Goal: Task Accomplishment & Management: Manage account settings

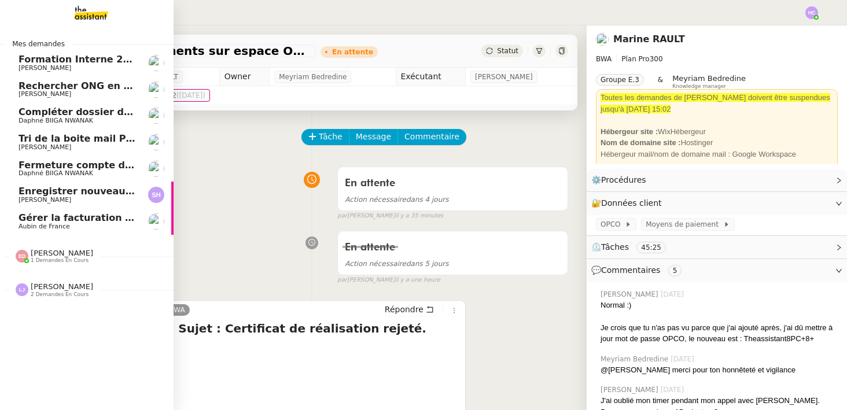
click at [94, 86] on span "Rechercher ONG en [GEOGRAPHIC_DATA] et lancer campagne" at bounding box center [179, 85] width 320 height 11
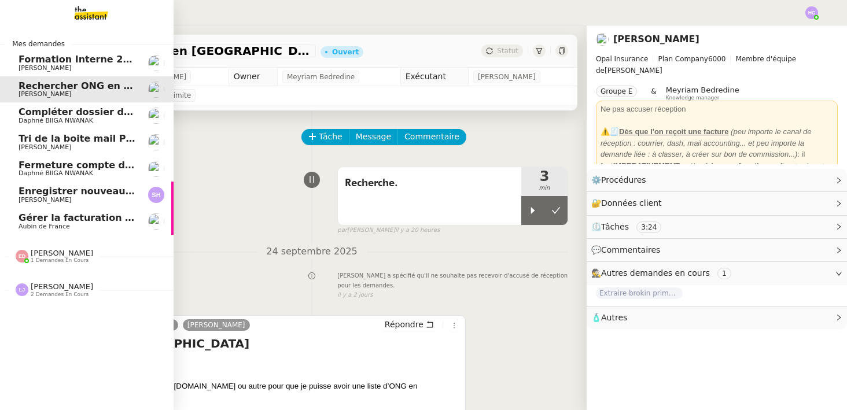
click at [90, 122] on span "Daphné BIIGA NWANAK" at bounding box center [56, 121] width 75 height 8
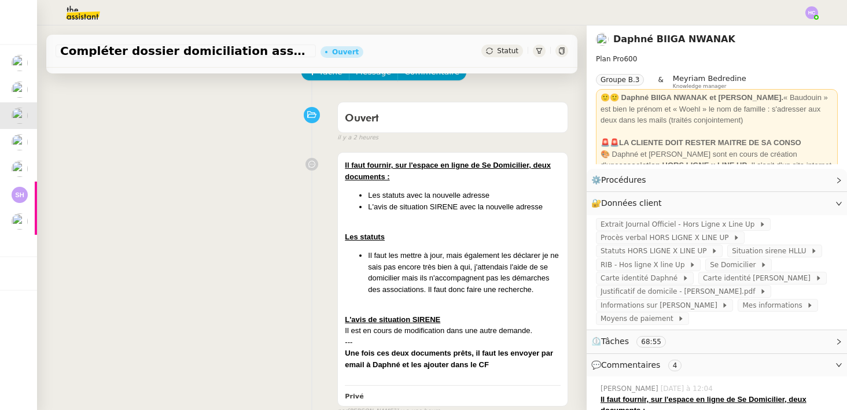
scroll to position [73, 0]
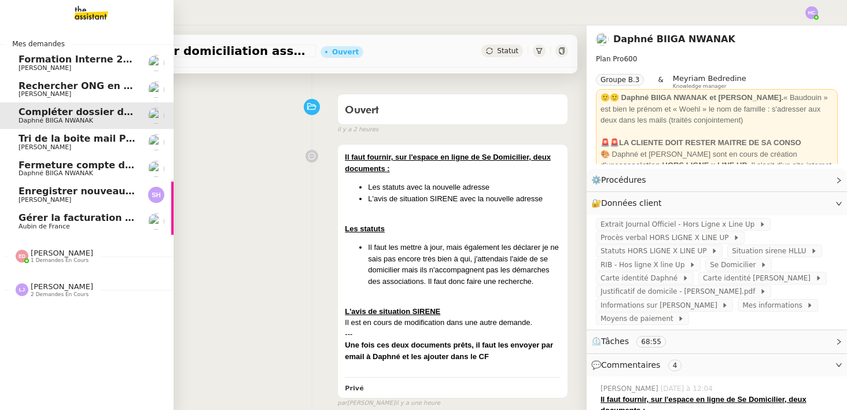
click at [35, 141] on span "Tri de la boite mail PERSO - 26 septembre 2025" at bounding box center [142, 138] width 247 height 11
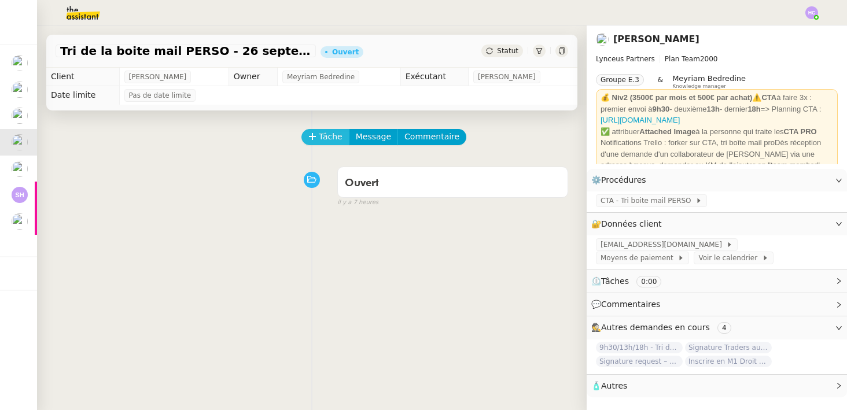
click at [320, 136] on span "Tâche" at bounding box center [331, 136] width 24 height 13
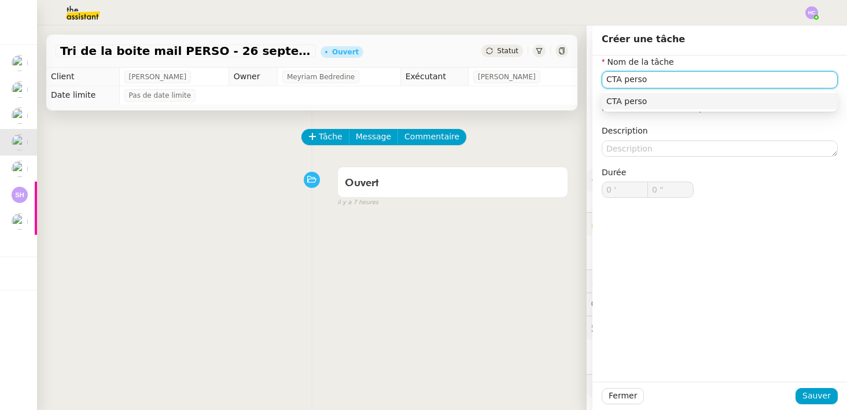
click at [643, 98] on div "CTA perso" at bounding box center [719, 101] width 227 height 10
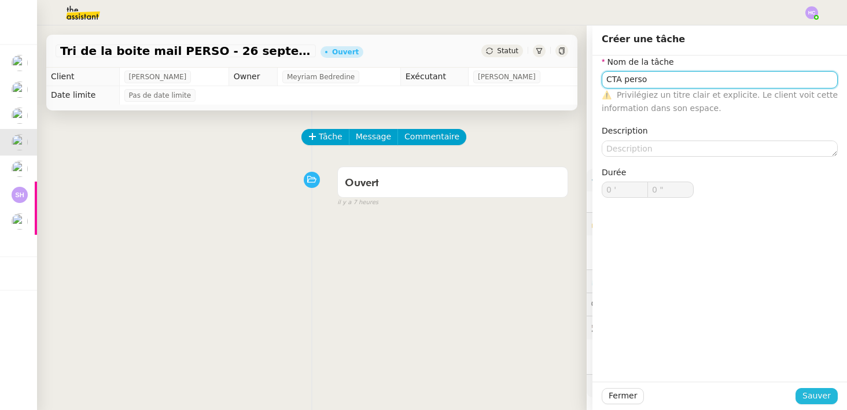
type input "CTA perso"
click at [819, 391] on span "Sauver" at bounding box center [816, 395] width 28 height 13
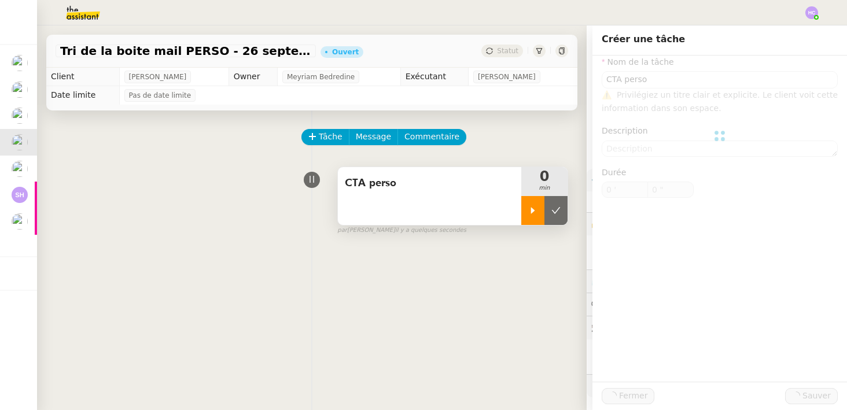
click at [527, 217] on div at bounding box center [532, 210] width 23 height 29
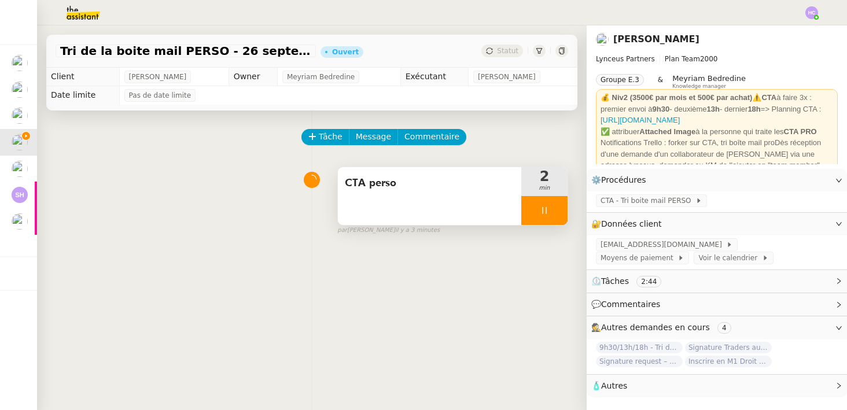
click at [545, 201] on div at bounding box center [544, 210] width 46 height 29
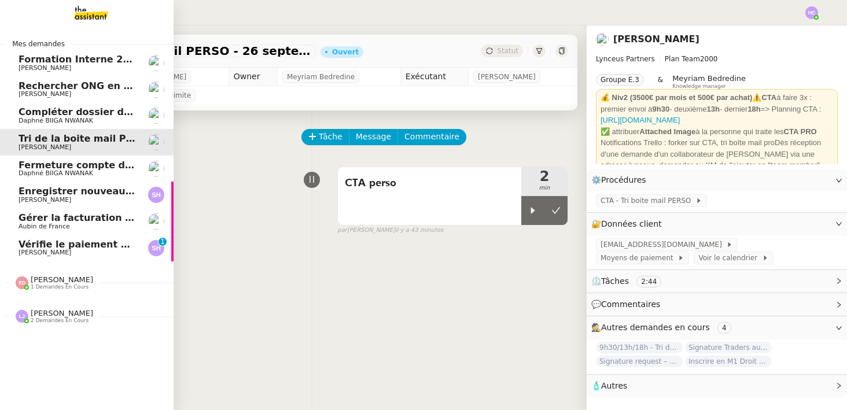
click at [38, 246] on span "Vérifie le paiement de la facture 24513" at bounding box center [121, 244] width 204 height 11
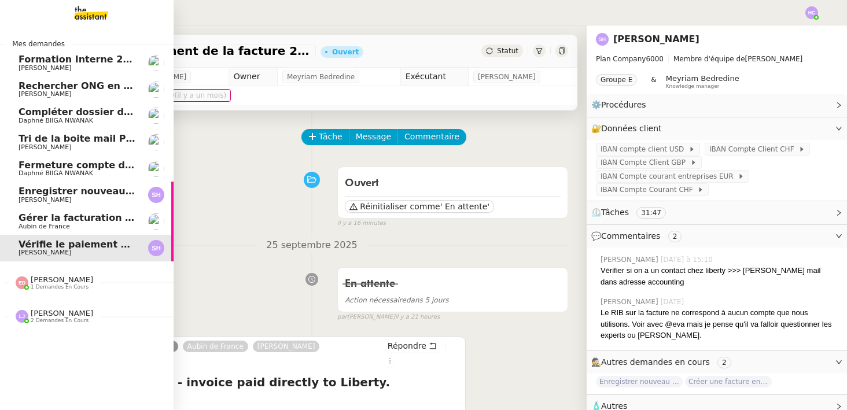
click at [73, 117] on span "Daphné BIIGA NWANAK" at bounding box center [56, 121] width 75 height 8
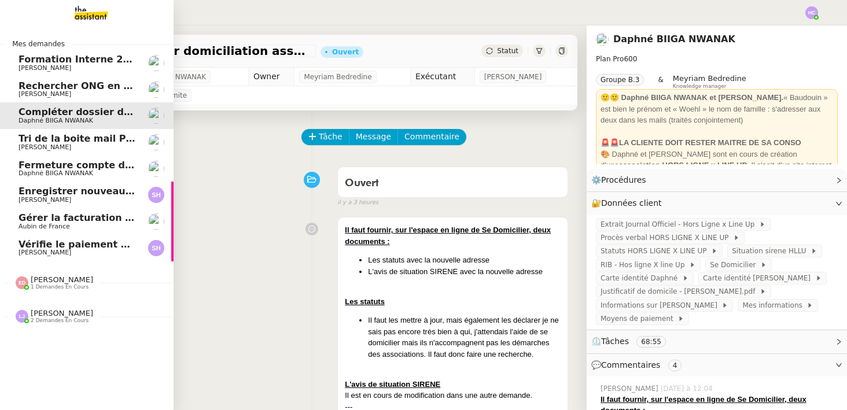
click at [51, 136] on span "Tri de la boite mail PERSO - 26 septembre 2025" at bounding box center [142, 138] width 247 height 11
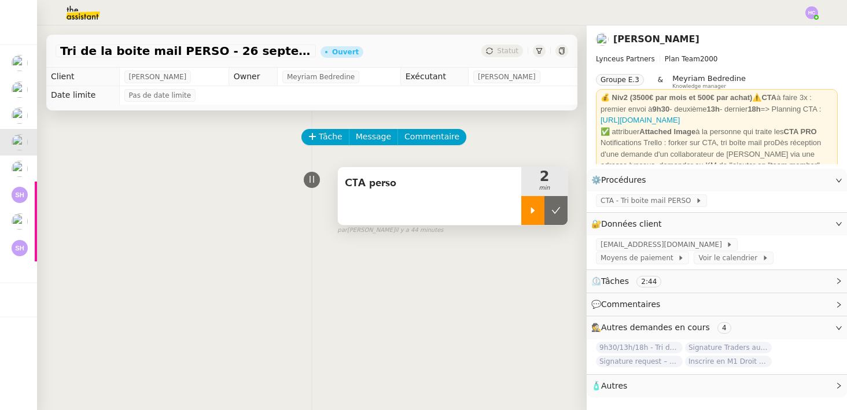
click at [525, 216] on div at bounding box center [532, 210] width 23 height 29
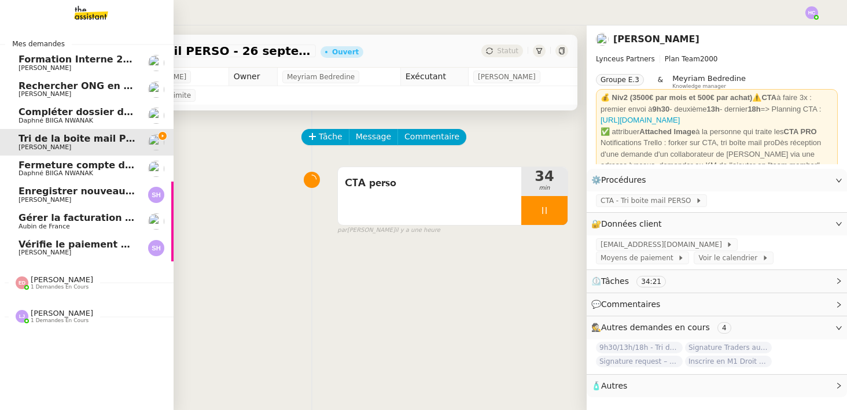
click at [58, 315] on span "[PERSON_NAME]" at bounding box center [62, 313] width 62 height 9
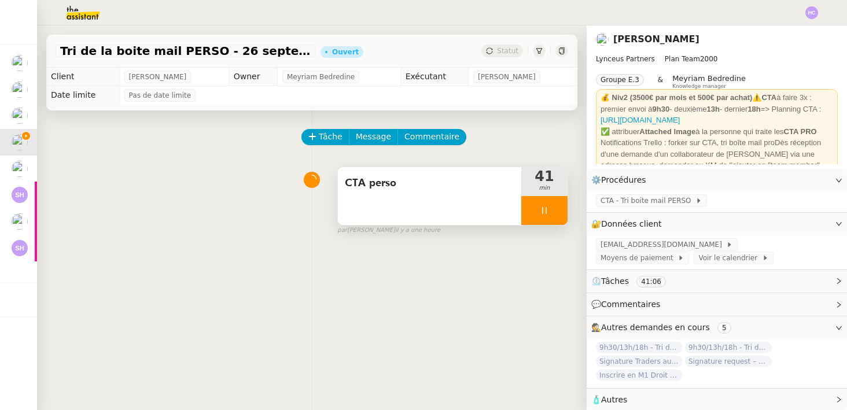
click at [543, 216] on div at bounding box center [544, 210] width 46 height 29
click at [558, 216] on button at bounding box center [555, 210] width 23 height 29
click at [553, 204] on button at bounding box center [544, 210] width 46 height 29
click at [521, 210] on div at bounding box center [532, 210] width 23 height 29
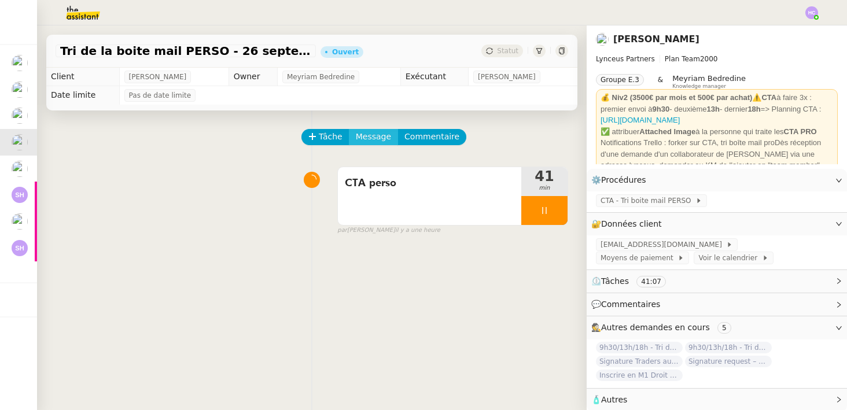
click at [378, 136] on span "Message" at bounding box center [373, 136] width 35 height 13
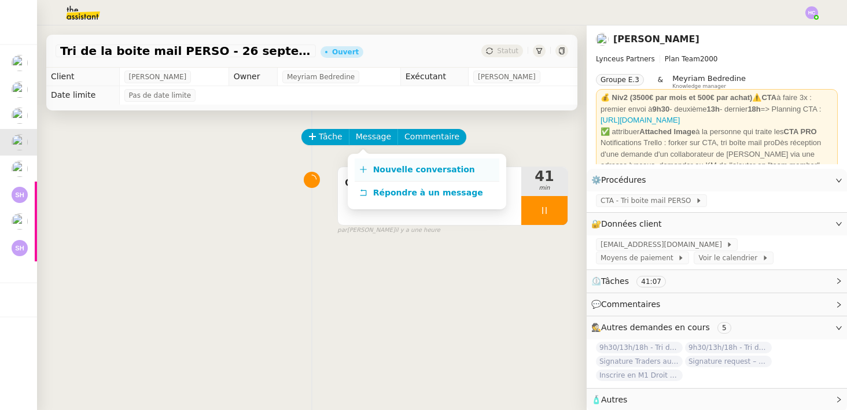
click at [379, 172] on span "Nouvelle conversation" at bounding box center [424, 169] width 102 height 9
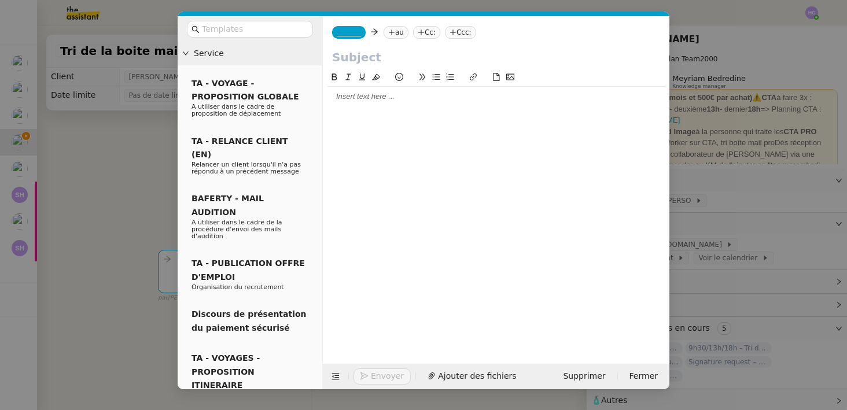
click at [352, 34] on span "_______" at bounding box center [349, 32] width 24 height 8
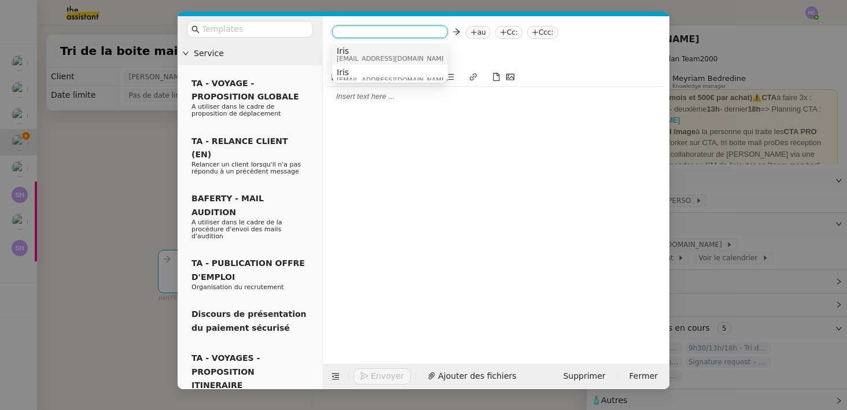
click at [357, 56] on span "iris@lynceus-partners.com" at bounding box center [392, 59] width 111 height 6
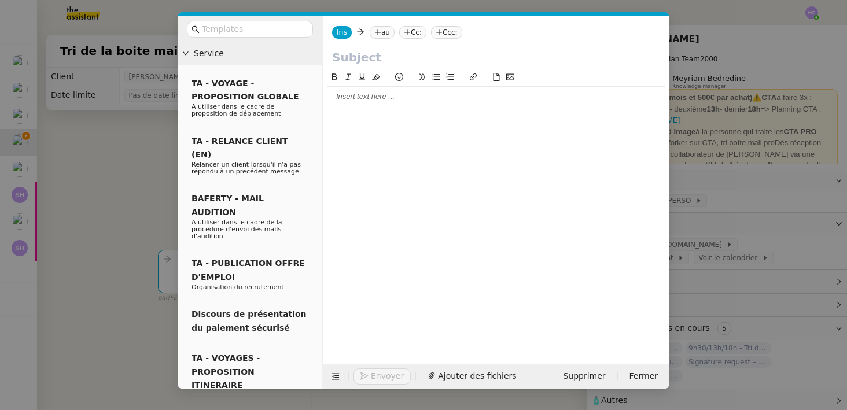
click at [386, 30] on nz-tag "au" at bounding box center [382, 32] width 25 height 13
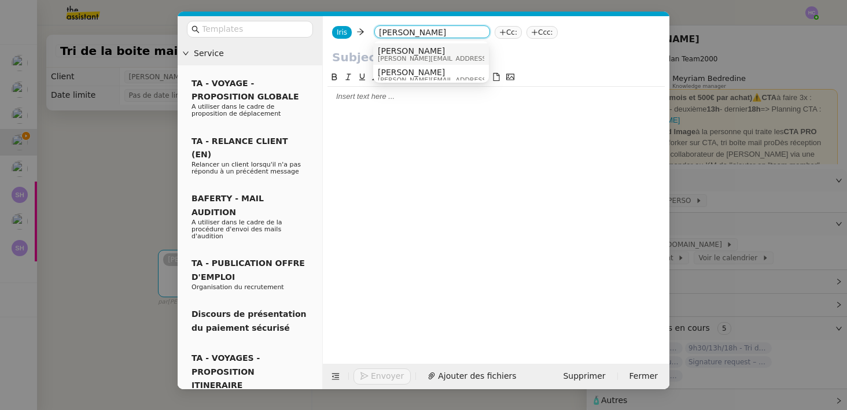
type input "patrick chotard"
click at [415, 51] on span "[PERSON_NAME]" at bounding box center [460, 50] width 164 height 9
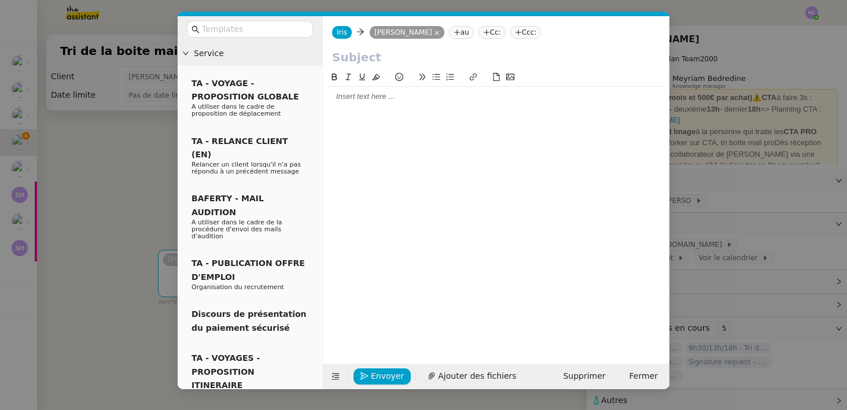
click at [352, 54] on input "text" at bounding box center [496, 57] width 328 height 17
type input "CTA perso"
click at [374, 105] on div at bounding box center [495, 97] width 337 height 20
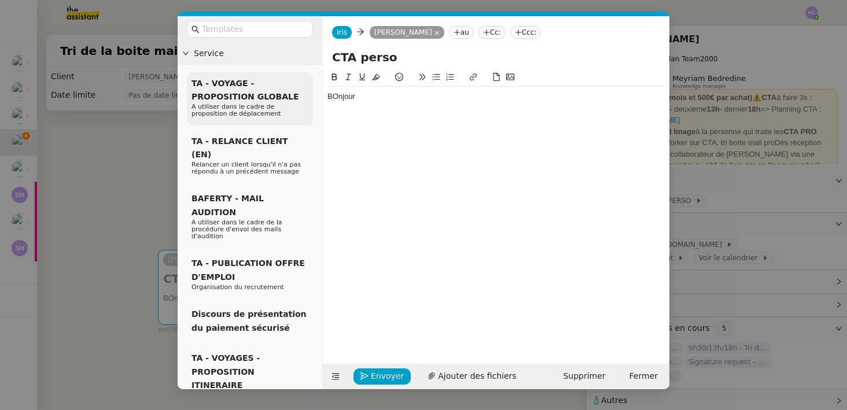
drag, startPoint x: 365, startPoint y: 101, endPoint x: 301, endPoint y: 100, distance: 63.6
click at [301, 100] on nz-layout "Service TA - VOYAGE - PROPOSITION GLOBALE A utiliser dans le cadre de propositi…" at bounding box center [424, 202] width 492 height 373
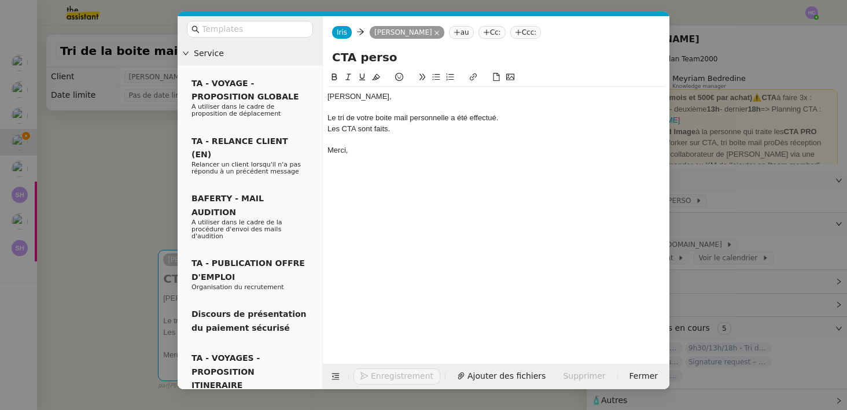
click at [88, 165] on nz-modal-container "Service TA - VOYAGE - PROPOSITION GLOBALE A utiliser dans le cadre de propositi…" at bounding box center [423, 205] width 847 height 410
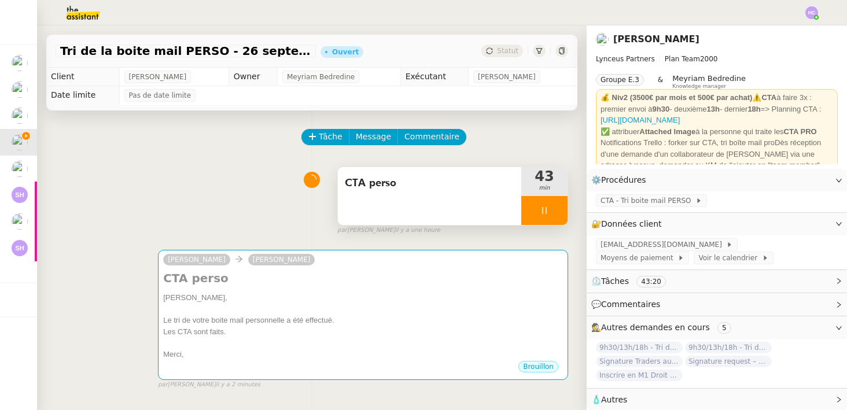
click at [549, 210] on div at bounding box center [544, 210] width 46 height 29
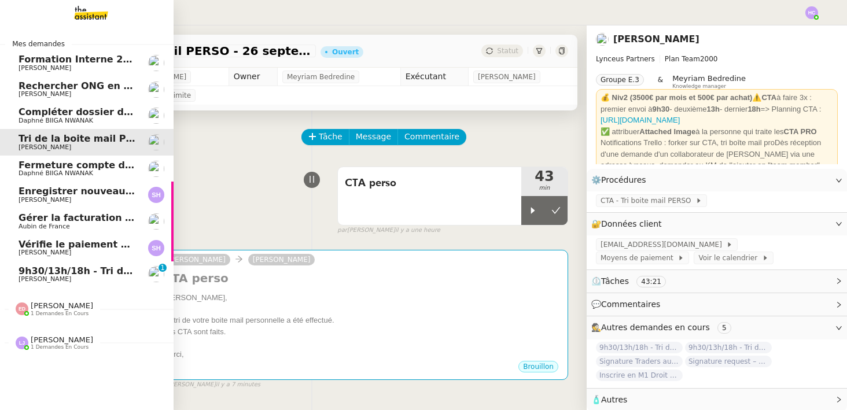
click at [34, 272] on span "9h30/13h/18h - Tri de la boite mail PRO - 26 septembre 2025" at bounding box center [177, 270] width 316 height 11
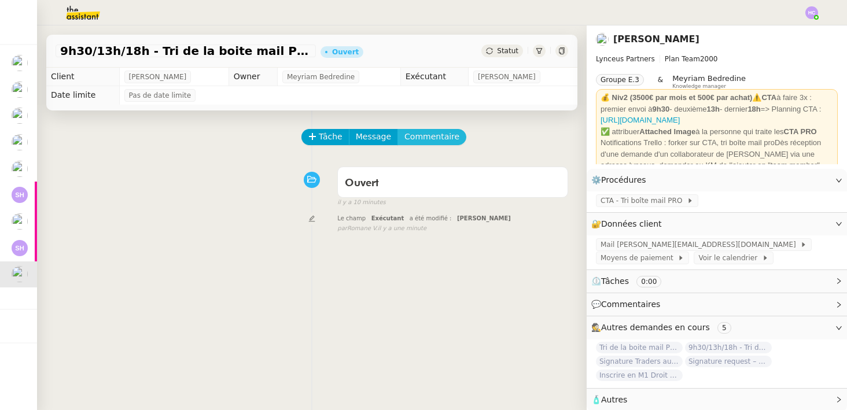
click at [433, 131] on span "Commentaire" at bounding box center [431, 136] width 55 height 13
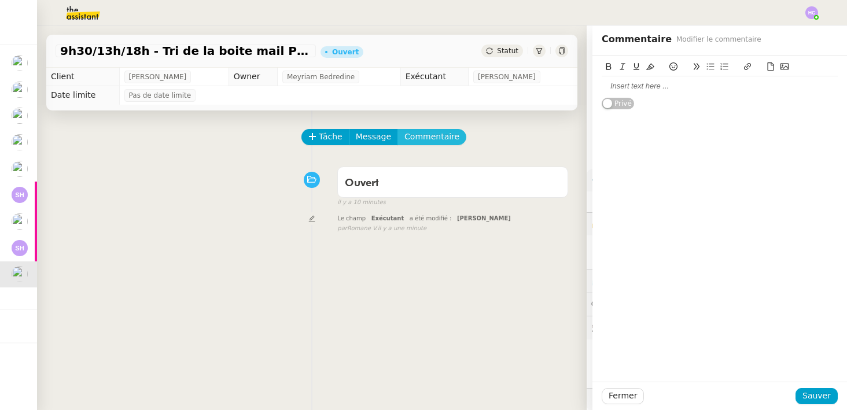
click at [397, 129] on button "Commentaire" at bounding box center [431, 137] width 69 height 16
click at [673, 80] on div at bounding box center [720, 86] width 236 height 20
click at [814, 391] on span "Sauver" at bounding box center [816, 395] width 28 height 13
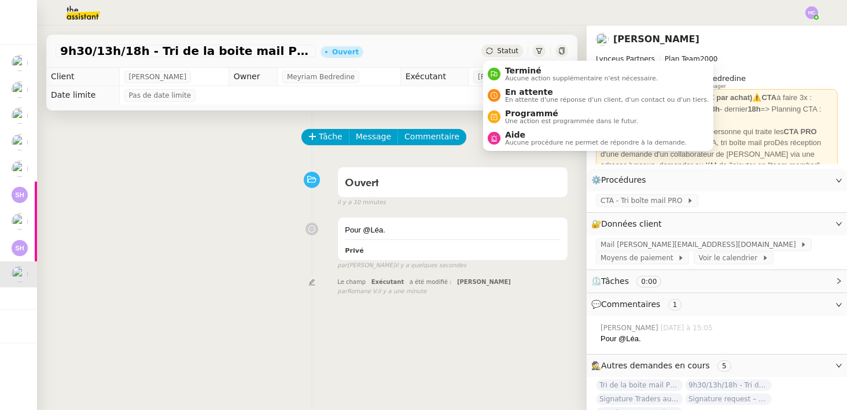
click at [510, 48] on span "Statut" at bounding box center [507, 51] width 21 height 8
click at [519, 138] on span "Aide" at bounding box center [596, 134] width 182 height 9
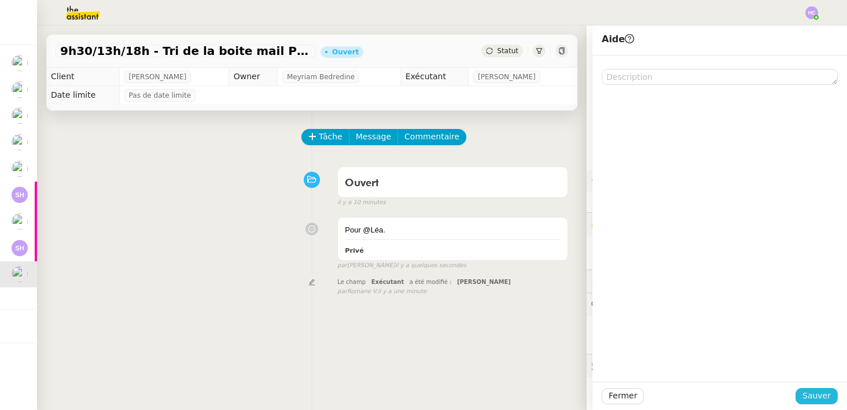
click at [810, 395] on span "Sauver" at bounding box center [816, 395] width 28 height 13
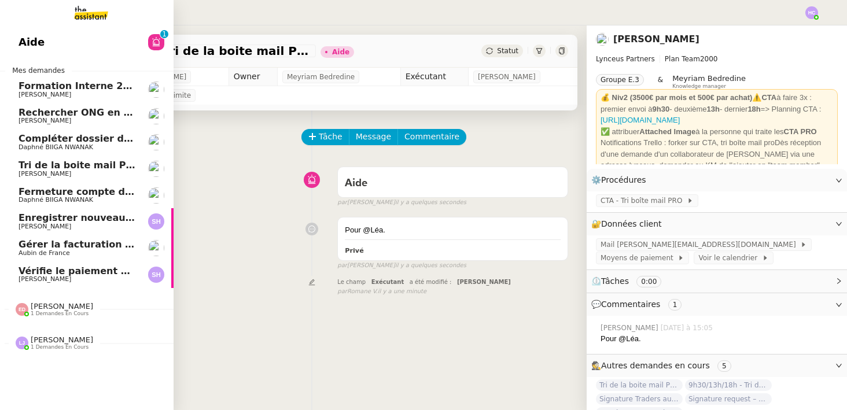
click at [50, 141] on span "Compléter dossier domiciliation asso sur Se Domicilier" at bounding box center [161, 138] width 285 height 11
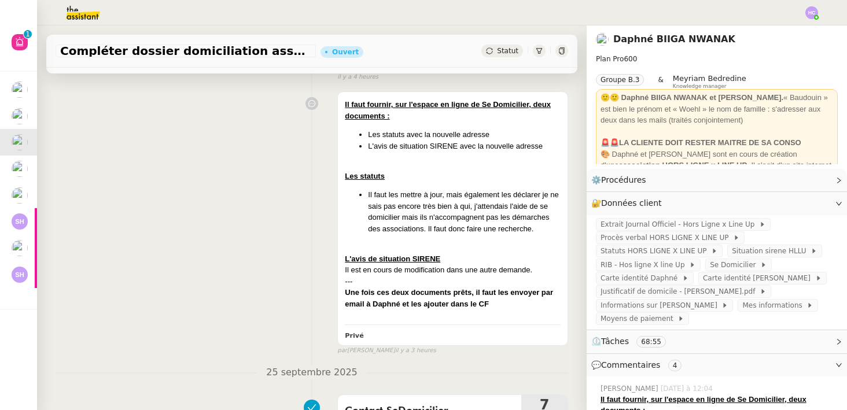
scroll to position [121, 0]
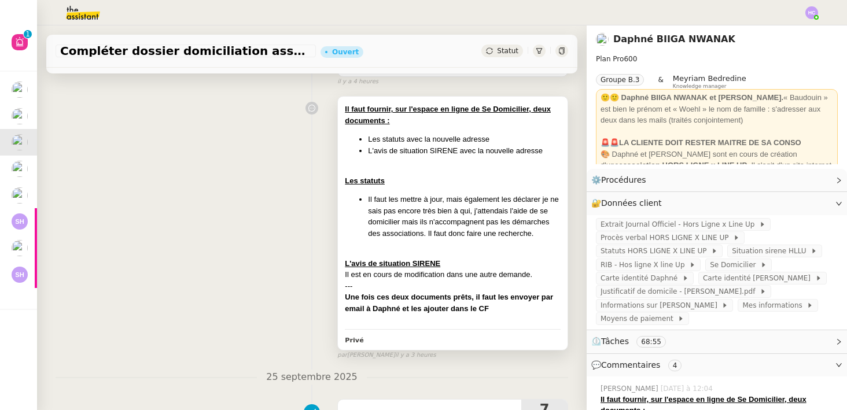
click at [468, 212] on li "Il faut les mettre à jour, mais également les déclarer je ne sais pas encore tr…" at bounding box center [464, 216] width 193 height 45
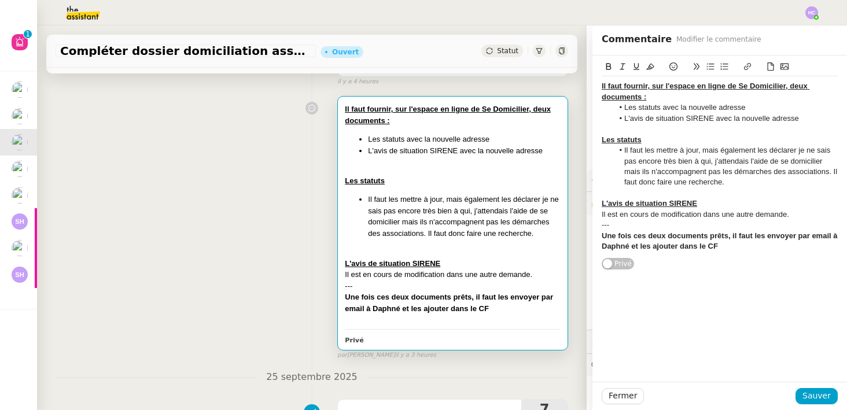
click at [711, 162] on li "Il faut les mettre à jour, mais également les déclarer je ne sais pas encore tr…" at bounding box center [725, 166] width 225 height 43
click at [676, 174] on li "Il faut les mettre à jour, mais également les déclarer je ne sais pas encore tr…" at bounding box center [725, 166] width 225 height 43
click at [0, 0] on lt-span ", mais" at bounding box center [0, 0] width 0 height 0
click at [794, 183] on li "Il faut les mettre à jour, mais également les déclarer je ne sais pas encore tr…" at bounding box center [725, 166] width 225 height 43
click at [823, 396] on span "Sauver" at bounding box center [816, 395] width 28 height 13
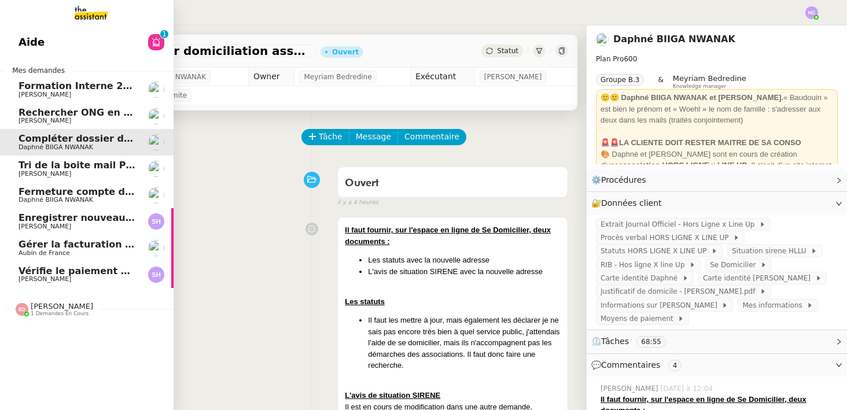
click at [52, 113] on span "Rechercher ONG en [GEOGRAPHIC_DATA] et lancer campagne" at bounding box center [179, 112] width 320 height 11
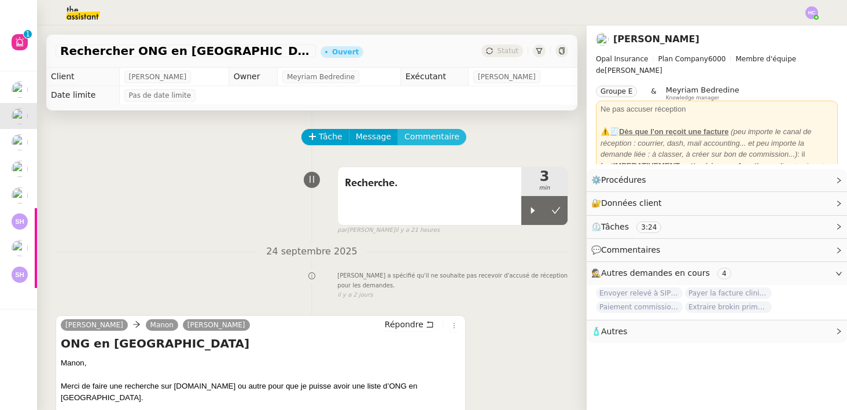
click at [426, 136] on span "Commentaire" at bounding box center [431, 136] width 55 height 13
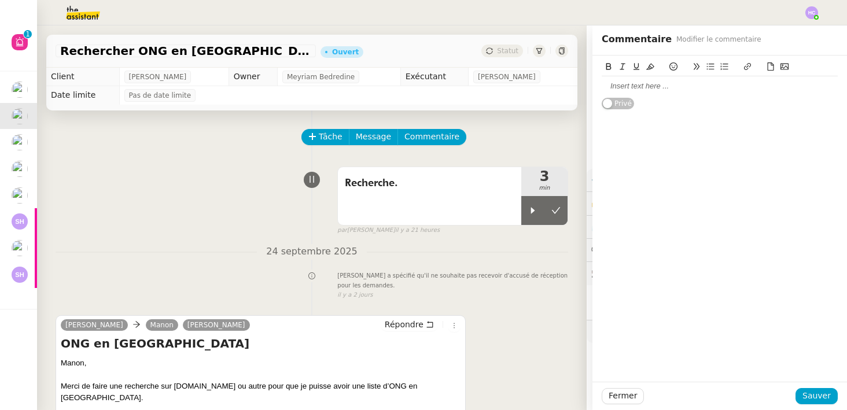
click at [629, 90] on div at bounding box center [720, 86] width 236 height 10
click at [622, 395] on span "Fermer" at bounding box center [622, 395] width 28 height 13
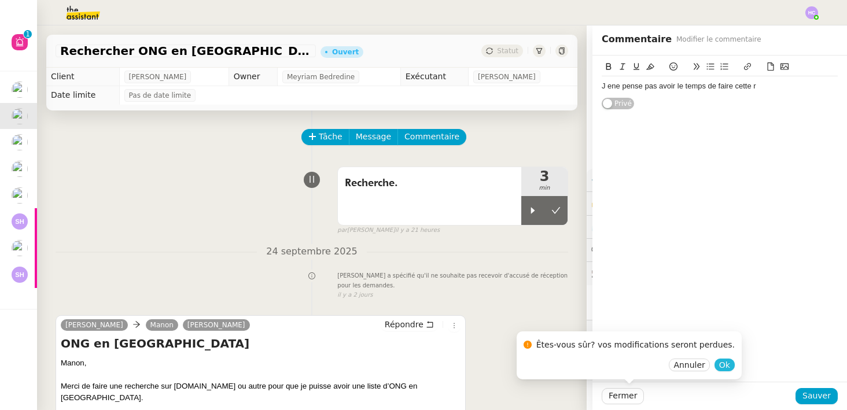
click at [719, 366] on span "Ok" at bounding box center [724, 365] width 11 height 12
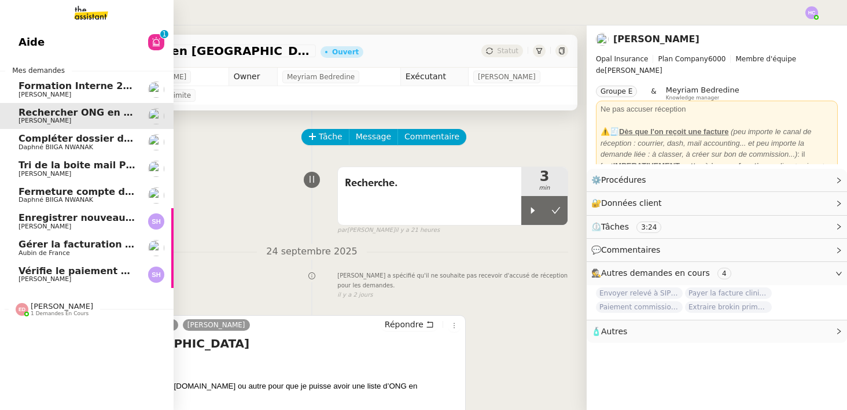
click at [38, 141] on span "Compléter dossier domiciliation asso sur Se Domicilier" at bounding box center [161, 138] width 285 height 11
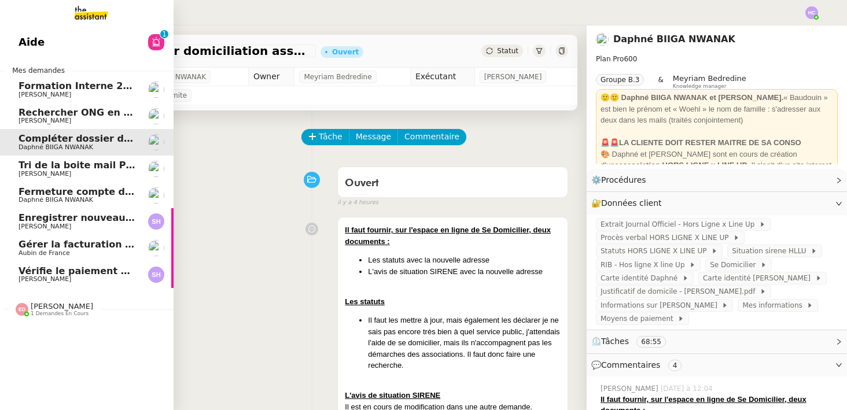
click at [44, 172] on span "[PERSON_NAME]" at bounding box center [45, 174] width 53 height 8
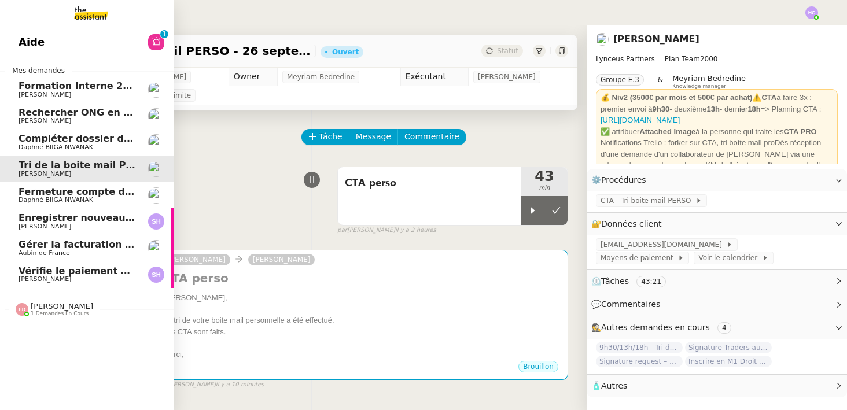
click at [50, 197] on span "Daphné BIIGA NWANAK" at bounding box center [56, 200] width 75 height 8
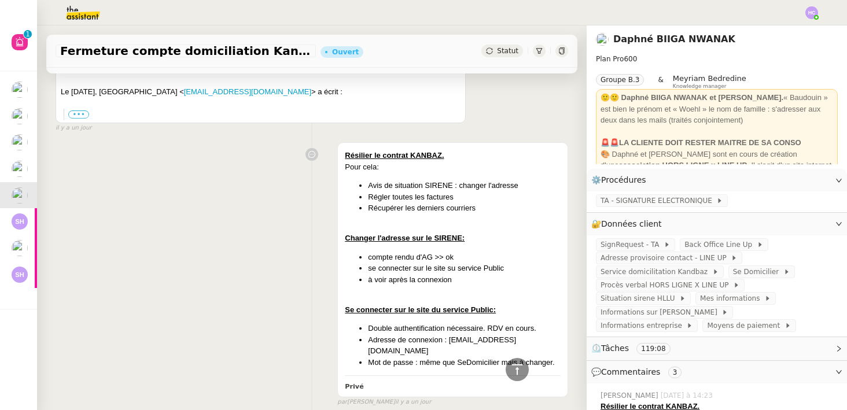
scroll to position [716, 0]
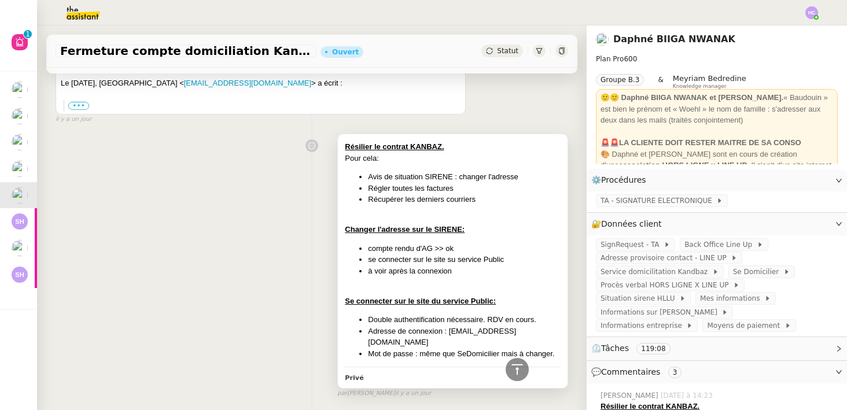
click at [427, 192] on li "Régler toutes les factures" at bounding box center [464, 189] width 193 height 12
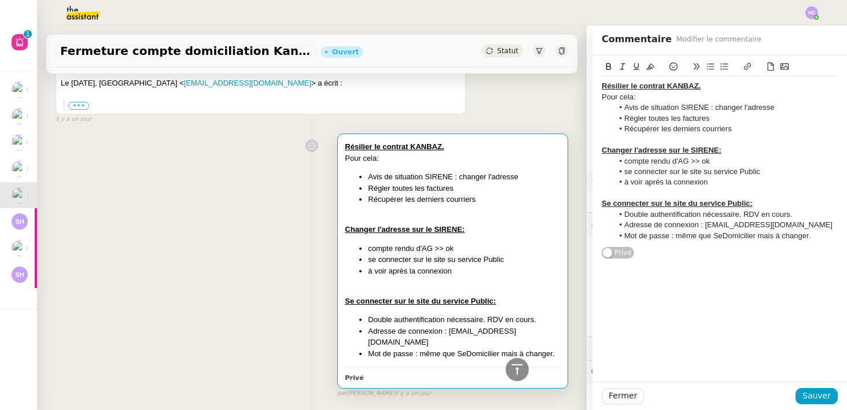
click at [626, 108] on li "Avis de situation SIRENE : changer l'adresse" at bounding box center [725, 107] width 225 height 10
click at [717, 115] on li "Régler toutes les factures" at bounding box center [725, 118] width 225 height 10
click at [759, 109] on li "Leur fournir l'avis de situation SIRENE : changer l'adresse" at bounding box center [725, 107] width 225 height 10
click at [752, 109] on li "Leur fournir l'avis de situation SIRENE : changer l'adresse" at bounding box center [725, 107] width 225 height 10
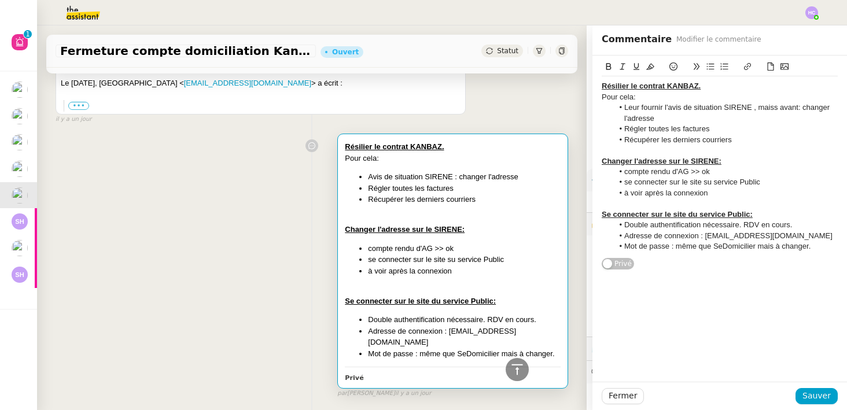
click at [777, 108] on li "Leur fournir l'avis de situation SIRENE , maiss avant: changer l'adresse" at bounding box center [725, 112] width 225 height 21
click at [668, 120] on li "Leur fournir l'avis de situation SIRENE , mais avant: changer l'adresse" at bounding box center [725, 112] width 225 height 21
click at [665, 131] on li "Régler toutes les factures" at bounding box center [725, 129] width 225 height 10
click at [667, 141] on li "Récupérer les derniers courriers" at bounding box center [725, 140] width 225 height 10
click at [713, 131] on li "Régler toutes les factures" at bounding box center [725, 129] width 225 height 10
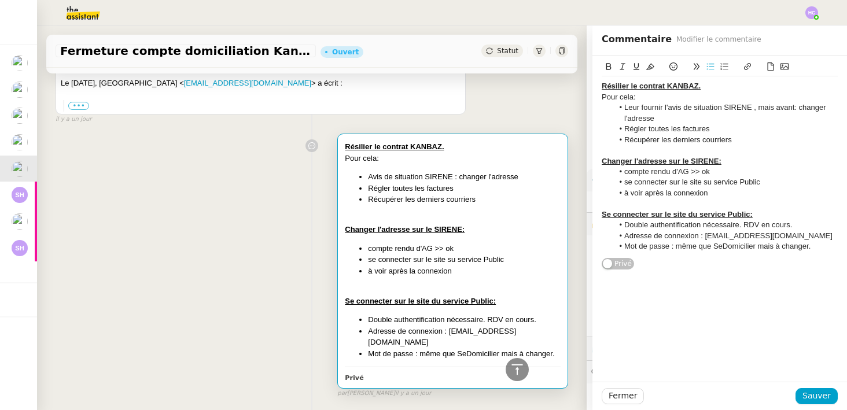
click at [735, 138] on li "Récupérer les derniers courriers" at bounding box center [725, 140] width 225 height 10
click at [605, 161] on u "Changer l'adresse sur le SIRENE:" at bounding box center [662, 161] width 120 height 9
click at [691, 175] on li "compte rendu d'AG >> ok" at bounding box center [725, 172] width 225 height 10
click at [713, 195] on li "à voir après la connexion" at bounding box center [725, 193] width 225 height 10
click at [699, 217] on u "Se connecter sur le site du service Public:" at bounding box center [677, 214] width 151 height 9
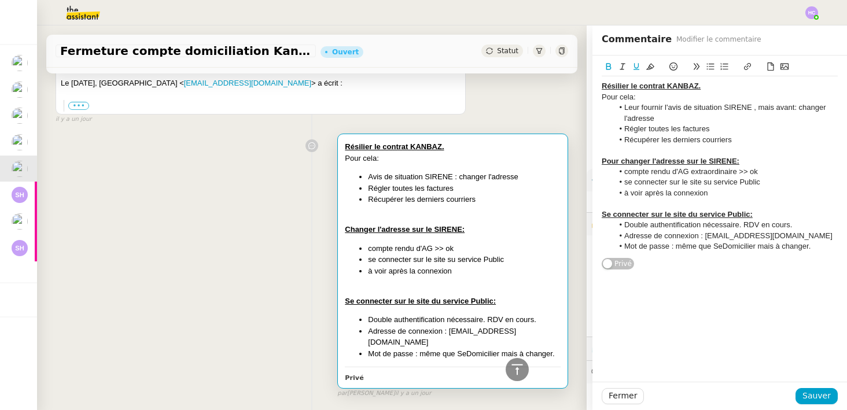
click at [690, 238] on li "Adresse de connexion : admin@wearelineup.com" at bounding box center [725, 236] width 225 height 10
click at [685, 253] on div "Résilier le contrat KANBAZ. Pour cela: Leur fournir l'avis de situation SIRENE …" at bounding box center [720, 166] width 236 height 180
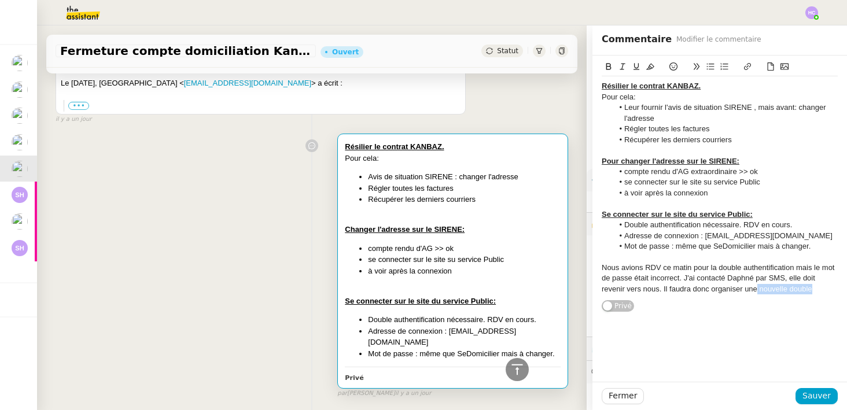
drag, startPoint x: 755, startPoint y: 290, endPoint x: 821, endPoint y: 290, distance: 65.9
click at [821, 290] on div "Nous avions RDV ce matin pour la double authentification mais le mot de passe é…" at bounding box center [720, 279] width 236 height 32
click at [798, 268] on div "Nous avions RDV ce matin pour la double authentification mais le mot de passe é…" at bounding box center [720, 289] width 236 height 53
click at [0, 0] on lt-span ", mais" at bounding box center [0, 0] width 0 height 0
click at [669, 311] on div "Nous avions RDV ce matin pour la double authentification, mais le mot de passe …" at bounding box center [720, 289] width 236 height 53
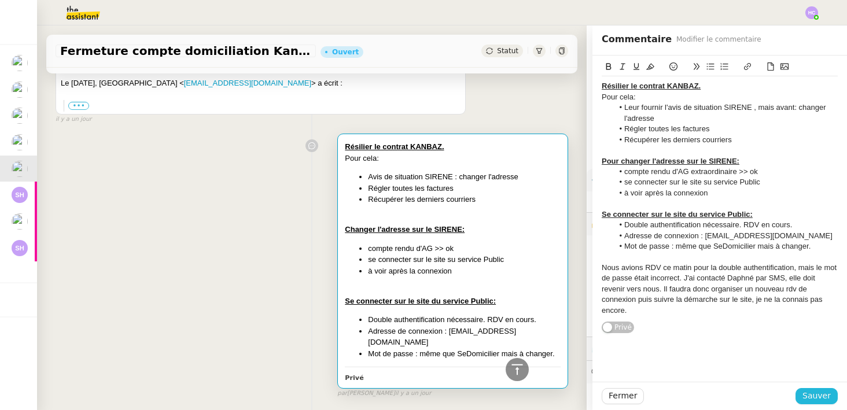
click at [826, 394] on span "Sauver" at bounding box center [816, 395] width 28 height 13
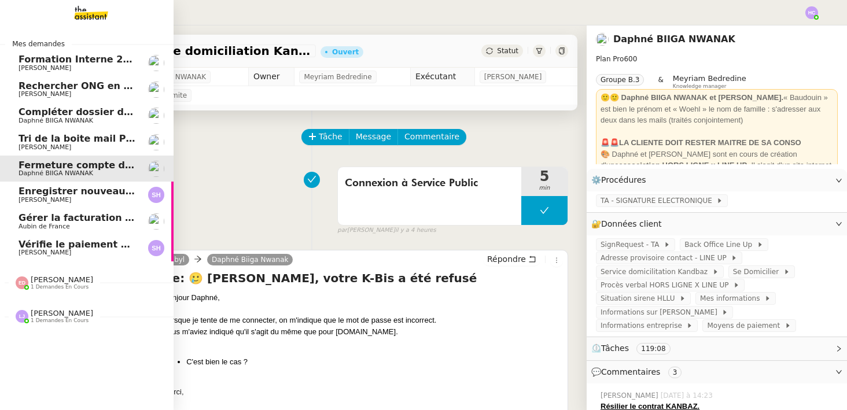
click at [94, 112] on span "Compléter dossier domiciliation asso sur Se Domicilier" at bounding box center [161, 111] width 285 height 11
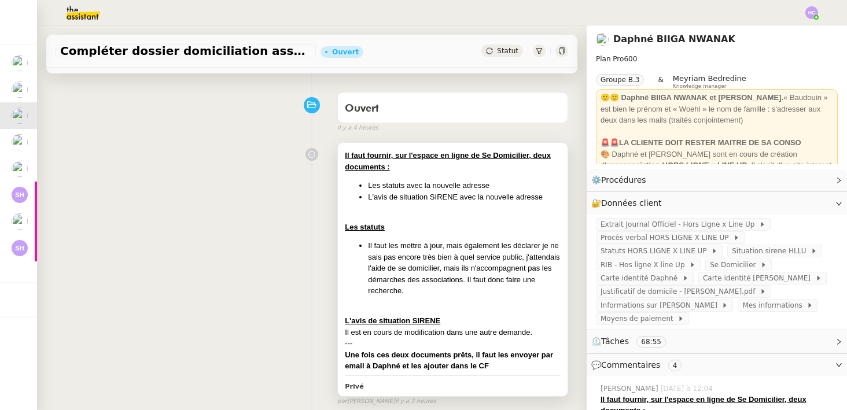
scroll to position [82, 0]
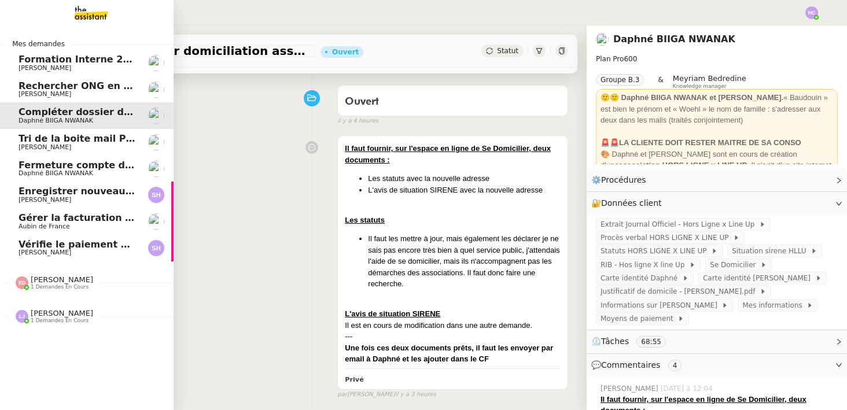
click at [56, 195] on span "Enregistrer nouveau client et contrat" at bounding box center [116, 191] width 194 height 11
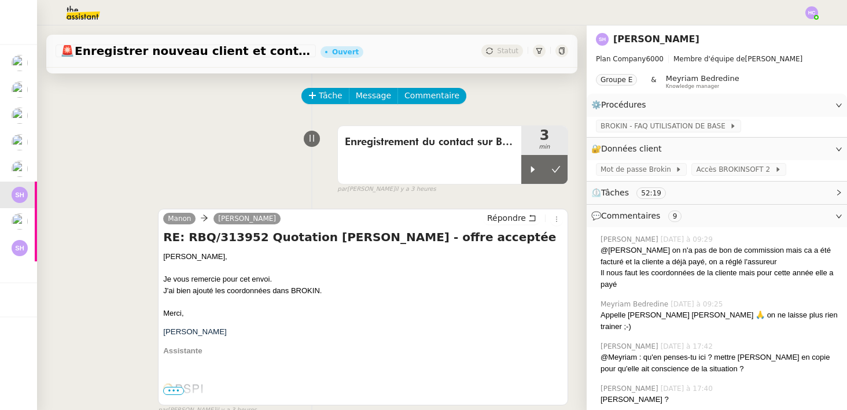
scroll to position [27, 0]
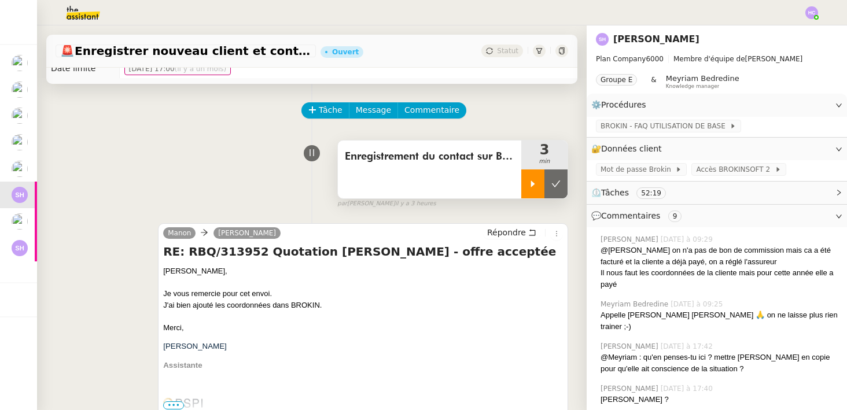
click at [526, 183] on div at bounding box center [532, 183] width 23 height 29
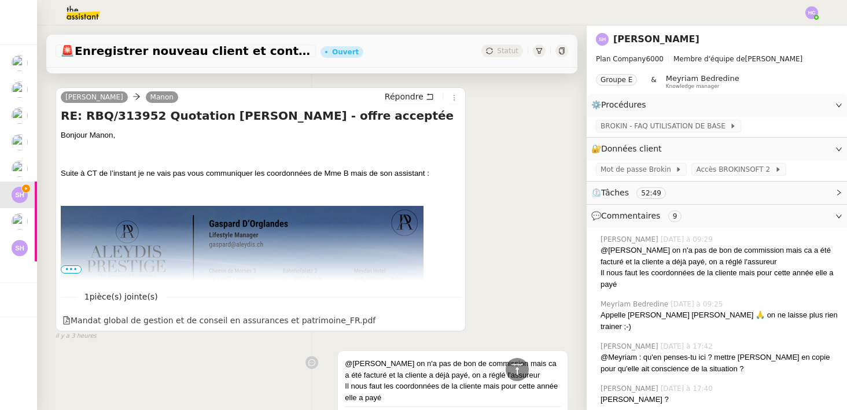
scroll to position [424, 0]
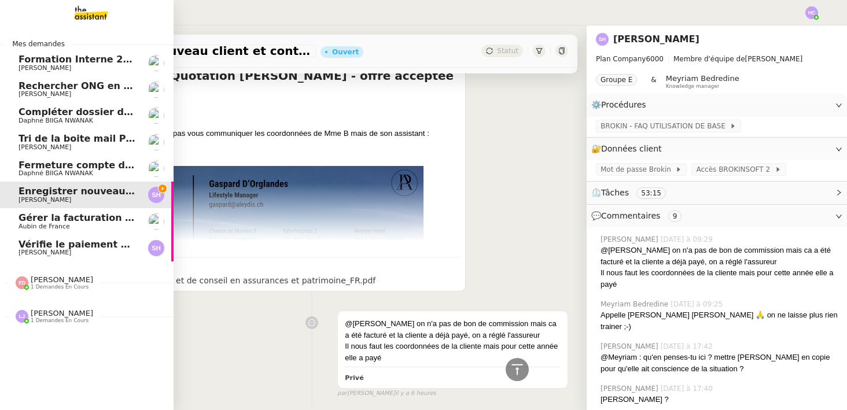
click at [54, 322] on span "1 demandes en cours" at bounding box center [60, 321] width 58 height 6
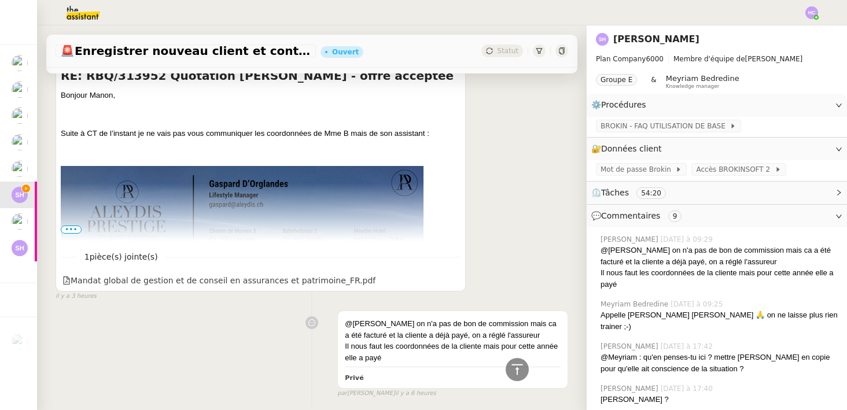
scroll to position [0, 0]
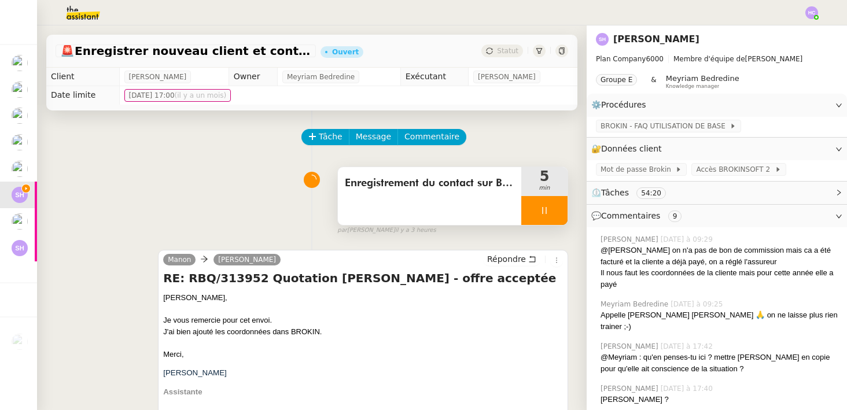
click at [541, 206] on icon at bounding box center [544, 210] width 9 height 9
click at [555, 209] on icon at bounding box center [555, 210] width 9 height 9
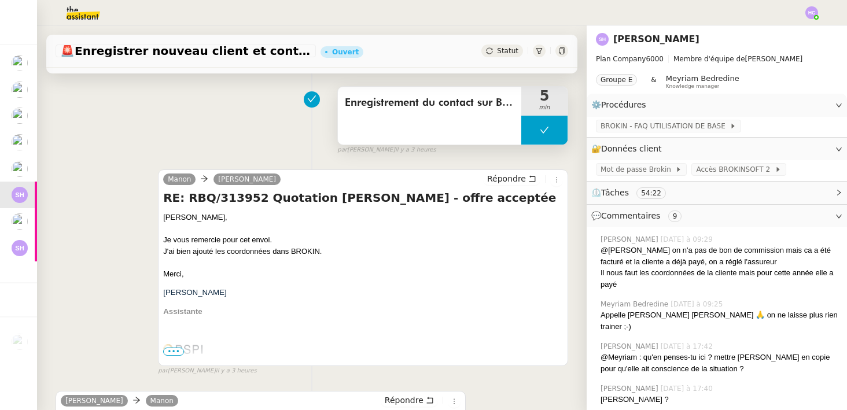
scroll to position [83, 0]
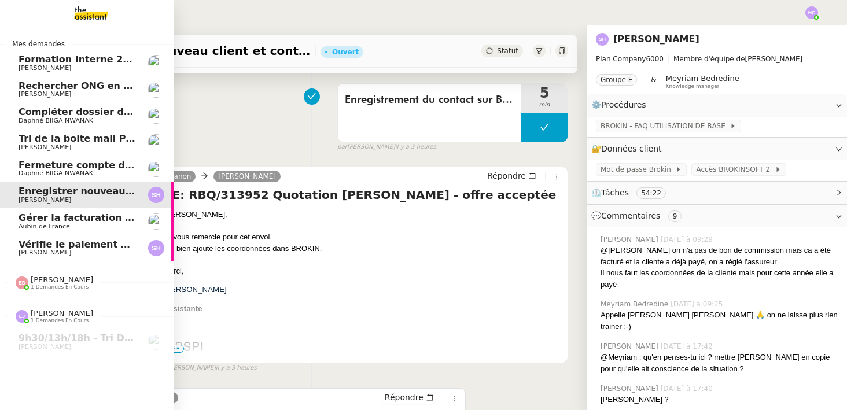
click at [44, 283] on span "[PERSON_NAME]" at bounding box center [62, 279] width 62 height 9
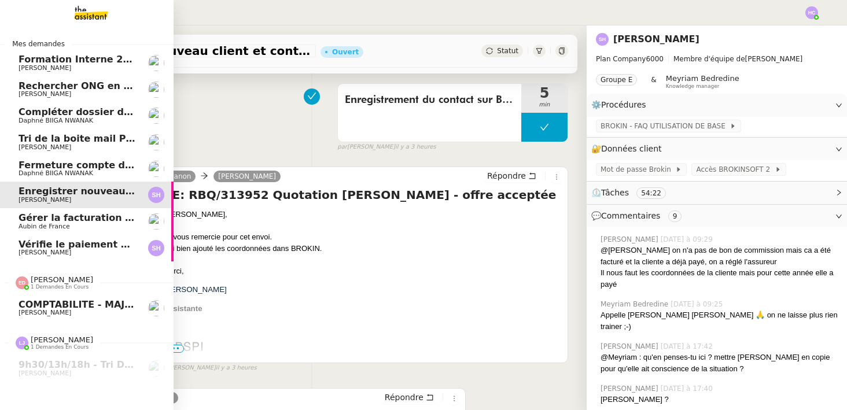
click at [44, 283] on span "[PERSON_NAME]" at bounding box center [62, 279] width 62 height 9
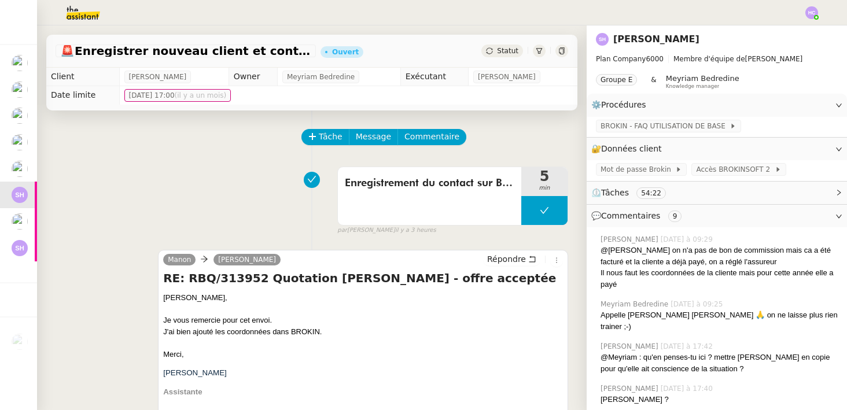
scroll to position [17, 0]
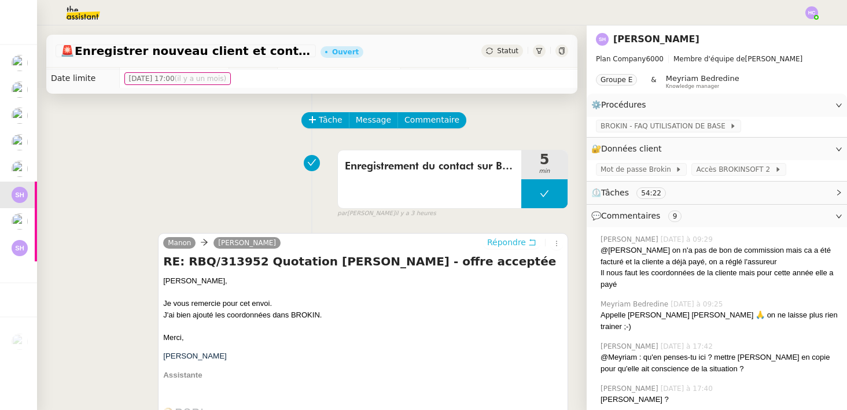
click at [497, 246] on span "Répondre" at bounding box center [506, 243] width 39 height 12
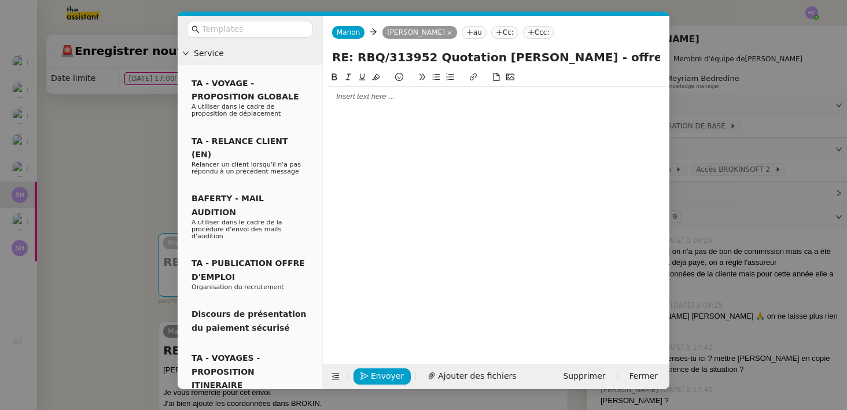
click at [355, 99] on div at bounding box center [495, 96] width 337 height 10
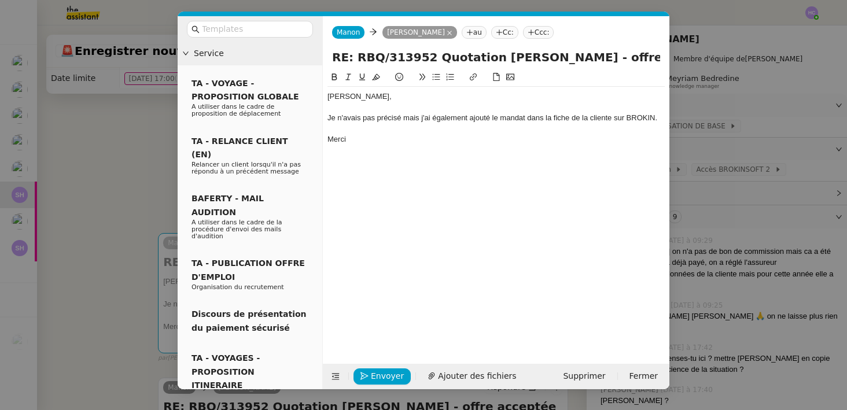
click at [405, 120] on div "Je n'avais pas précisé mais j'ai également ajouté le mandat dans la fiche de la…" at bounding box center [495, 118] width 337 height 10
click at [0, 0] on lt-span ", mais" at bounding box center [0, 0] width 0 height 0
click at [540, 119] on div "Je n'avais pas précisé, mais j'ai également ajouté le mandat dans la fiche de l…" at bounding box center [495, 118] width 337 height 10
click at [0, 0] on lt-em "sur" at bounding box center [0, 0] width 0 height 0
click at [386, 145] on div "Merci" at bounding box center [495, 150] width 337 height 10
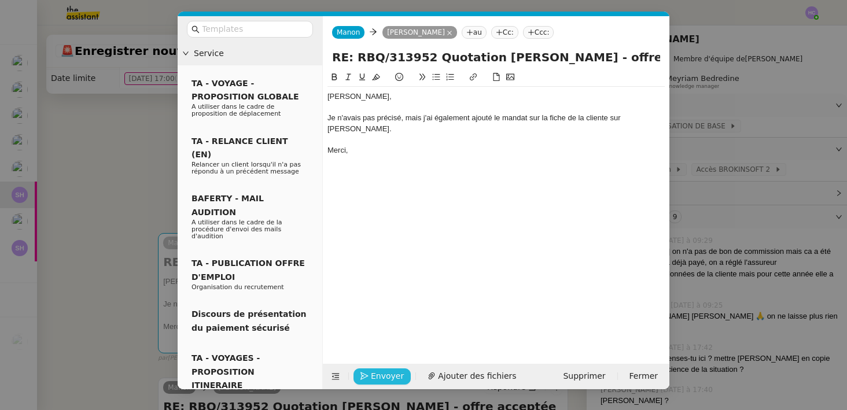
click at [385, 375] on span "Envoyer" at bounding box center [387, 376] width 33 height 13
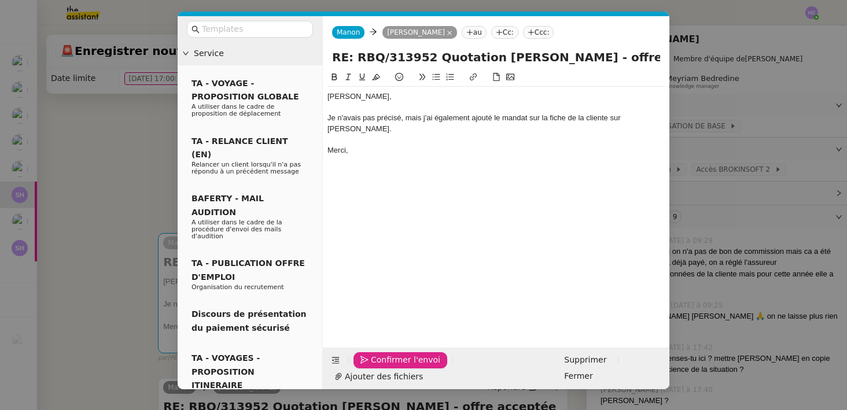
click at [385, 367] on span "Confirmer l'envoi" at bounding box center [405, 359] width 69 height 13
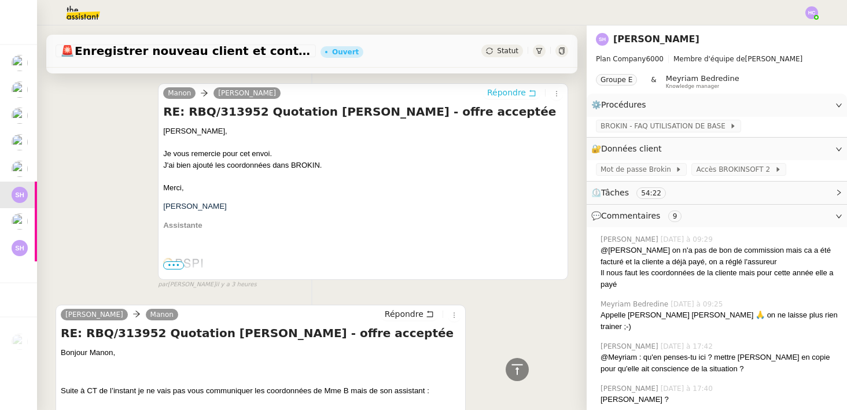
scroll to position [0, 0]
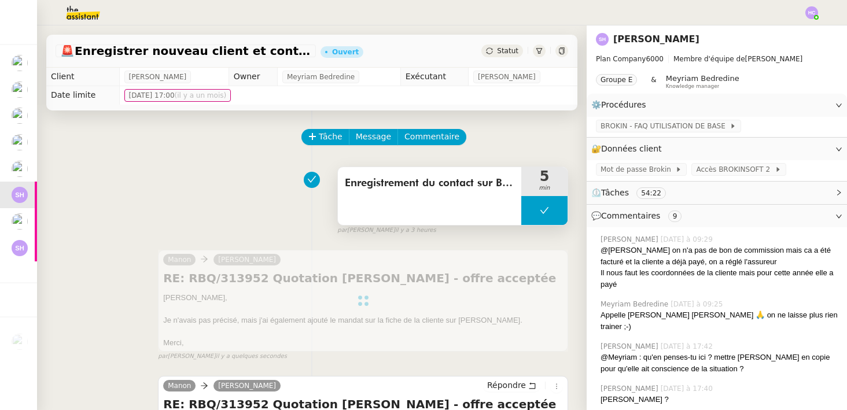
click at [540, 214] on icon at bounding box center [544, 210] width 9 height 9
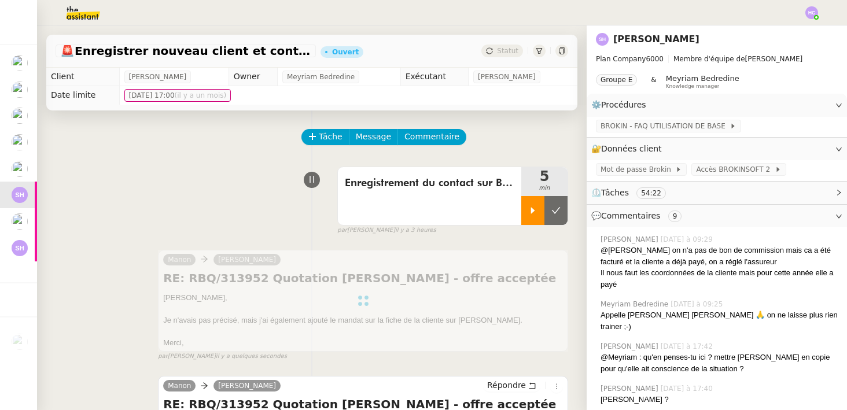
click at [538, 214] on div at bounding box center [532, 210] width 23 height 29
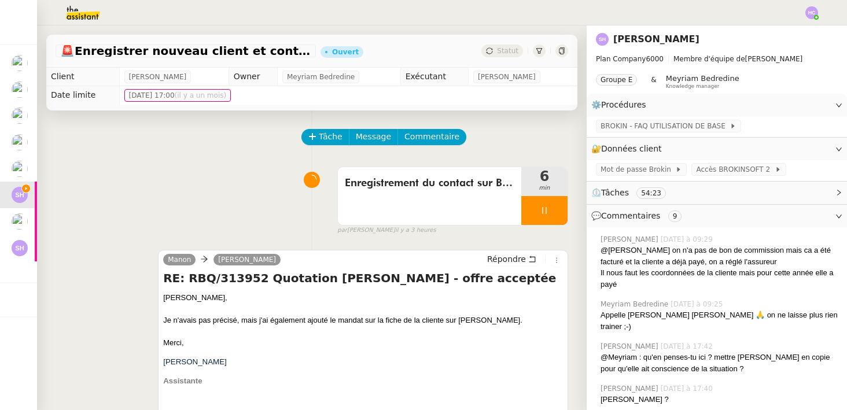
click at [548, 212] on icon at bounding box center [544, 210] width 9 height 9
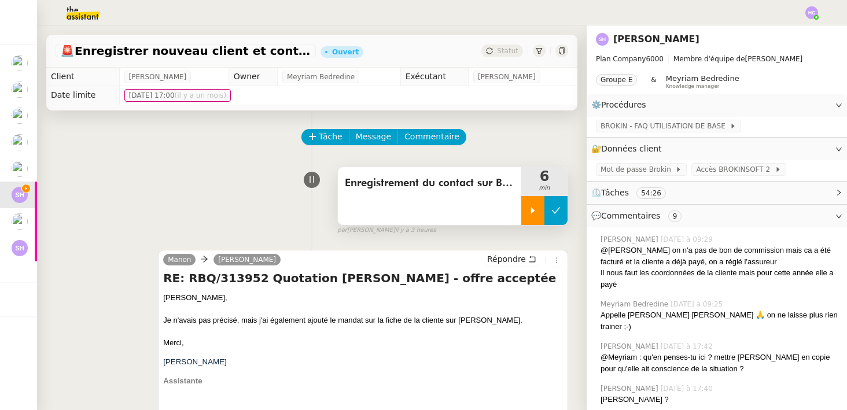
click at [557, 212] on icon at bounding box center [555, 210] width 9 height 9
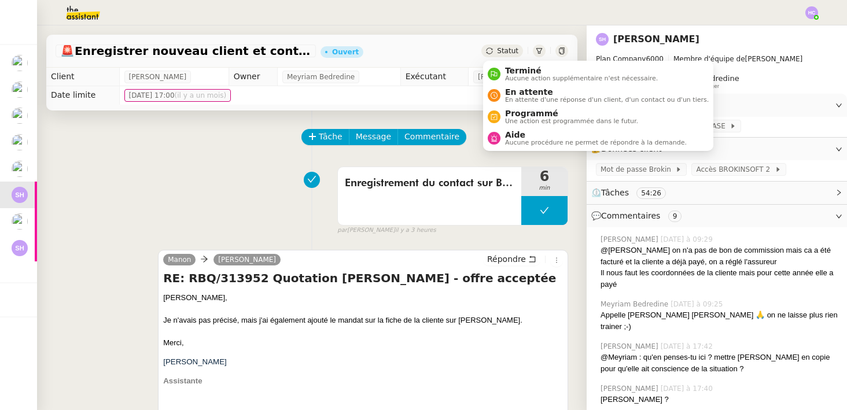
click at [510, 54] on span "Statut" at bounding box center [507, 51] width 21 height 8
click at [514, 73] on span "Terminé" at bounding box center [581, 70] width 153 height 9
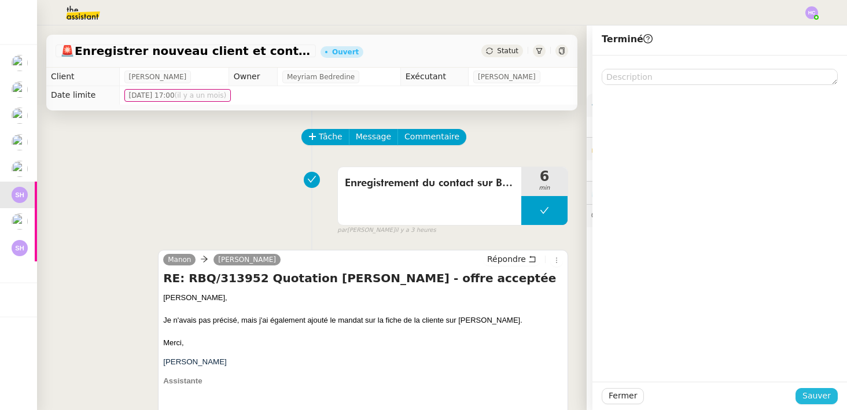
click at [827, 392] on span "Sauver" at bounding box center [816, 395] width 28 height 13
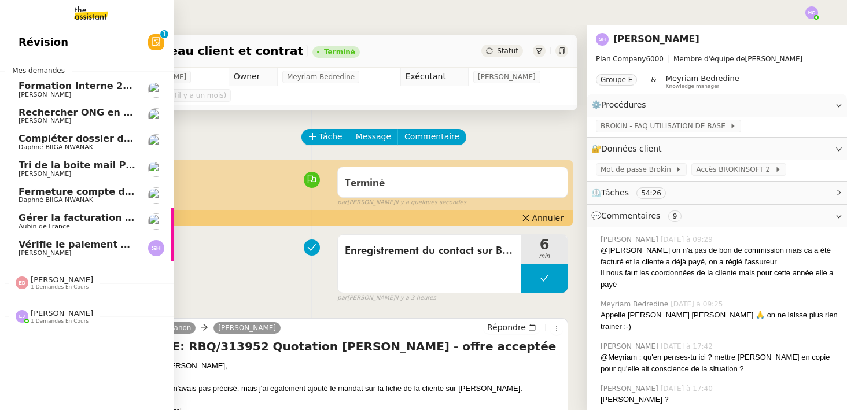
click at [91, 113] on span "Rechercher ONG en [GEOGRAPHIC_DATA] et lancer campagne" at bounding box center [179, 112] width 320 height 11
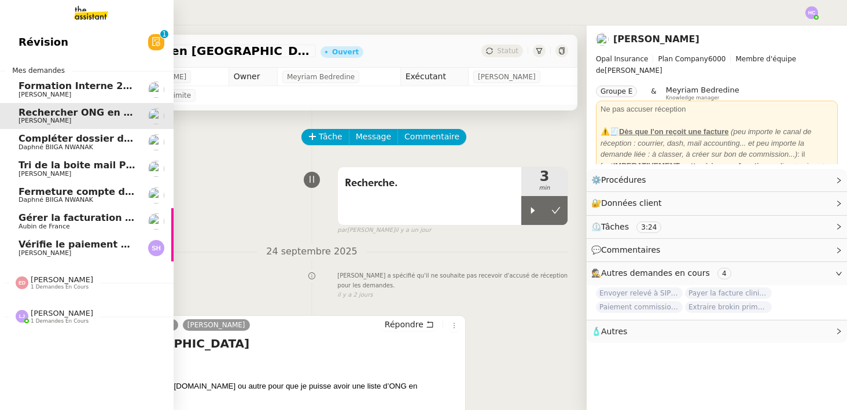
click at [89, 136] on span "Compléter dossier domiciliation asso sur Se Domicilier" at bounding box center [161, 138] width 285 height 11
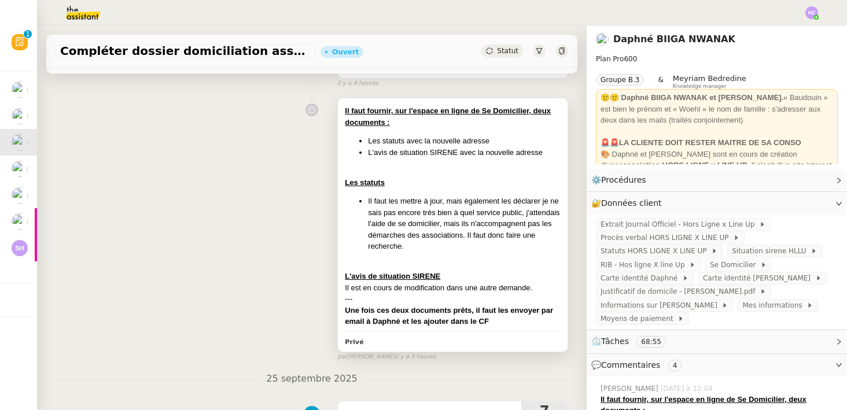
scroll to position [124, 0]
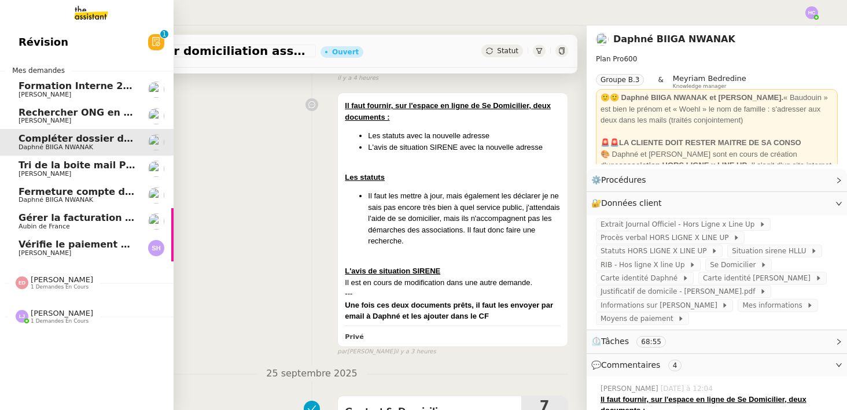
click at [72, 167] on span "Tri de la boite mail PERSO - 26 septembre 2025" at bounding box center [142, 165] width 247 height 11
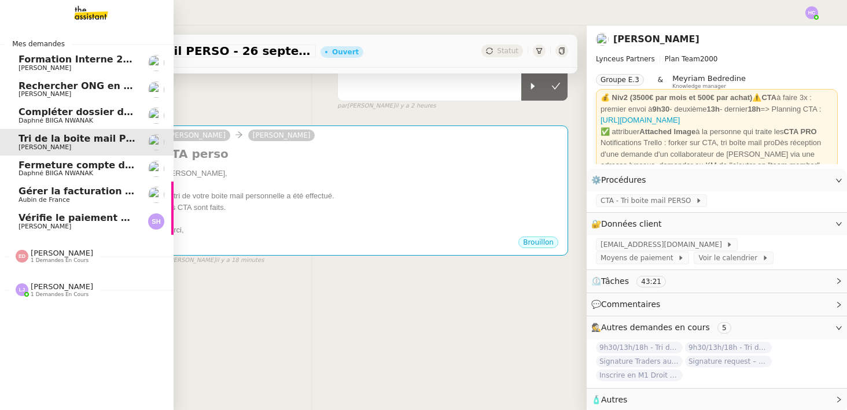
click at [87, 169] on span "Fermeture compte domiciliation Kandbaz" at bounding box center [127, 165] width 216 height 11
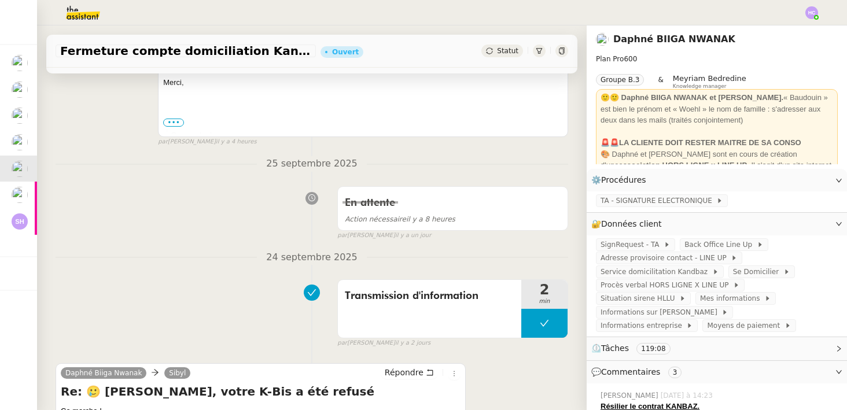
scroll to position [352, 0]
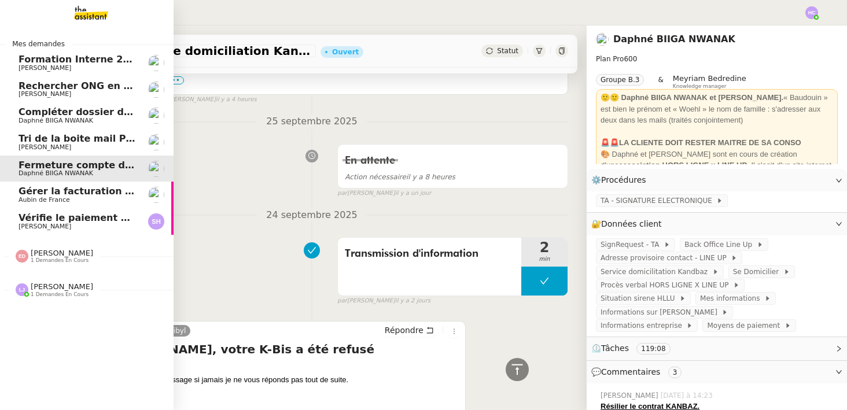
click at [53, 200] on span "Aubin de France" at bounding box center [44, 200] width 51 height 8
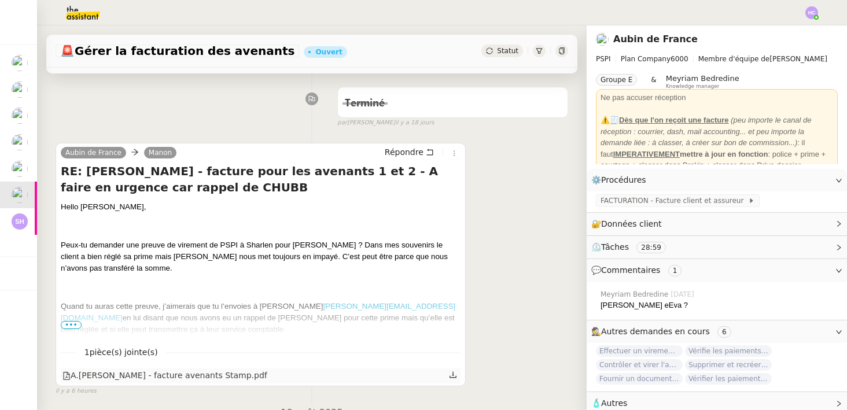
scroll to position [283, 0]
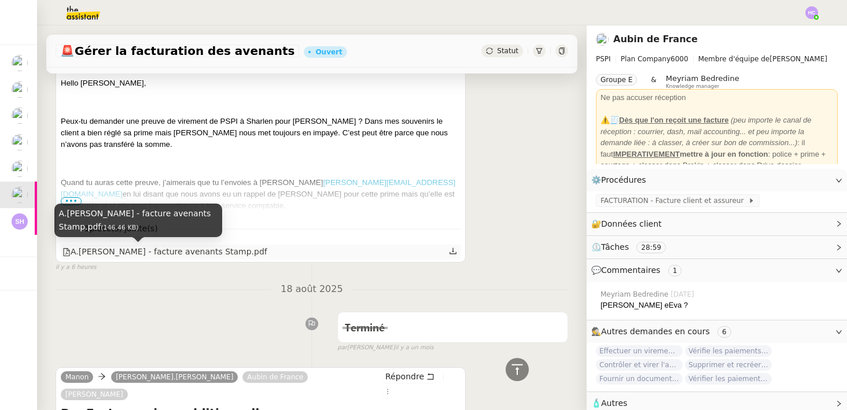
click at [164, 247] on div "A.Delon - facture avenants Stamp.pdf" at bounding box center [164, 251] width 205 height 13
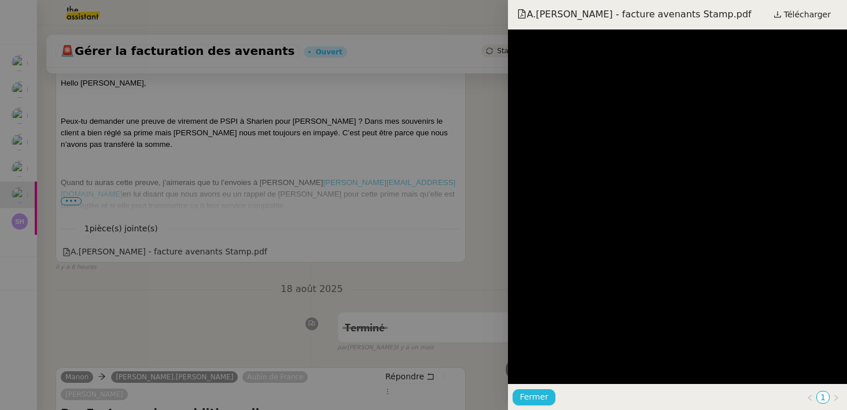
click at [527, 397] on span "Fermer" at bounding box center [533, 396] width 28 height 13
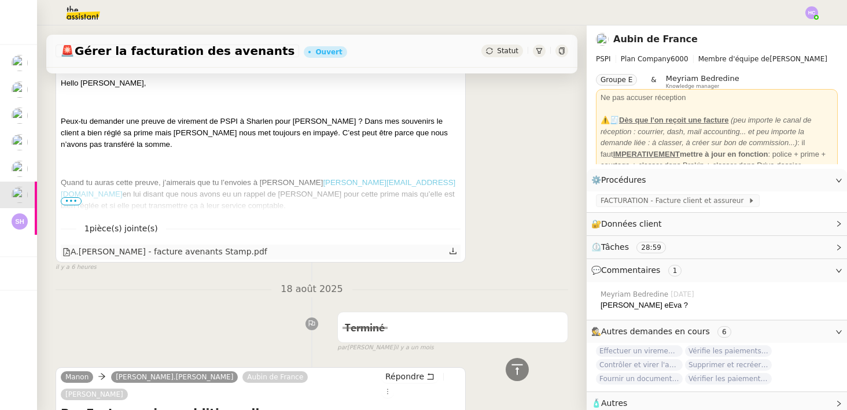
click at [450, 251] on icon at bounding box center [453, 251] width 8 height 8
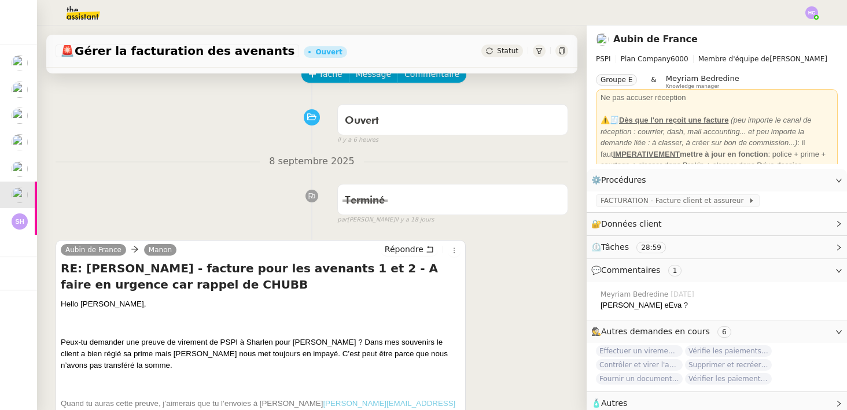
scroll to position [0, 0]
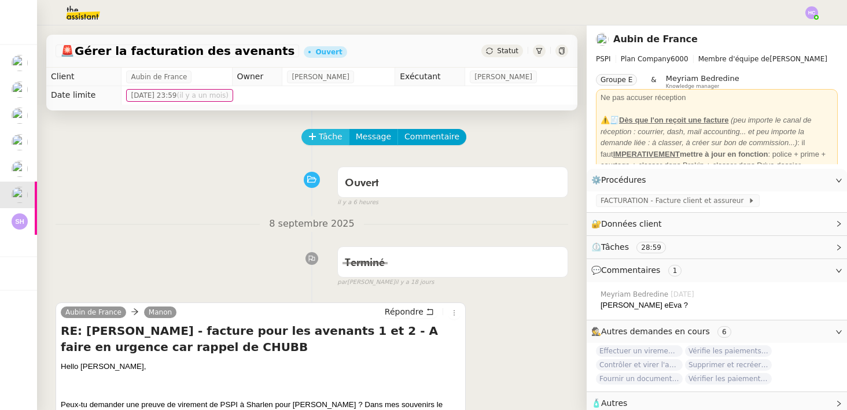
click at [323, 130] on span "Tâche" at bounding box center [331, 136] width 24 height 13
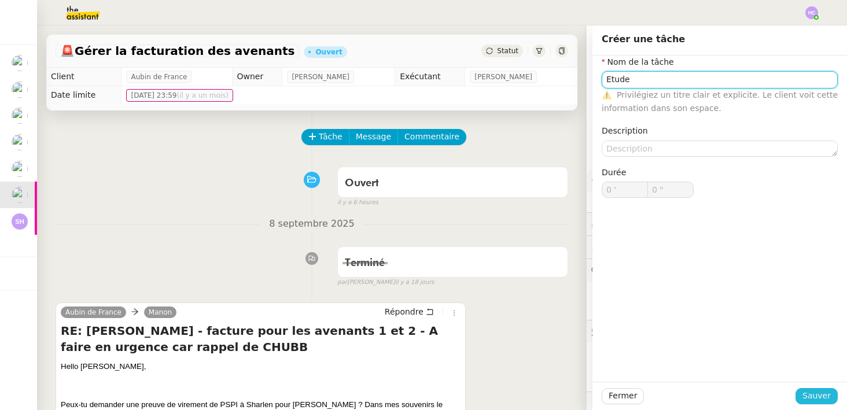
type input "Etude"
click at [822, 400] on span "Sauver" at bounding box center [816, 395] width 28 height 13
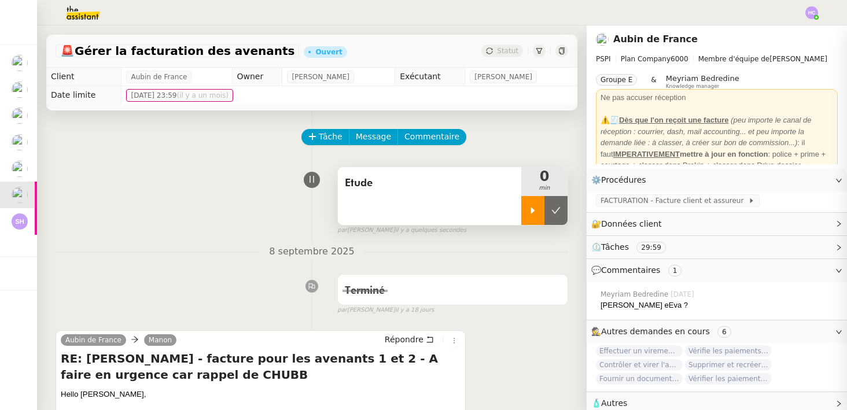
click at [533, 209] on icon at bounding box center [533, 210] width 4 height 6
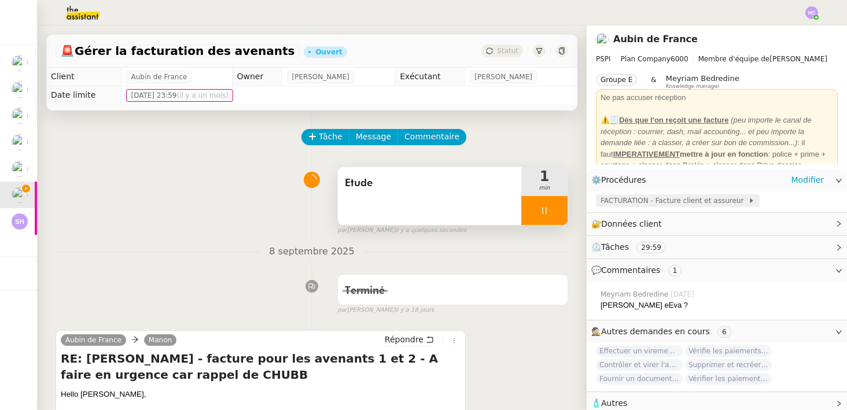
click at [635, 202] on span "FACTURATION - Facture client et assureur" at bounding box center [673, 201] width 147 height 12
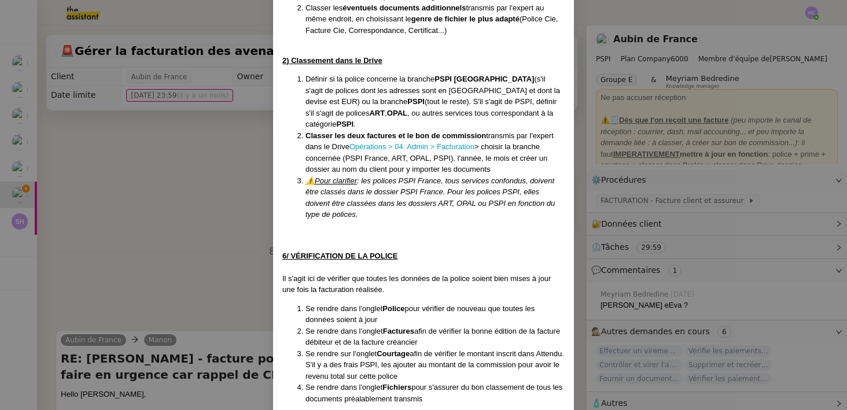
scroll to position [1846, 0]
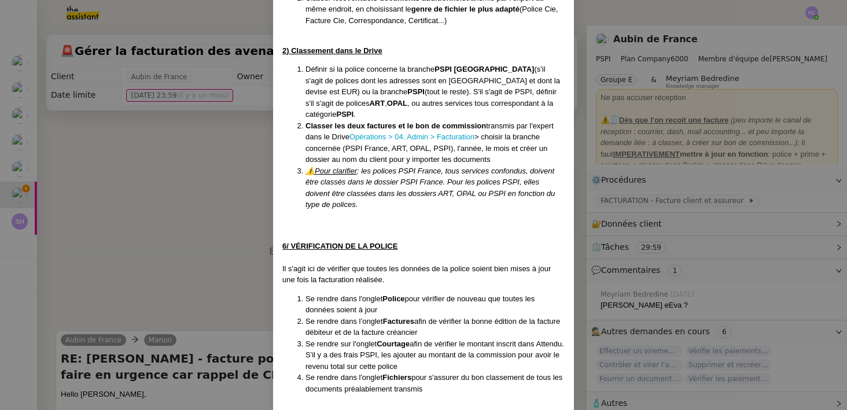
click at [205, 229] on nz-modal-container "Créée 23/07/25 -après suppression de : FACTURATION - Export des factures et bon…" at bounding box center [423, 205] width 847 height 410
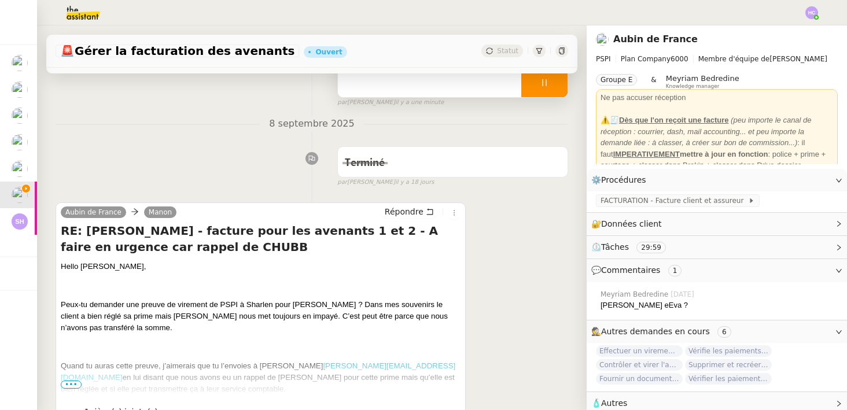
scroll to position [61, 0]
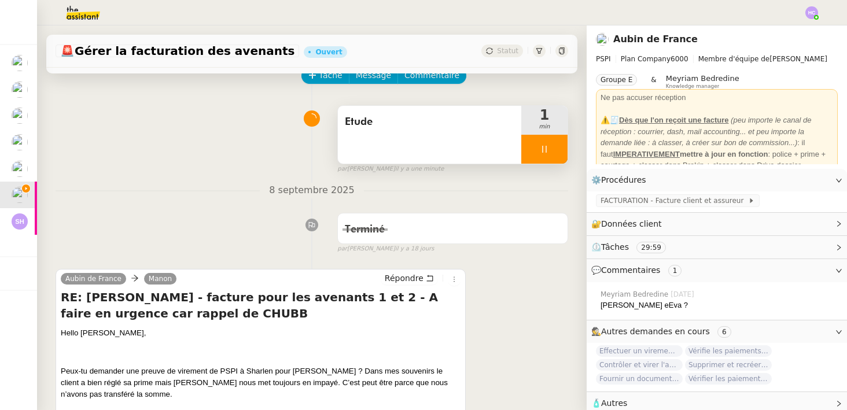
click at [407, 137] on div "Etude" at bounding box center [429, 135] width 183 height 58
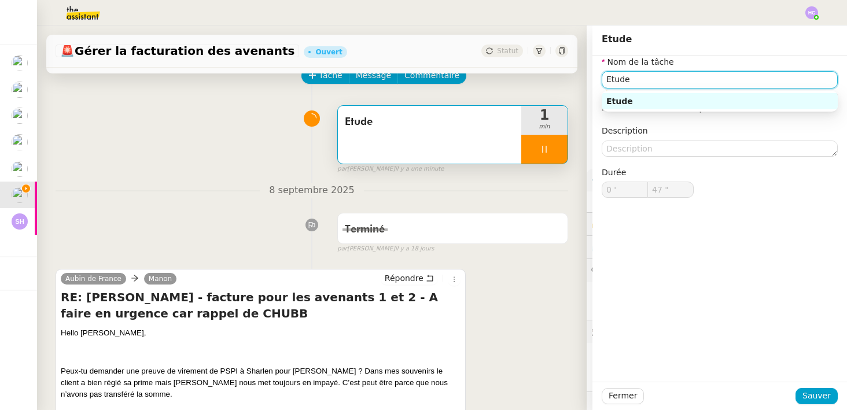
drag, startPoint x: 647, startPoint y: 82, endPoint x: 571, endPoint y: 82, distance: 76.3
click at [571, 82] on app-ticket "🚨 Gérer la facturation des avenants Ouvert Statut Client Aubin de France Owner …" at bounding box center [442, 217] width 810 height 385
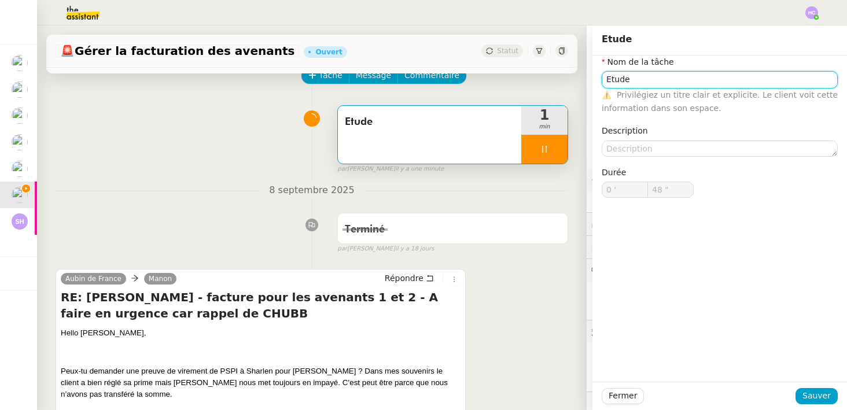
type input "49 ""
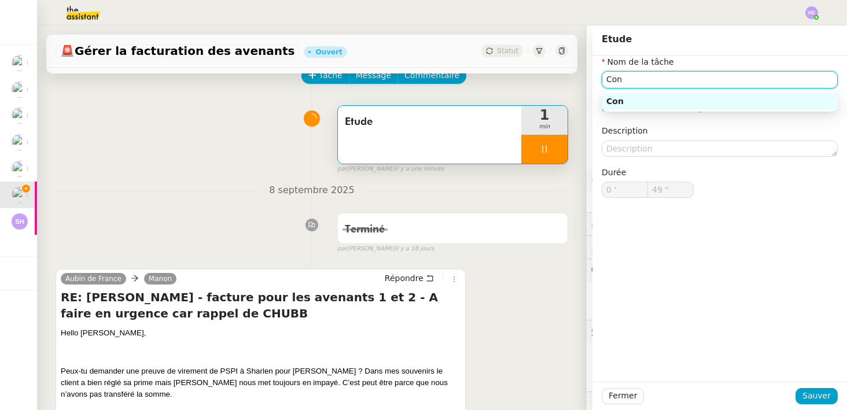
type input "Cont"
type input "50 ""
type input "Contacter"
type input "51 ""
type input "Contacter S"
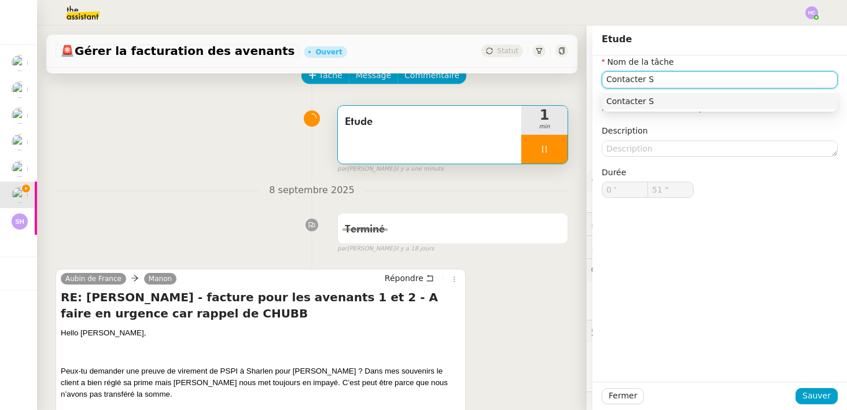
type input "52 ""
type input "Contacter Sharlen"
click at [709, 87] on input "Contacter Sharlen" at bounding box center [720, 79] width 236 height 17
type input "54 ""
click at [707, 96] on div "Contacter Sharlen" at bounding box center [719, 101] width 227 height 10
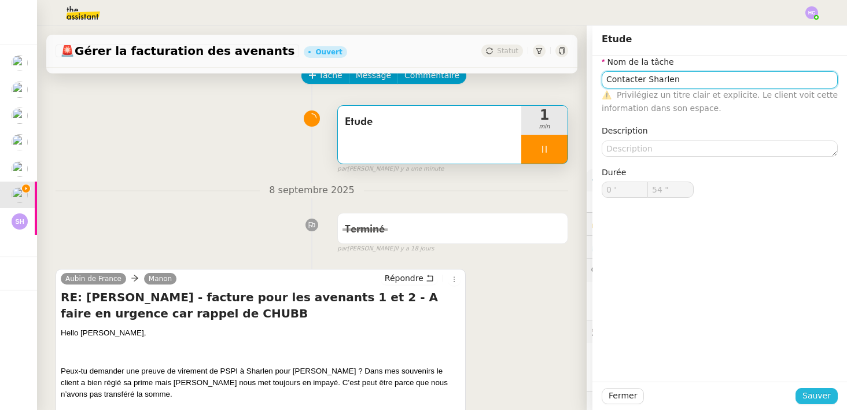
type input "Contacter Sharlen"
click at [811, 398] on span "Sauver" at bounding box center [816, 395] width 28 height 13
type input "55 ""
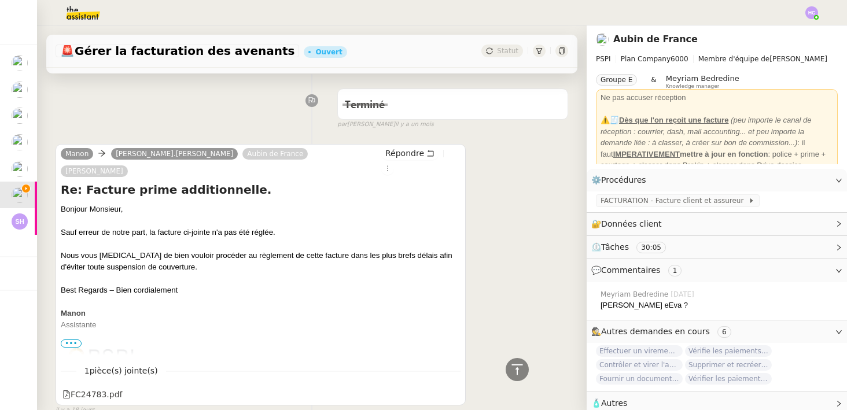
scroll to position [588, 0]
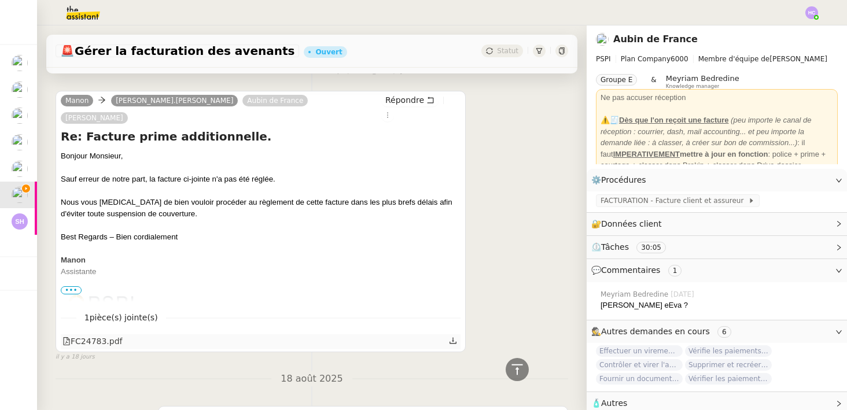
click at [453, 337] on icon at bounding box center [453, 341] width 8 height 8
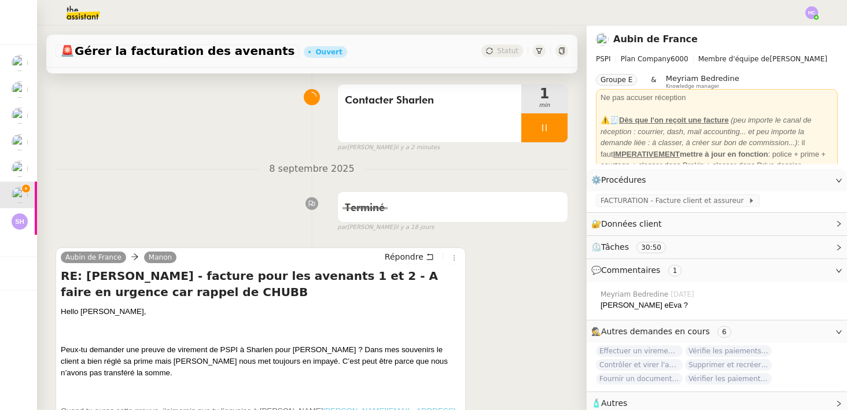
scroll to position [0, 0]
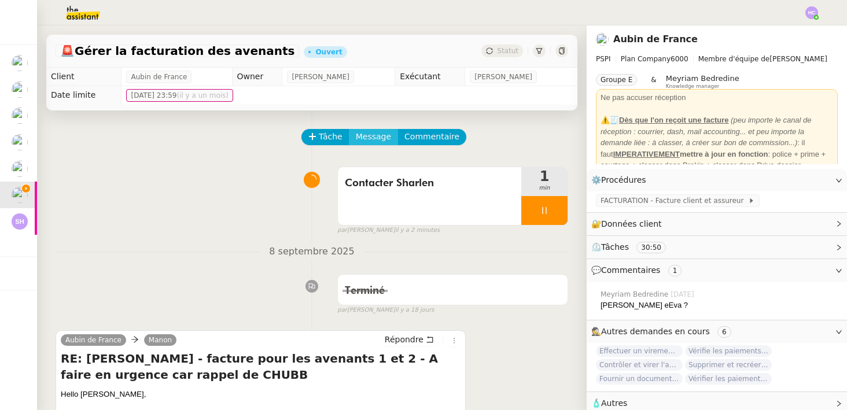
click at [367, 136] on span "Message" at bounding box center [373, 136] width 35 height 13
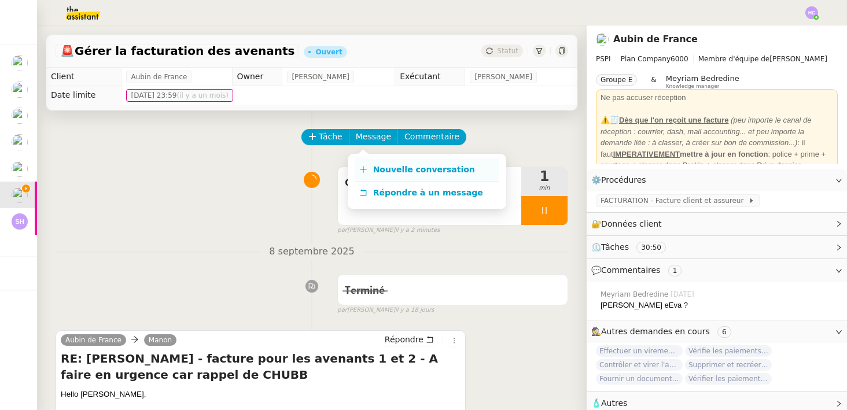
click at [379, 166] on span "Nouvelle conversation" at bounding box center [424, 169] width 102 height 9
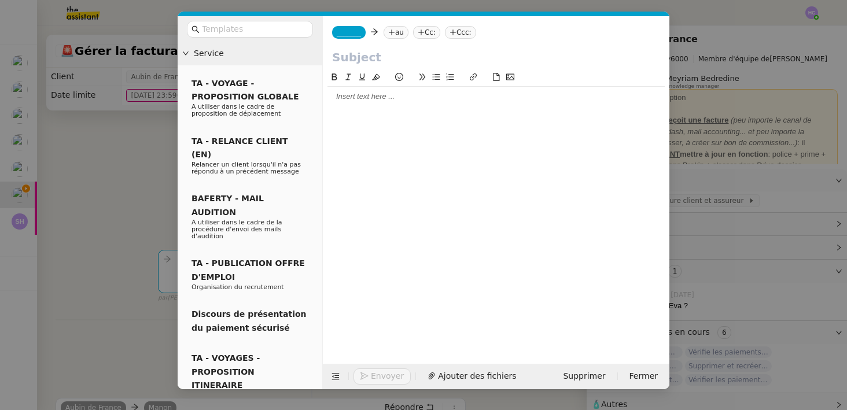
click at [360, 99] on div at bounding box center [495, 96] width 337 height 10
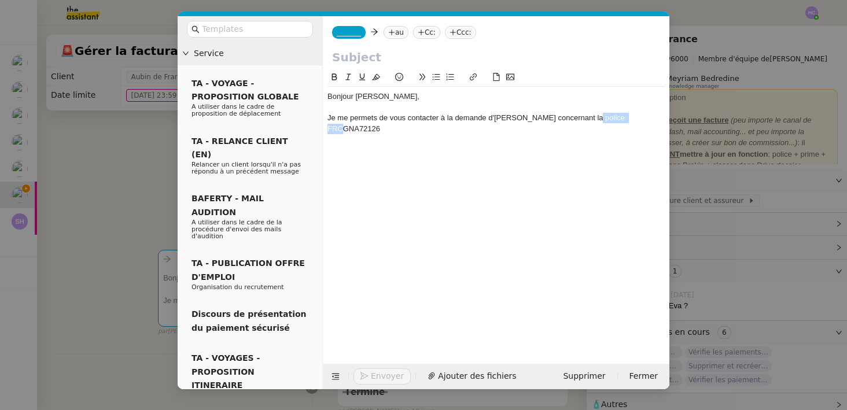
drag, startPoint x: 585, startPoint y: 120, endPoint x: 636, endPoint y: 120, distance: 50.9
click at [636, 120] on div "Je me permets de vous contacter à la demande d'Aubin concernant la police FRCGN…" at bounding box center [495, 123] width 337 height 21
drag, startPoint x: 353, startPoint y: 128, endPoint x: 635, endPoint y: 117, distance: 281.9
click at [507, 124] on strong "FRCGNA72126 au nom de Anoitne DELON." at bounding box center [427, 128] width 160 height 9
click at [403, 126] on div "Je me permets de vous contacter à la demande d'Aubin concernant la police FRCGN…" at bounding box center [495, 123] width 337 height 21
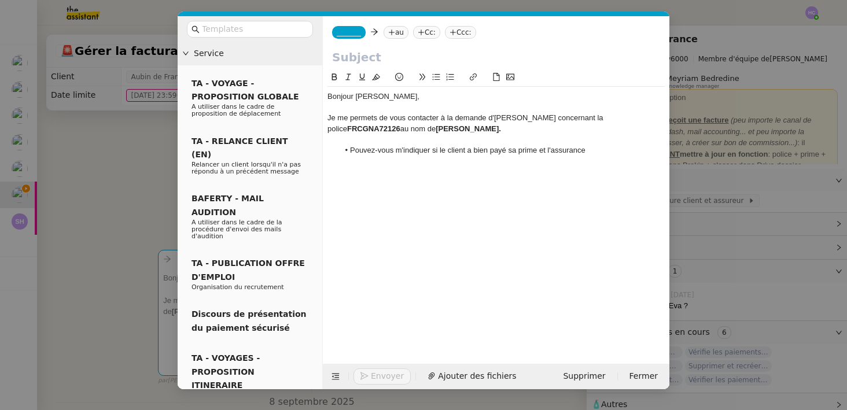
click at [434, 150] on li "Pouvez-vous m'indiquer si le client a bien payé sa prime et l'assurance" at bounding box center [502, 150] width 326 height 10
click at [405, 151] on li "Pouvez-vous m'indiquer que le client a bien payé sa prime et l'assurance" at bounding box center [502, 150] width 326 height 10
click at [562, 152] on li "Pouvez-vous me confirmer que le client a bien payé sa prime et l'assurance" at bounding box center [502, 150] width 326 height 10
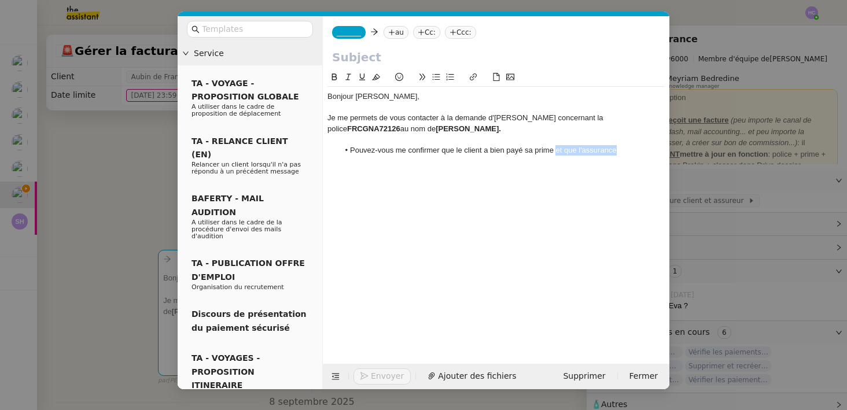
drag, startPoint x: 555, startPoint y: 150, endPoint x: 615, endPoint y: 153, distance: 59.6
click at [615, 153] on li "Pouvez-vous me confirmer que le client a bien payé sa prime et que l'assurance" at bounding box center [502, 150] width 326 height 10
click at [576, 149] on li "Pouvez-vous me confirmer que le client a bien payé sa prime ?" at bounding box center [502, 150] width 326 height 10
click at [389, 175] on div "Le cas échéant," at bounding box center [495, 172] width 337 height 10
click at [328, 172] on div "Le cas échéant, pouvez-vous me fournir la preuve de virement à Chubb ?" at bounding box center [495, 172] width 337 height 10
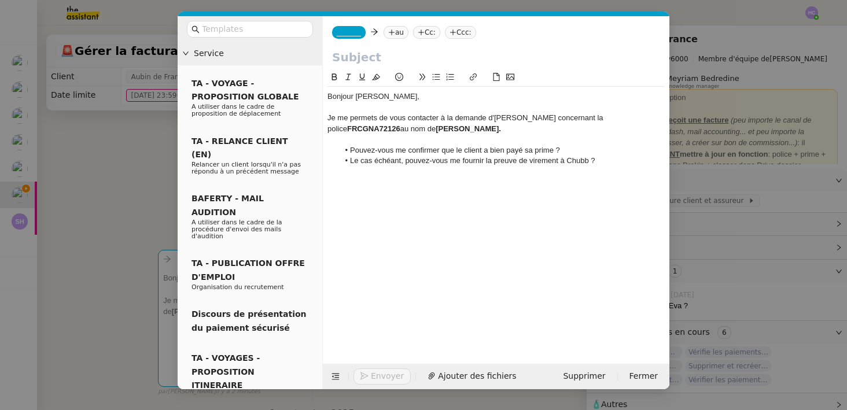
click at [606, 161] on li "Le cas échéant, pouvez-vous me fournir la preuve de virement à Chubb ?" at bounding box center [502, 161] width 326 height 10
drag, startPoint x: 562, startPoint y: 150, endPoint x: 341, endPoint y: 152, distance: 220.9
click at [341, 152] on li "Pouvez-vous me confirmer que le client a bien payé sa prime ?" at bounding box center [502, 150] width 326 height 10
drag, startPoint x: 409, startPoint y: 164, endPoint x: 347, endPoint y: 164, distance: 61.9
click at [347, 164] on li "Le cas échéant, pouvez-vous me fournir la preuve de virement à Chubb ?" at bounding box center [502, 161] width 326 height 10
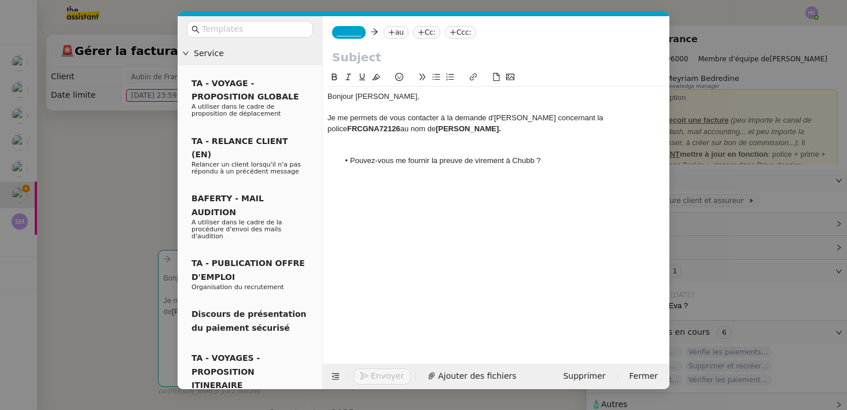
click at [335, 149] on div at bounding box center [495, 150] width 337 height 10
click at [562, 153] on li "Pouvez-vous me fournir la preuve de virement à Chubb ?" at bounding box center [502, 150] width 326 height 10
click at [332, 176] on div "en effet" at bounding box center [495, 172] width 337 height 10
click at [0, 0] on lt-strong "E" at bounding box center [0, 0] width 0 height 0
click at [363, 170] on div "En effet" at bounding box center [495, 172] width 337 height 10
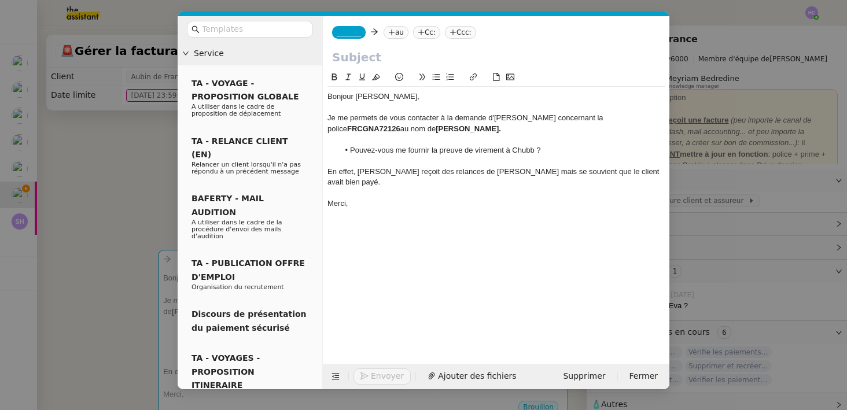
click at [347, 31] on span "_______" at bounding box center [349, 32] width 24 height 8
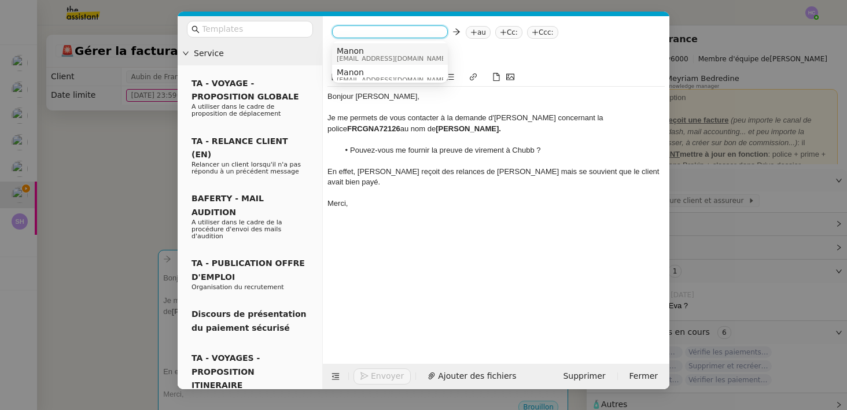
click at [361, 56] on span "manon@pspi.ch" at bounding box center [392, 59] width 111 height 6
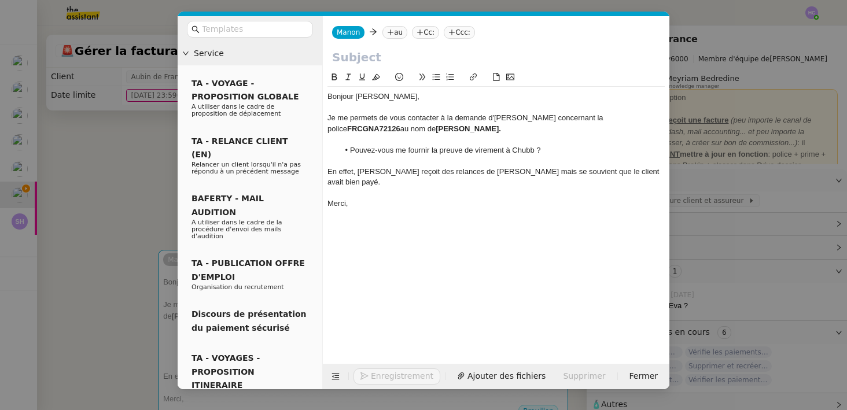
click at [389, 35] on icon at bounding box center [390, 32] width 7 height 7
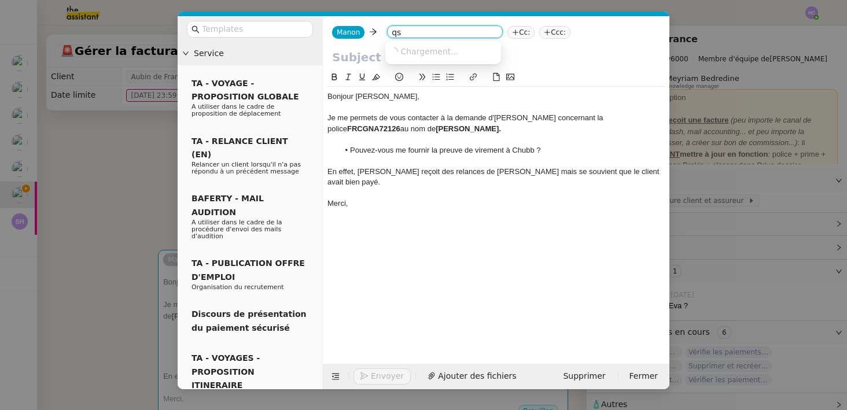
type input "q"
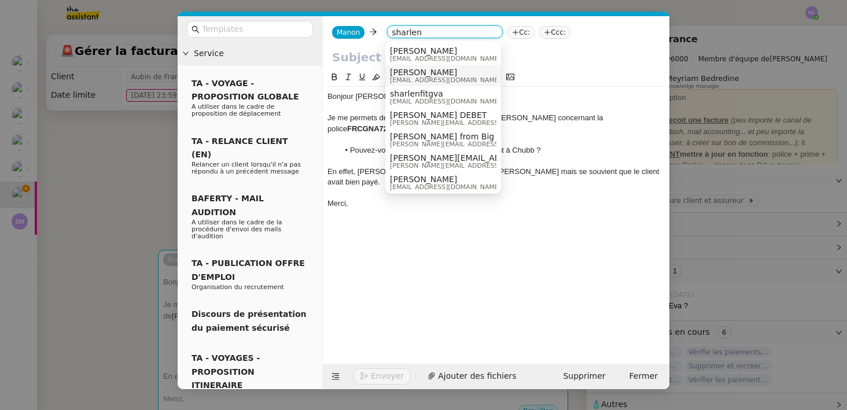
type input "sharlen"
click at [436, 74] on span "Sharlen Torrado" at bounding box center [445, 72] width 111 height 9
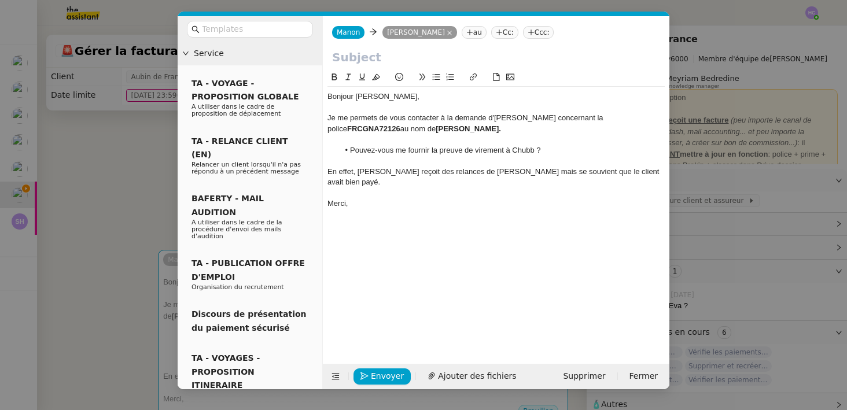
click at [496, 37] on nz-tag "Cc:" at bounding box center [504, 32] width 27 height 13
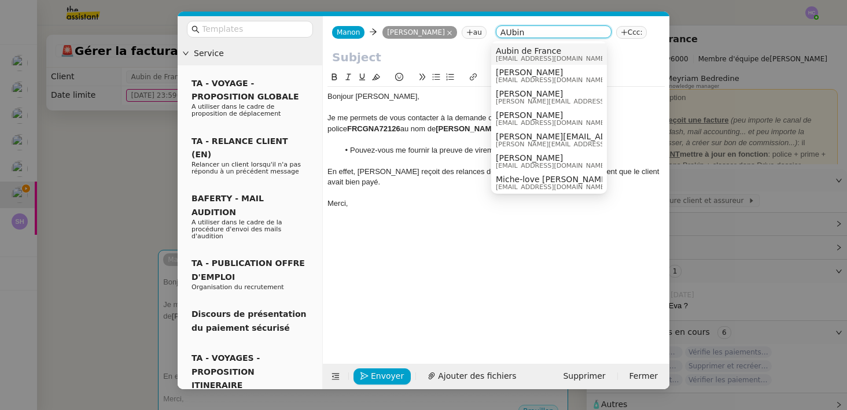
type input "AUbin"
click at [523, 54] on span "Aubin de France" at bounding box center [551, 50] width 111 height 9
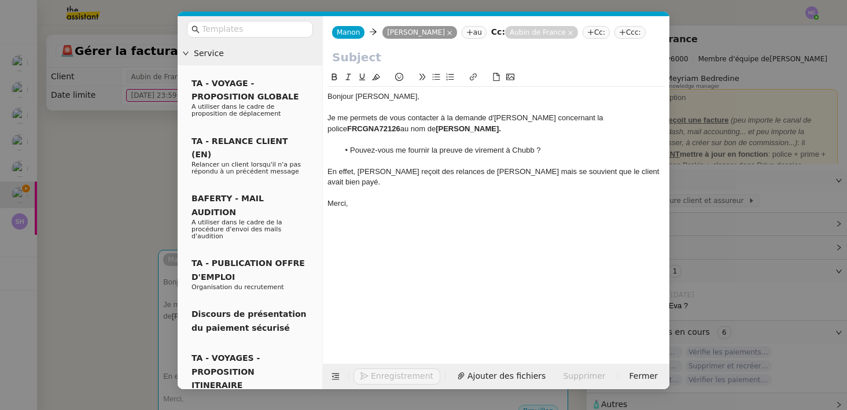
click at [368, 59] on input "text" at bounding box center [496, 57] width 328 height 17
drag, startPoint x: 393, startPoint y: 128, endPoint x: 338, endPoint y: 128, distance: 54.9
click at [436, 128] on strong "Anoitne DELON." at bounding box center [468, 128] width 65 height 9
click at [436, 130] on strong "Anoitne DELON." at bounding box center [468, 128] width 65 height 9
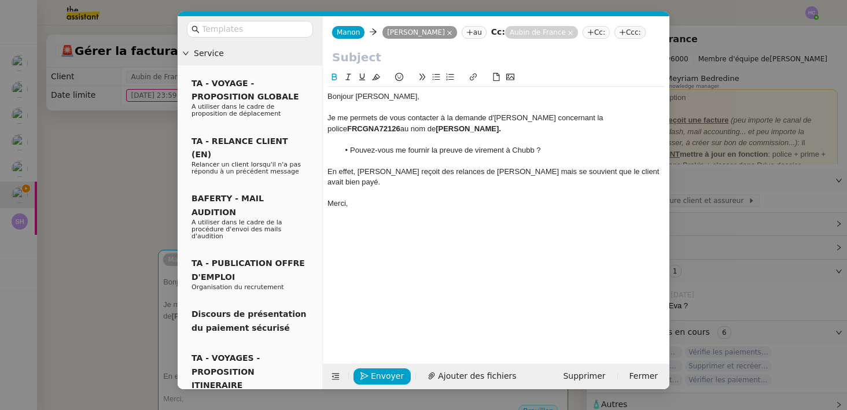
click at [0, 0] on lt-span "Antoine" at bounding box center [0, 0] width 0 height 0
drag, startPoint x: 393, startPoint y: 129, endPoint x: 339, endPoint y: 131, distance: 54.4
click at [436, 131] on strong "Antoine DELON." at bounding box center [468, 128] width 65 height 9
click at [436, 130] on strong "Antoine DELON." at bounding box center [468, 128] width 65 height 9
click at [0, 0] on lt-em "d'Antoine" at bounding box center [0, 0] width 0 height 0
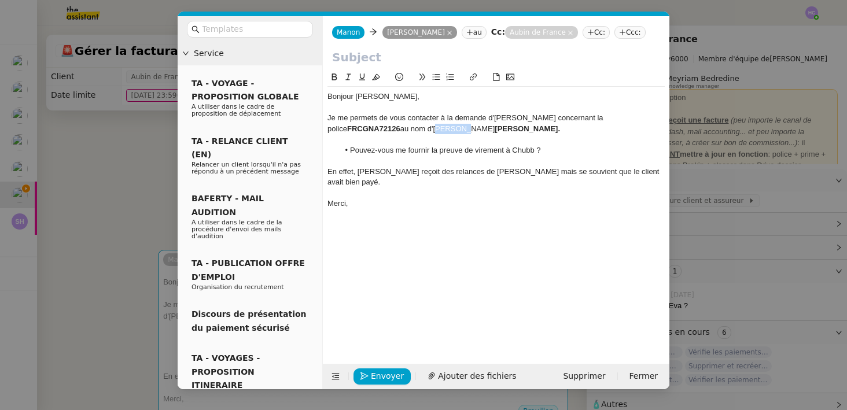
drag, startPoint x: 358, startPoint y: 130, endPoint x: 334, endPoint y: 130, distance: 23.7
click at [334, 130] on div "Je me permets de vous contacter à la demande d'Aubin concernant la police FRCGN…" at bounding box center [495, 123] width 337 height 21
drag, startPoint x: 388, startPoint y: 129, endPoint x: 334, endPoint y: 129, distance: 53.2
click at [433, 129] on strong "Antoine DELON." at bounding box center [465, 128] width 65 height 9
copy strong "Antoine DELON"
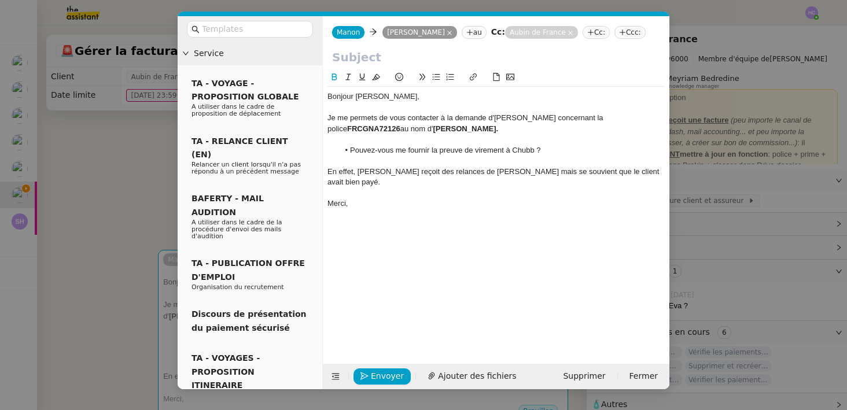
click at [355, 55] on input "text" at bounding box center [496, 57] width 328 height 17
paste input "Antoine DELON"
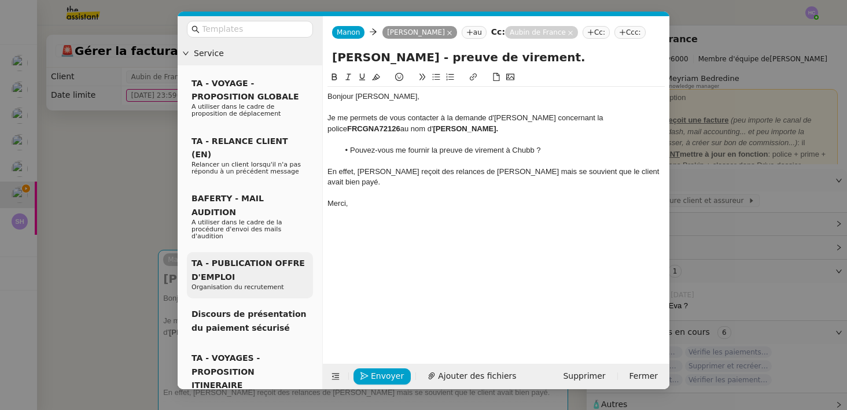
type input "Antoine DELON - preuve de virement."
click at [404, 97] on div "Bonjour Sharlen," at bounding box center [495, 96] width 337 height 10
click at [430, 130] on div "Je me permets de vous contacter à la demande d'Aubin concernant la police FRCGN…" at bounding box center [495, 123] width 337 height 21
click at [513, 117] on div "Je me permets de vous contacter à la demande d'Aubin concernant la police FRCGN…" at bounding box center [495, 123] width 337 height 21
click at [438, 116] on div "Je me permets de vous contacter à la demande d'Aubin, concernant la police FRCG…" at bounding box center [495, 123] width 337 height 21
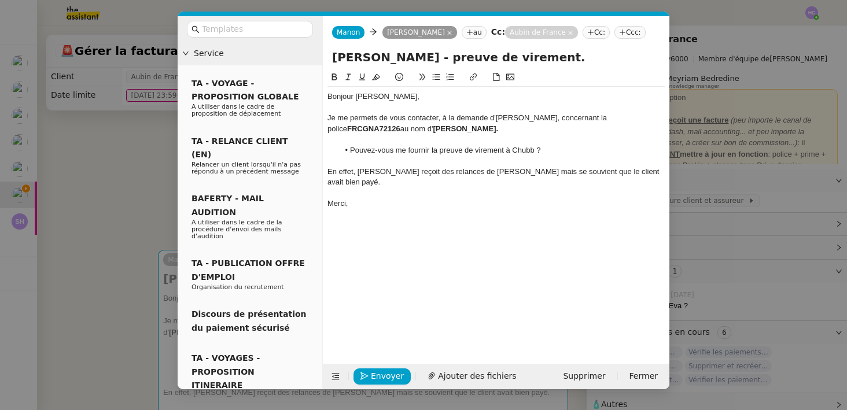
click at [564, 132] on div "Je me permets de vous contacter, à la demande d'Aubin, concernant la police FRC…" at bounding box center [495, 123] width 337 height 21
click at [637, 171] on div "En effet, Aubin reçoit des relances de Chubb mais se souvient que le client ava…" at bounding box center [495, 177] width 337 height 21
click at [387, 198] on div "J'ajoute la facture en pièce" at bounding box center [495, 203] width 337 height 10
click at [153, 224] on nz-modal-container "Service TA - VOYAGE - PROPOSITION GLOBALE A utiliser dans le cadre de propositi…" at bounding box center [423, 205] width 847 height 410
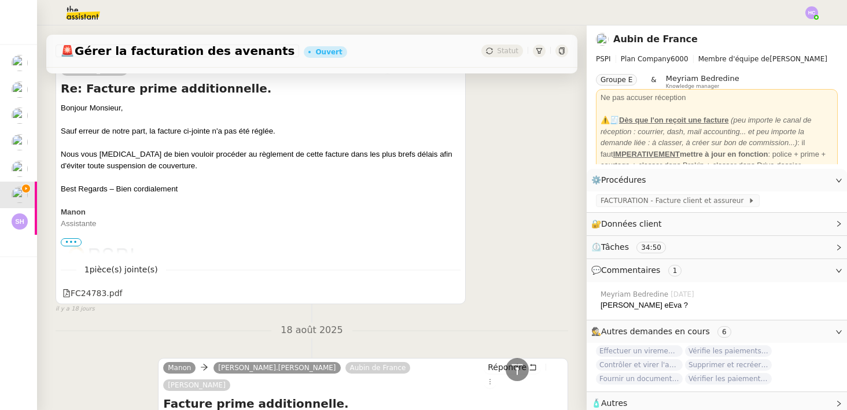
scroll to position [883, 0]
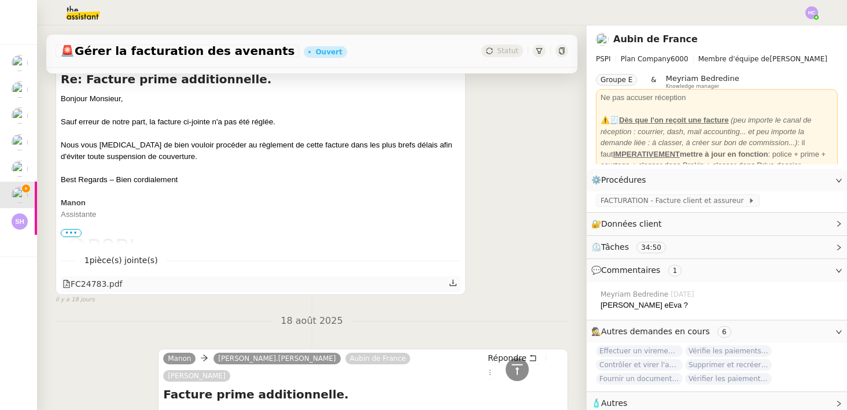
click at [454, 279] on icon at bounding box center [453, 283] width 8 height 8
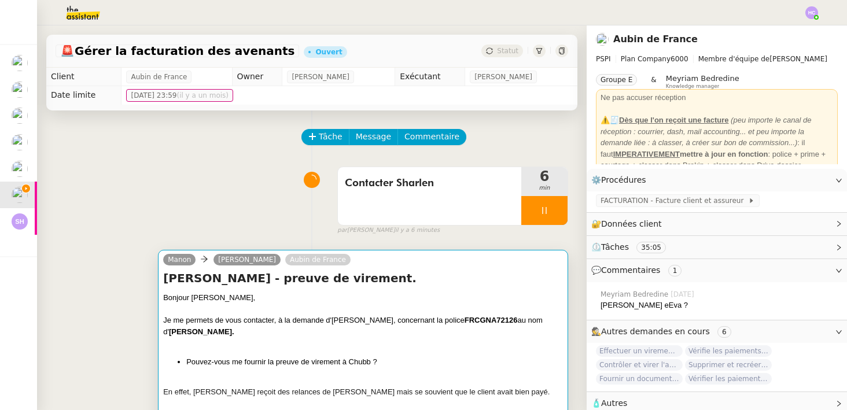
scroll to position [176, 0]
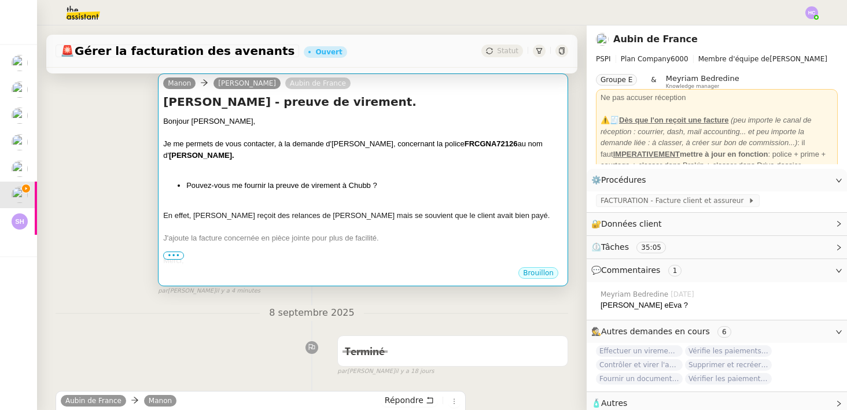
click at [390, 180] on li "Pouvez-vous me fournir la preuve de virement à Chubb ?" at bounding box center [374, 186] width 377 height 12
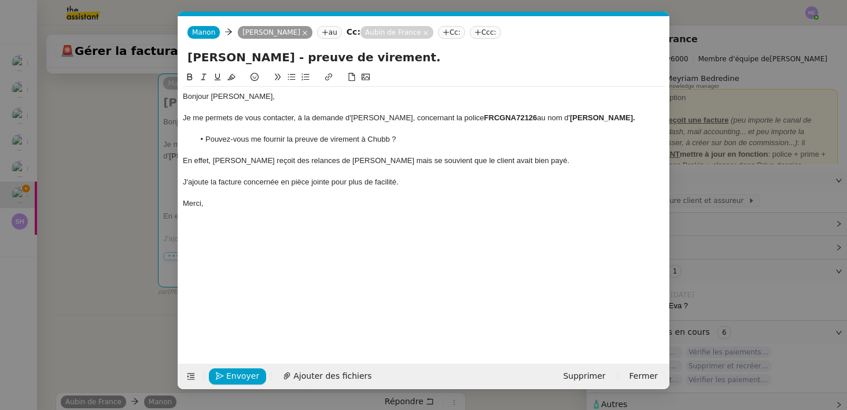
scroll to position [0, 24]
click at [316, 376] on span "Ajouter des fichiers" at bounding box center [332, 376] width 78 height 13
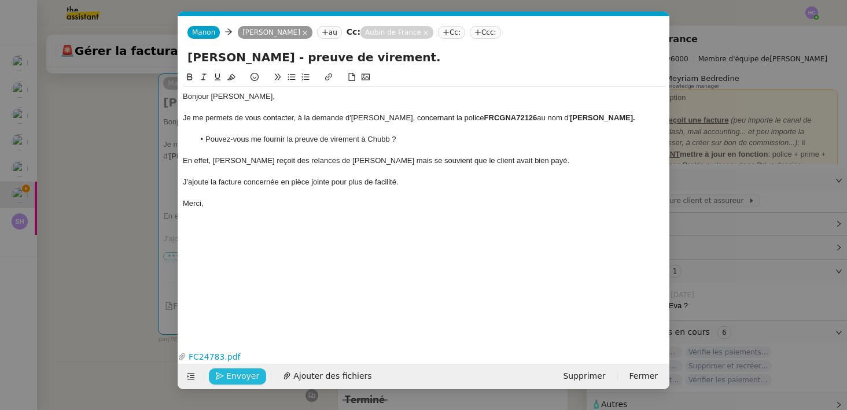
click at [242, 379] on span "Envoyer" at bounding box center [242, 376] width 33 height 13
click at [253, 370] on span "Confirmer l'envoi" at bounding box center [260, 376] width 69 height 13
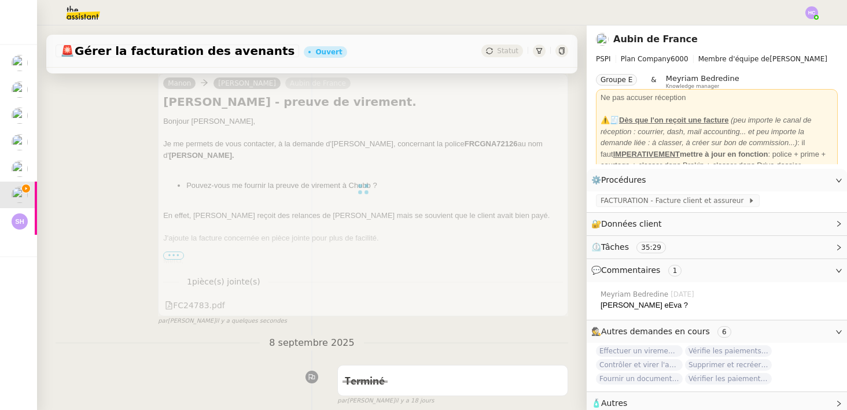
scroll to position [0, 0]
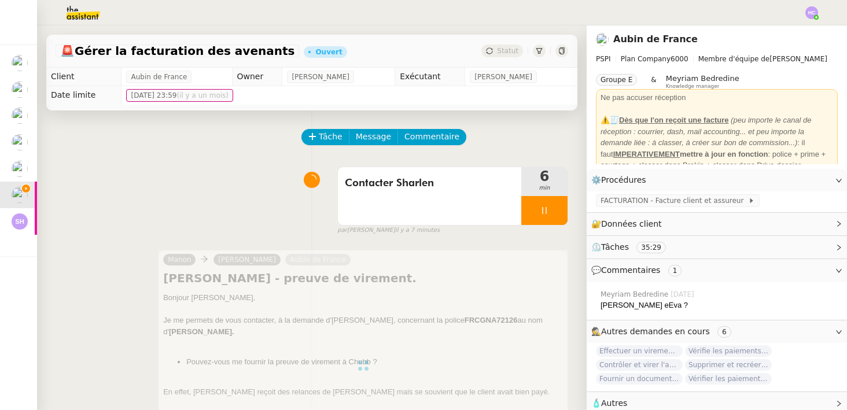
click at [563, 203] on div at bounding box center [544, 210] width 46 height 29
click at [563, 203] on button at bounding box center [555, 210] width 23 height 29
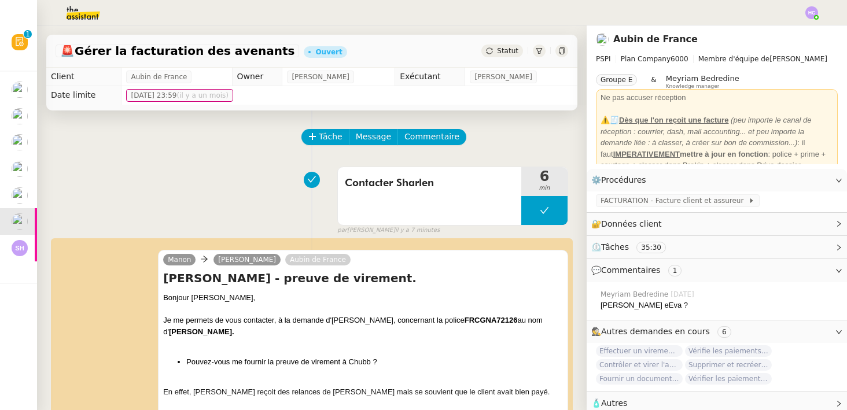
click at [503, 50] on span "Statut" at bounding box center [507, 51] width 21 height 8
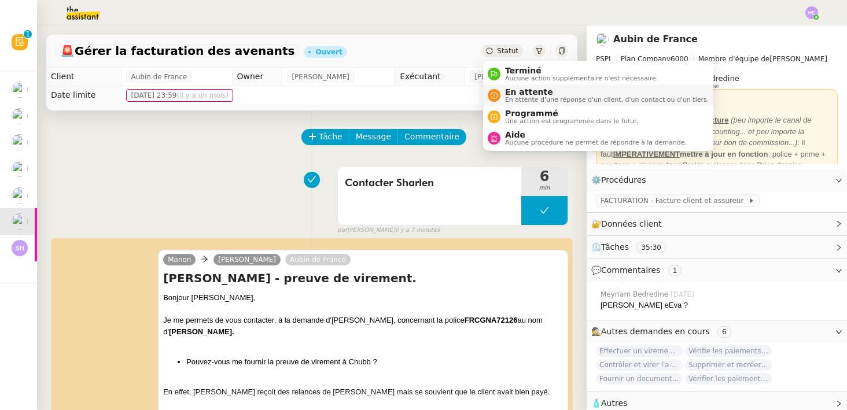
click at [515, 91] on span "En attente" at bounding box center [607, 91] width 204 height 9
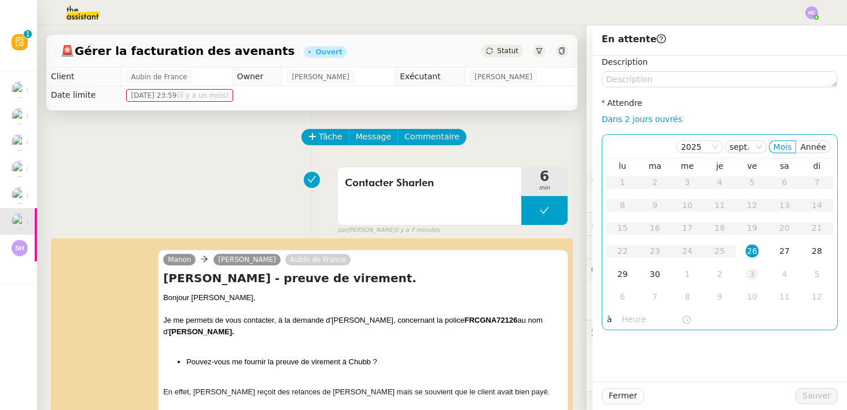
click at [754, 276] on div "3" at bounding box center [752, 274] width 13 height 13
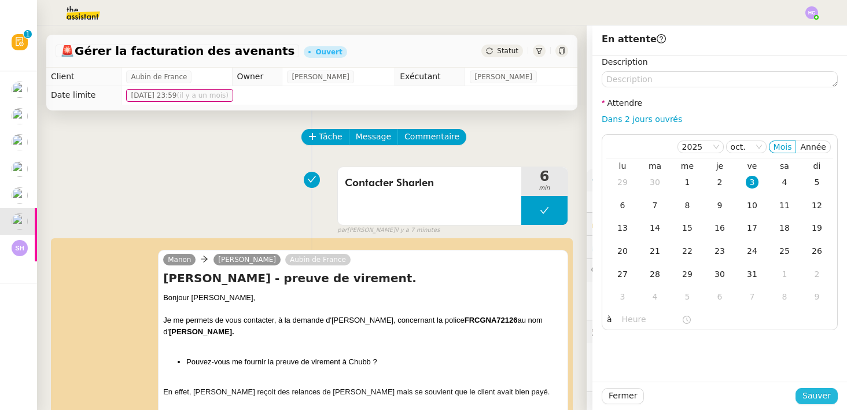
click at [818, 391] on span "Sauver" at bounding box center [816, 395] width 28 height 13
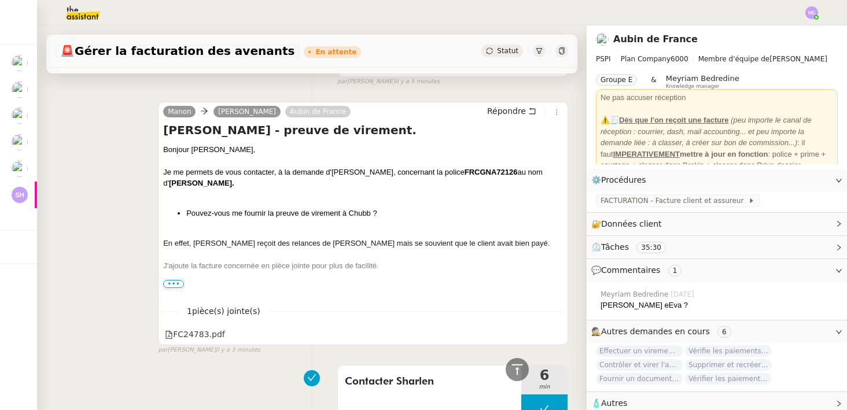
scroll to position [47, 0]
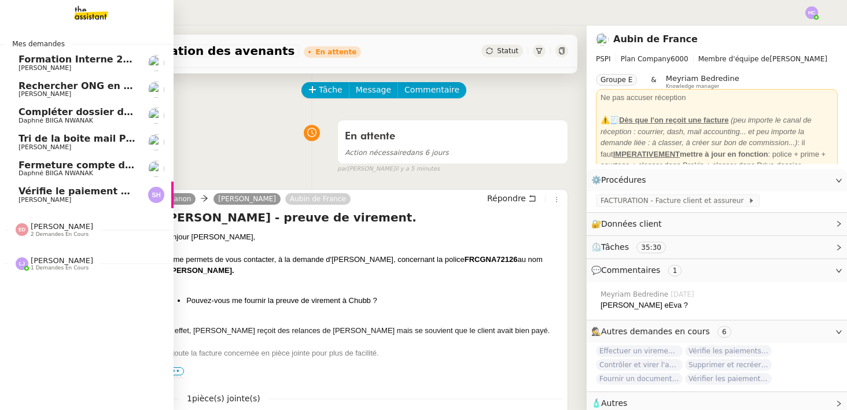
click at [52, 112] on span "Compléter dossier domiciliation asso sur Se Domicilier" at bounding box center [161, 111] width 285 height 11
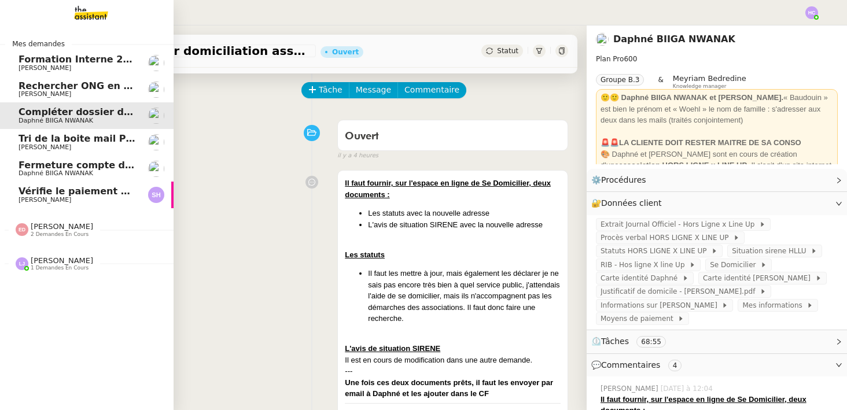
click at [46, 145] on span "[PERSON_NAME]" at bounding box center [45, 147] width 53 height 8
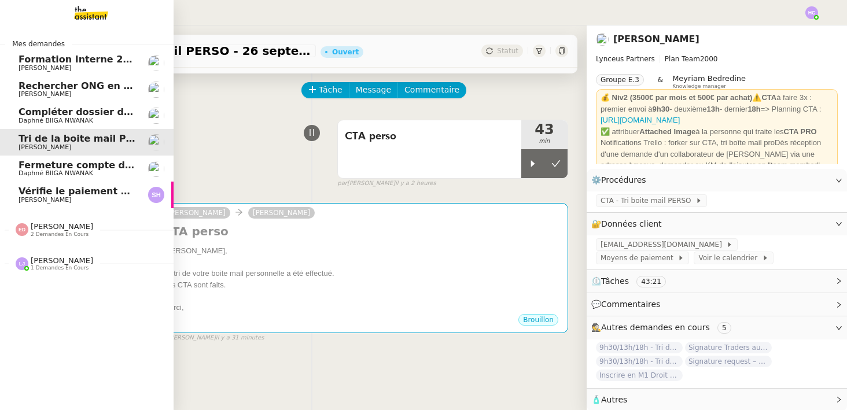
click at [62, 163] on span "Fermeture compte domiciliation Kandbaz" at bounding box center [127, 165] width 216 height 11
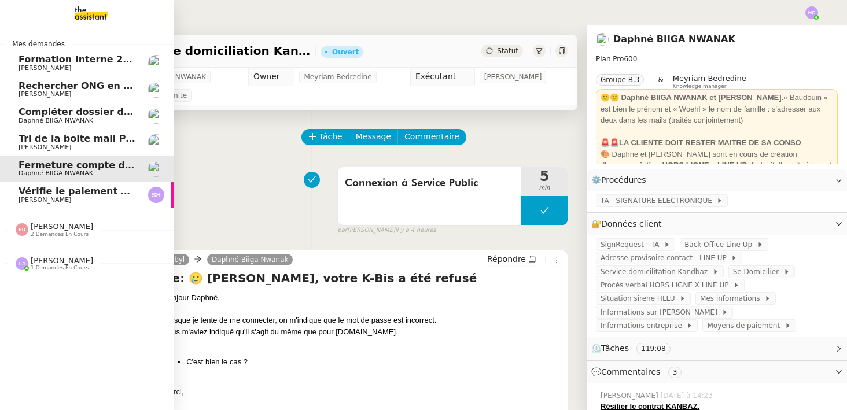
click at [58, 195] on span "Vérifie le paiement de la facture 24513" at bounding box center [121, 191] width 204 height 11
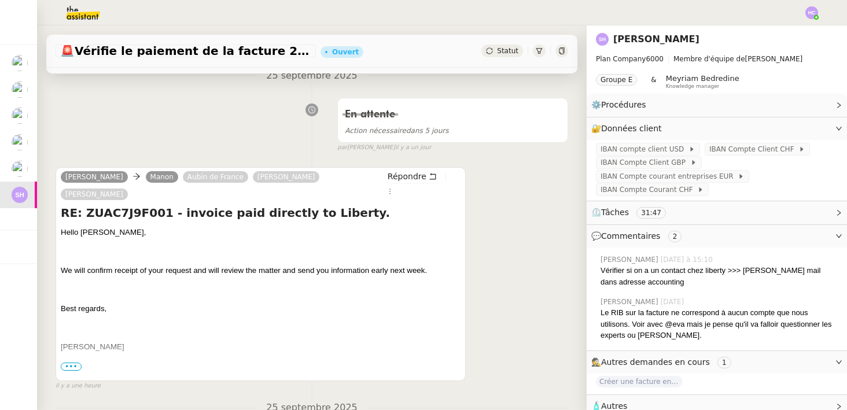
scroll to position [169, 0]
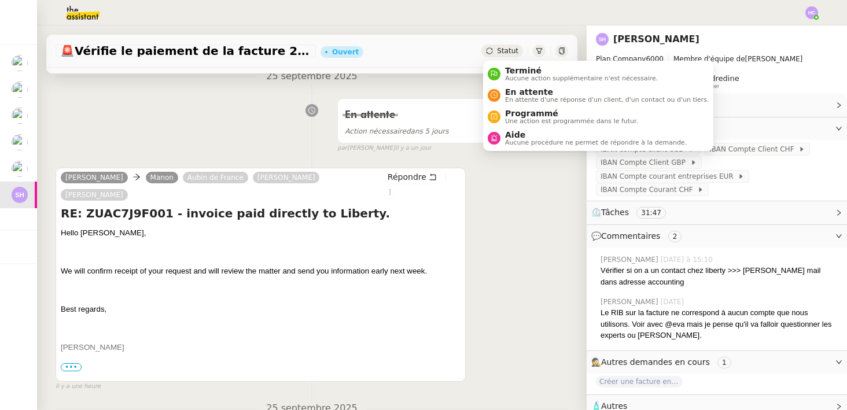
click at [493, 51] on icon at bounding box center [489, 50] width 7 height 7
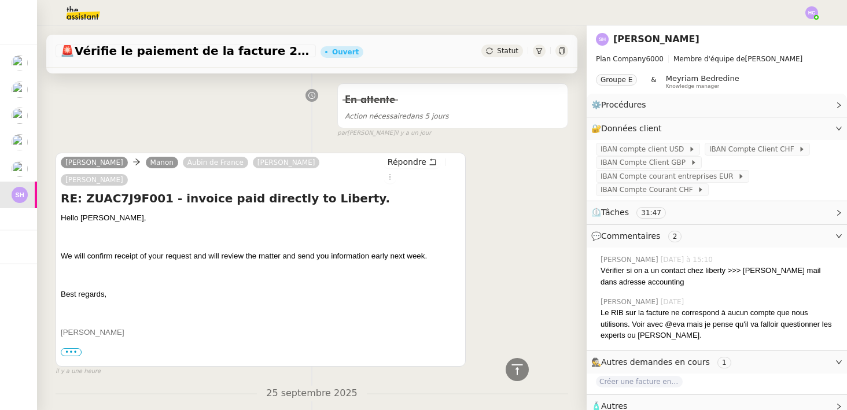
scroll to position [0, 0]
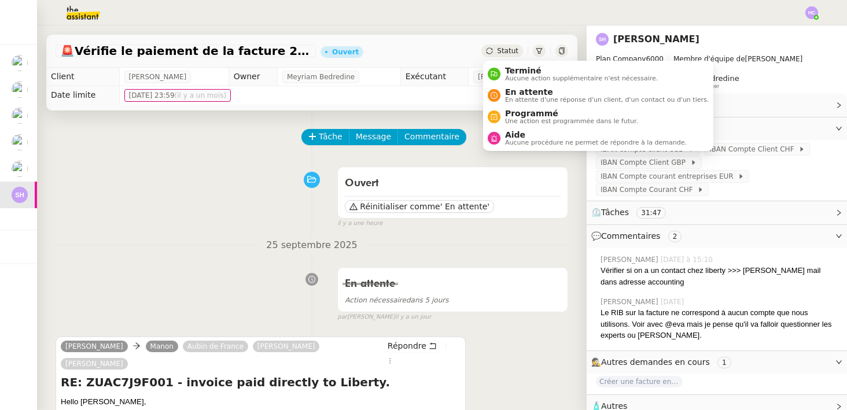
click at [503, 49] on span "Statut" at bounding box center [507, 51] width 21 height 8
click at [516, 92] on span "En attente" at bounding box center [607, 91] width 204 height 9
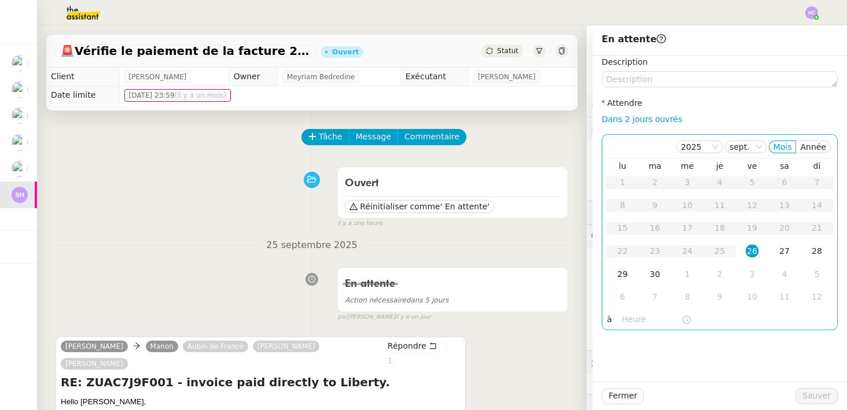
click at [626, 274] on div "29" at bounding box center [622, 274] width 13 height 13
click at [655, 117] on link "Dans 2 jours ouvrés" at bounding box center [642, 119] width 80 height 9
type input "07:00"
click at [828, 393] on span "Sauver" at bounding box center [816, 395] width 28 height 13
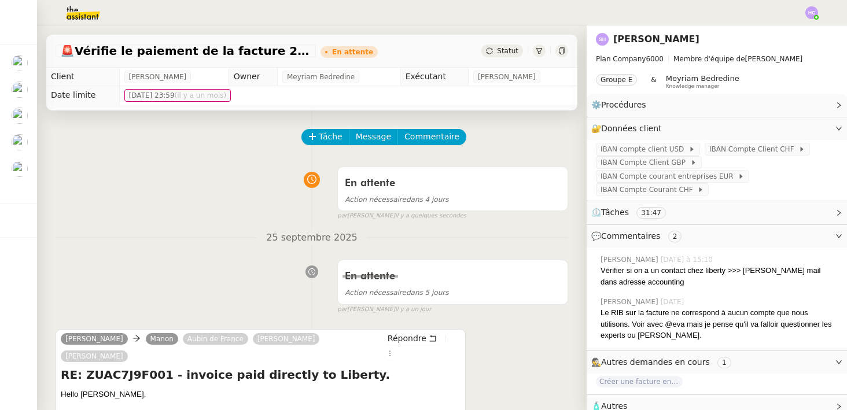
click at [78, 7] on img at bounding box center [74, 12] width 90 height 25
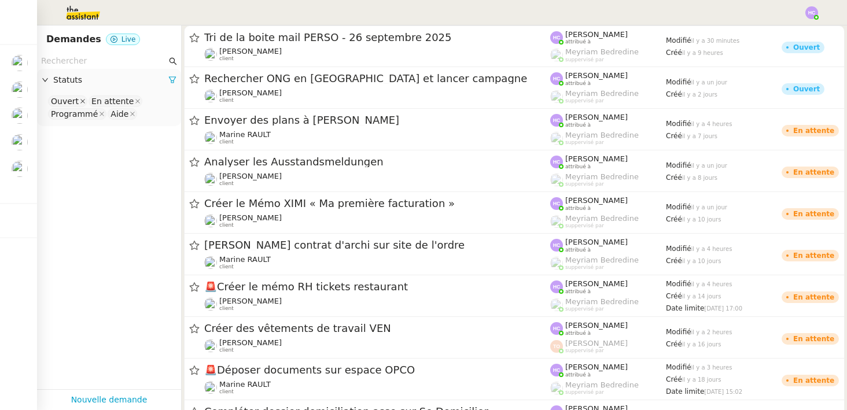
click at [80, 98] on span at bounding box center [83, 101] width 6 height 10
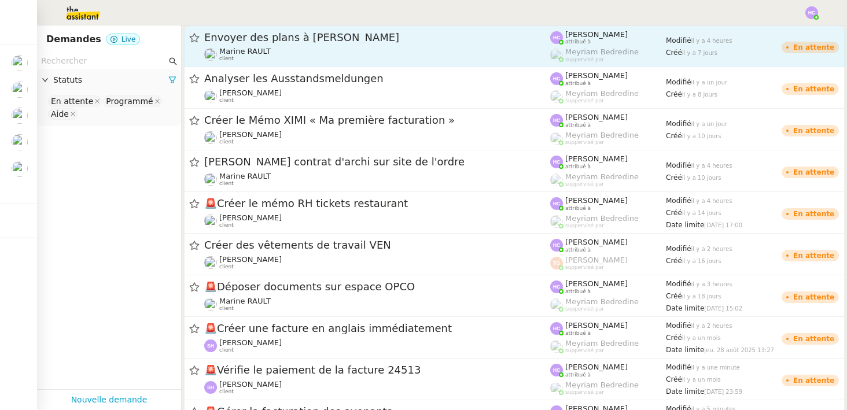
click at [482, 62] on link "Envoyer des plans à Damien Marine RAULT client Hannah Cassar attribué à Meyriam…" at bounding box center [514, 46] width 660 height 42
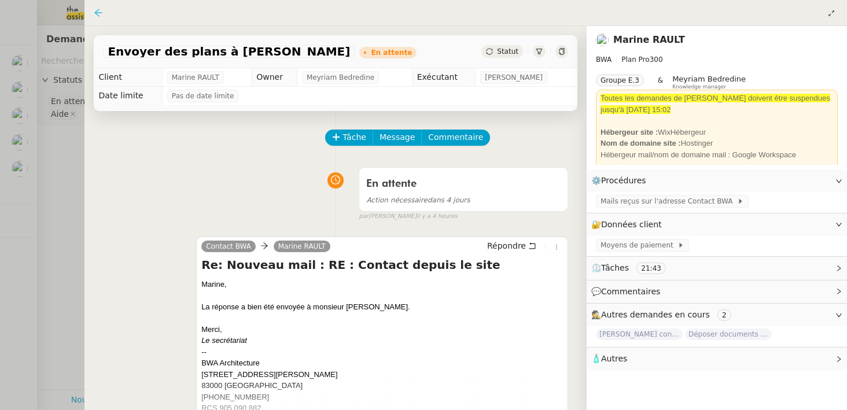
click at [98, 11] on icon at bounding box center [98, 12] width 9 height 9
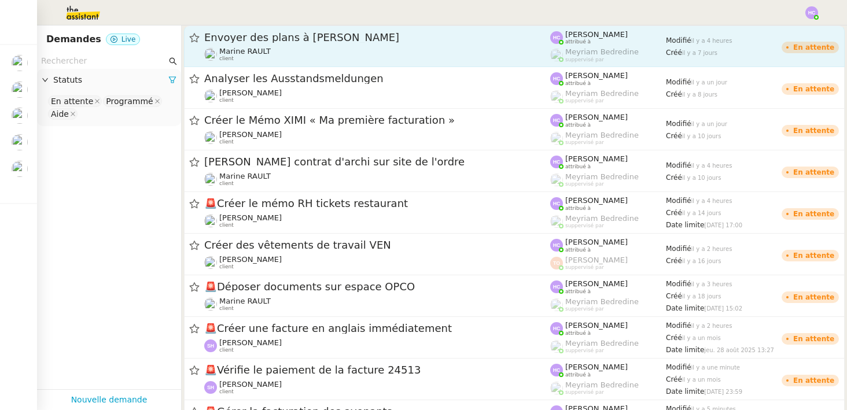
click at [272, 43] on div "Envoyer des plans à Damien" at bounding box center [377, 38] width 346 height 14
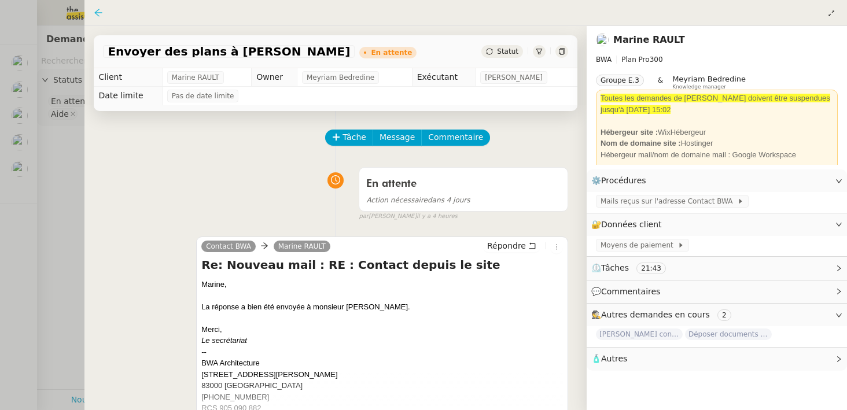
click at [98, 10] on icon at bounding box center [98, 12] width 9 height 9
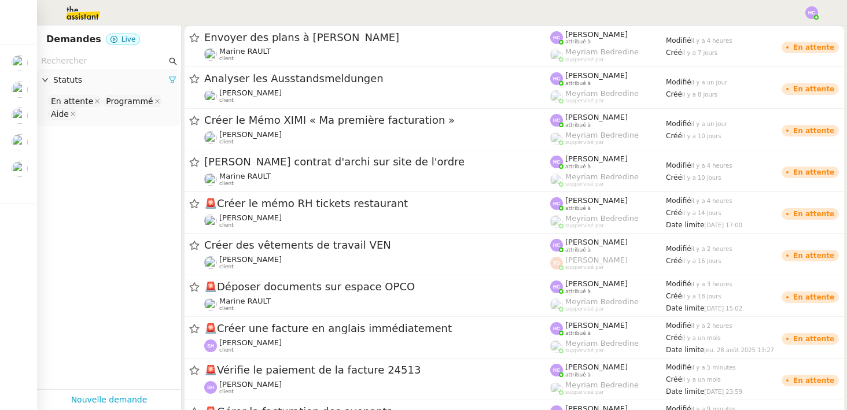
click at [175, 81] on icon at bounding box center [172, 80] width 8 height 8
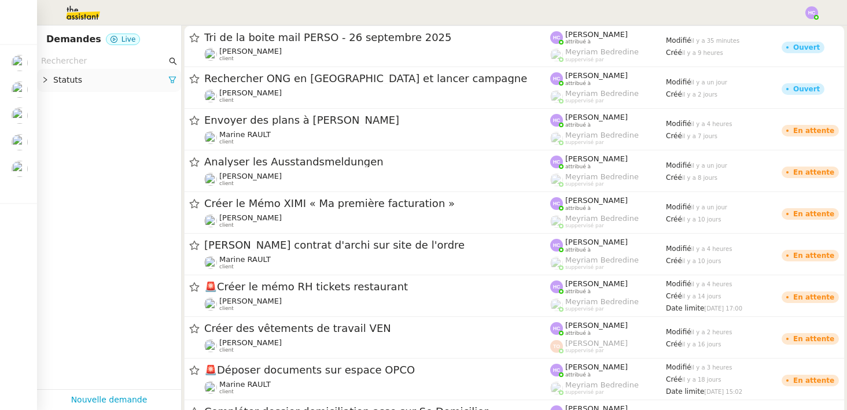
click at [175, 81] on icon at bounding box center [172, 80] width 8 height 8
click at [61, 103] on nz-select-top-control "Please select" at bounding box center [109, 101] width 126 height 14
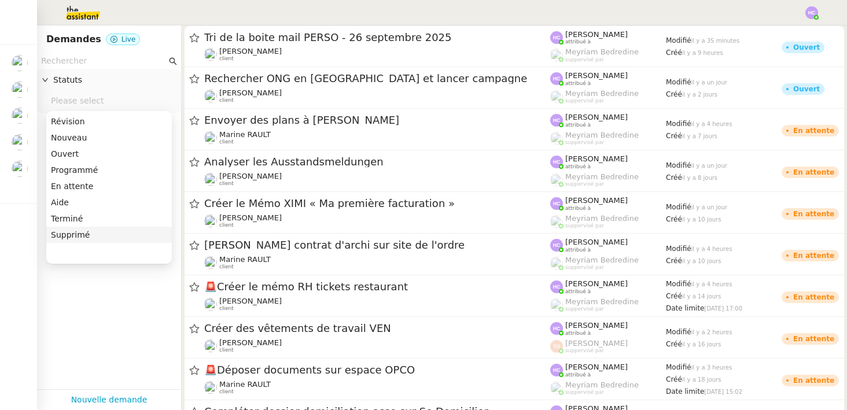
click at [97, 286] on app-tickets-filter "Statuts Please select" at bounding box center [109, 221] width 144 height 336
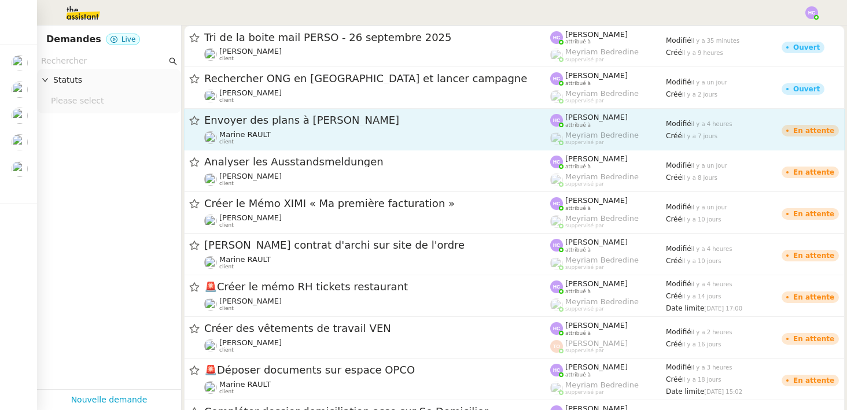
click at [268, 126] on div "Envoyer des plans à Damien" at bounding box center [377, 120] width 346 height 14
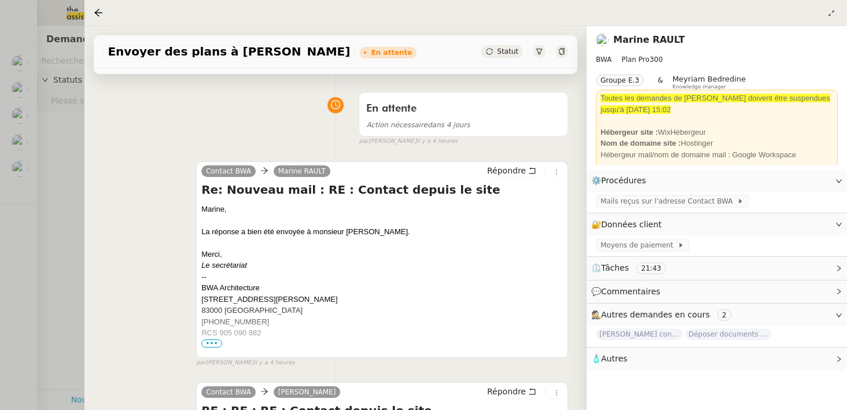
scroll to position [73, 0]
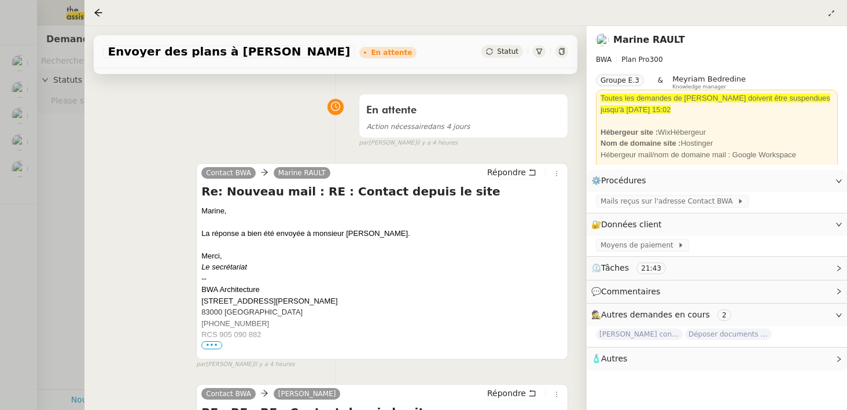
click at [65, 154] on div at bounding box center [423, 205] width 847 height 410
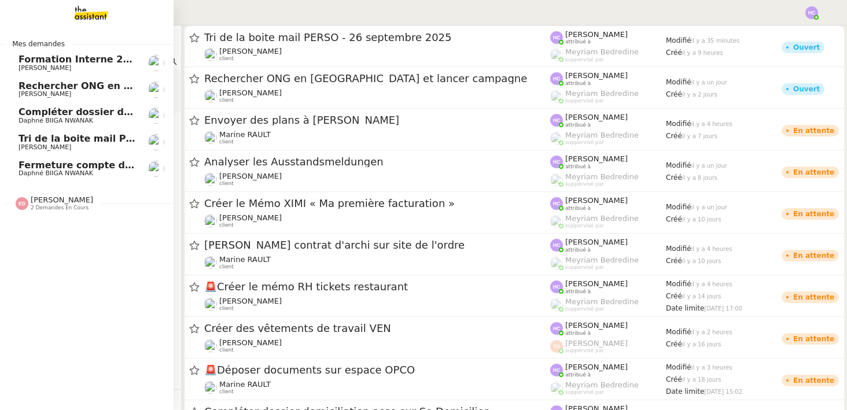
click at [68, 119] on span "Daphné BIIGA NWANAK" at bounding box center [56, 121] width 75 height 8
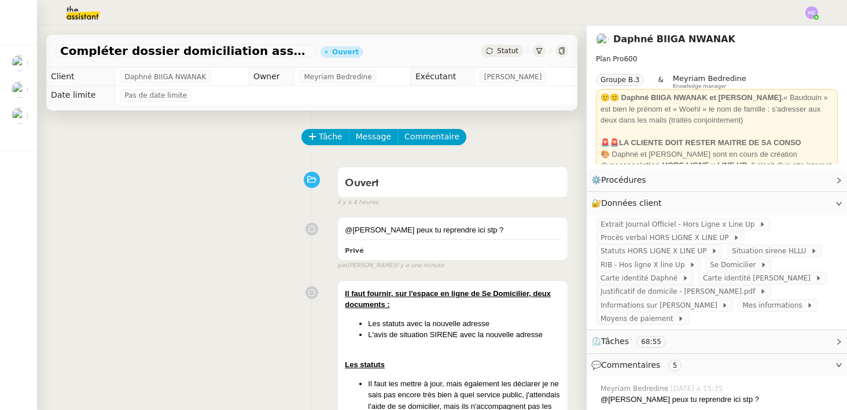
click at [78, 12] on img at bounding box center [74, 12] width 90 height 25
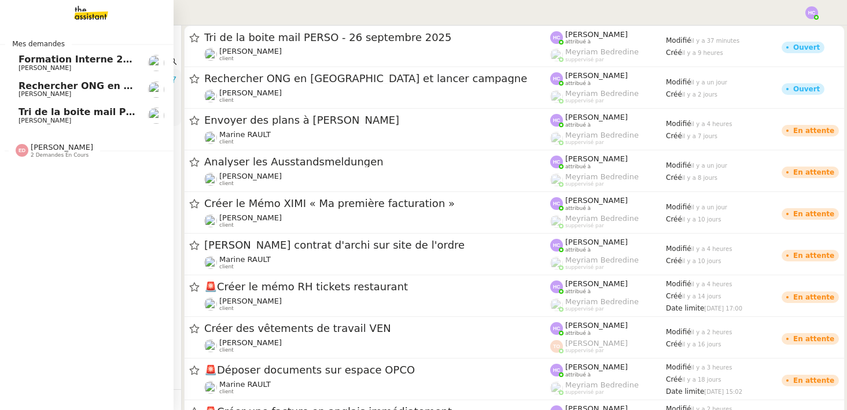
click at [39, 88] on span "Rechercher ONG en [GEOGRAPHIC_DATA] et lancer campagne" at bounding box center [179, 85] width 320 height 11
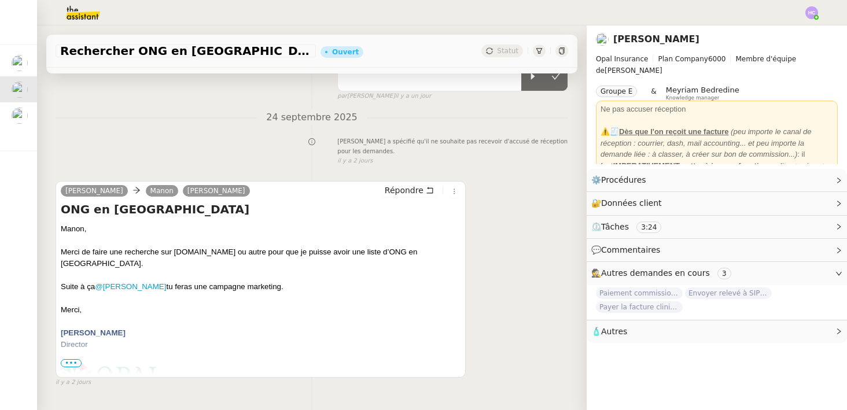
scroll to position [167, 0]
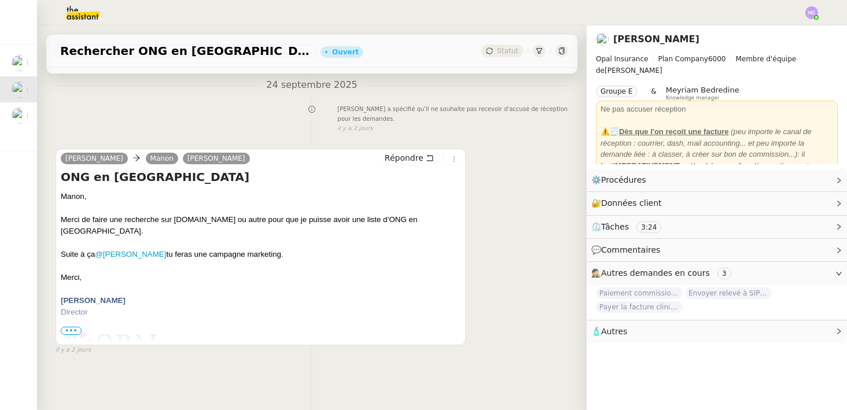
click at [87, 10] on img at bounding box center [74, 12] width 90 height 25
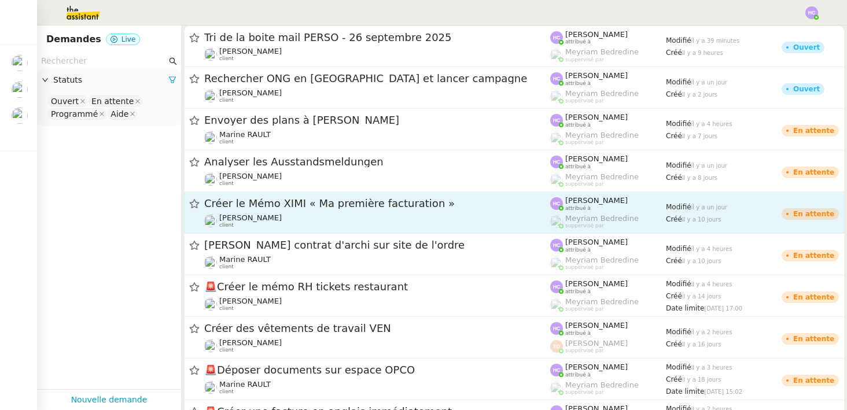
click at [270, 209] on div "Créer le Mémo XIMI « Ma première facturation »" at bounding box center [377, 204] width 346 height 14
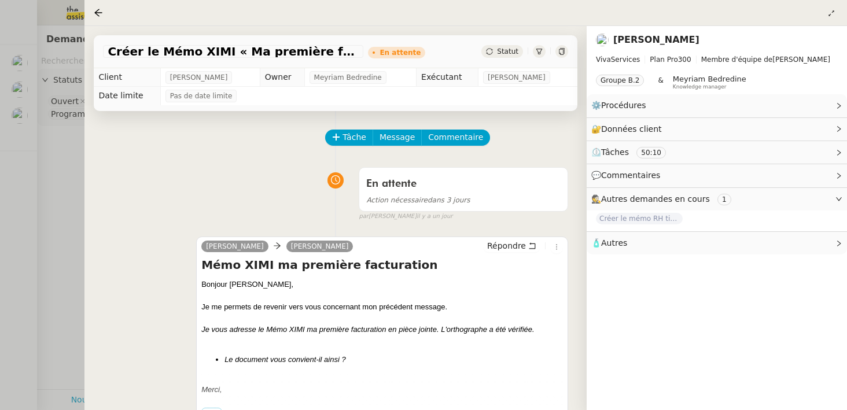
click at [72, 160] on div at bounding box center [423, 205] width 847 height 410
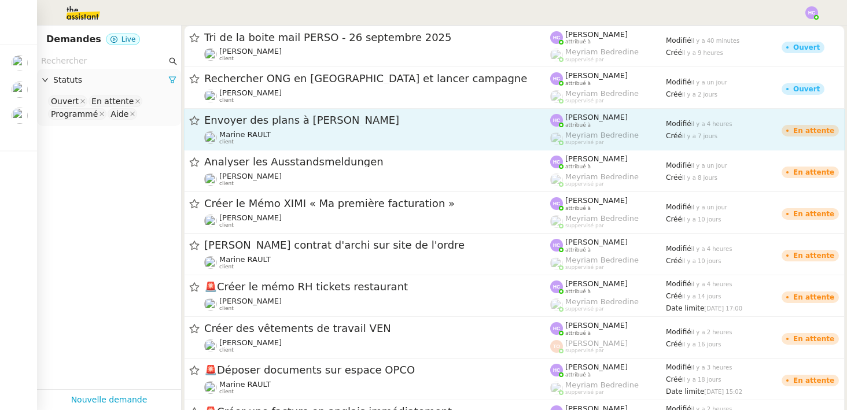
click at [393, 122] on span "Envoyer des plans à Damien" at bounding box center [377, 120] width 346 height 10
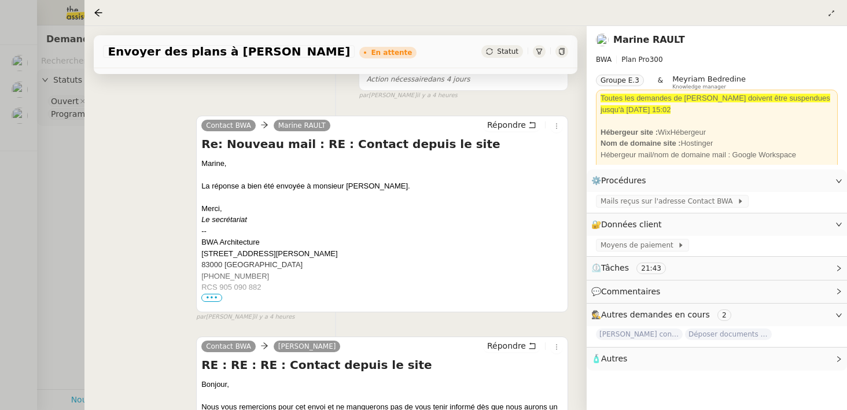
scroll to position [152, 0]
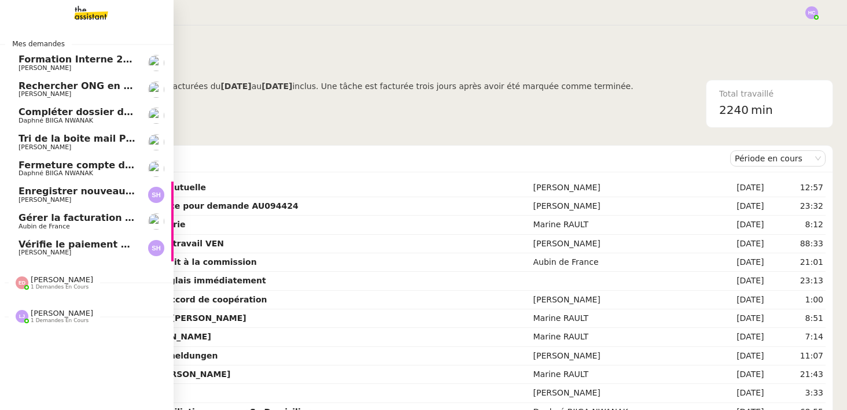
click at [47, 84] on span "Rechercher ONG en [GEOGRAPHIC_DATA] et lancer campagne" at bounding box center [179, 85] width 320 height 11
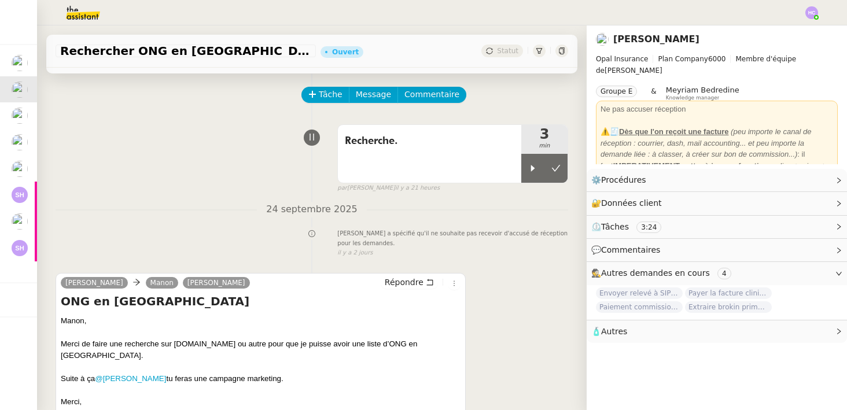
scroll to position [26, 0]
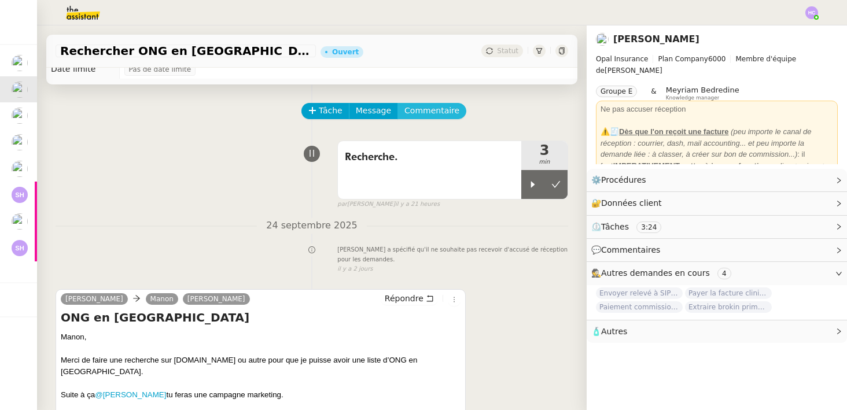
click at [412, 108] on span "Commentaire" at bounding box center [431, 110] width 55 height 13
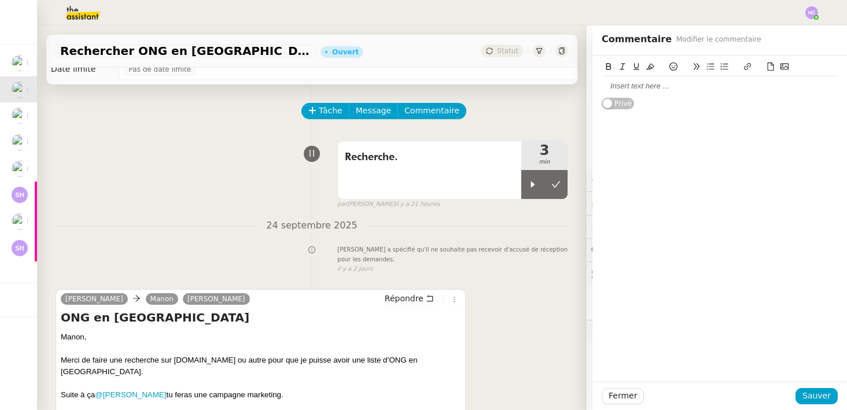
click at [654, 85] on div at bounding box center [720, 86] width 236 height 10
drag, startPoint x: 629, startPoint y: 97, endPoint x: 614, endPoint y: 97, distance: 15.0
click at [614, 91] on div "Je ne pense pas avoir le temps de faire cette recherche aujourd'hui. Pour" at bounding box center [720, 86] width 236 height 10
click at [807, 86] on div "Je ne pense pas avoir le temps de faire cette recherche aujourd'hui. Pour" at bounding box center [720, 86] width 236 height 10
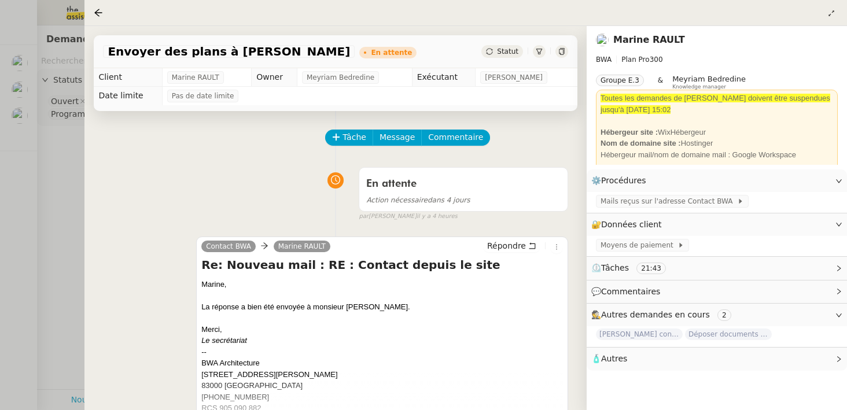
click at [68, 175] on div at bounding box center [423, 205] width 847 height 410
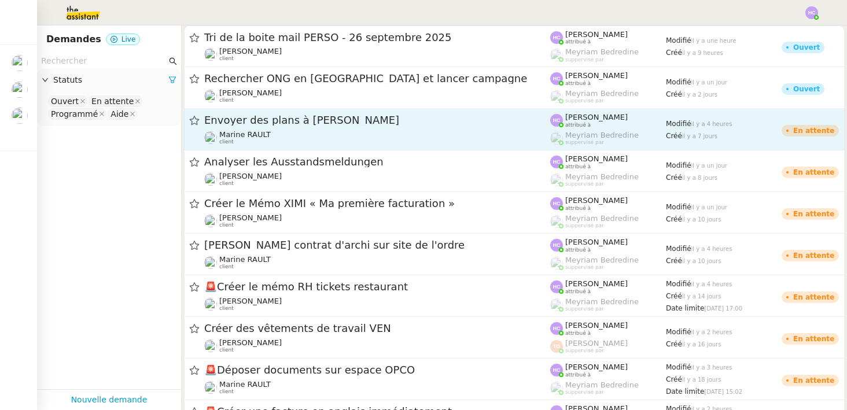
click at [356, 126] on div "Envoyer des plans à Damien" at bounding box center [377, 120] width 346 height 14
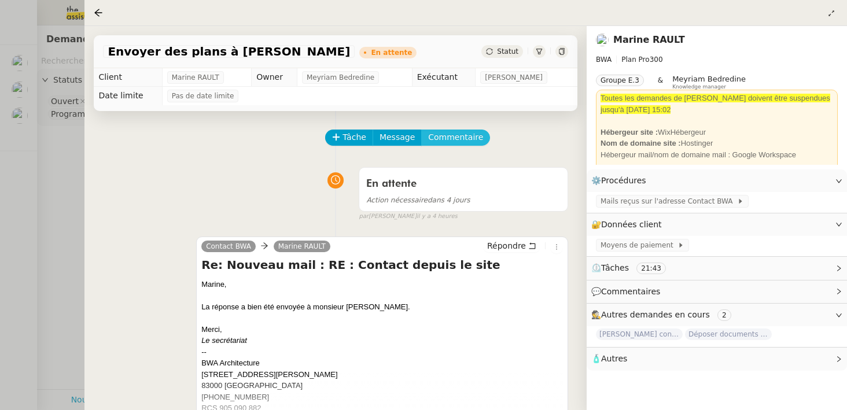
click at [455, 139] on span "Commentaire" at bounding box center [455, 137] width 55 height 13
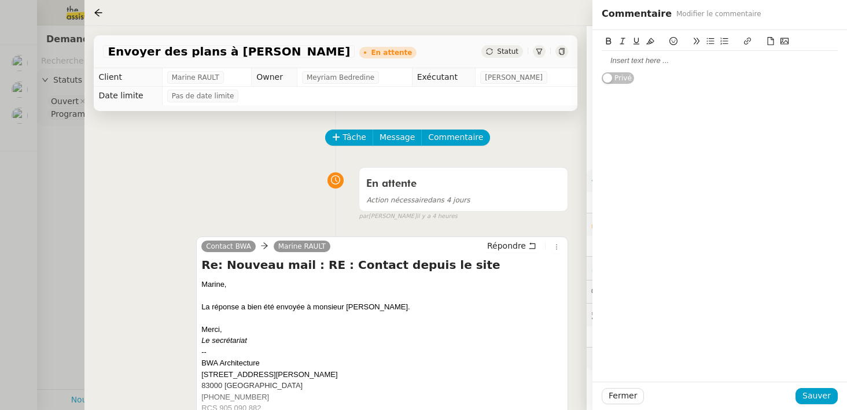
click at [634, 61] on div at bounding box center [720, 61] width 236 height 10
click at [604, 62] on div "échanges de" at bounding box center [720, 61] width 236 height 10
click at [670, 59] on div "Échanges de" at bounding box center [720, 61] width 236 height 10
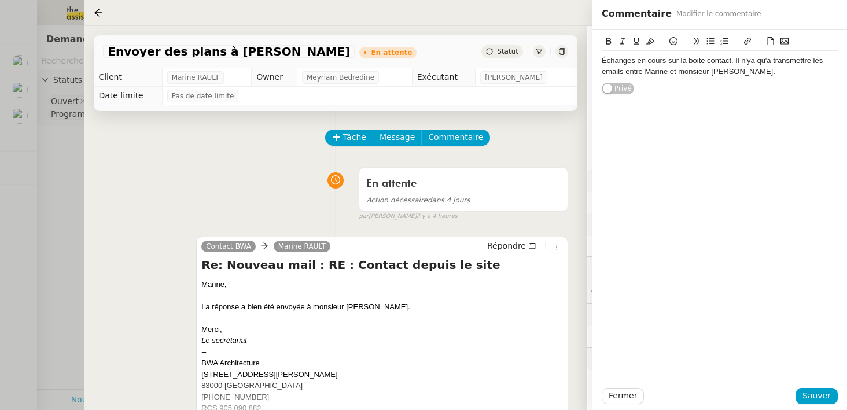
click at [751, 62] on div "Échanges en cours sur la boite contact. Il n'ya qu'à transmettre les emails ent…" at bounding box center [720, 66] width 236 height 21
click at [816, 393] on span "Sauver" at bounding box center [816, 395] width 28 height 13
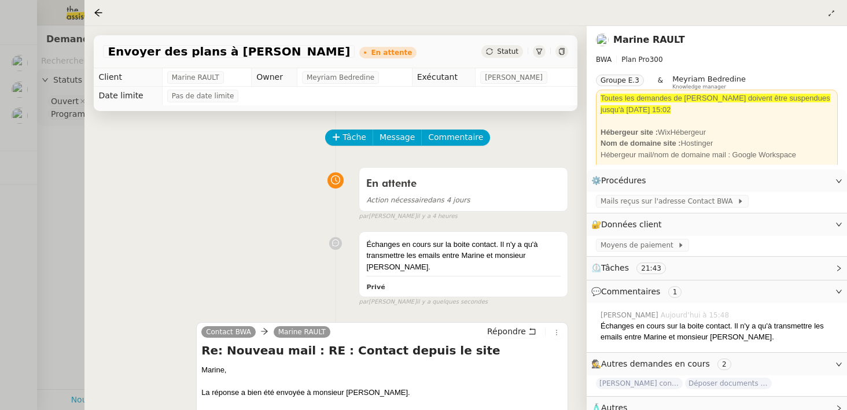
click at [72, 143] on div at bounding box center [423, 205] width 847 height 410
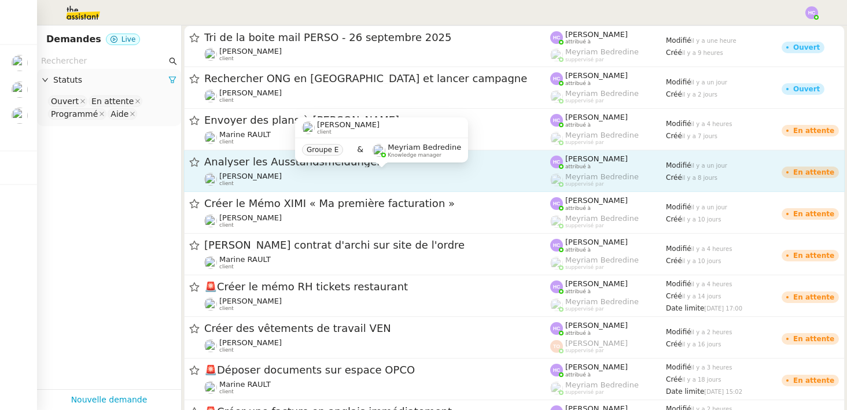
click at [329, 175] on div "Fanny Eyraud client" at bounding box center [377, 179] width 346 height 15
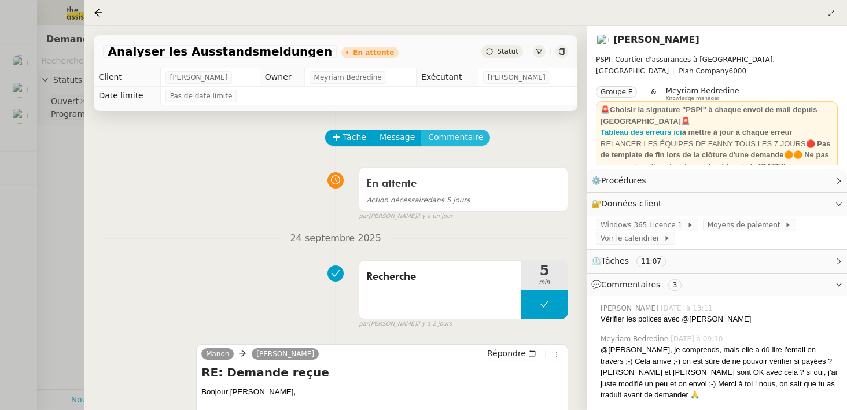
click at [444, 136] on span "Commentaire" at bounding box center [455, 137] width 55 height 13
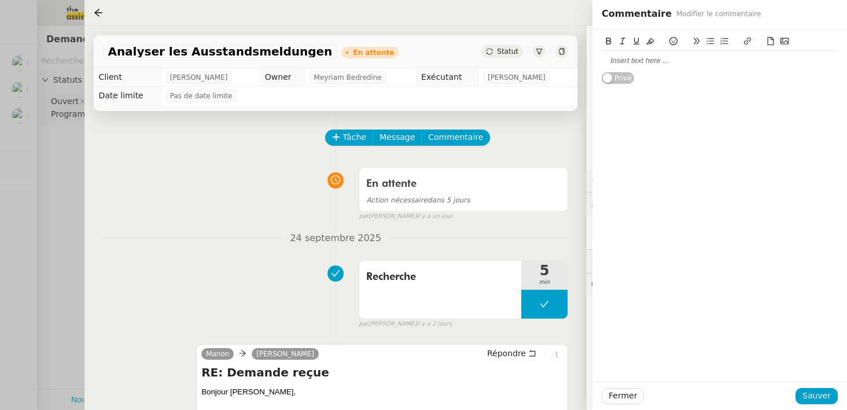
click at [622, 62] on div at bounding box center [720, 61] width 236 height 10
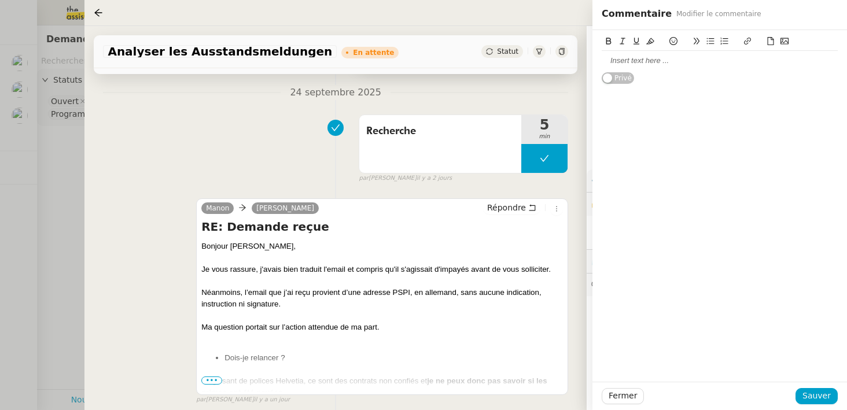
scroll to position [210, 0]
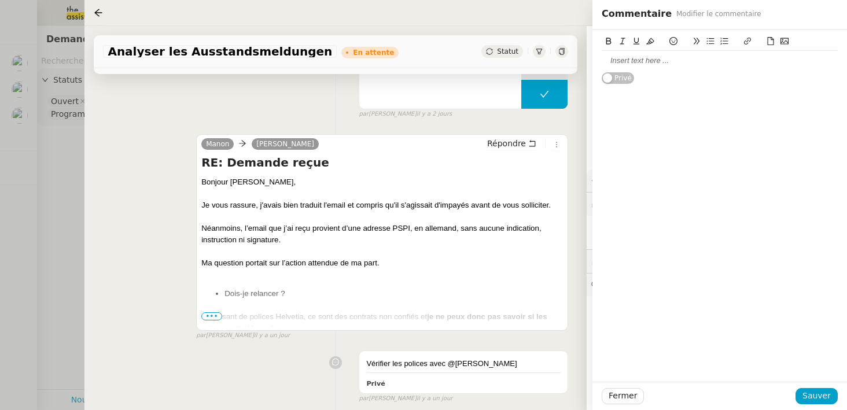
click at [210, 317] on span "•••" at bounding box center [211, 316] width 21 height 8
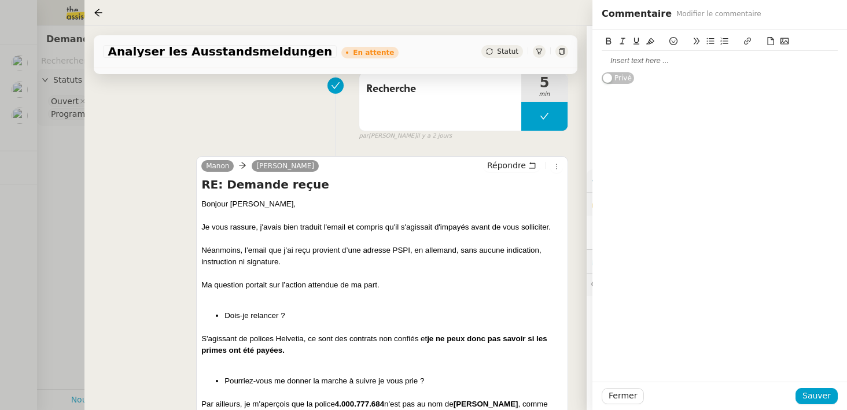
scroll to position [181, 0]
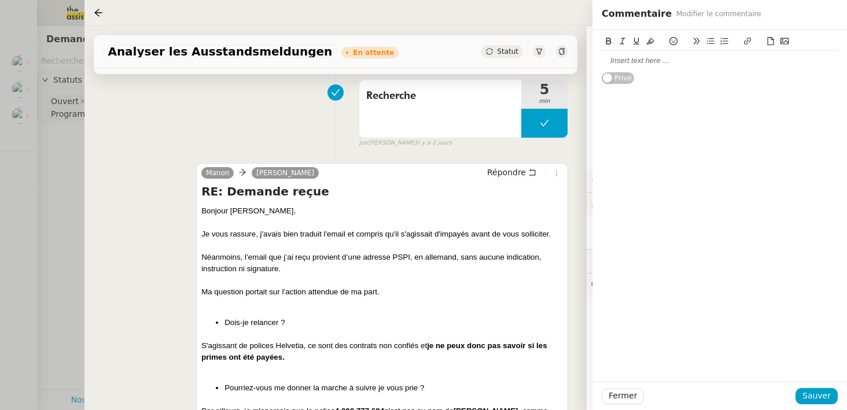
click at [612, 63] on div at bounding box center [720, 61] width 236 height 10
click at [798, 62] on div "En attente du retour de Sophie sur la marche à suivre sur ces polices." at bounding box center [720, 66] width 236 height 21
click at [0, 0] on lt-div at bounding box center [0, 0] width 0 height 0
select select "fr"
click at [617, 101] on div "En attente du retour de Sophie sur la marche à suivre sur les polices. Privé" at bounding box center [719, 206] width 254 height 352
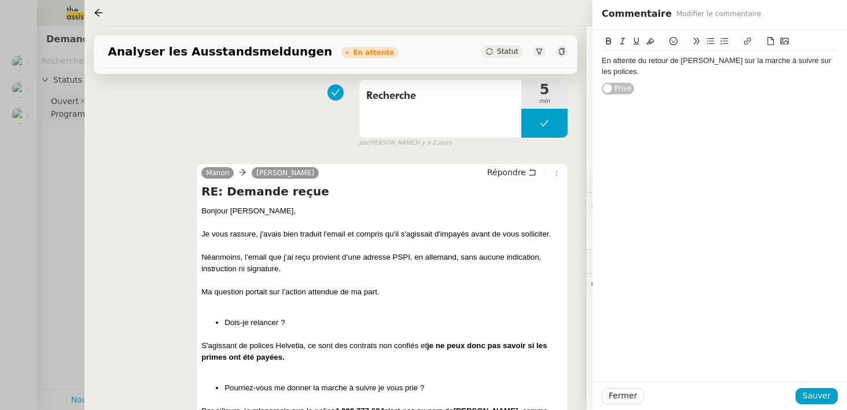
click at [757, 64] on div "En attente du retour de Sophie sur la marche à suivre sur les polices." at bounding box center [720, 66] width 236 height 21
drag, startPoint x: 604, startPoint y: 60, endPoint x: 831, endPoint y: 72, distance: 227.0
click at [831, 72] on div "En attente du retour de Sophie sur la marche à suivre sur les polices. Privé" at bounding box center [720, 62] width 236 height 65
click at [780, 78] on div "On a reçu un tableau avec 3 polices à priori en impayé mais c'est du non confié…" at bounding box center [720, 72] width 236 height 32
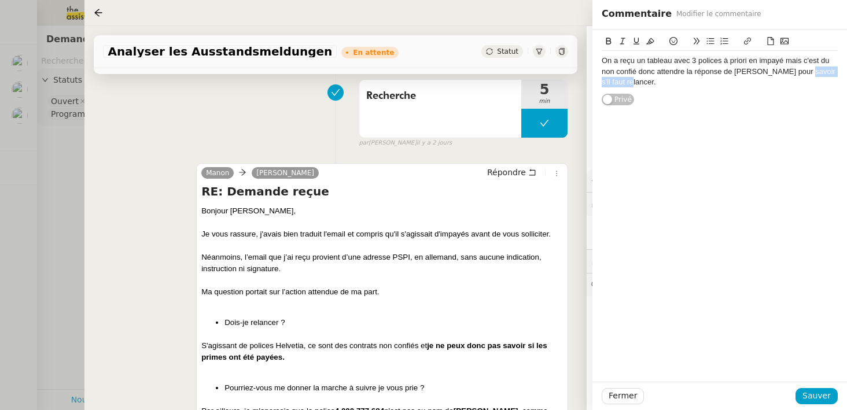
drag, startPoint x: 799, startPoint y: 72, endPoint x: 801, endPoint y: 79, distance: 6.8
click at [801, 79] on div "On a reçu un tableau avec 3 polices à priori en impayé mais c'est du non confié…" at bounding box center [720, 72] width 236 height 32
click at [603, 64] on div "On a reçu un tableau avec 3 polices à priori en impayé mais c'est du non confié…" at bounding box center [720, 72] width 236 height 32
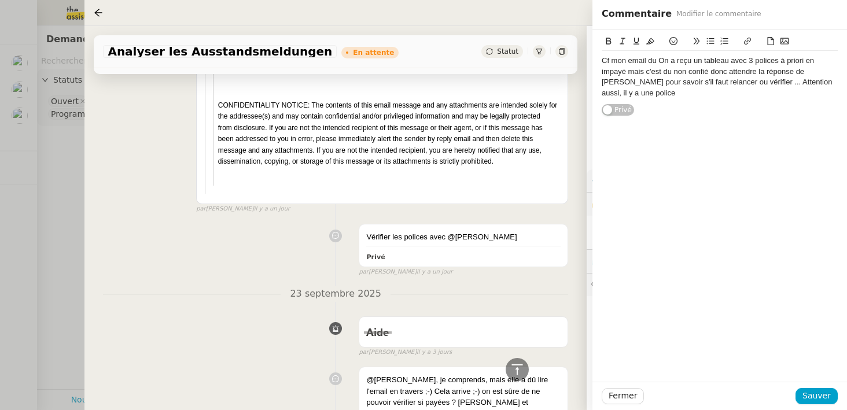
scroll to position [3250, 0]
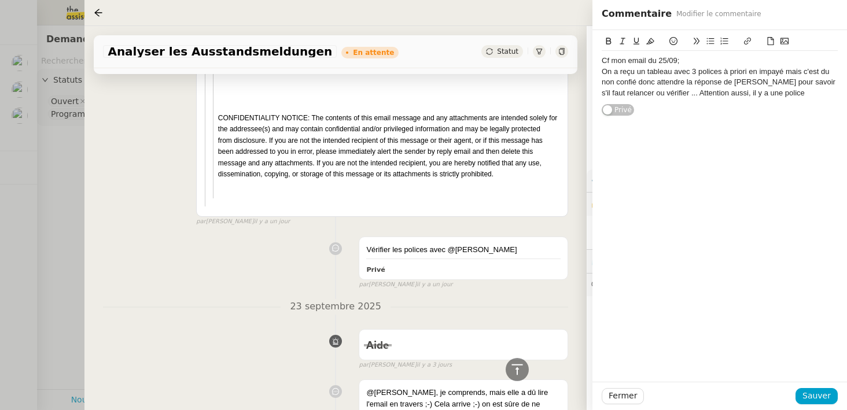
click at [793, 72] on div "On a reçu un tableau avec 3 polices à priori en impayé mais c'est du non confié…" at bounding box center [720, 83] width 236 height 32
click at [615, 157] on div "Cf mon email du 25/09; On a reçu un tableau avec 3 polices à priori en impayé m…" at bounding box center [719, 206] width 254 height 352
click at [669, 82] on div "On a reçu un tableau avec 3 polices à priori en impayé mais c'est du non confié…" at bounding box center [720, 83] width 236 height 32
click at [666, 86] on div "On a reçu un tableau avec 3 polices à priori en impayé mais c'est du non confié…" at bounding box center [720, 83] width 236 height 32
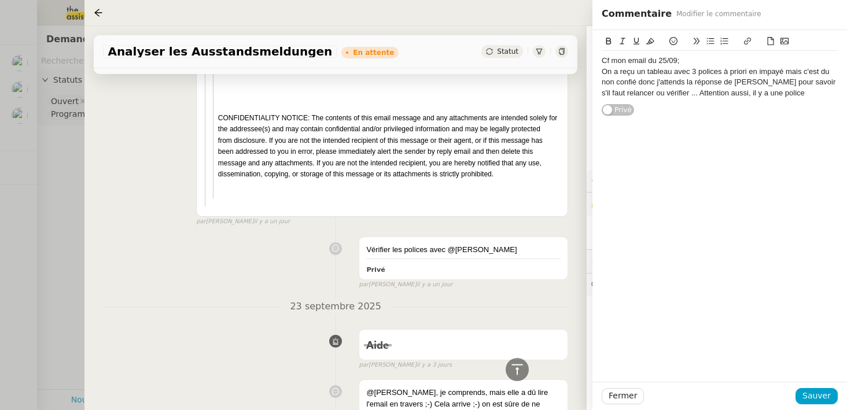
click at [665, 94] on div "On a reçu un tableau avec 3 polices à priori en impayé mais c'est du non confié…" at bounding box center [720, 83] width 236 height 32
click at [821, 93] on div "On a reçu un tableau avec 3 polices à priori en impayé mais c'est du non confié…" at bounding box center [720, 88] width 236 height 43
click at [688, 56] on div "Cf mon email du 25/09;" at bounding box center [720, 61] width 236 height 10
drag, startPoint x: 682, startPoint y: 61, endPoint x: 581, endPoint y: 61, distance: 101.8
click at [581, 61] on app-ticket "Analyser les Ausstandsmeldungen En attente Statut Client Fanny Eyraud Owner Mey…" at bounding box center [465, 218] width 762 height 384
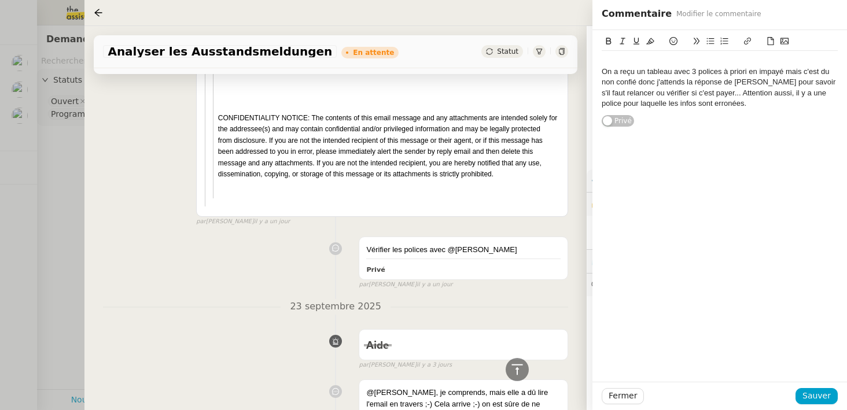
click at [735, 105] on div "On a reçu un tableau avec 3 polices à priori en impayé mais c'est du non confié…" at bounding box center [720, 88] width 236 height 43
click at [728, 105] on div "On a reçu un tableau avec 3 polices à priori en impayé mais c'est du non confié…" at bounding box center [720, 88] width 236 height 43
click at [602, 69] on div "On a reçu un tableau avec 3 polices à priori en impayé mais c'est du non confié…" at bounding box center [720, 88] width 236 height 43
click at [707, 95] on div "On a reçu un tableau avec 3 polices à priori en impayé mais c'est du non confié…" at bounding box center [720, 88] width 236 height 43
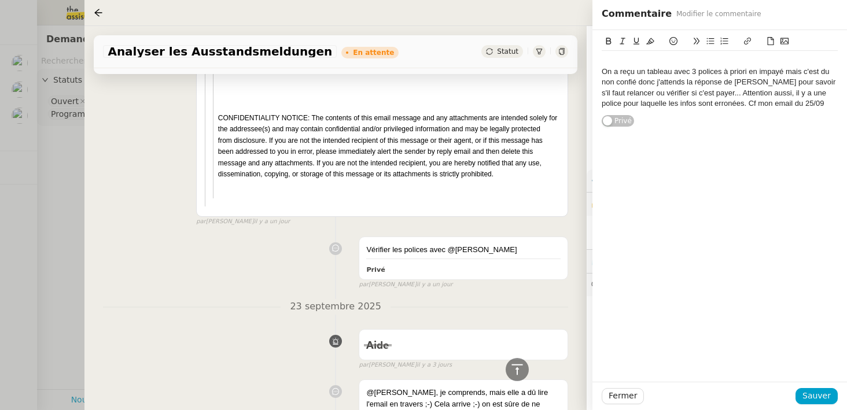
click at [0, 0] on lt-span "pay é" at bounding box center [0, 0] width 0 height 0
click at [815, 395] on span "Sauver" at bounding box center [816, 395] width 28 height 13
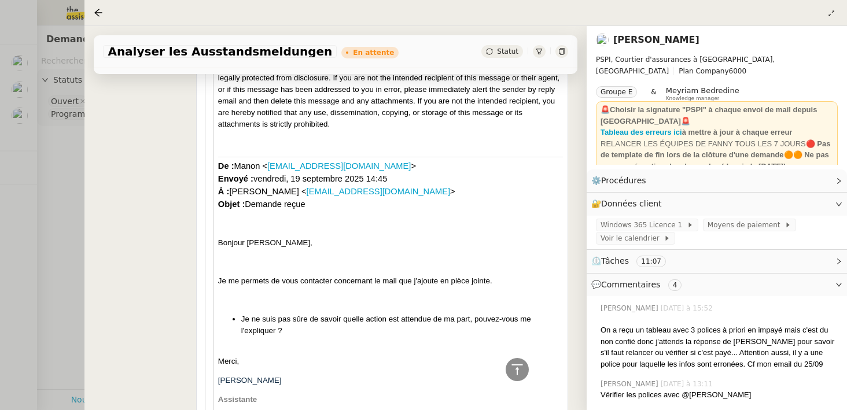
scroll to position [2752, 0]
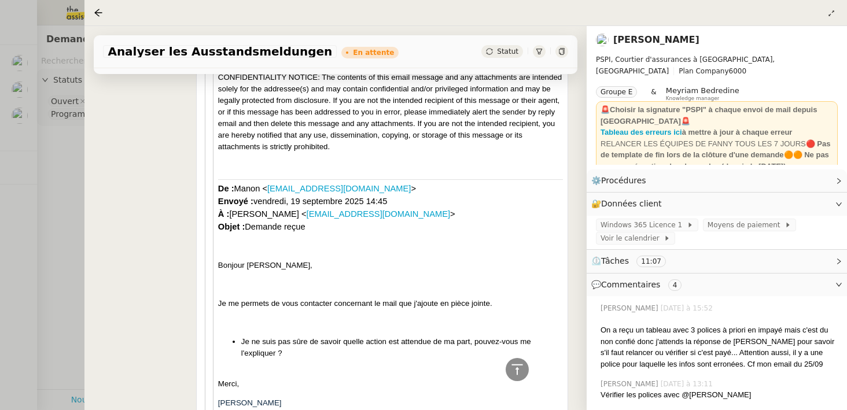
click at [104, 12] on div at bounding box center [101, 13] width 14 height 14
click at [97, 10] on icon at bounding box center [99, 13] width 8 height 8
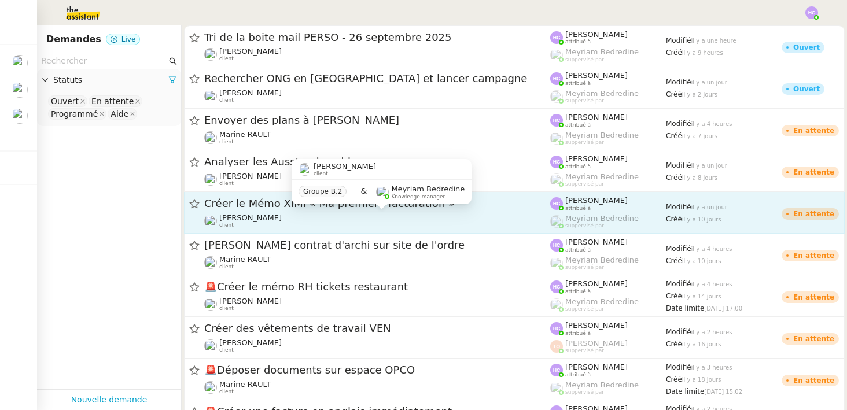
click at [282, 216] on span "Antoine DUCATILLION" at bounding box center [250, 217] width 62 height 9
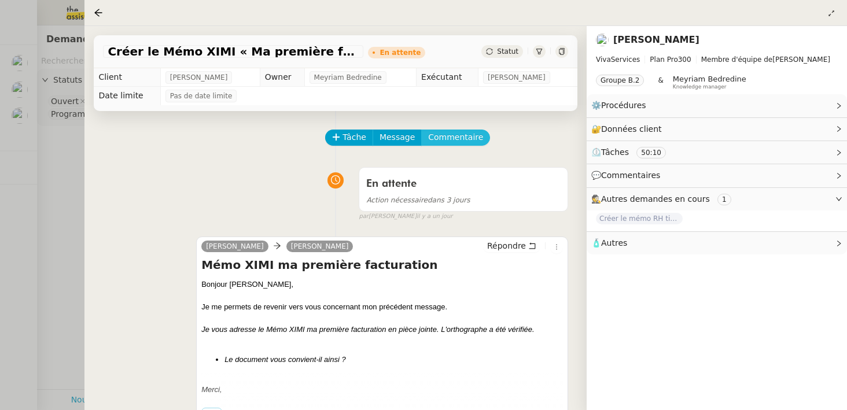
click at [444, 141] on span "Commentaire" at bounding box center [455, 137] width 55 height 13
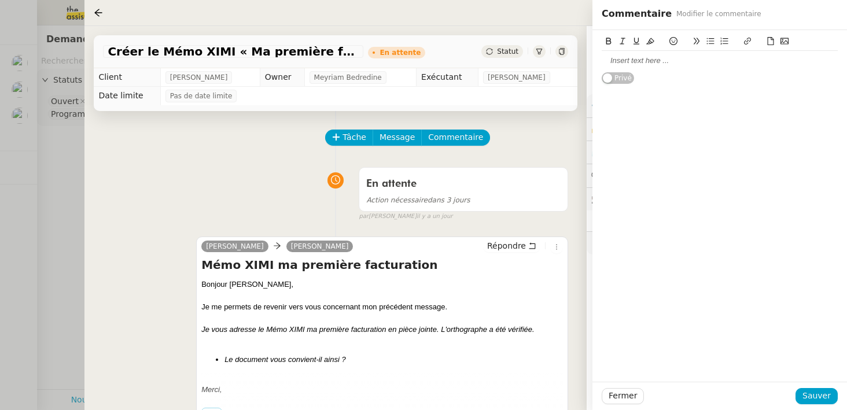
click at [674, 64] on div at bounding box center [720, 61] width 236 height 10
click at [799, 61] on div "En attente du retour client que le doc fourni est ok puis à cloturer." at bounding box center [720, 61] width 236 height 10
click at [0, 0] on lt-span "clôturer" at bounding box center [0, 0] width 0 height 0
drag, startPoint x: 791, startPoint y: 62, endPoint x: 772, endPoint y: 62, distance: 19.7
click at [772, 62] on div "En attente du retour client que le doc fourni est ok puis à clôturer." at bounding box center [720, 61] width 236 height 10
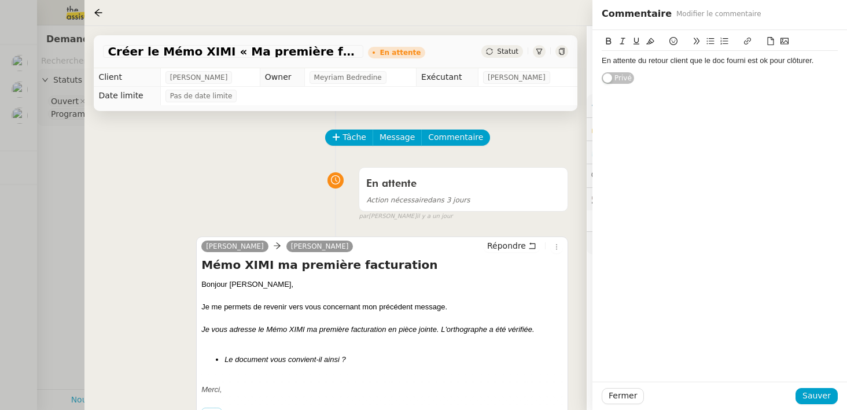
click at [821, 63] on div "En attente du retour client que le doc fourni est ok pour clôturer." at bounding box center [720, 61] width 236 height 10
click at [821, 399] on span "Sauver" at bounding box center [816, 395] width 28 height 13
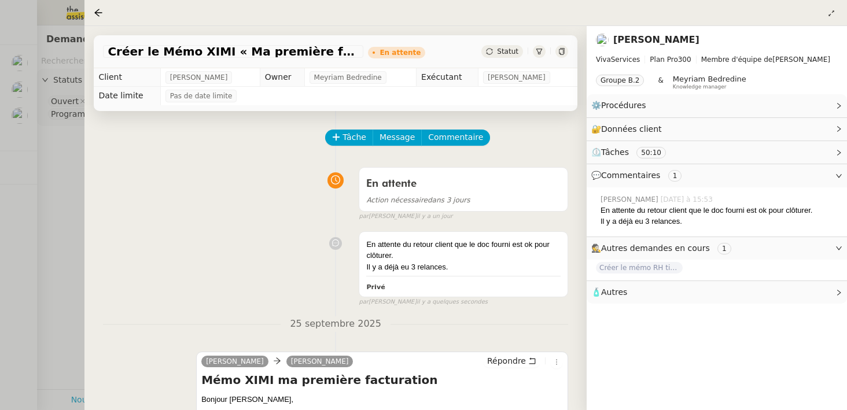
click at [104, 8] on div at bounding box center [101, 13] width 14 height 14
click at [98, 9] on icon at bounding box center [98, 12] width 9 height 9
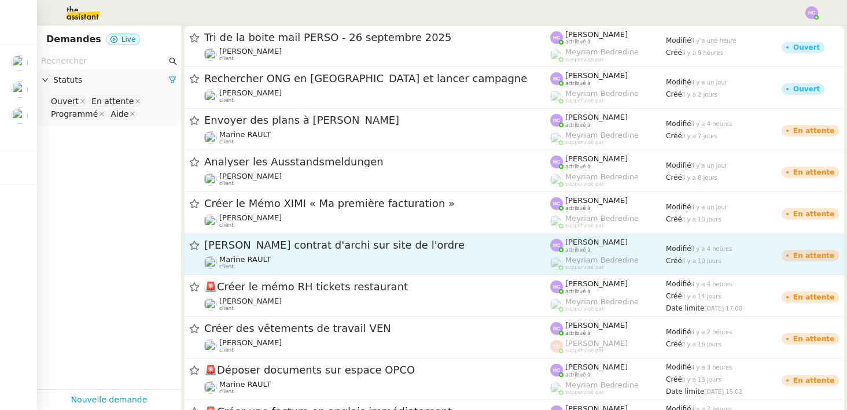
click at [290, 249] on span "Chercher contrat d'archi sur site de l'ordre" at bounding box center [377, 245] width 346 height 10
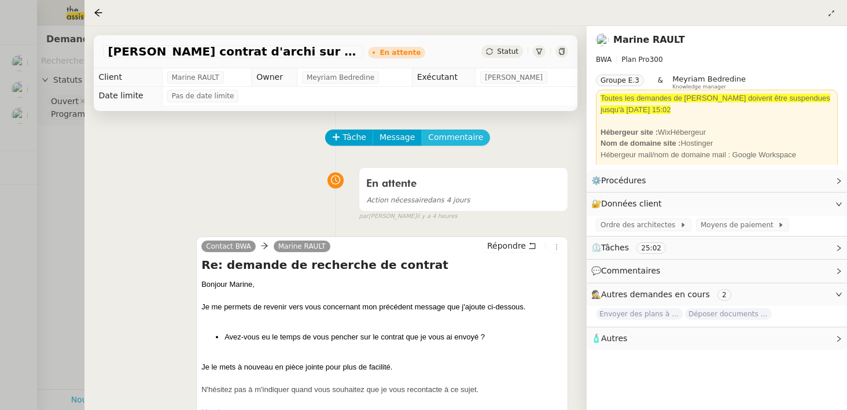
click at [448, 138] on span "Commentaire" at bounding box center [455, 137] width 55 height 13
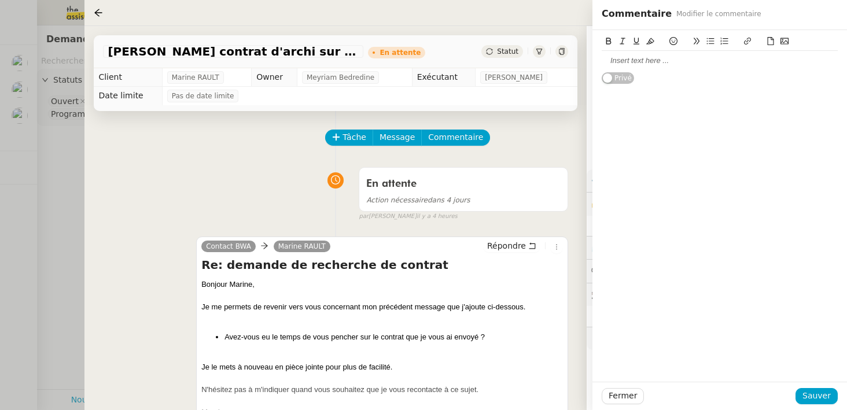
click at [622, 57] on div at bounding box center [720, 61] width 236 height 10
click at [652, 61] on div "Marine voulait un contrat" at bounding box center [720, 61] width 236 height 10
click at [746, 55] on div "Marine voulait qu'on lui trouve un contrat" at bounding box center [720, 61] width 236 height 20
click at [746, 61] on div "Marine voulait qu'on lui trouve un contrat" at bounding box center [720, 61] width 236 height 10
drag, startPoint x: 700, startPoint y: 76, endPoint x: 644, endPoint y: 77, distance: 56.1
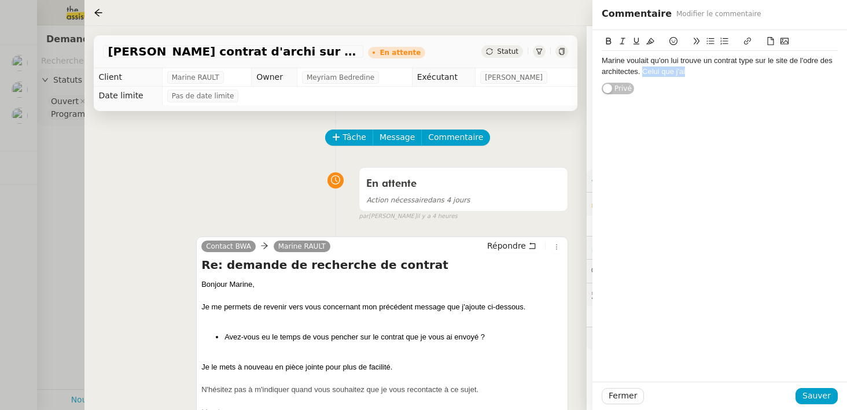
click at [644, 77] on div "Marine voulait qu'on lui trouve un contrat type sur le site de l'odre des archi…" at bounding box center [720, 66] width 236 height 21
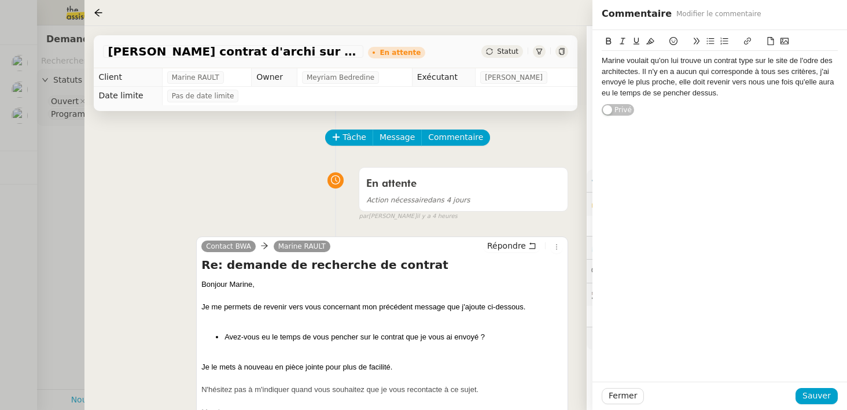
click at [673, 93] on div "Marine voulait qu'on lui trouve un contrat type sur le site de l'odre des archi…" at bounding box center [720, 77] width 236 height 43
click at [674, 95] on div "Marine voulait qu'on lui trouve un contrat type sur le site de l'odre des archi…" at bounding box center [720, 77] width 236 height 43
click at [807, 59] on div "Marine voulait qu'on lui trouve un contrat type sur le site de l'odre des archi…" at bounding box center [720, 77] width 236 height 43
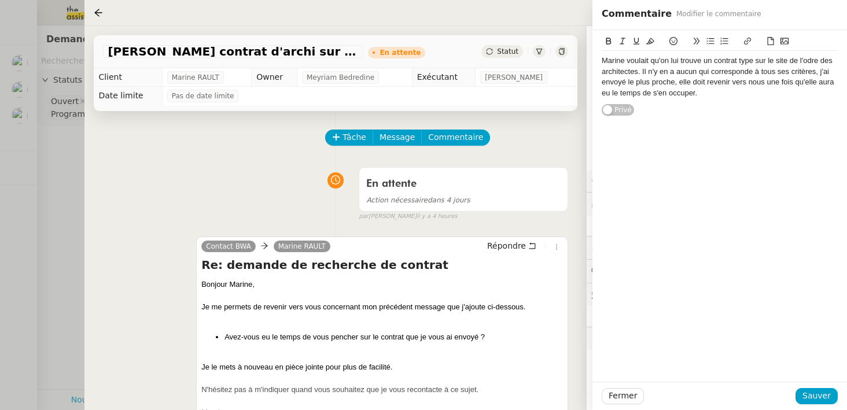
click at [0, 0] on lt-span "ordre" at bounding box center [0, 0] width 0 height 0
click at [711, 72] on div "Marine voulait qu'on lui trouve un contrat type sur le site de l'ordre des arch…" at bounding box center [720, 77] width 236 height 43
click at [721, 93] on div "Marine voulait qu'on lui trouve un contrat type sur le site de l'ordre des arch…" at bounding box center [720, 77] width 236 height 43
click at [809, 390] on span "Sauver" at bounding box center [816, 395] width 28 height 13
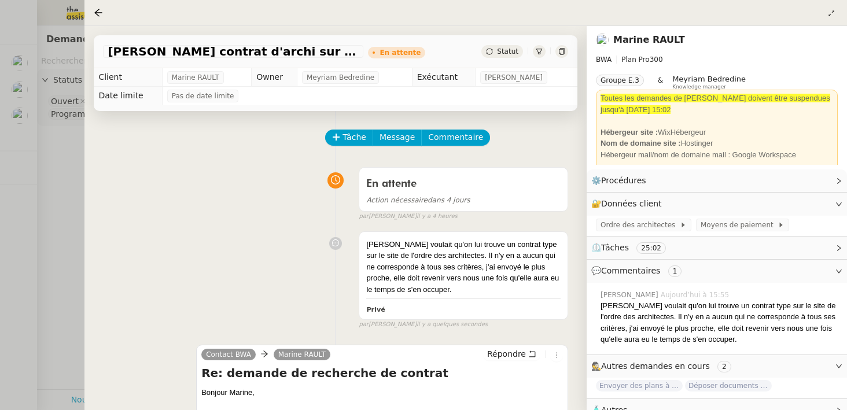
click at [108, 12] on div at bounding box center [466, 13] width 744 height 16
click at [100, 13] on icon at bounding box center [98, 12] width 9 height 9
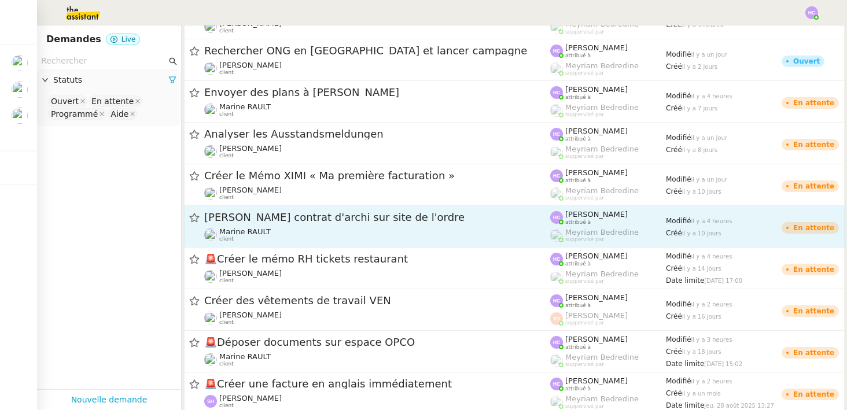
scroll to position [37, 0]
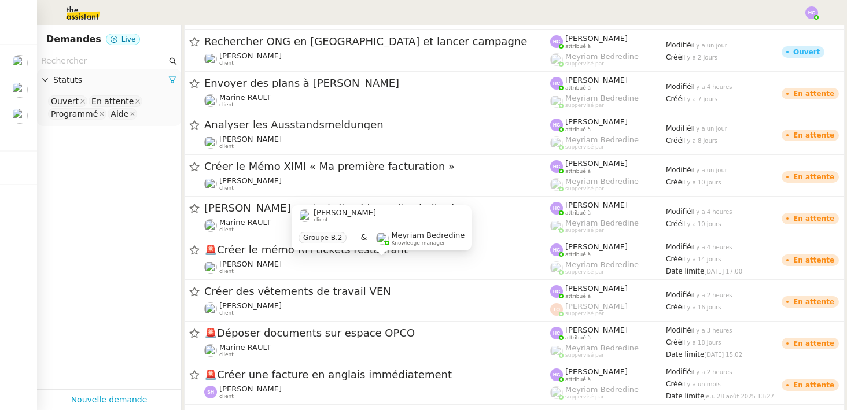
click at [322, 259] on div "Antoine DUCATILLION client Groupe B.2 & Meyriam Bedredine Knowledge manager" at bounding box center [381, 232] width 180 height 54
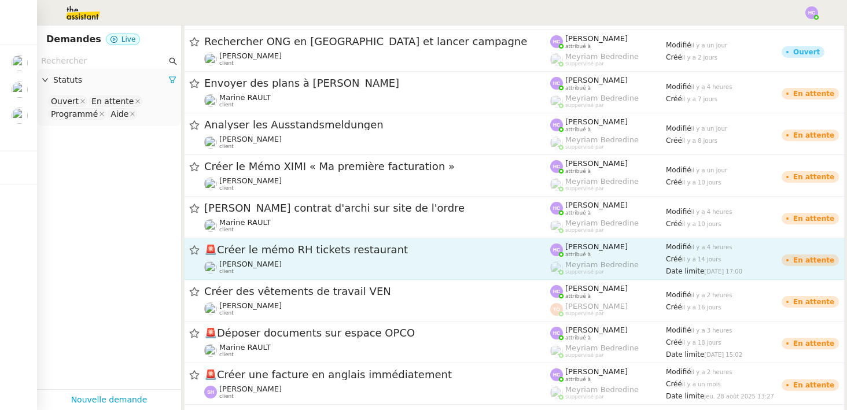
click at [276, 252] on span "🚨 Créer le mémo RH tickets restaurant" at bounding box center [377, 250] width 346 height 10
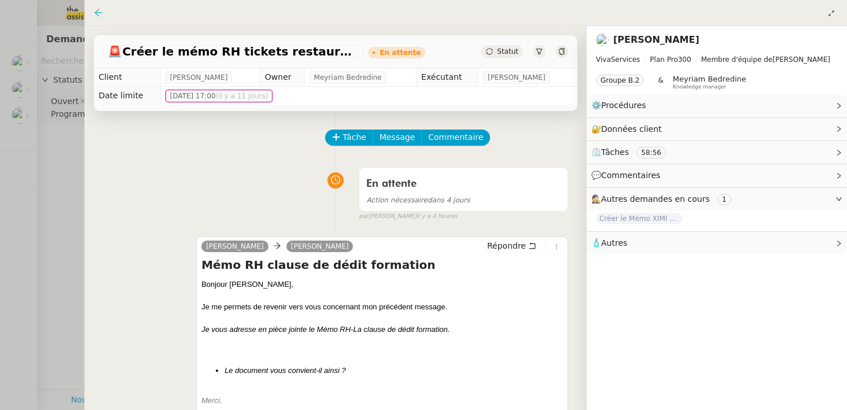
click at [98, 10] on icon at bounding box center [99, 13] width 8 height 8
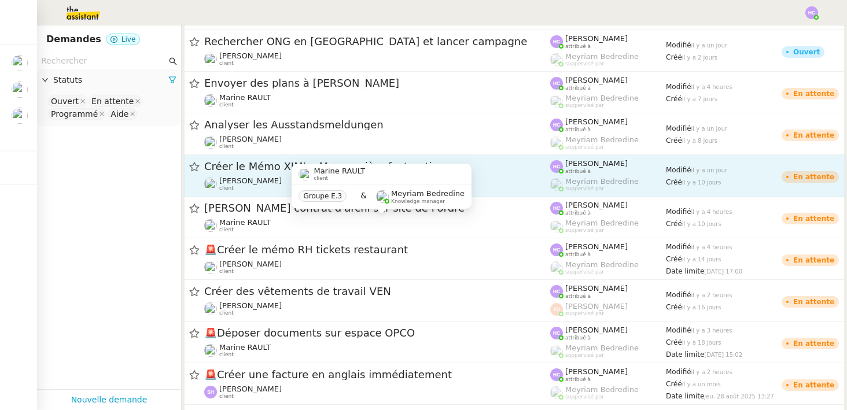
click at [264, 171] on span "Créer le Mémo XIMI « Ma première facturation »" at bounding box center [377, 166] width 346 height 10
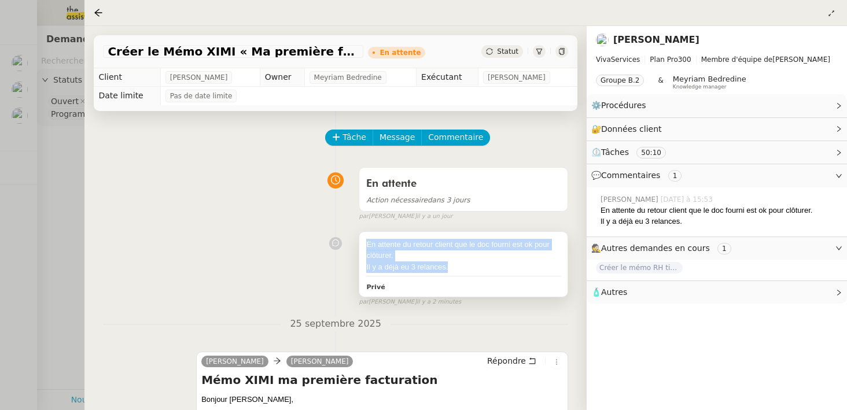
drag, startPoint x: 453, startPoint y: 269, endPoint x: 362, endPoint y: 245, distance: 94.4
click at [362, 245] on div "En attente du retour client que le doc fourni est ok pour clôturer. Il y a déjà…" at bounding box center [463, 264] width 208 height 65
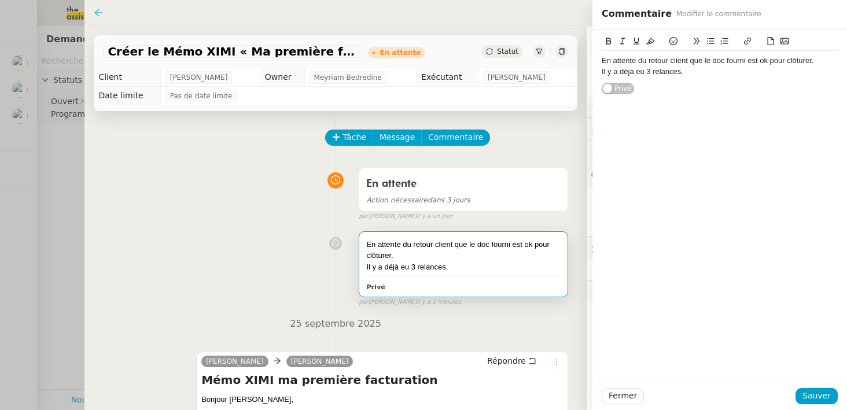
click at [99, 13] on icon at bounding box center [98, 12] width 9 height 9
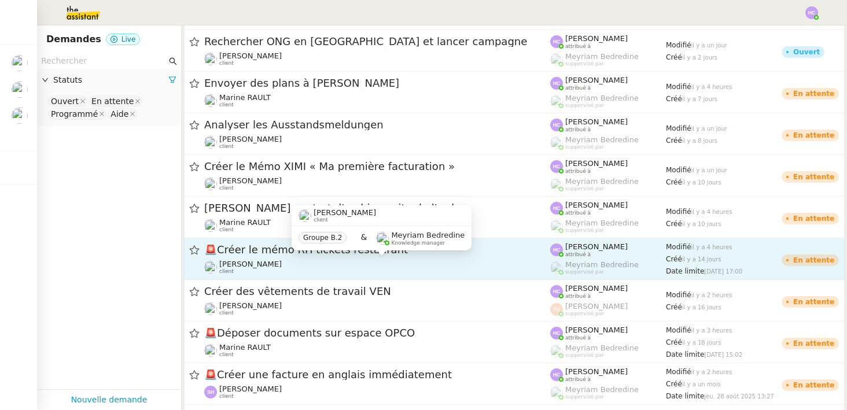
click at [282, 262] on span "Antoine DUCATILLION" at bounding box center [250, 264] width 62 height 9
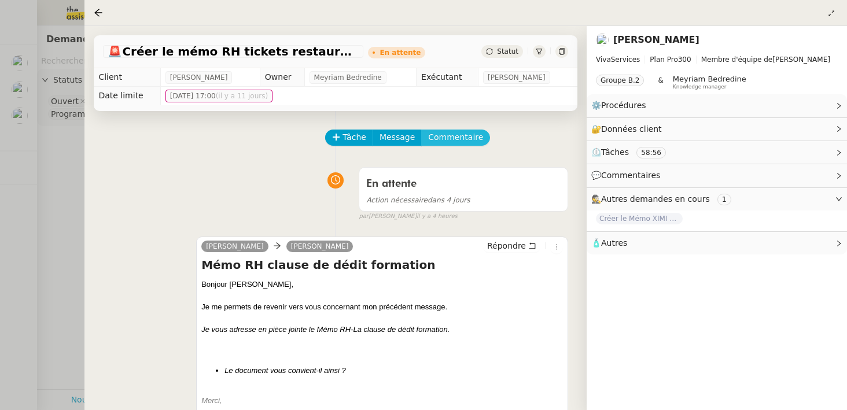
click at [444, 139] on span "Commentaire" at bounding box center [455, 137] width 55 height 13
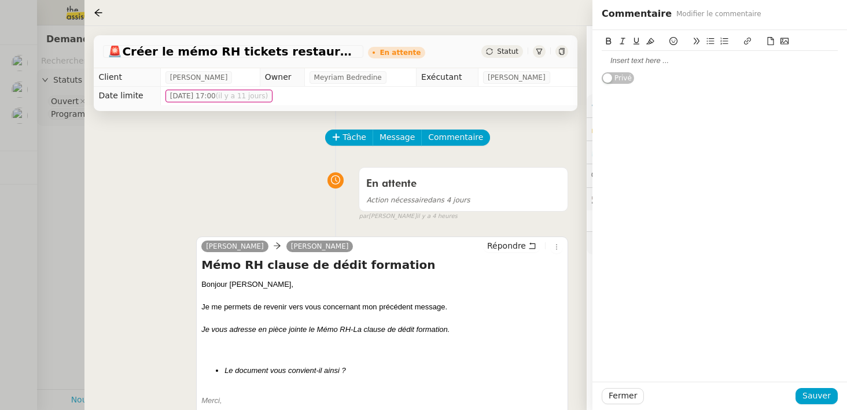
click at [649, 61] on div at bounding box center [720, 61] width 236 height 10
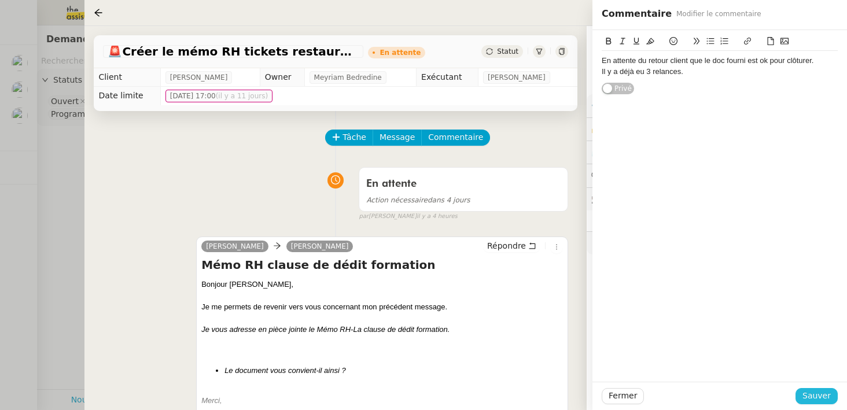
click at [816, 394] on span "Sauver" at bounding box center [816, 395] width 28 height 13
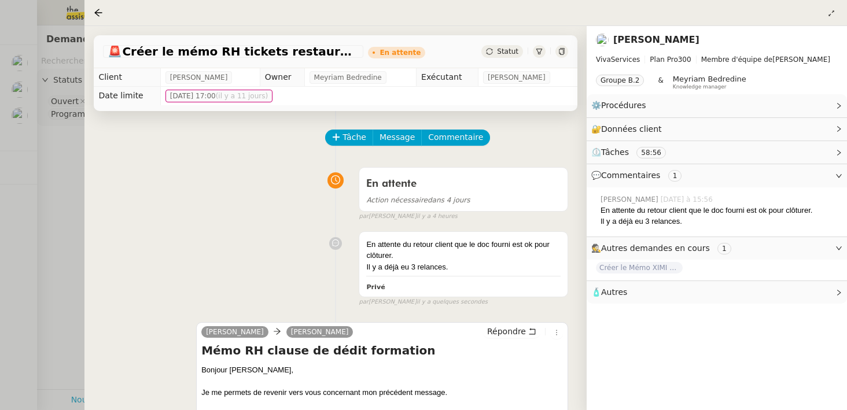
click at [91, 9] on nz-page-header at bounding box center [465, 13] width 762 height 26
click at [97, 10] on icon at bounding box center [99, 13] width 8 height 8
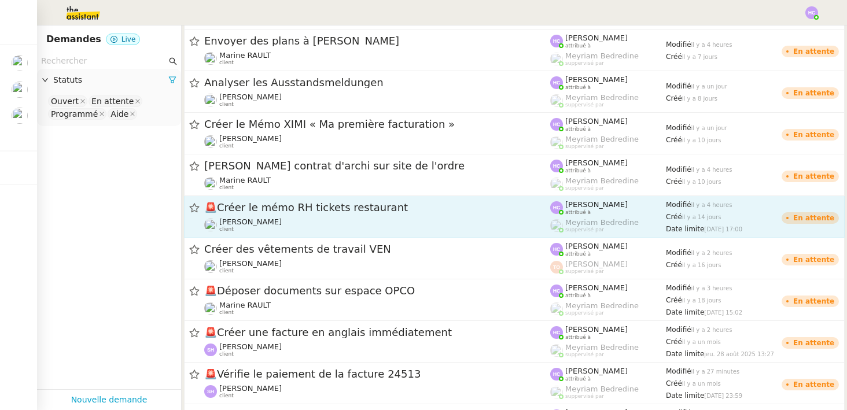
scroll to position [82, 0]
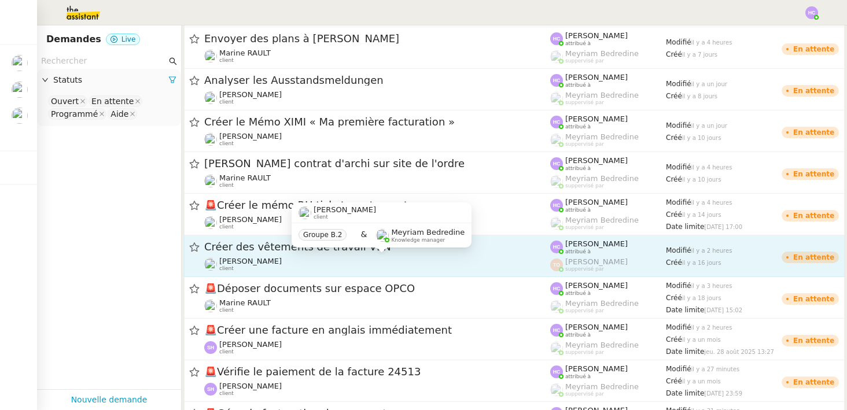
click at [317, 264] on div "Charles Medlicott client" at bounding box center [377, 264] width 346 height 15
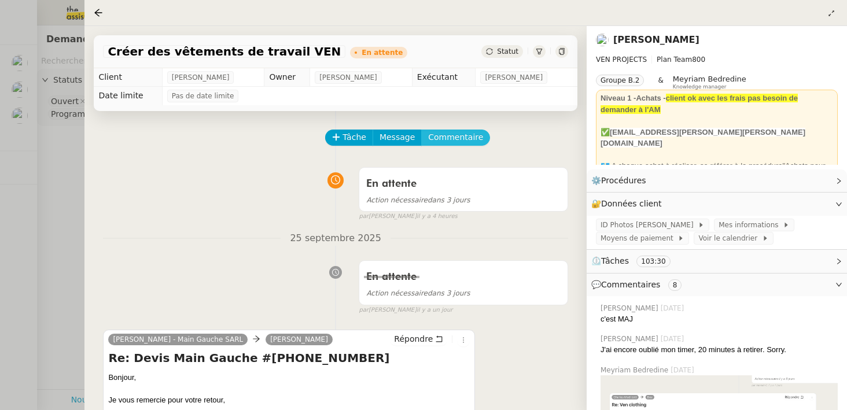
click at [452, 135] on span "Commentaire" at bounding box center [455, 137] width 55 height 13
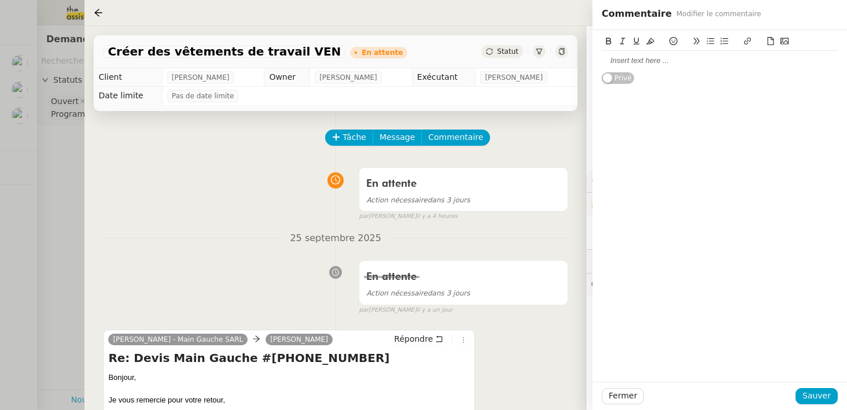
click at [632, 62] on div at bounding box center [720, 61] width 236 height 10
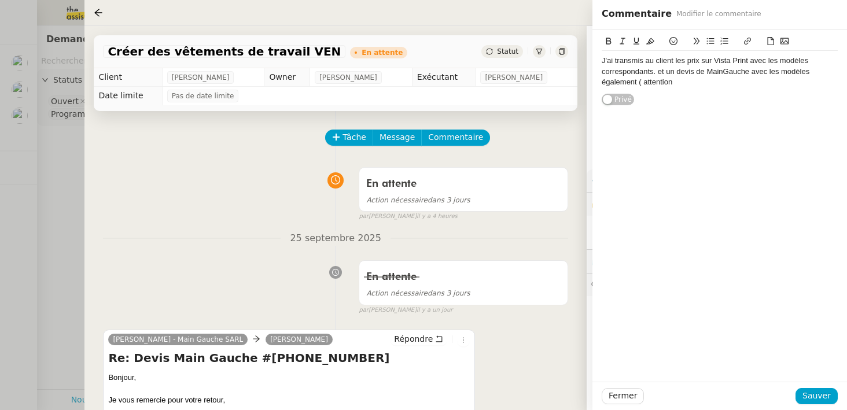
click at [602, 62] on div "J'ai transmis au client les prix sur Vista Print avec les modèles correspondant…" at bounding box center [720, 72] width 236 height 32
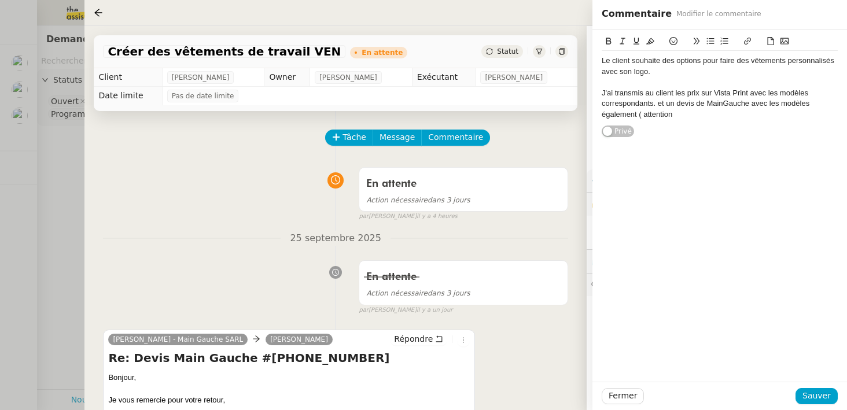
click at [679, 116] on div "J'ai transmis au client les prix sur Vista Print avec les modèles correspondant…" at bounding box center [720, 104] width 236 height 32
click at [677, 116] on div "J'ai transmis au client les prix sur Vista Print avec les modèles correspondant…" at bounding box center [720, 104] width 236 height 32
click at [748, 94] on div "J'ai transmis au client les prix sur Vista Print avec les modèles correspondant…" at bounding box center [720, 109] width 236 height 43
click at [652, 102] on div "J'ai transmis au client les prix sur Vista Print avec les modèles correspondant…" at bounding box center [720, 109] width 236 height 43
click at [724, 123] on div "J'ai transmis au client les prix sur Vista Print avec les modèles correspondant…" at bounding box center [720, 109] width 236 height 43
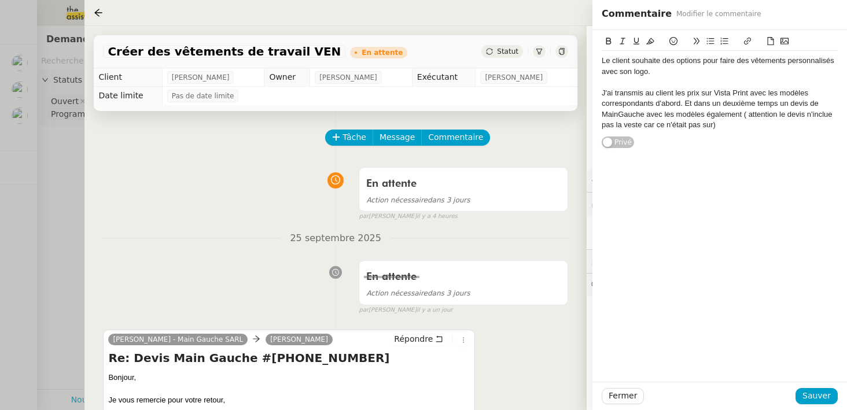
click at [705, 117] on div "J'ai transmis au client les prix sur Vista Print avec les modèles correspondant…" at bounding box center [720, 109] width 236 height 43
click at [779, 117] on div "J'ai transmis au client les prix sur Vista Print avec les modèles correspondant…" at bounding box center [720, 109] width 236 height 43
click at [788, 118] on div "J'ai transmis au client les prix sur Vista Print avec les modèles correspondant…" at bounding box center [720, 109] width 236 height 43
click at [789, 113] on div "J'ai transmis au client les prix sur Vista Print avec les modèles correspondant…" at bounding box center [720, 109] width 236 height 43
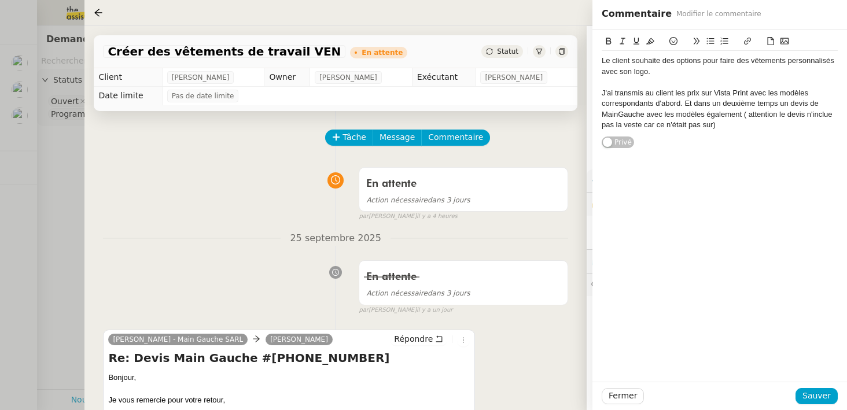
click at [818, 115] on div "J'ai transmis au client les prix sur Vista Print avec les modèles correspondant…" at bounding box center [720, 109] width 236 height 43
drag, startPoint x: 718, startPoint y: 126, endPoint x: 785, endPoint y: 128, distance: 67.7
click at [785, 128] on div "J'ai transmis au client les prix sur Vista Print avec les modèles correspondant…" at bounding box center [720, 109] width 236 height 43
click at [662, 127] on div "J'ai transmis au client les prix sur Vista Print avec les modèles correspondant…" at bounding box center [720, 109] width 236 height 43
click at [0, 0] on lt-span "inclu s" at bounding box center [0, 0] width 0 height 0
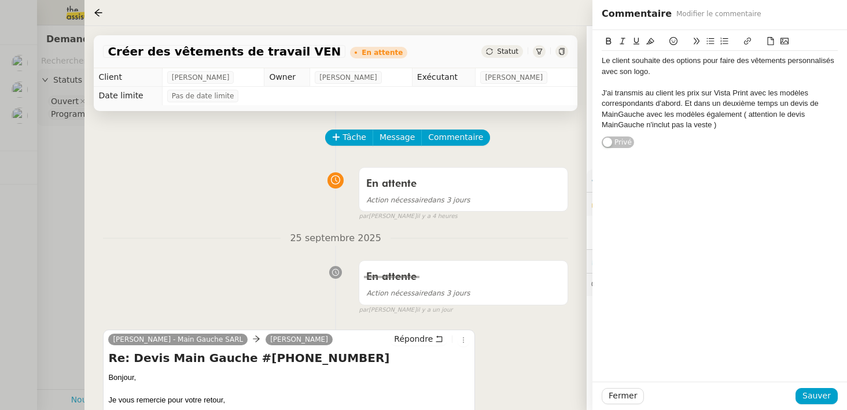
click at [725, 125] on div "J'ai transmis au client les prix sur Vista Print avec les modèles correspondant…" at bounding box center [720, 109] width 236 height 43
click at [715, 127] on div "J'ai transmis au client les prix sur Vista Print avec les modèles correspondant…" at bounding box center [720, 109] width 236 height 43
click at [711, 126] on div "J'ai transmis au client les prix sur Vista Print avec les modèles correspondant…" at bounding box center [720, 109] width 236 height 43
click at [0, 0] on lt-em ")" at bounding box center [0, 0] width 0 height 0
click at [746, 117] on div "J'ai transmis au client les prix sur Vista Print avec les modèles correspondant…" at bounding box center [720, 109] width 236 height 43
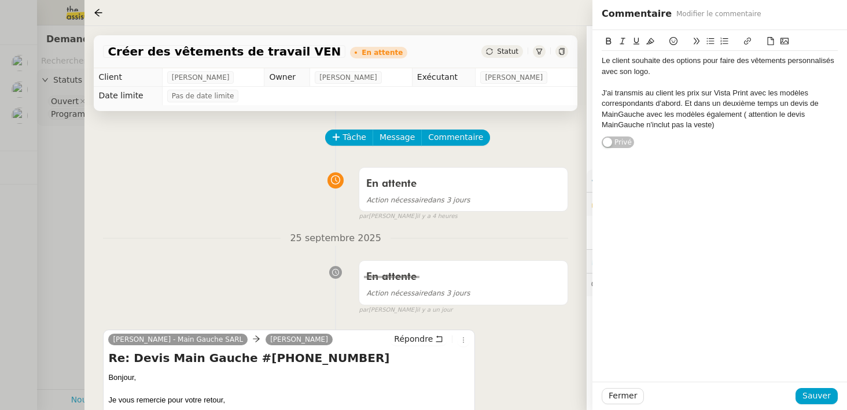
click at [0, 0] on lt-em "(" at bounding box center [0, 0] width 0 height 0
click at [728, 122] on div "J'ai transmis au client les prix sur Vista Print avec les modèles correspondant…" at bounding box center [720, 109] width 236 height 43
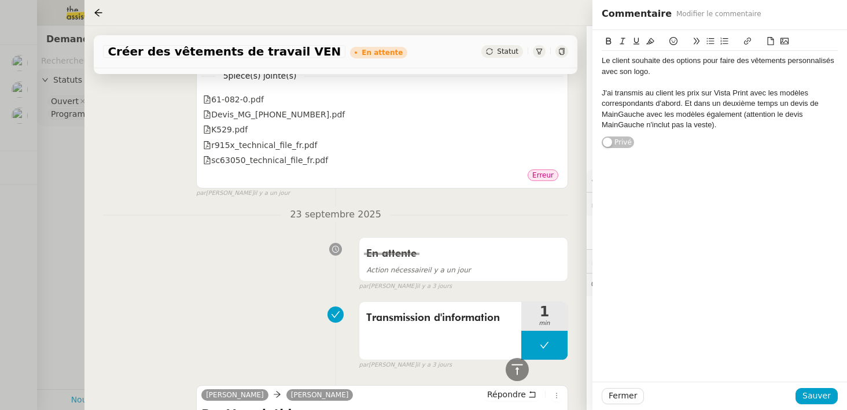
scroll to position [1385, 0]
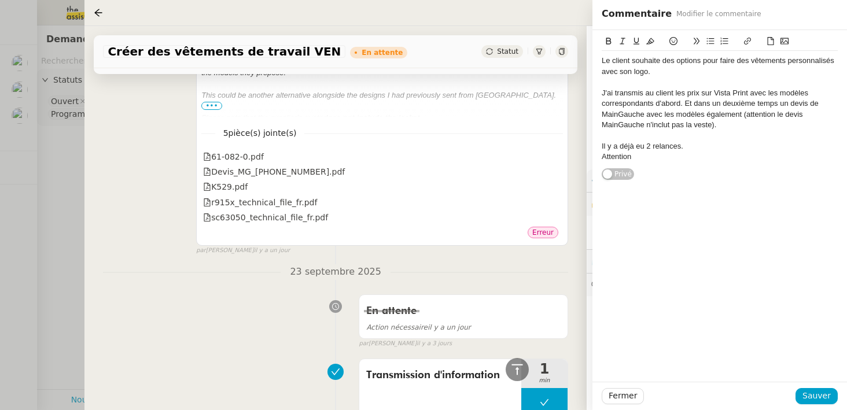
click at [696, 148] on div "Il y a déjà eu 2 relances." at bounding box center [720, 146] width 236 height 10
click at [661, 168] on div "Attention" at bounding box center [720, 168] width 236 height 10
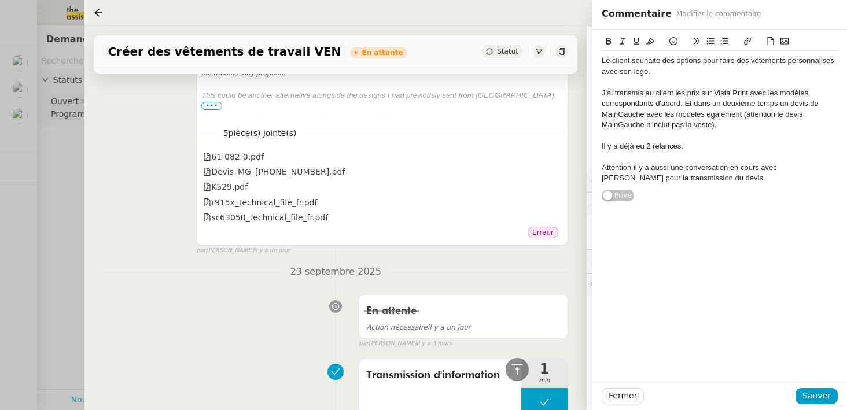
click at [660, 64] on div "Le client souhaite des options pour faire des vêtements personnalisés avec son …" at bounding box center [720, 66] width 236 height 21
drag, startPoint x: 673, startPoint y: 91, endPoint x: 645, endPoint y: 91, distance: 27.8
click at [645, 91] on div "J'ai transmis au client les prix sur Vista Print avec les modèles correspondant…" at bounding box center [720, 109] width 236 height 43
click at [660, 93] on div "J'ai transmis les prix sur Vista Print avec les modèles correspondants d'abord.…" at bounding box center [720, 109] width 236 height 43
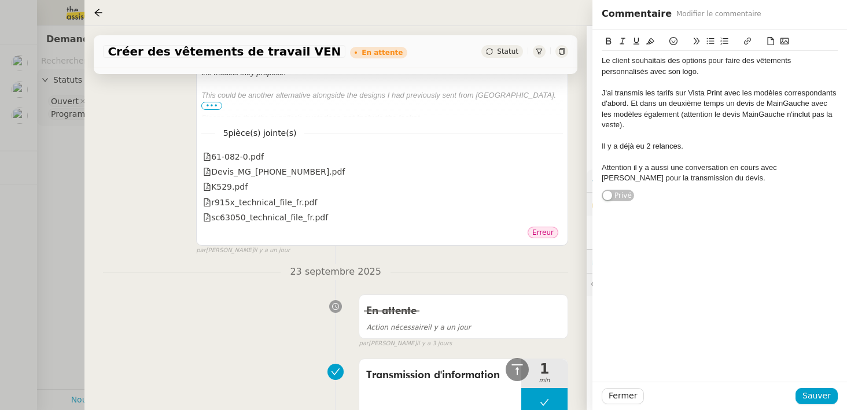
click at [680, 94] on div "J'ai transmis les tarifs sur Vista Print avec les modèles correspondants d'abor…" at bounding box center [720, 109] width 236 height 43
drag, startPoint x: 643, startPoint y: 106, endPoint x: 631, endPoint y: 105, distance: 12.2
click at [631, 105] on div "J'ai transmis les tarifs via Vista Print avec les modèles correspondants d'abor…" at bounding box center [720, 109] width 236 height 43
click at [767, 106] on div "J'ai transmis les tarifs via Vista Print avec les modèles correspondants d'abor…" at bounding box center [720, 109] width 236 height 43
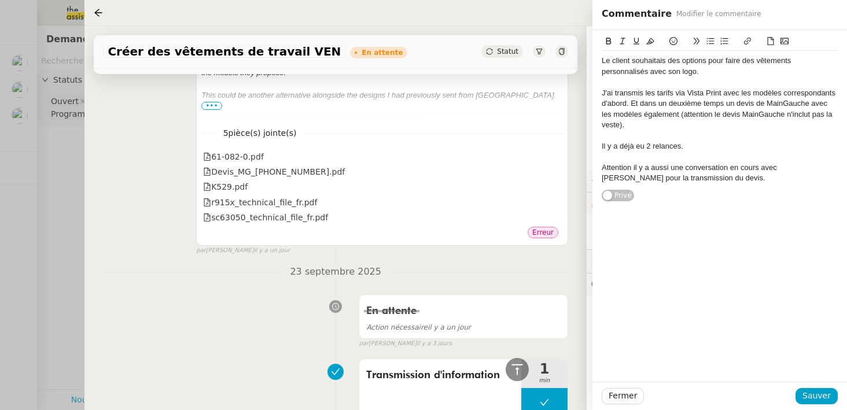
click at [809, 68] on div "Le client souhaitais des options pour faire des vêtements personnalisés avec so…" at bounding box center [720, 66] width 236 height 21
click at [651, 134] on div at bounding box center [720, 136] width 236 height 10
click at [646, 128] on div "J'ai transmis les tarifs via Vista Print avec les modèles correspondants d'abor…" at bounding box center [720, 109] width 236 height 43
click at [632, 171] on div "Attention il y a aussi une conversation en cours avec MainGauche pour la transm…" at bounding box center [720, 173] width 236 height 21
click at [0, 0] on lt-strong "," at bounding box center [0, 0] width 0 height 0
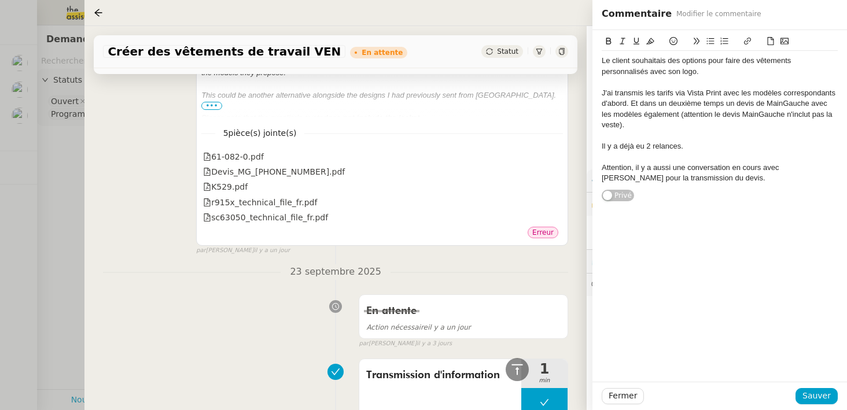
click at [726, 179] on div "Attention, il y a aussi une conversation en cours avec MainGauche pour la trans…" at bounding box center [720, 173] width 236 height 21
click at [744, 177] on div "Attention, il y a aussi une conversation en cours avec MainGauche pour la trans…" at bounding box center [720, 179] width 236 height 32
click at [0, 0] on lt-span "il s nous relancent" at bounding box center [0, 0] width 0 height 0
click at [811, 396] on span "Sauver" at bounding box center [816, 395] width 28 height 13
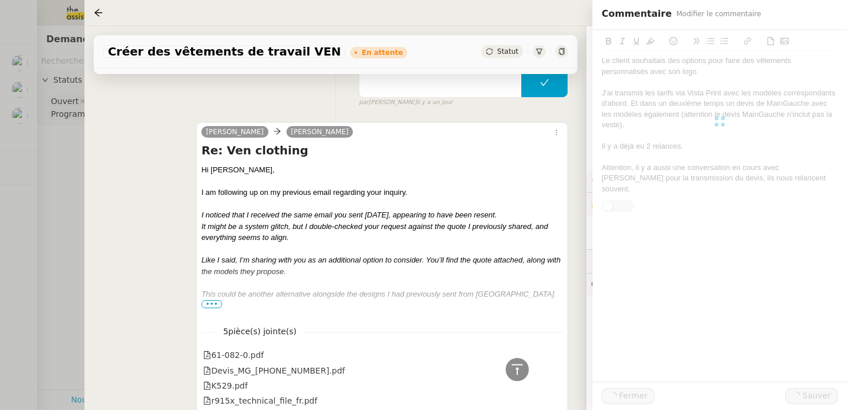
scroll to position [1584, 0]
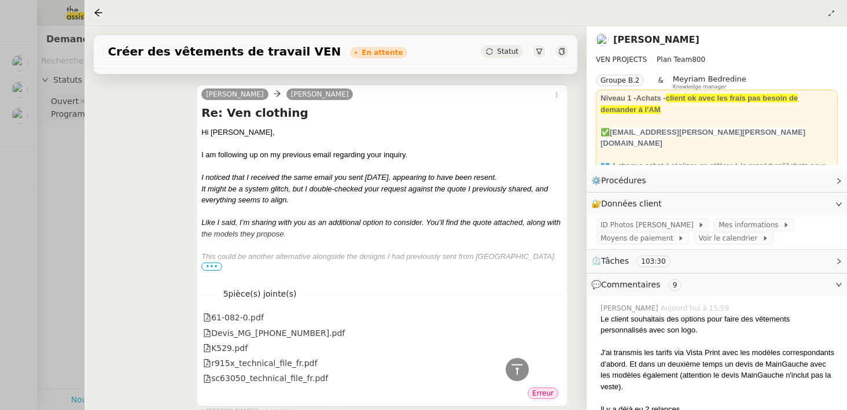
scroll to position [1455, 0]
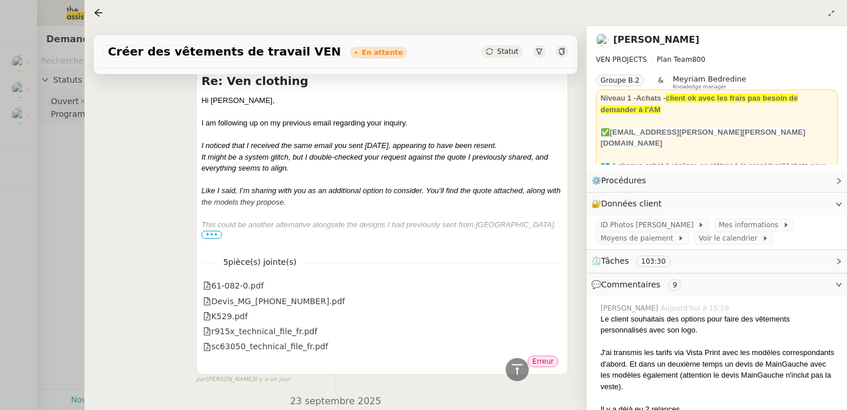
click at [427, 141] on em "I noticed that I received the same email you sent four days ago, appearing to h…" at bounding box center [349, 145] width 296 height 9
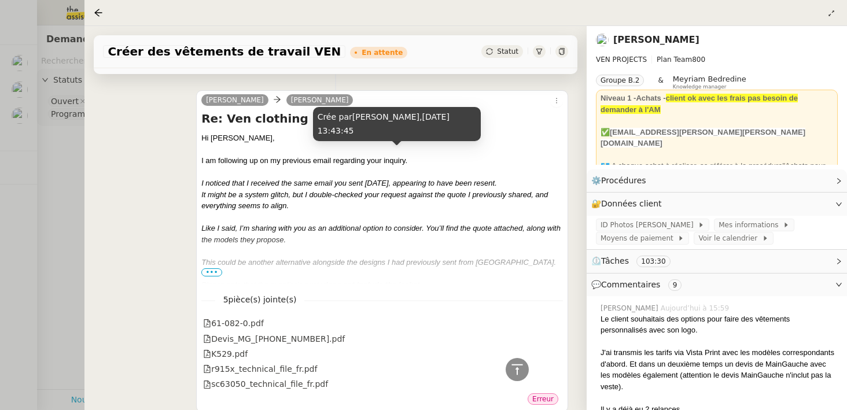
scroll to position [1430, 0]
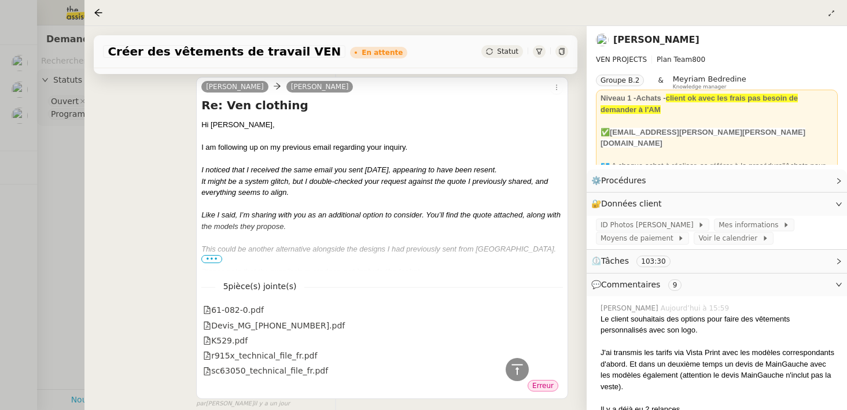
click at [210, 255] on span "•••" at bounding box center [211, 259] width 21 height 8
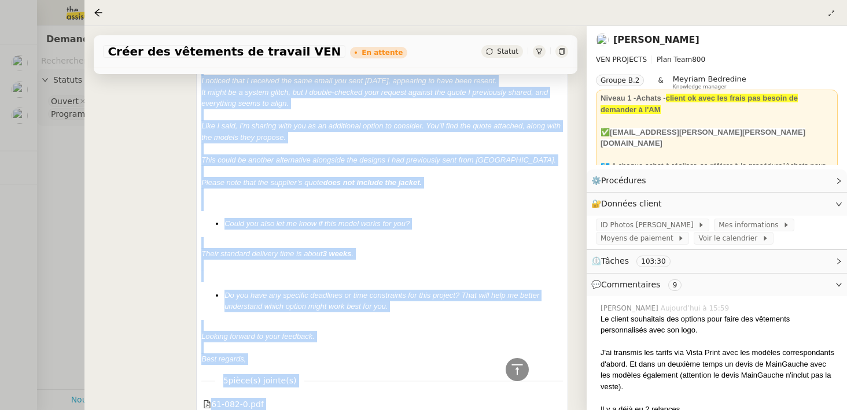
scroll to position [1534, 0]
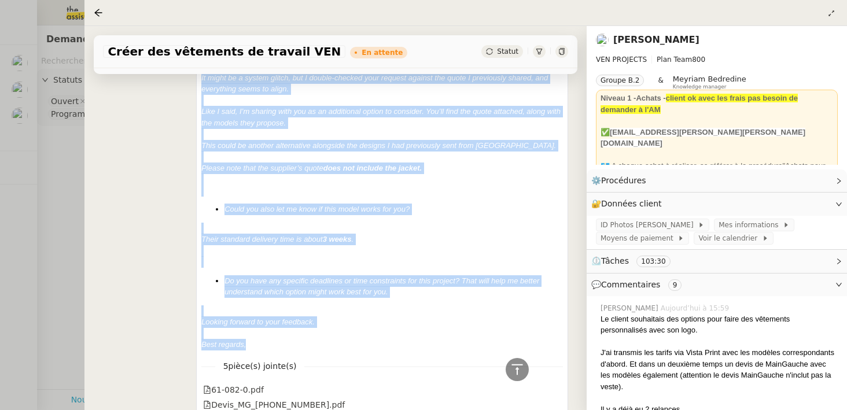
drag, startPoint x: 201, startPoint y: 108, endPoint x: 360, endPoint y: 324, distance: 268.0
click at [360, 324] on div "Hi Charles﻿, I am following up on my previous email regarding your inquiry. I n…" at bounding box center [381, 183] width 361 height 335
copy div "Hi Charles﻿, I am following up on my previous email regarding your inquiry. I n…"
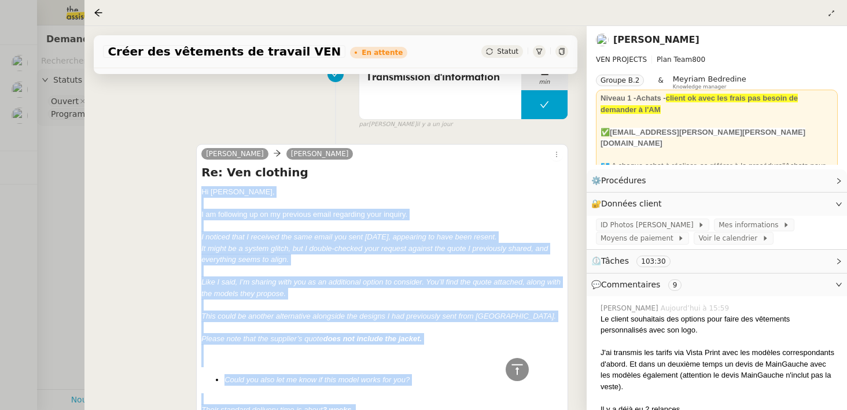
scroll to position [1345, 0]
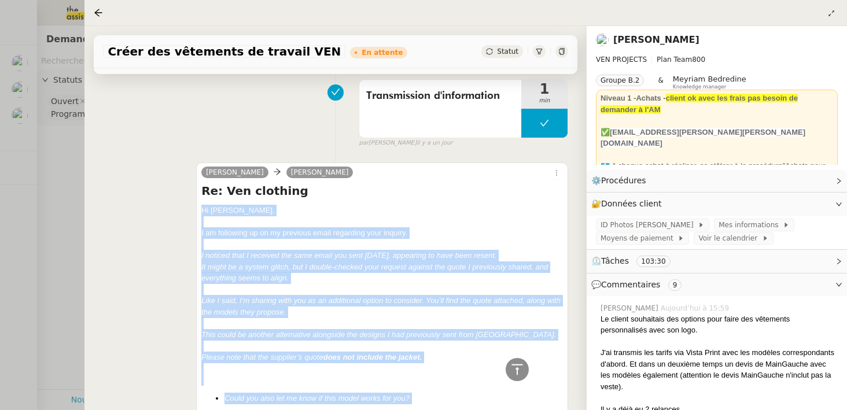
click at [469, 205] on div "Hi Charles﻿," at bounding box center [381, 211] width 361 height 12
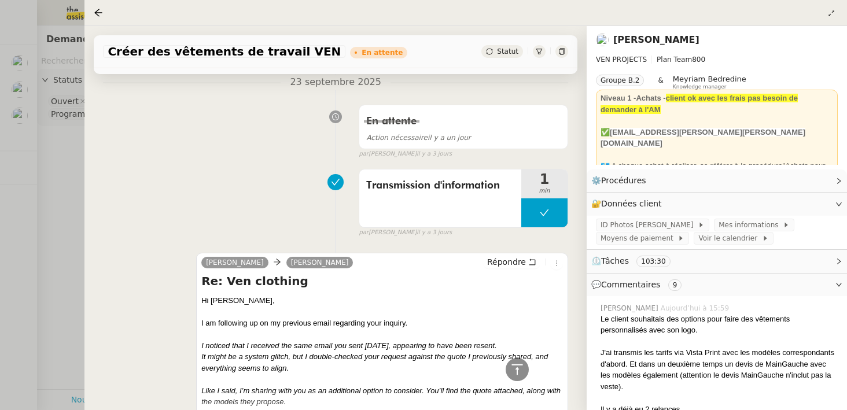
scroll to position [1969, 0]
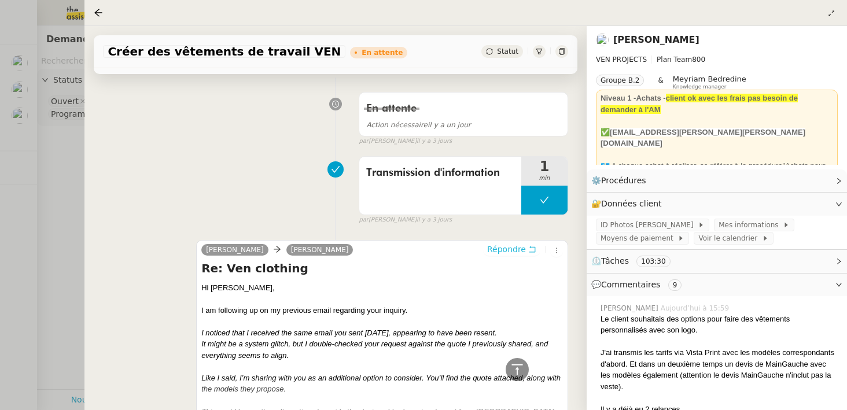
click at [505, 243] on span "Répondre" at bounding box center [506, 249] width 39 height 12
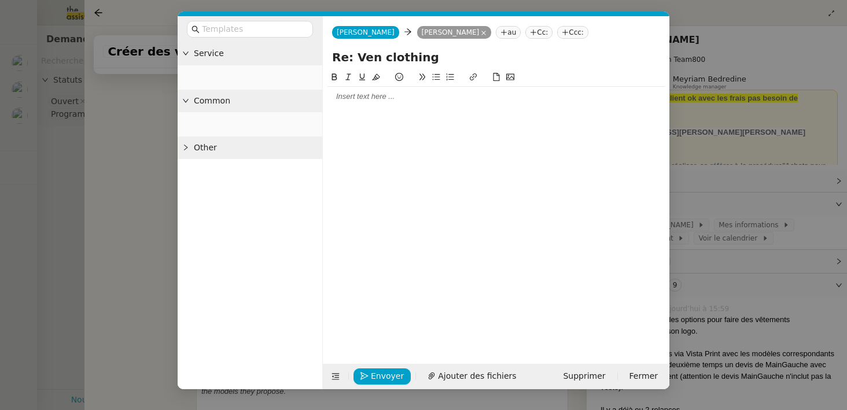
scroll to position [2060, 0]
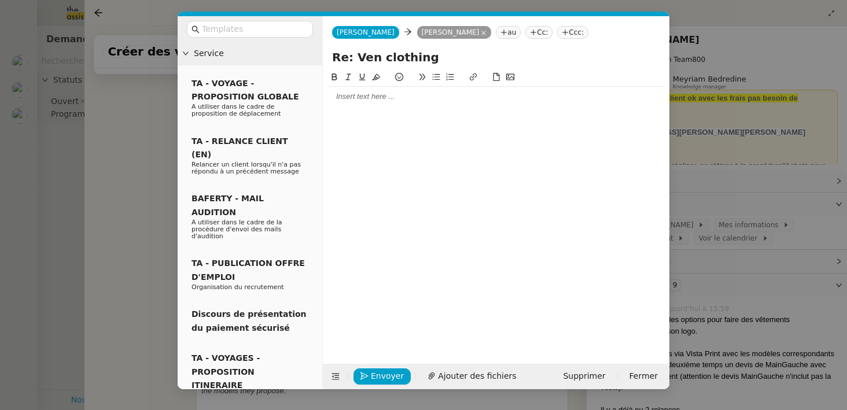
click at [358, 91] on div at bounding box center [495, 96] width 337 height 10
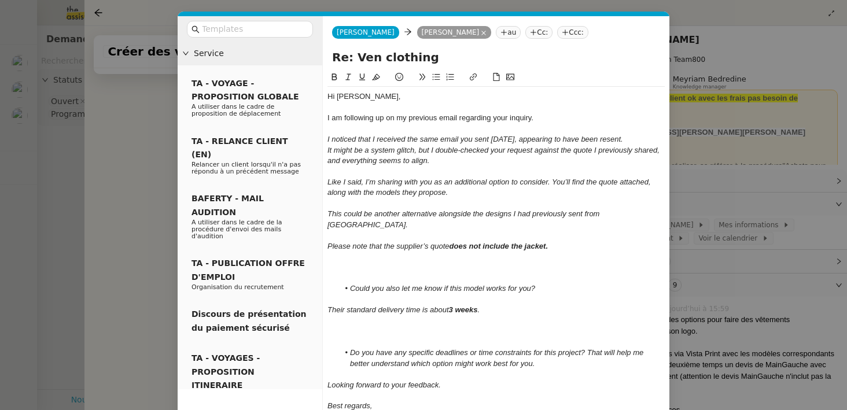
scroll to position [53, 0]
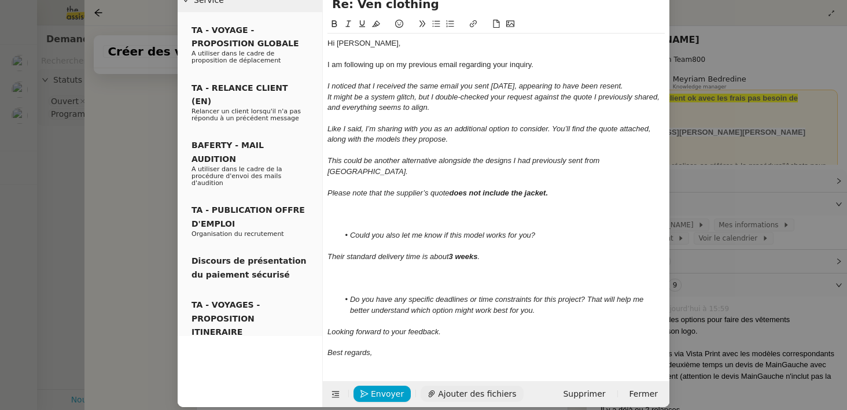
click at [438, 388] on span "Ajouter des fichiers" at bounding box center [477, 394] width 78 height 13
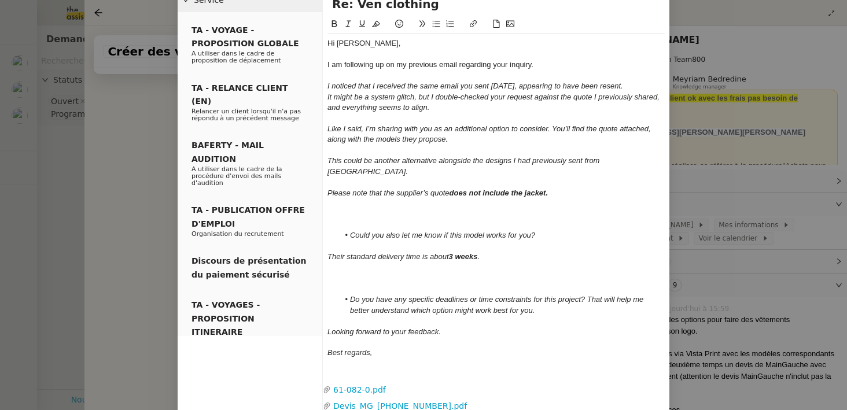
scroll to position [132, 0]
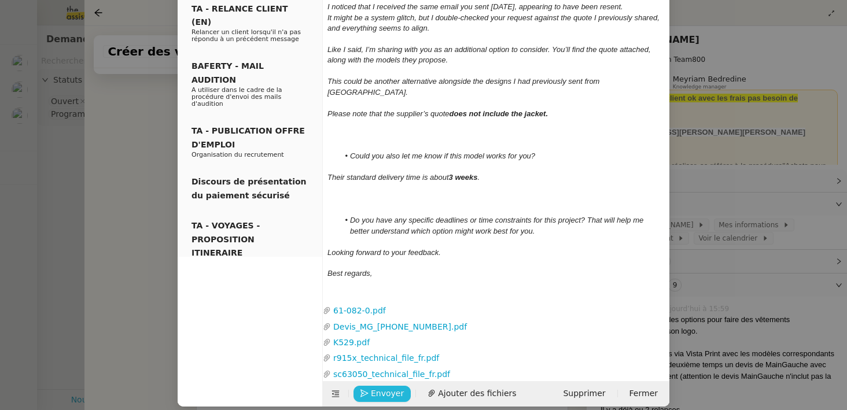
click at [390, 387] on span "Envoyer" at bounding box center [387, 393] width 33 height 13
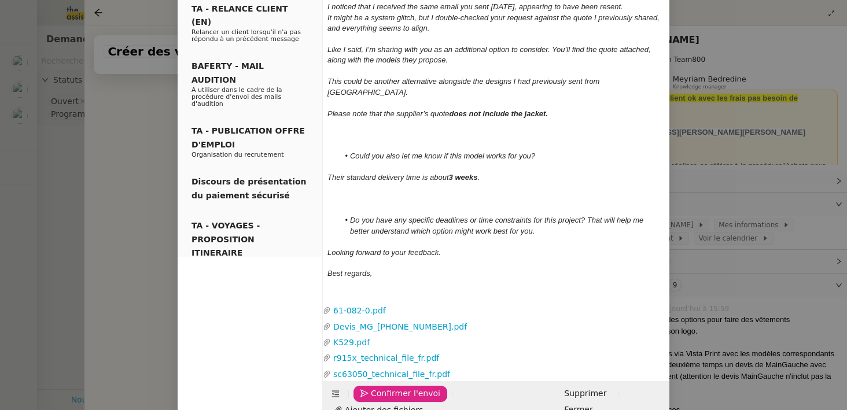
click at [390, 387] on span "Confirmer l'envoi" at bounding box center [405, 393] width 69 height 13
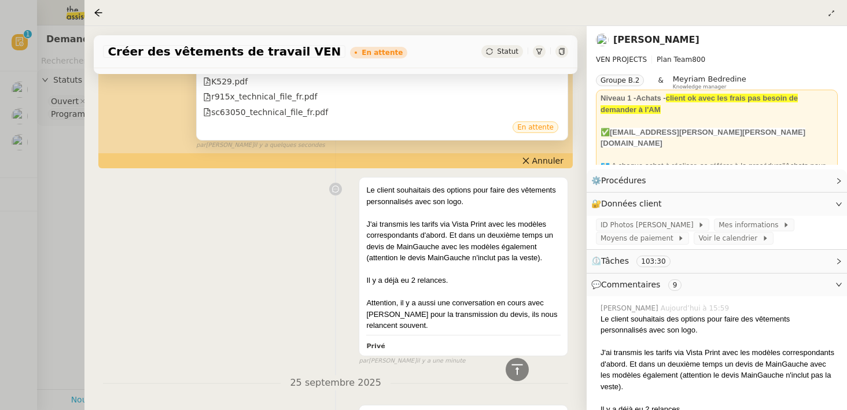
scroll to position [422, 0]
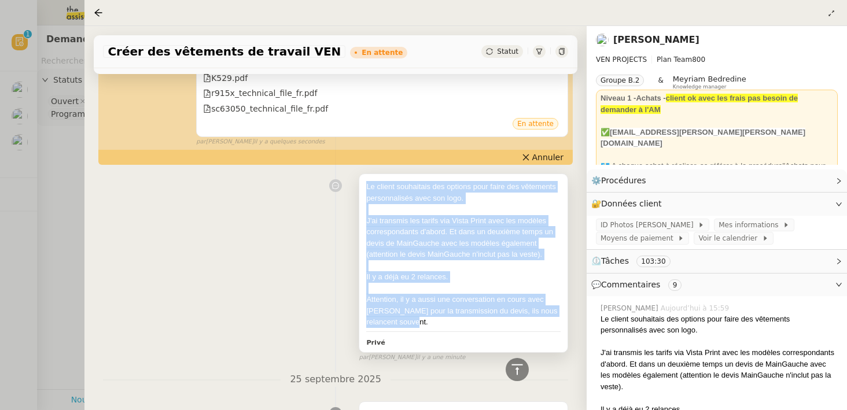
drag, startPoint x: 434, startPoint y: 322, endPoint x: 364, endPoint y: 187, distance: 152.6
click at [364, 187] on div "Le client souhaitais des options pour faire des vêtements personnalisés avec so…" at bounding box center [463, 263] width 208 height 178
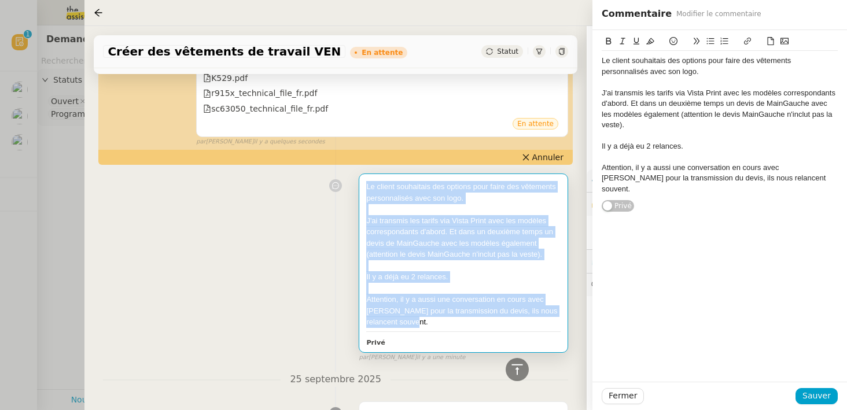
click at [461, 320] on div "Attention, il y a aussi une conversation en cours avec MainGauche pour la trans…" at bounding box center [463, 311] width 194 height 34
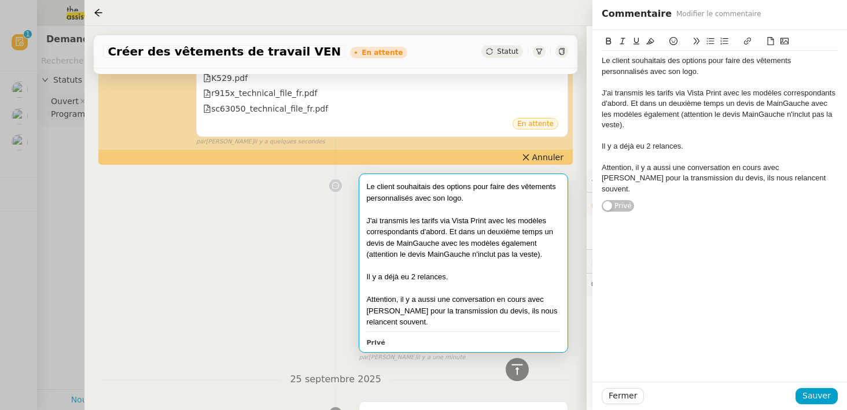
click at [637, 80] on div at bounding box center [720, 82] width 236 height 10
click at [665, 64] on div "Le client souhaitais des options pour faire des vêtements personnalisés avec so…" at bounding box center [720, 66] width 236 height 21
click at [736, 70] on div "Le client souhaitait des options pour faire des vêtements personnalisés avec so…" at bounding box center [720, 66] width 236 height 21
click at [699, 95] on div "J'ai transmis les tarifs via Vista Print avec les modèles correspondants d'abor…" at bounding box center [720, 109] width 236 height 43
click at [702, 121] on div "J'ai transmis les tarifs via Vista Print avec les modèles correspondants d'abor…" at bounding box center [720, 109] width 236 height 43
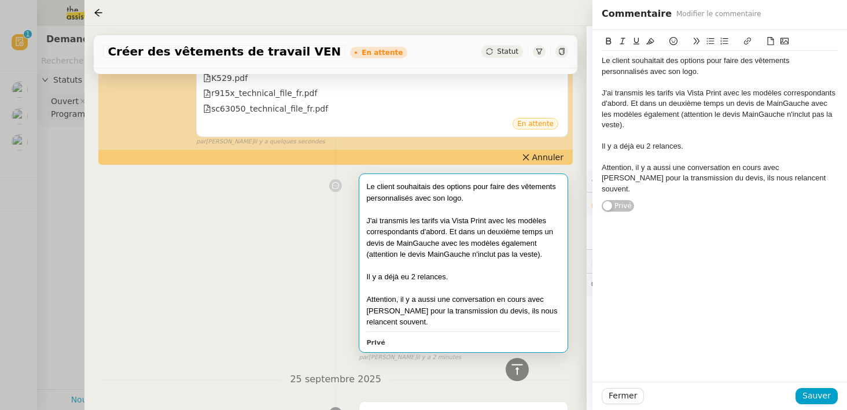
click at [665, 127] on div "J'ai transmis les tarifs via Vista Print avec les modèles correspondants d'abor…" at bounding box center [720, 109] width 236 height 43
click at [695, 149] on div "Il y a déjà eu 2 relances." at bounding box center [720, 146] width 236 height 10
click at [807, 395] on span "Sauver" at bounding box center [816, 395] width 28 height 13
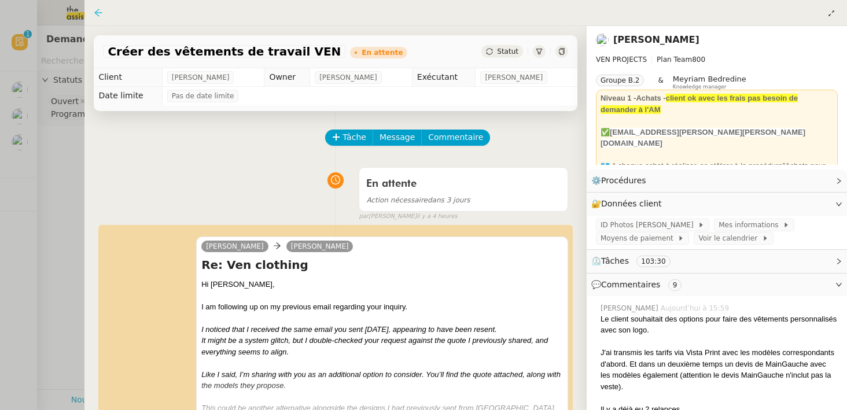
click at [97, 10] on icon at bounding box center [98, 12] width 9 height 9
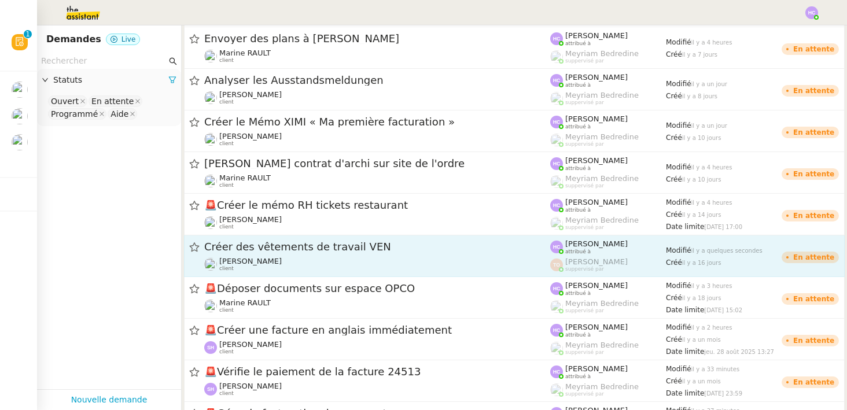
click at [242, 252] on span "Créer des vêtements de travail VEN" at bounding box center [377, 247] width 346 height 10
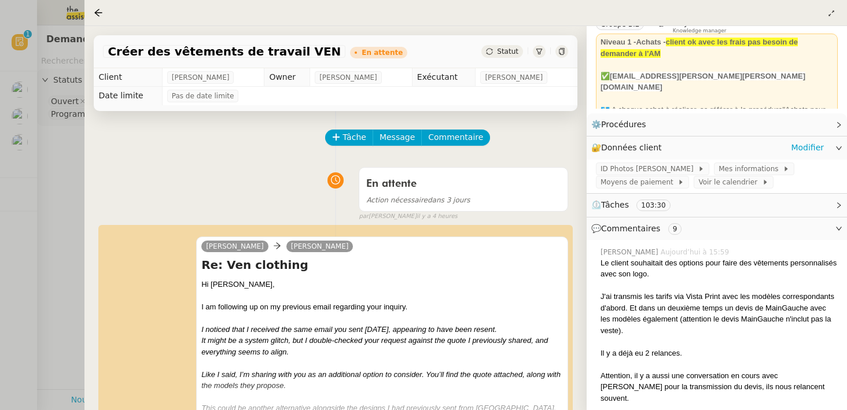
scroll to position [69, 0]
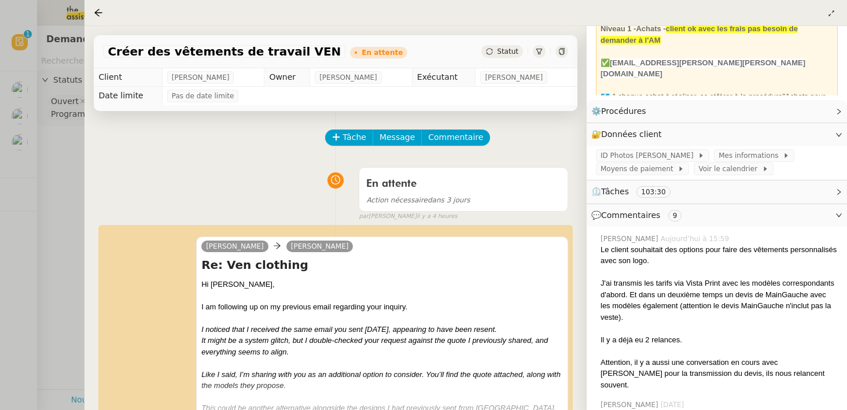
click at [505, 53] on span "Statut" at bounding box center [507, 51] width 21 height 8
click at [500, 54] on span "Statut" at bounding box center [507, 51] width 21 height 8
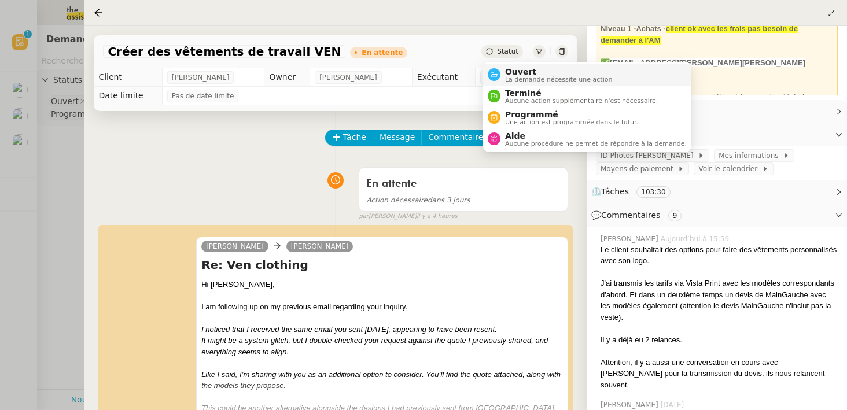
click at [504, 72] on div "Ouvert La demande nécessite une action" at bounding box center [556, 75] width 112 height 16
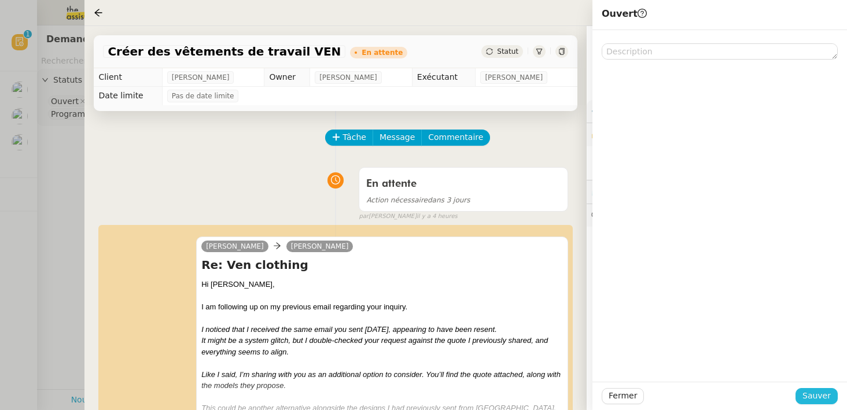
click at [813, 390] on span "Sauver" at bounding box center [816, 395] width 28 height 13
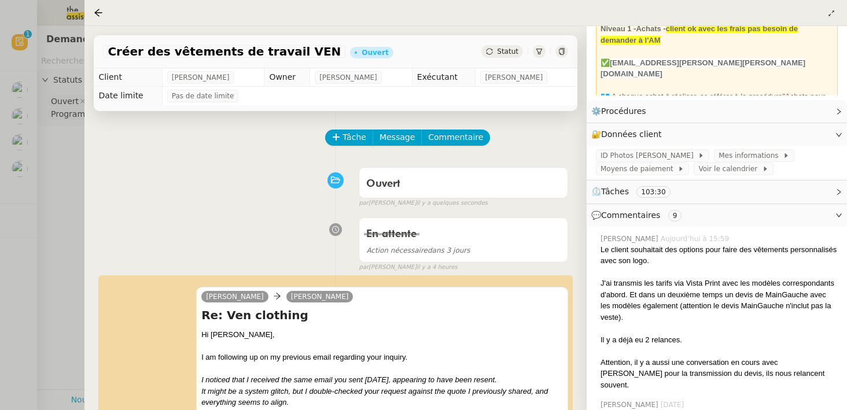
click at [503, 47] on div "Statut" at bounding box center [502, 51] width 42 height 13
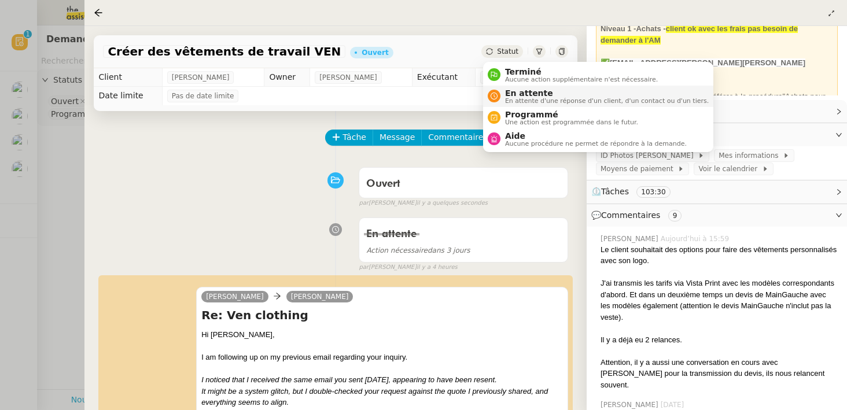
click at [512, 99] on span "En attente d'une réponse d'un client, d'un contact ou d'un tiers." at bounding box center [607, 101] width 204 height 6
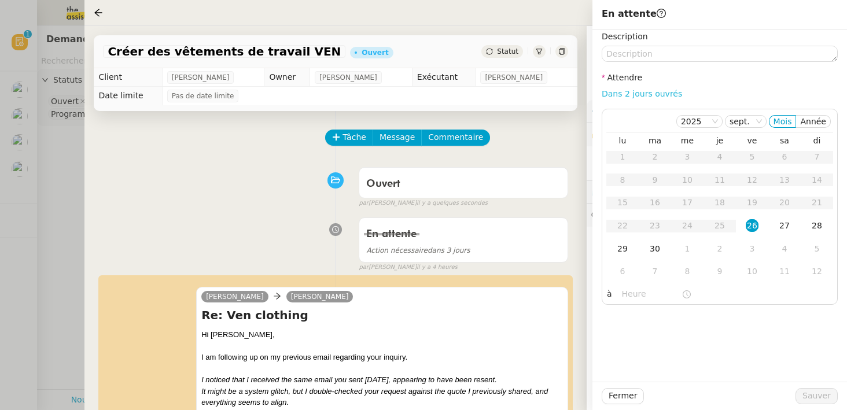
click at [647, 95] on link "Dans 2 jours ouvrés" at bounding box center [642, 93] width 80 height 9
type input "07:00"
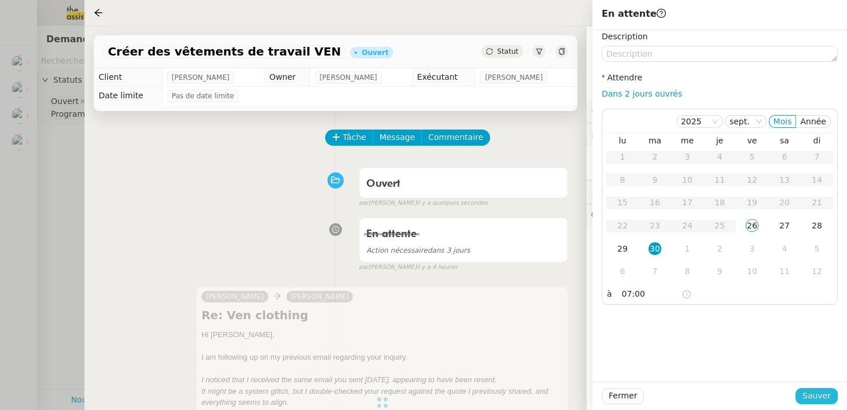
click at [817, 396] on span "Sauver" at bounding box center [816, 395] width 28 height 13
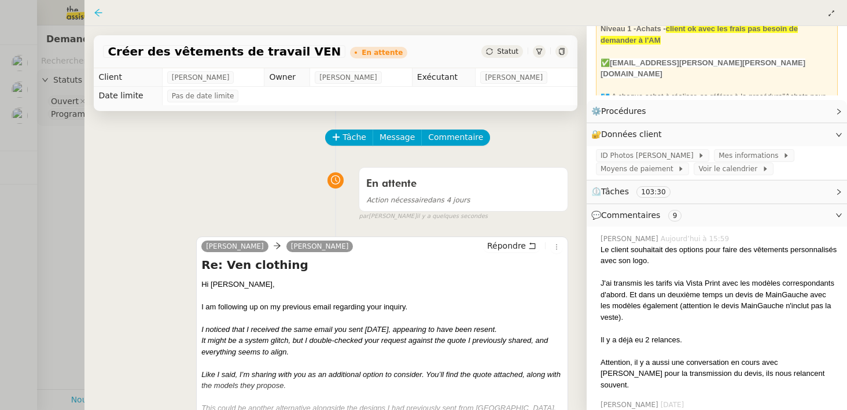
click at [98, 10] on icon at bounding box center [99, 13] width 8 height 8
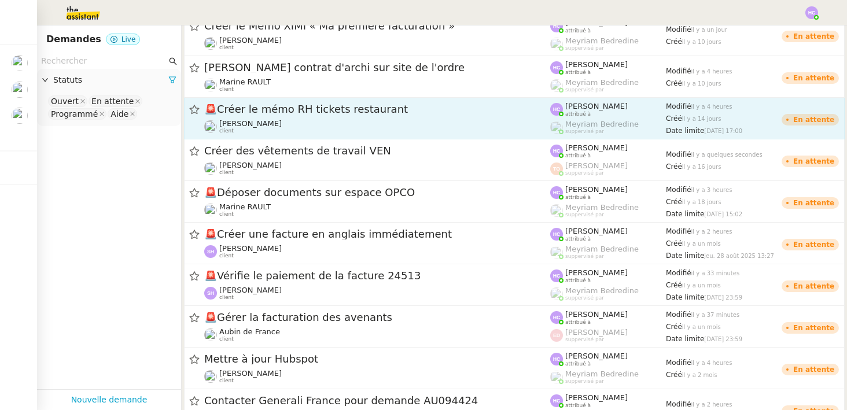
scroll to position [180, 0]
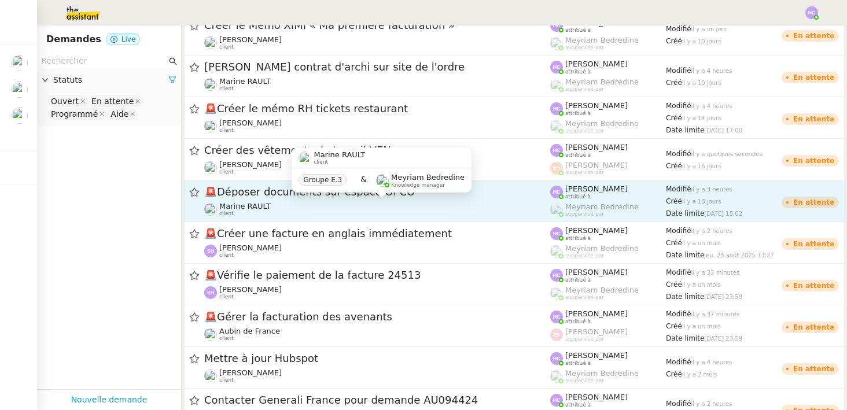
click at [261, 202] on span "Marine RAULT" at bounding box center [244, 206] width 51 height 9
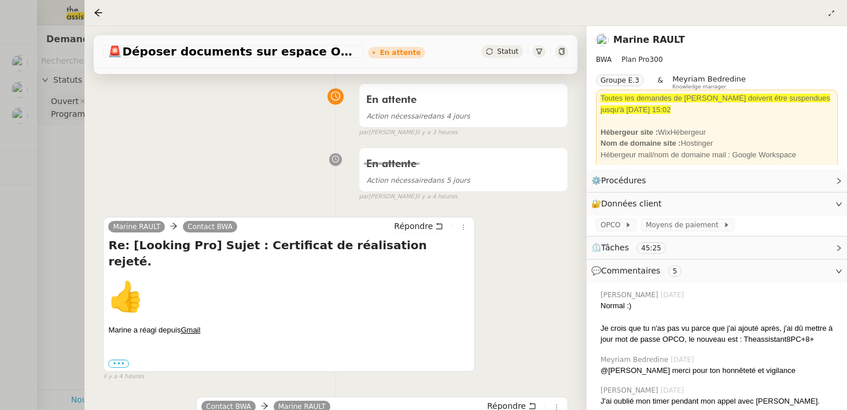
scroll to position [52, 0]
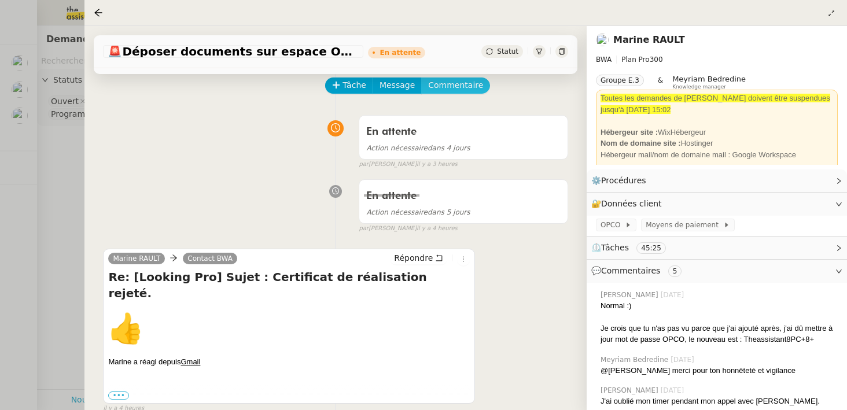
click at [455, 87] on span "Commentaire" at bounding box center [455, 85] width 55 height 13
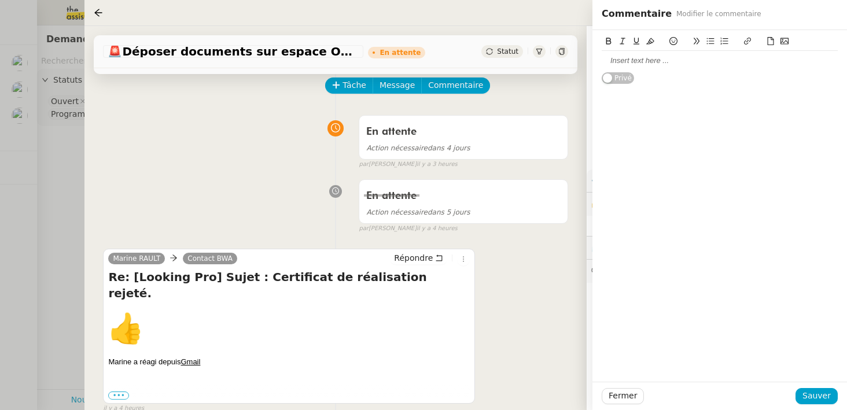
click at [622, 60] on div at bounding box center [720, 61] width 236 height 10
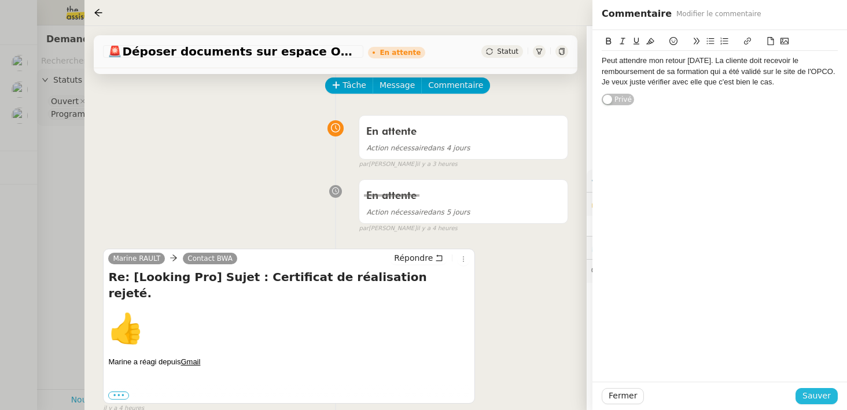
click at [825, 393] on span "Sauver" at bounding box center [816, 395] width 28 height 13
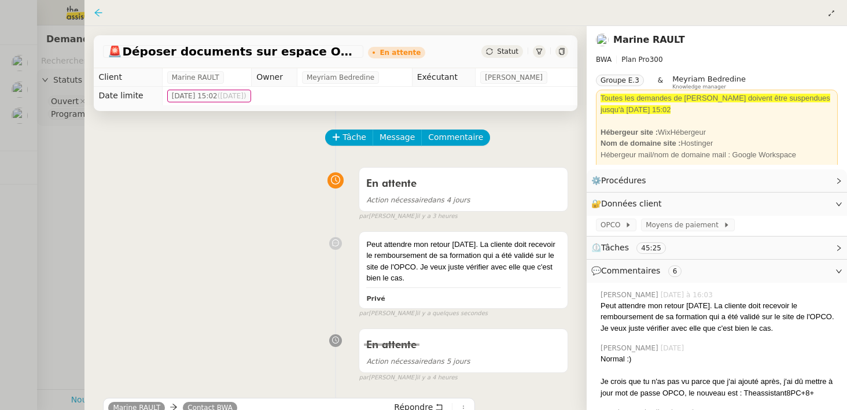
click at [101, 9] on icon at bounding box center [98, 12] width 9 height 9
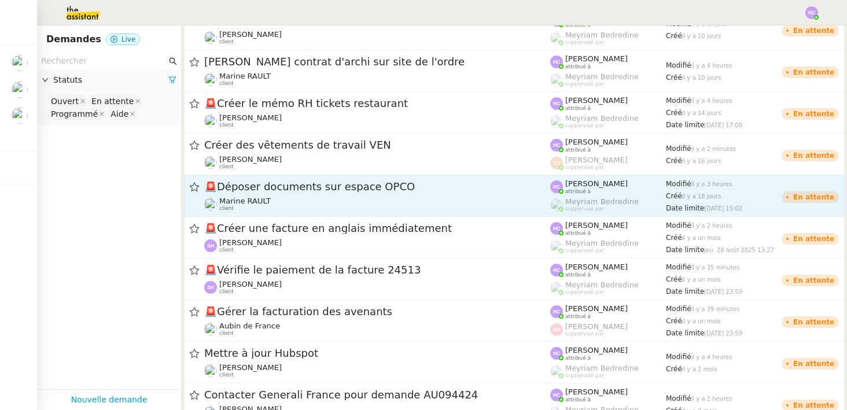
scroll to position [188, 0]
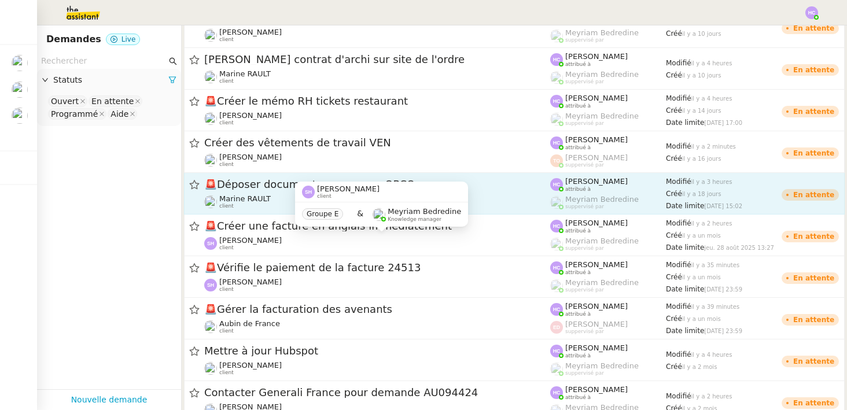
click at [260, 240] on div "Sarah Hadj client" at bounding box center [377, 243] width 346 height 15
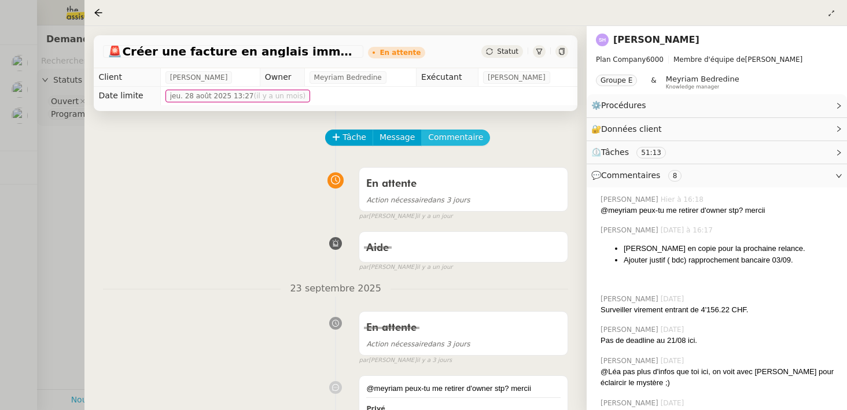
click at [433, 134] on span "Commentaire" at bounding box center [455, 137] width 55 height 13
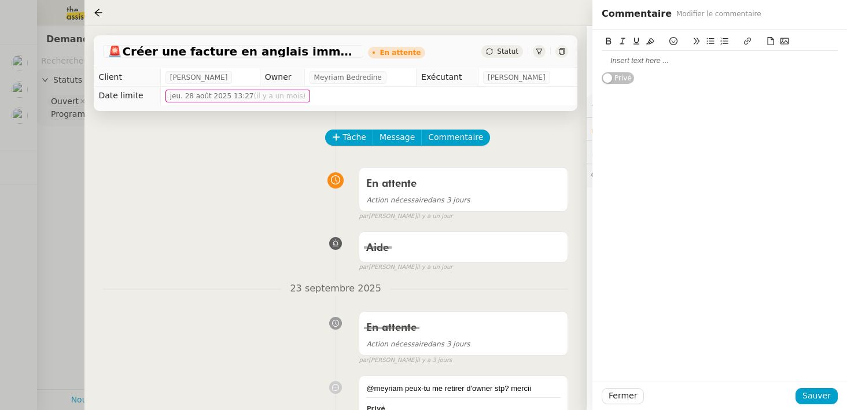
click at [659, 63] on div at bounding box center [720, 61] width 236 height 10
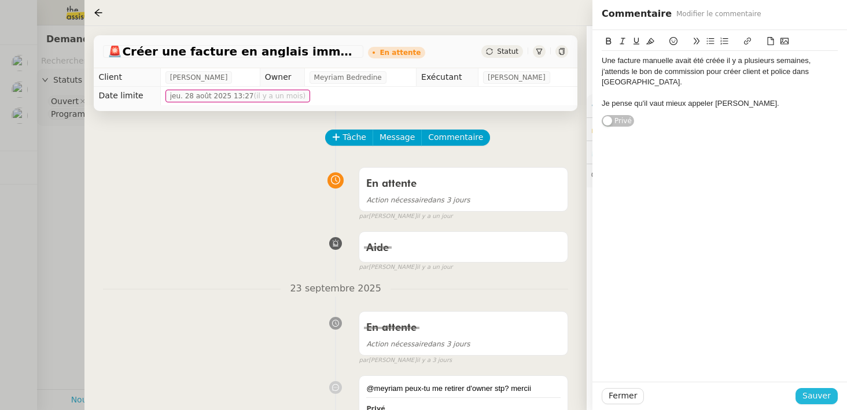
click at [813, 398] on span "Sauver" at bounding box center [816, 395] width 28 height 13
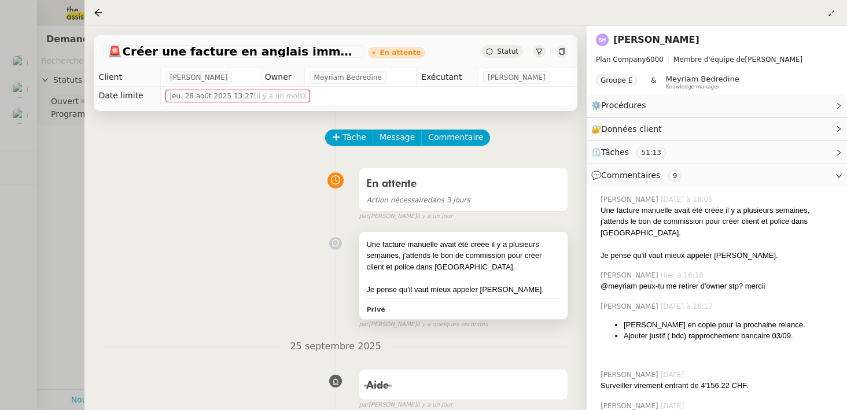
click at [463, 281] on div at bounding box center [463, 278] width 194 height 12
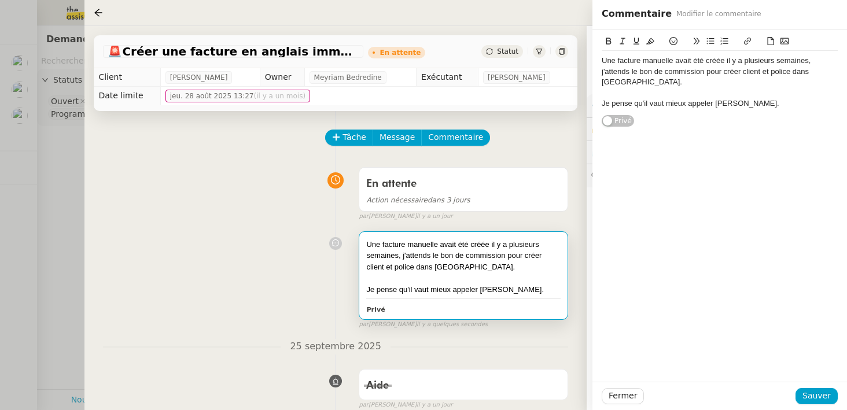
click at [737, 98] on div "Je pense qu'il vaut mieux appeler Sarah." at bounding box center [720, 103] width 236 height 10
click at [811, 393] on span "Sauver" at bounding box center [816, 395] width 28 height 13
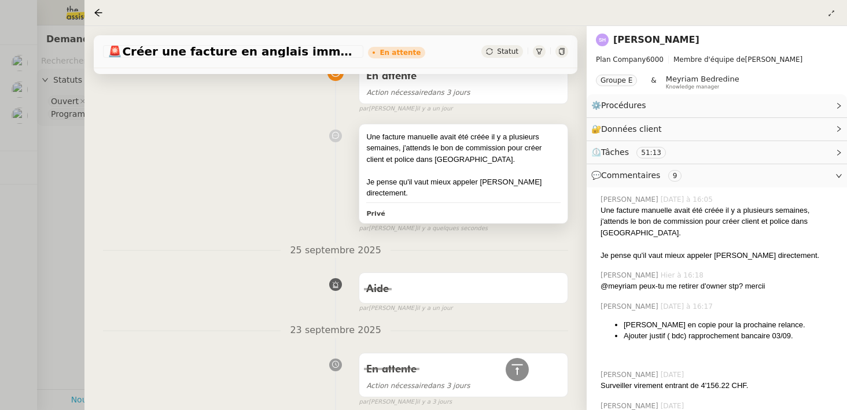
scroll to position [73, 0]
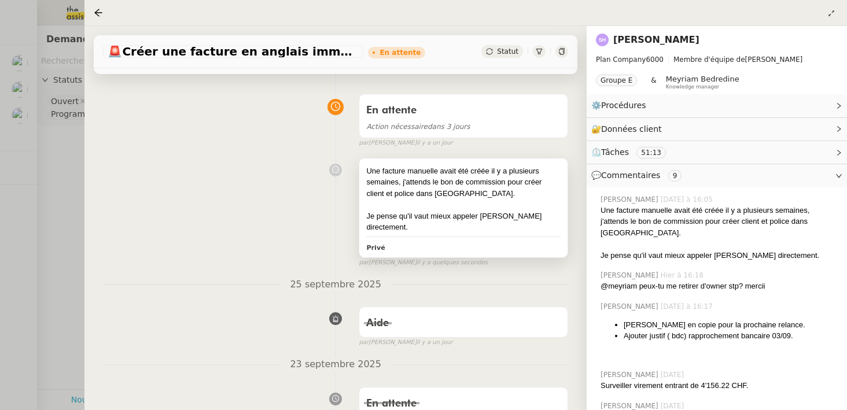
click at [478, 202] on div at bounding box center [463, 205] width 194 height 12
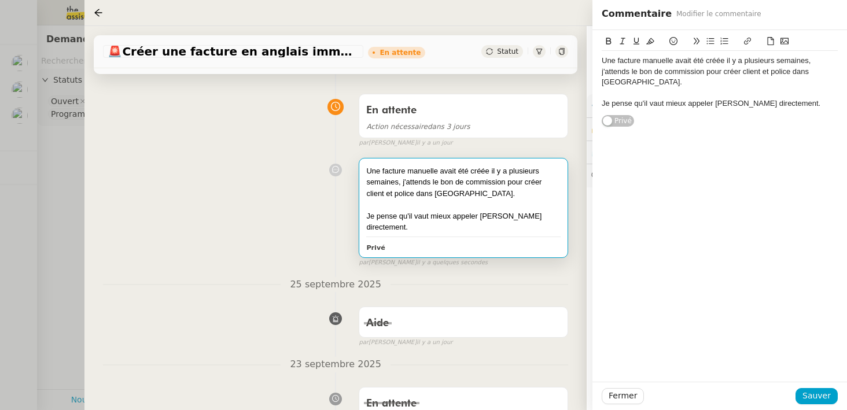
click at [804, 98] on div "Je pense qu'il vaut mieux appeler Sarah directement." at bounding box center [720, 103] width 236 height 10
click at [831, 395] on button "Sauver" at bounding box center [816, 396] width 42 height 16
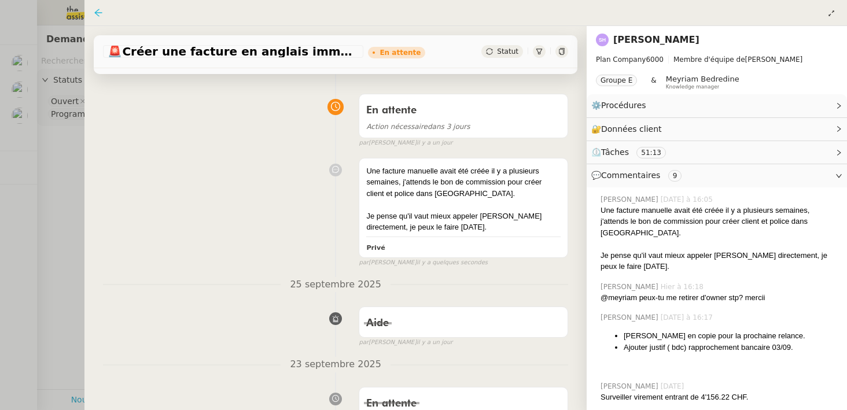
click at [100, 13] on icon at bounding box center [98, 12] width 9 height 9
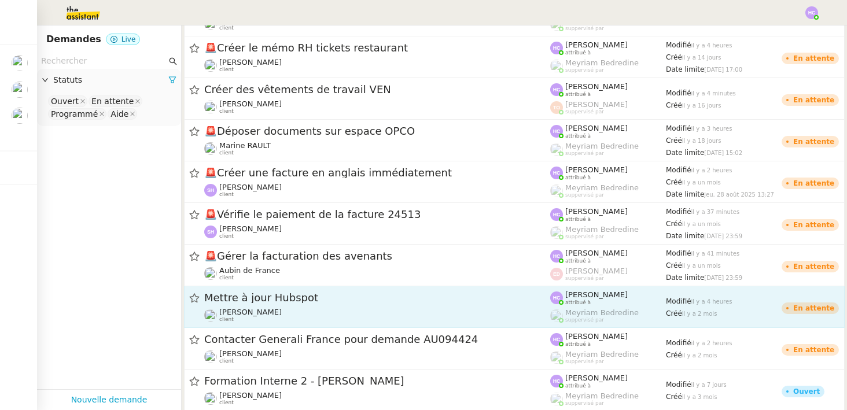
scroll to position [246, 0]
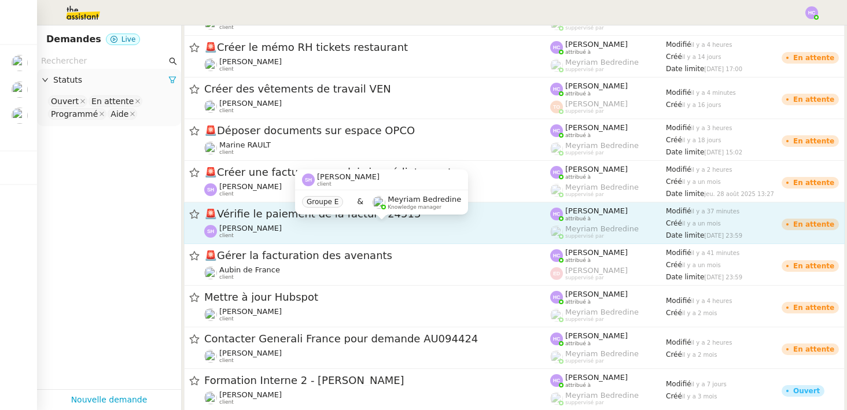
click at [326, 226] on div "Sarah Hadj client" at bounding box center [377, 231] width 346 height 15
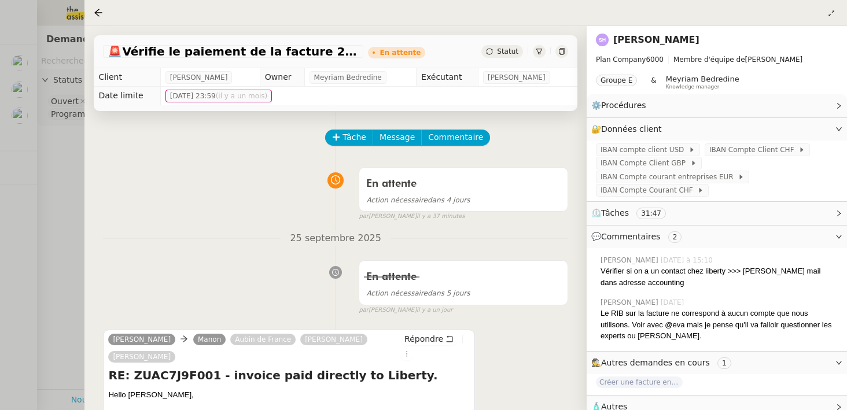
scroll to position [14, 0]
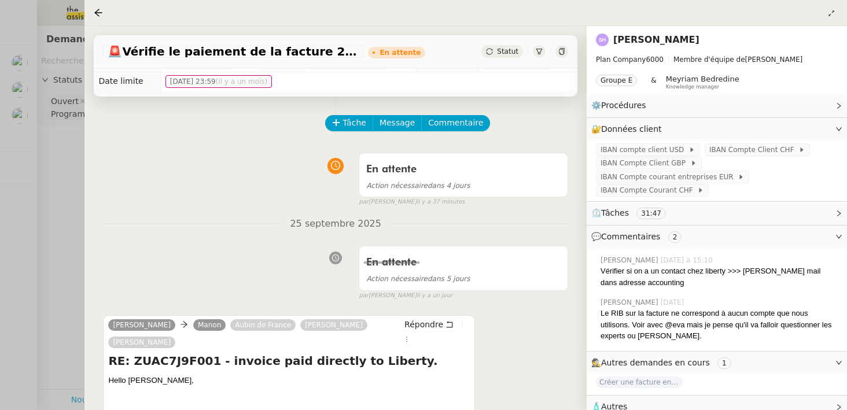
click at [511, 54] on span "Statut" at bounding box center [507, 51] width 21 height 8
click at [445, 126] on span "Commentaire" at bounding box center [455, 122] width 55 height 13
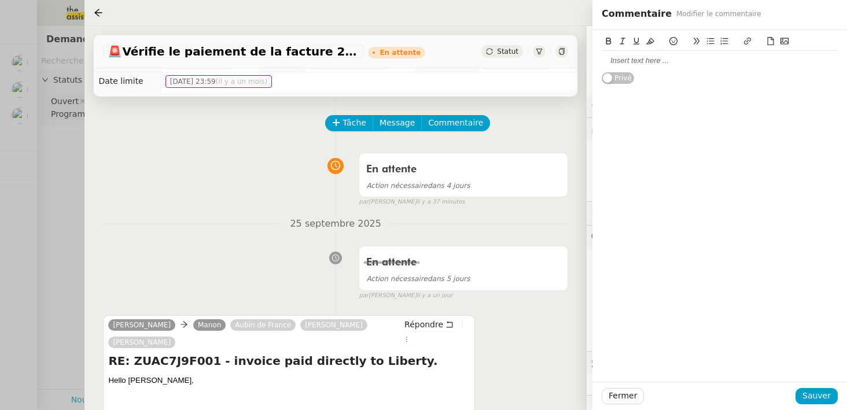
click at [660, 61] on div at bounding box center [720, 61] width 236 height 10
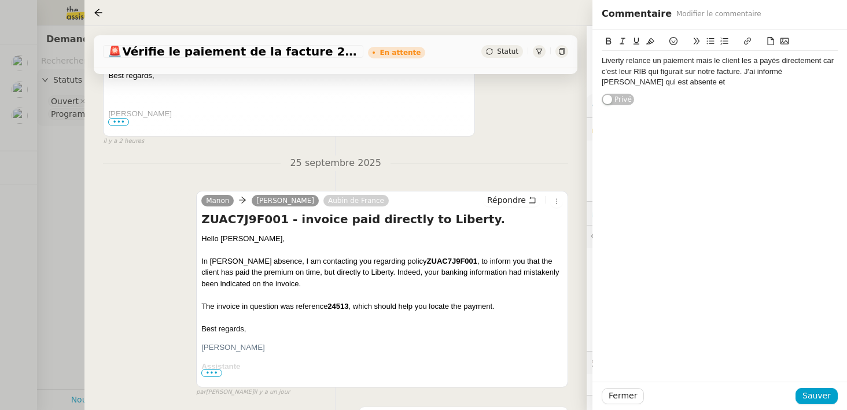
scroll to position [499, 0]
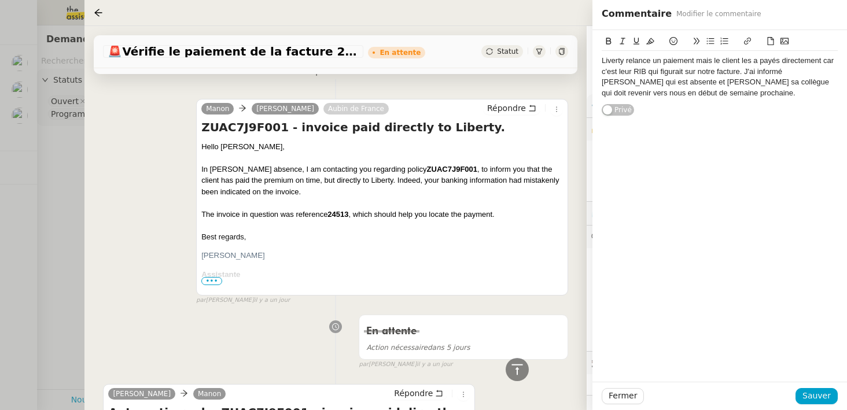
click at [706, 61] on div "Liverty relance un paiement mais le client les a payés directement car c'est le…" at bounding box center [720, 77] width 236 height 43
click at [0, 0] on lt-span ", mais" at bounding box center [0, 0] width 0 height 0
click at [829, 64] on div "Liverty relance un paiement, mais le client les a payés directement car c'est l…" at bounding box center [720, 77] width 236 height 43
click at [0, 0] on lt-span ", car" at bounding box center [0, 0] width 0 height 0
click at [688, 93] on div "Liverty relance un paiement, mais le client les a payés directement, car c'est …" at bounding box center [720, 77] width 236 height 43
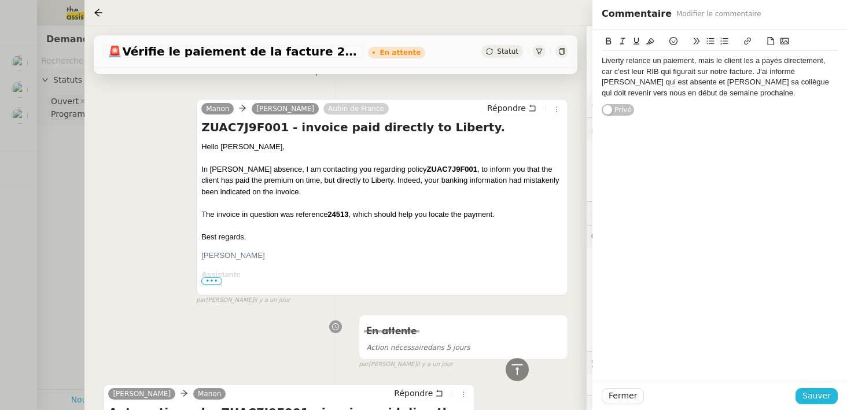
click at [809, 396] on span "Sauver" at bounding box center [816, 395] width 28 height 13
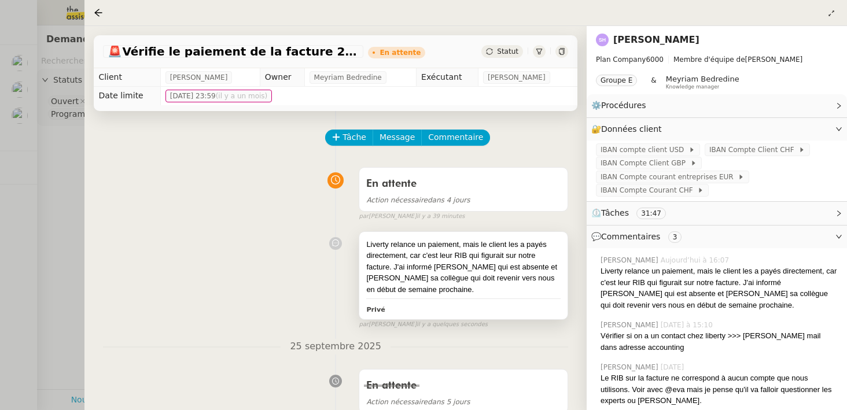
click at [400, 274] on div "Liverty relance un paiement, mais le client les a payés directement, car c'est …" at bounding box center [463, 267] width 194 height 57
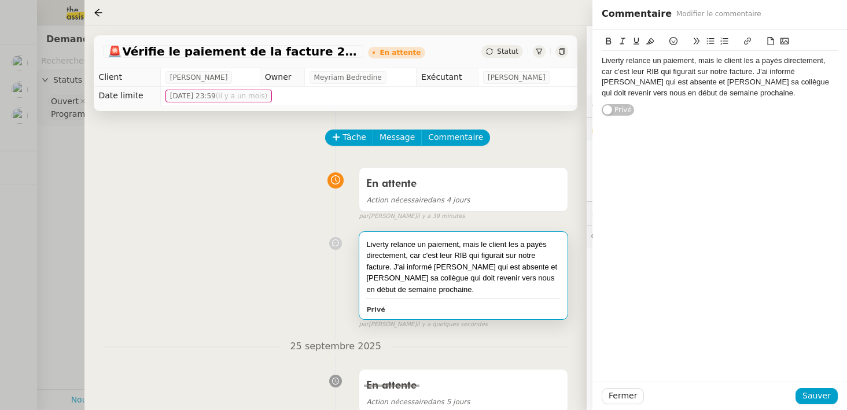
click at [612, 60] on div "Liverty relance un paiement, mais le client les a payés directement, car c'est …" at bounding box center [720, 77] width 236 height 43
click at [652, 62] on div "Liberty relance un paiement, mais le client les a payés directement, car c'est …" at bounding box center [720, 77] width 236 height 43
click at [805, 68] on div "Liberty relance pour un paiement, mais le client les a payés directement, car c…" at bounding box center [720, 77] width 236 height 43
click at [817, 401] on span "Sauver" at bounding box center [816, 395] width 28 height 13
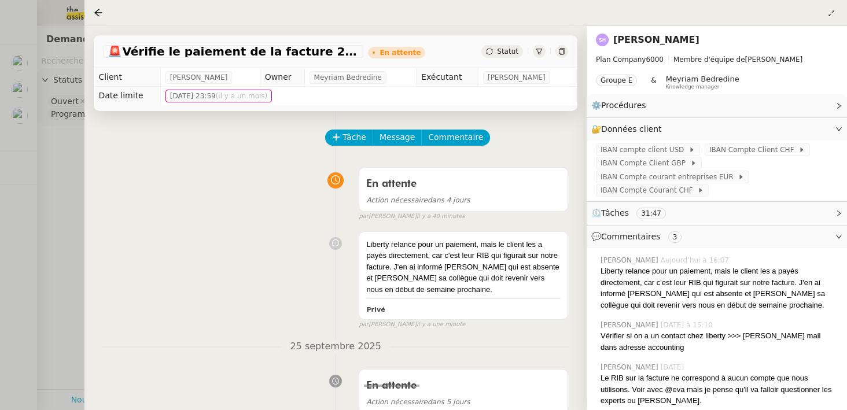
click at [75, 138] on div at bounding box center [423, 205] width 847 height 410
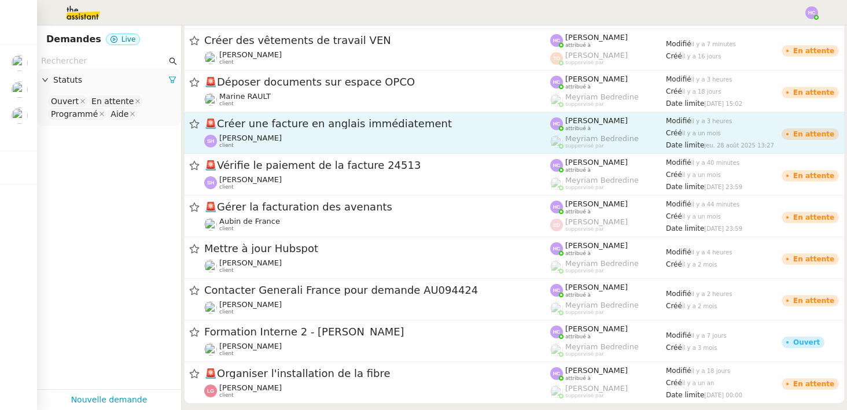
scroll to position [319, 0]
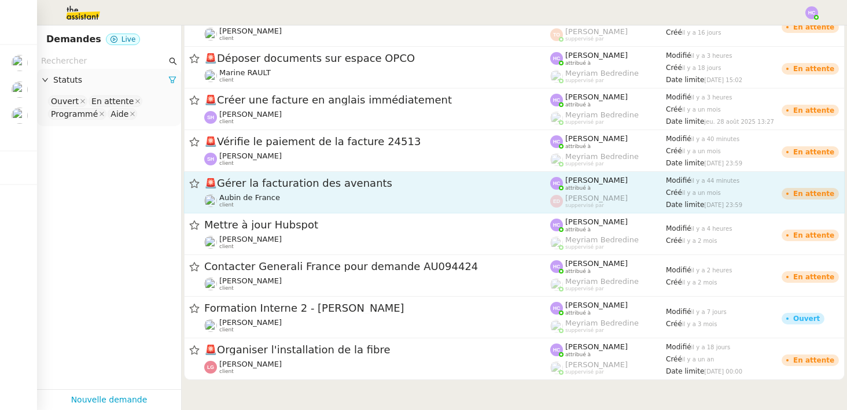
click at [252, 189] on div "🚨 Gérer la facturation des avenants" at bounding box center [377, 183] width 346 height 14
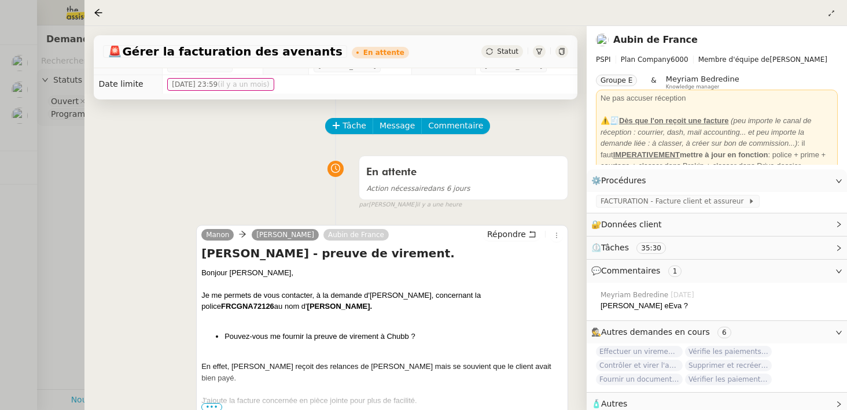
scroll to position [12, 0]
click at [441, 127] on span "Commentaire" at bounding box center [455, 125] width 55 height 13
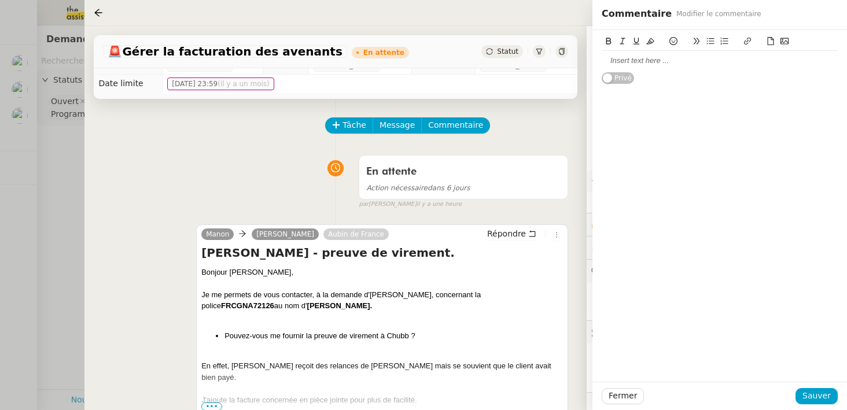
click at [625, 71] on nz-switch "Privé" at bounding box center [618, 77] width 32 height 13
click at [627, 80] on span "button" at bounding box center [631, 77] width 9 height 9
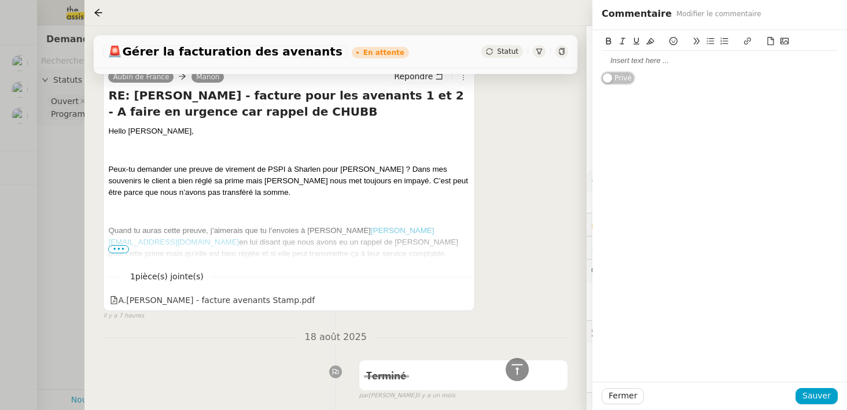
scroll to position [534, 0]
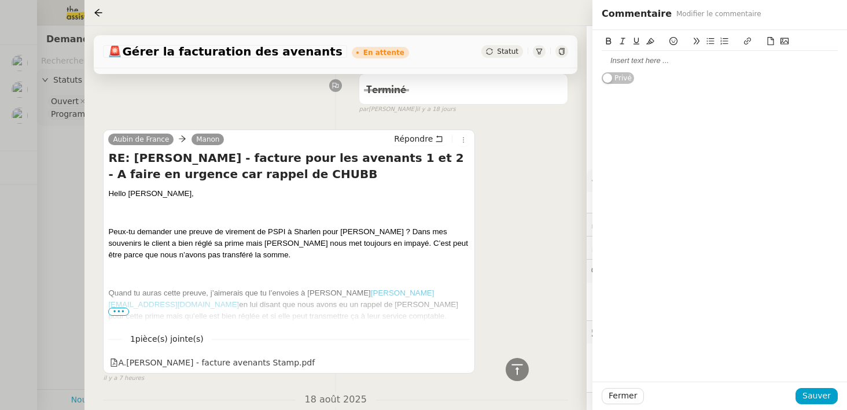
click at [624, 60] on div at bounding box center [720, 61] width 236 height 10
click at [116, 312] on span "•••" at bounding box center [118, 312] width 21 height 8
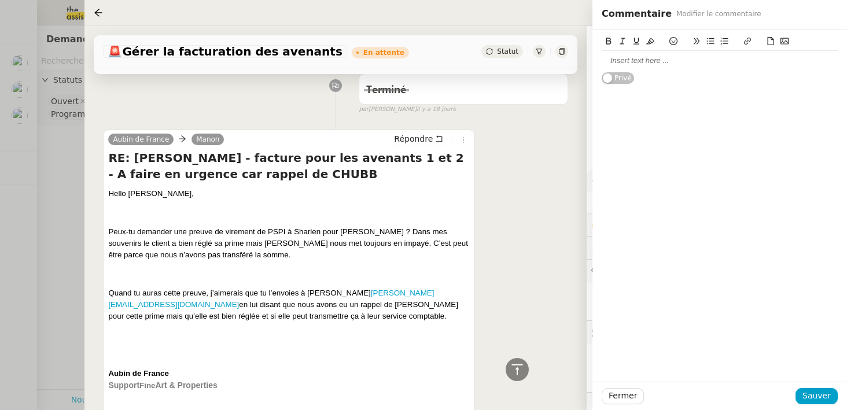
click at [634, 62] on div at bounding box center [720, 61] width 236 height 10
click at [604, 63] on div "sharlen doit nous fournir la preuve de virement à l'assureur" at bounding box center [720, 61] width 236 height 10
click at [803, 62] on div "Sharlen doit nous fournir la preuve de virement à l'assureur" at bounding box center [720, 61] width 236 height 10
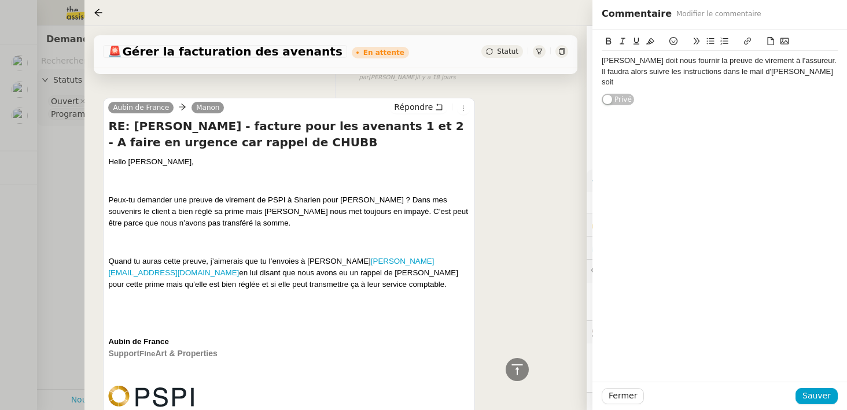
scroll to position [567, 0]
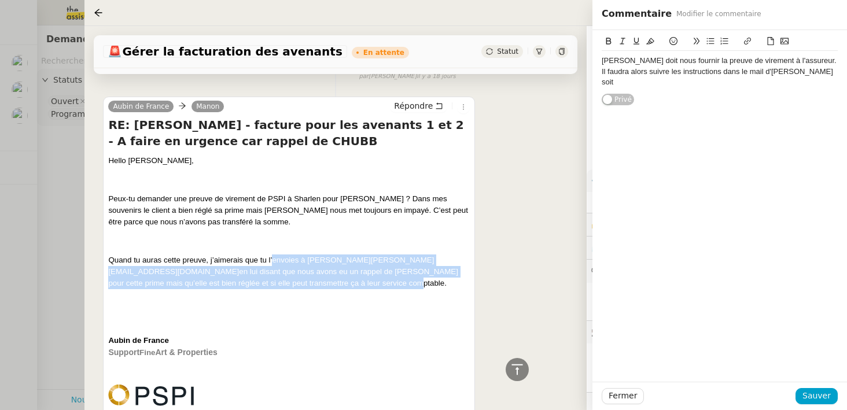
drag, startPoint x: 274, startPoint y: 261, endPoint x: 291, endPoint y: 279, distance: 25.4
click at [291, 279] on p "Quand tu auras cette preuve, j’aimerais que tu l’envoies à Allain, Camille cami…" at bounding box center [288, 271] width 361 height 35
copy span "envoies à Allain, Camille camille.allain@chubb.com en lui disant que nous avons…"
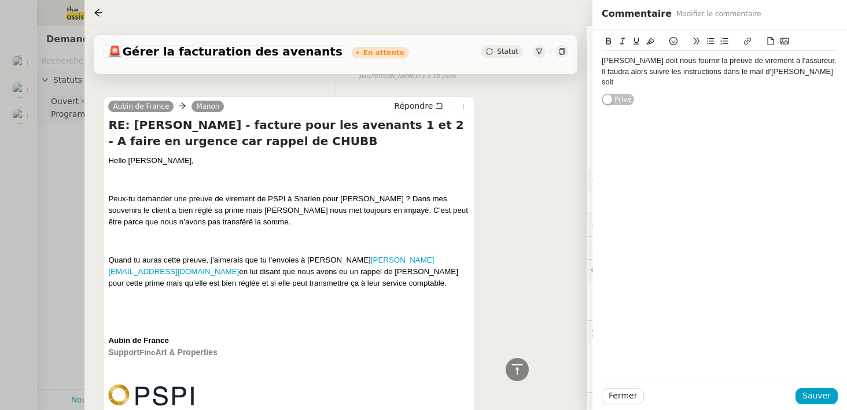
click at [791, 74] on div "Sharlen doit nous fournir la preuve de virement à l'assureur. Il faudra alors s…" at bounding box center [720, 72] width 236 height 32
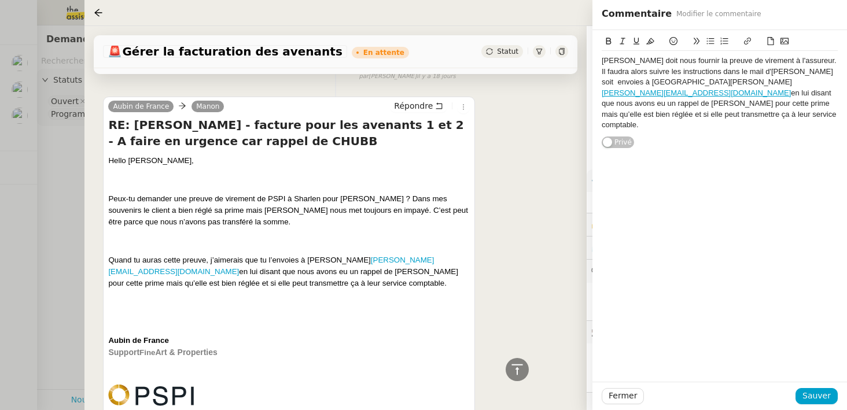
click at [789, 72] on div "Sharlen doit nous fournir la preuve de virement à l'assureur. Il faudra alors s…" at bounding box center [720, 93] width 236 height 75
drag, startPoint x: 651, startPoint y: 84, endPoint x: 600, endPoint y: 84, distance: 50.3
click at [600, 84] on div "Sharlen doit nous fournir la preuve de virement à l'assureur. Il faudra alors s…" at bounding box center [719, 89] width 254 height 119
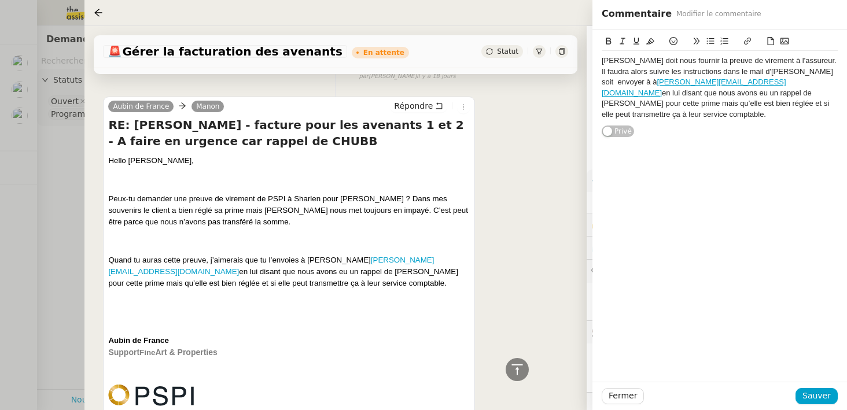
click at [701, 98] on div "Sharlen doit nous fournir la preuve de virement à l'assureur. Il faudra alors s…" at bounding box center [720, 88] width 236 height 64
click at [700, 97] on div "Sharlen doit nous fournir la preuve de virement à l'assureur. Il faudra alors s…" at bounding box center [720, 88] width 236 height 64
click at [0, 0] on lt-span ", mais" at bounding box center [0, 0] width 0 height 0
click at [746, 105] on div "Sharlen doit nous fournir la preuve de virement à l'assureur. Il faudra alors s…" at bounding box center [720, 88] width 236 height 64
click at [777, 75] on div "Sharlen doit nous fournir la preuve de virement à l'assureur. Il faudra alors s…" at bounding box center [720, 88] width 236 height 64
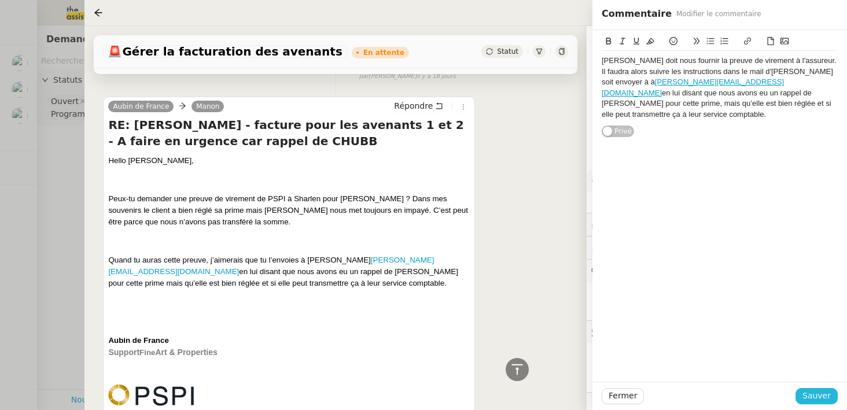
click at [819, 396] on span "Sauver" at bounding box center [816, 395] width 28 height 13
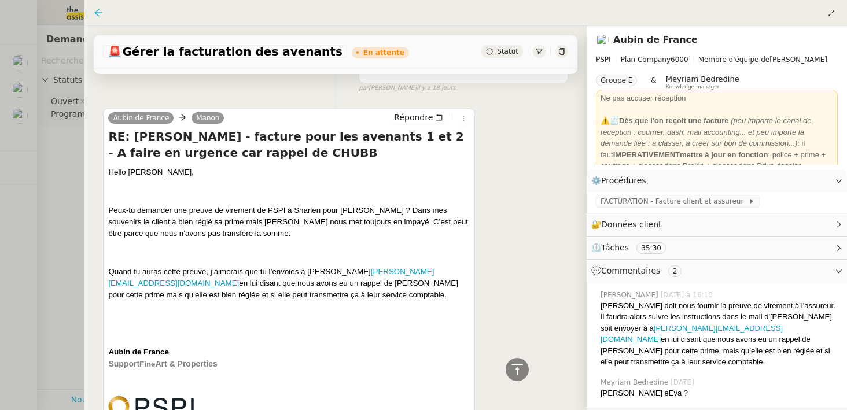
click at [99, 11] on icon at bounding box center [98, 12] width 9 height 9
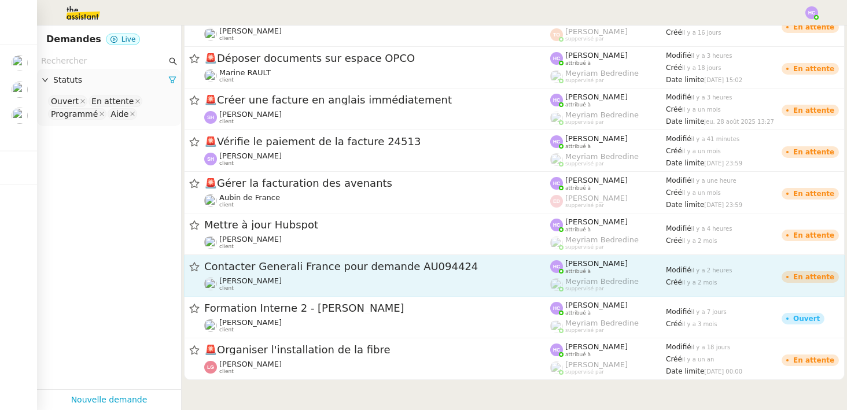
click at [281, 271] on span "Contacter Generali France pour demande AU094424" at bounding box center [377, 266] width 346 height 10
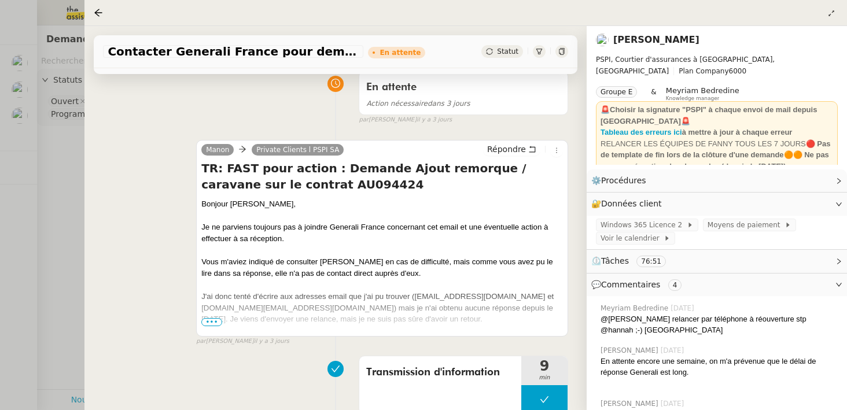
scroll to position [124, 0]
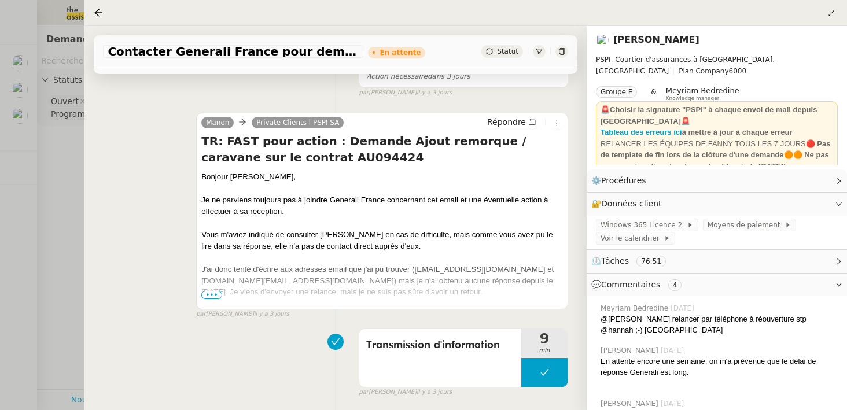
click at [219, 294] on span "•••" at bounding box center [211, 295] width 21 height 8
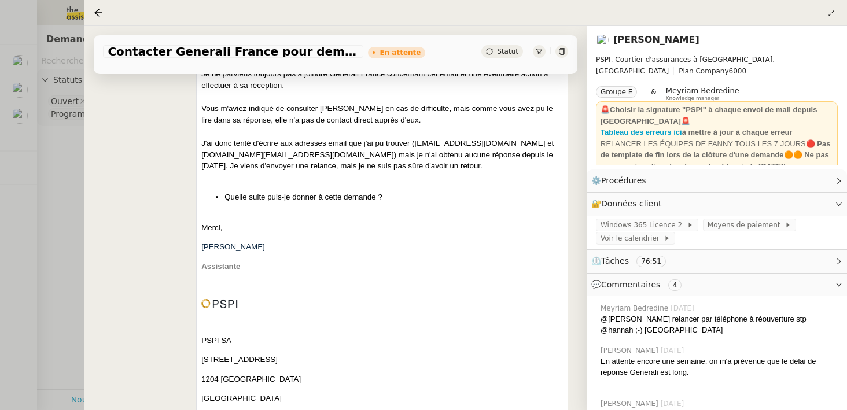
scroll to position [0, 0]
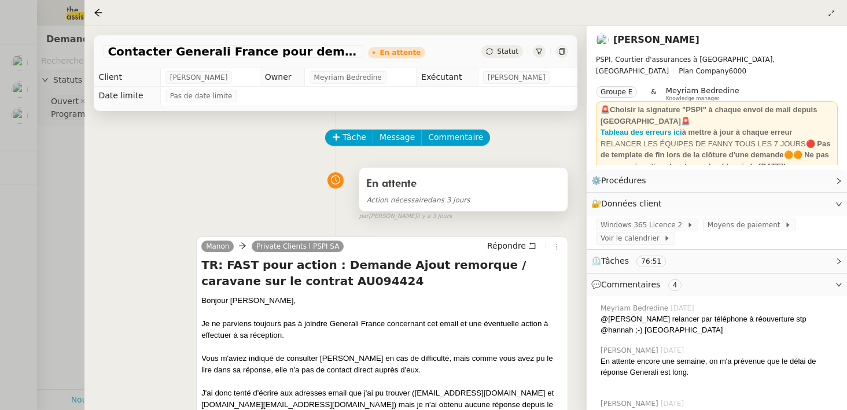
click at [399, 177] on div "En attente" at bounding box center [463, 184] width 194 height 19
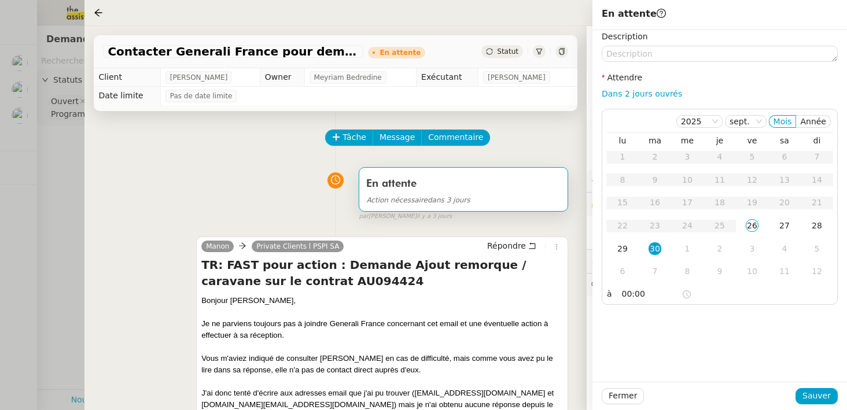
click at [280, 178] on div "En attente Action nécessaire dans 3 jours false par Hannah C. il y a 3 jours" at bounding box center [335, 192] width 465 height 60
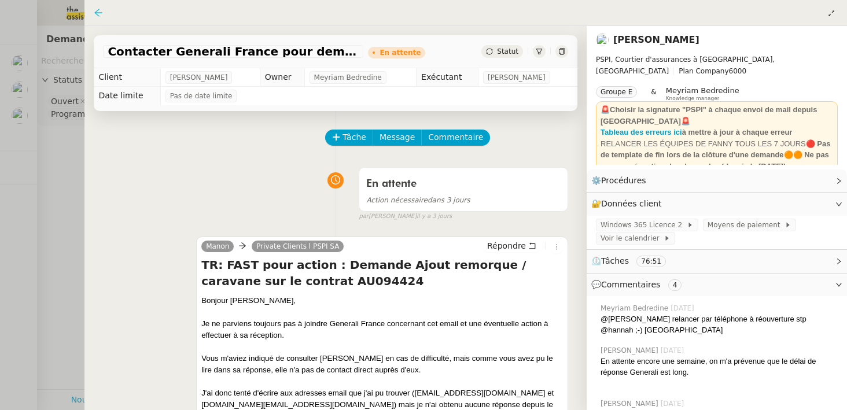
click at [95, 13] on icon at bounding box center [99, 13] width 8 height 8
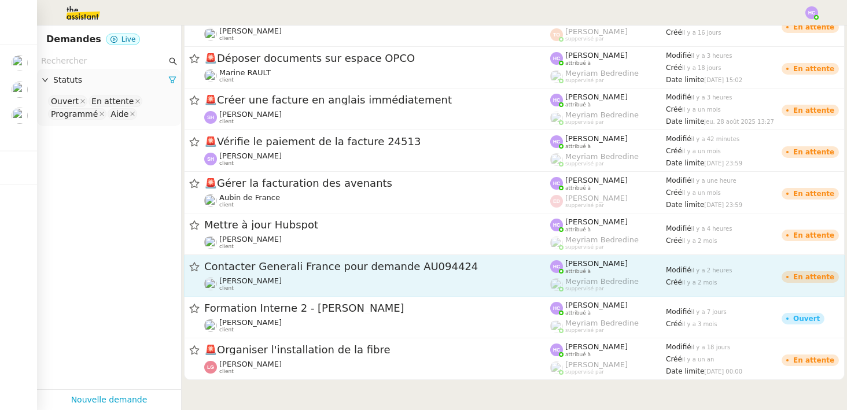
click at [274, 266] on span "Contacter Generali France pour demande AU094424" at bounding box center [377, 266] width 346 height 10
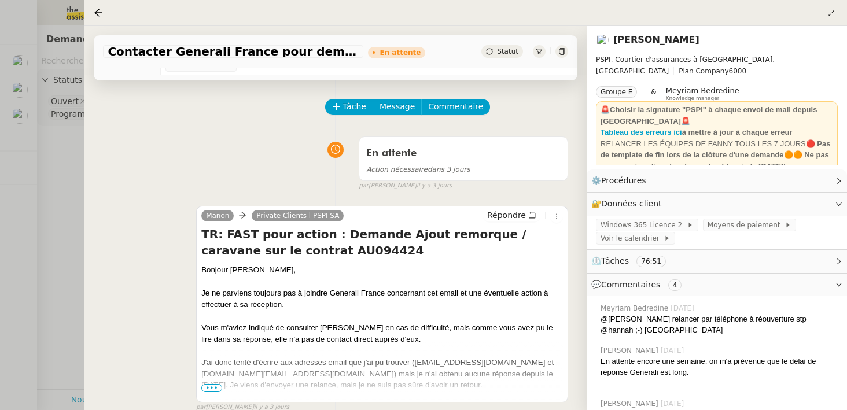
scroll to position [36, 0]
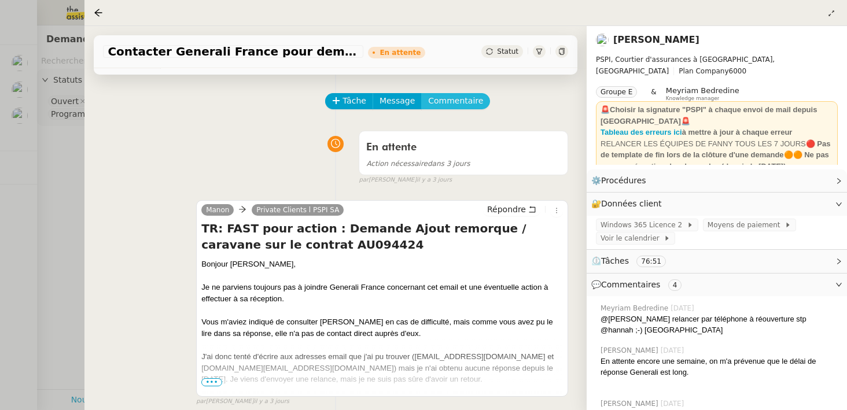
click at [443, 101] on span "Commentaire" at bounding box center [455, 100] width 55 height 13
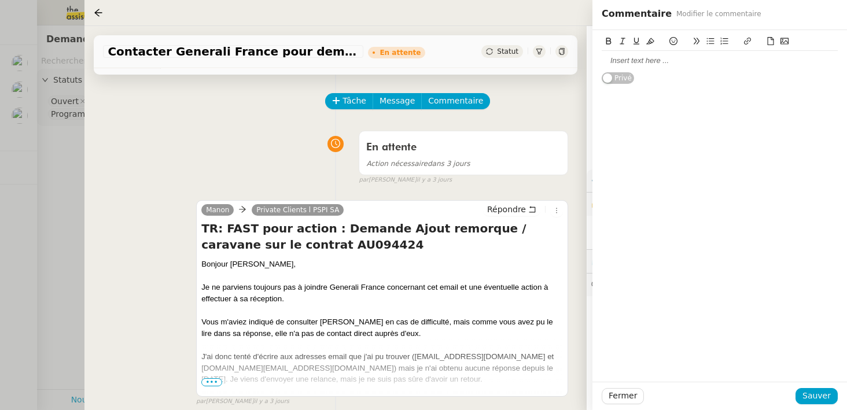
click at [634, 61] on div at bounding box center [720, 61] width 236 height 10
drag, startPoint x: 770, startPoint y: 58, endPoint x: 735, endPoint y: 58, distance: 34.7
click at [735, 58] on div "Aubin avait reçu un email concernant une police" at bounding box center [720, 61] width 236 height 10
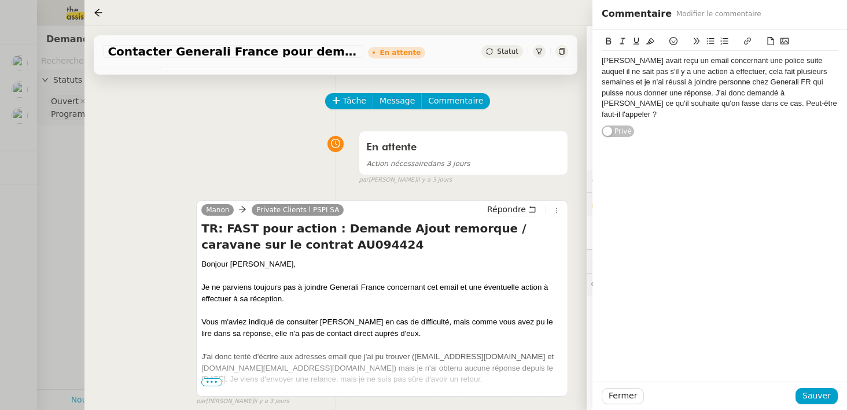
scroll to position [82, 0]
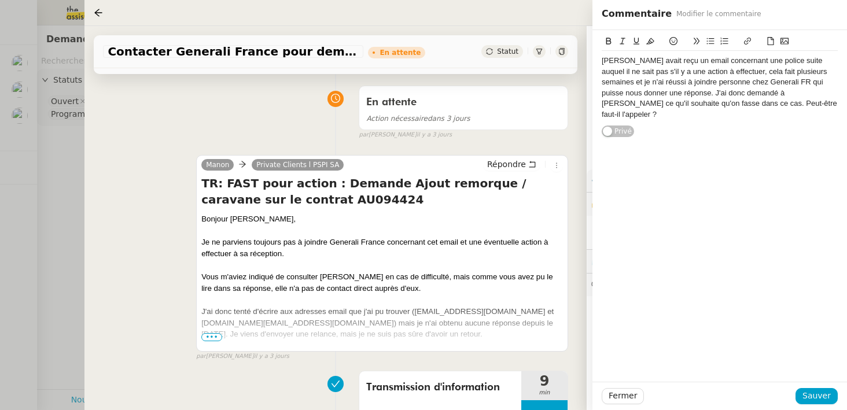
click at [210, 337] on span "•••" at bounding box center [211, 337] width 21 height 8
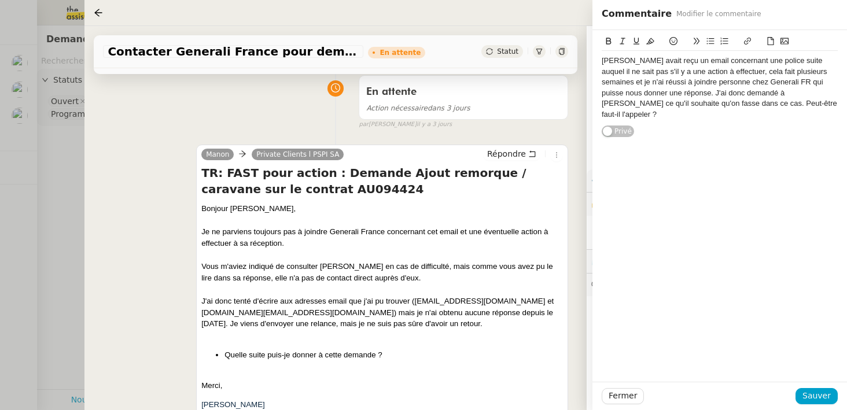
scroll to position [94, 0]
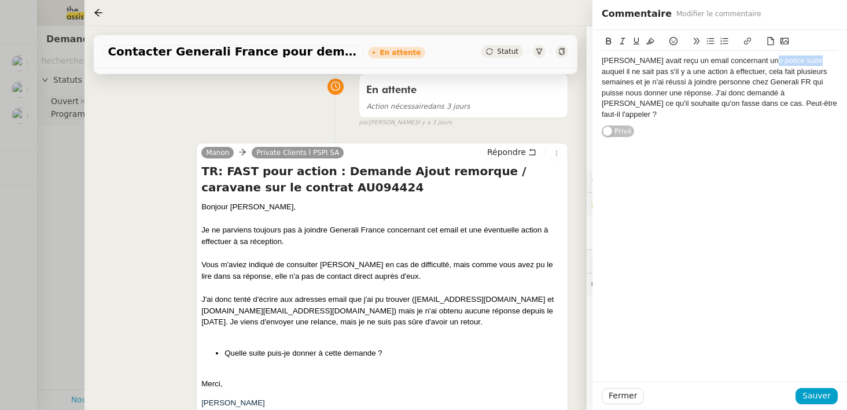
drag, startPoint x: 805, startPoint y: 62, endPoint x: 762, endPoint y: 62, distance: 42.8
click at [762, 62] on div "Aubin avait reçu un email concernant une police suite auquel il ne sait pas s'i…" at bounding box center [720, 88] width 236 height 64
click at [761, 64] on div "Aubin avait reçu un email concernant une policemais il ne sait pas s'il y a une…" at bounding box center [720, 82] width 236 height 53
click at [687, 73] on div "Aubin avait reçu un email concernant une police mais il ne sait pas s'il y a un…" at bounding box center [720, 82] width 236 height 53
click at [753, 83] on div "Aubin avait reçu un email concernant une police mais il ne sait pas s'il y a un…" at bounding box center [720, 82] width 236 height 53
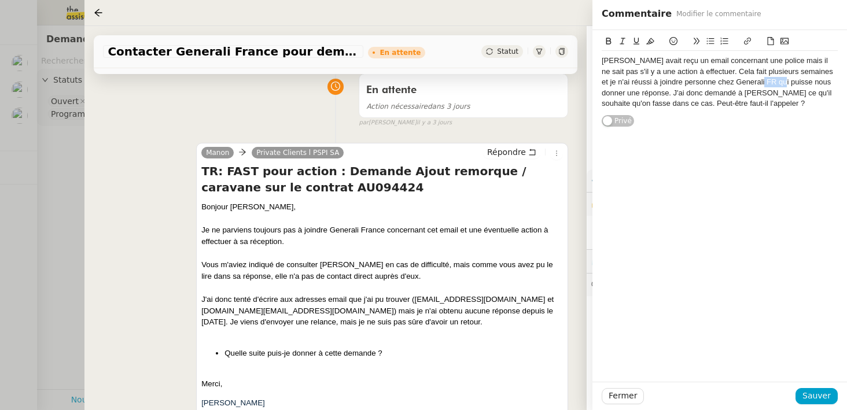
click at [753, 83] on div "Aubin avait reçu un email concernant une police mais il ne sait pas s'il y a un…" at bounding box center [720, 82] width 236 height 53
click at [789, 83] on div "Aubin avait reçu un email concernant une police mais il ne sait pas s'il y a un…" at bounding box center [720, 82] width 236 height 53
click at [711, 103] on div "Aubin avait reçu un email concernant une police mais il ne sait pas s'il y a un…" at bounding box center [720, 82] width 236 height 53
click at [820, 397] on span "Sauver" at bounding box center [816, 395] width 28 height 13
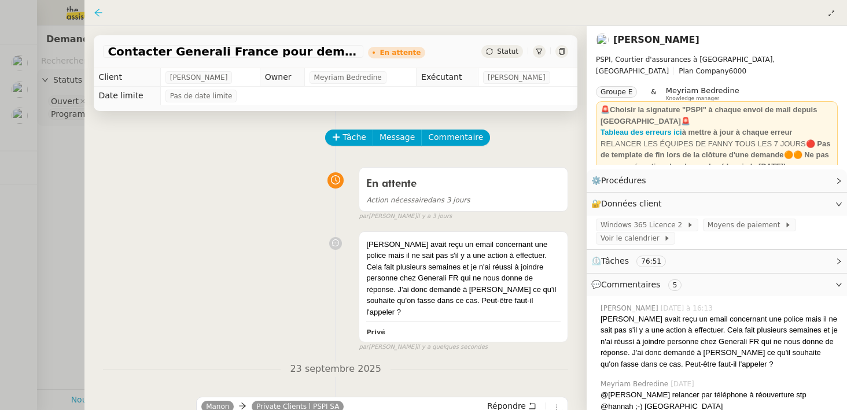
click at [97, 14] on icon at bounding box center [99, 13] width 8 height 8
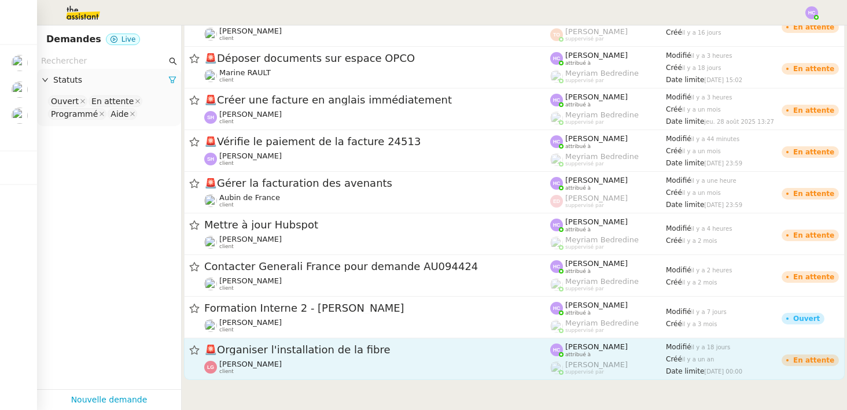
click at [298, 356] on div "🚨 Organiser l'installation de la fibre" at bounding box center [377, 350] width 346 height 14
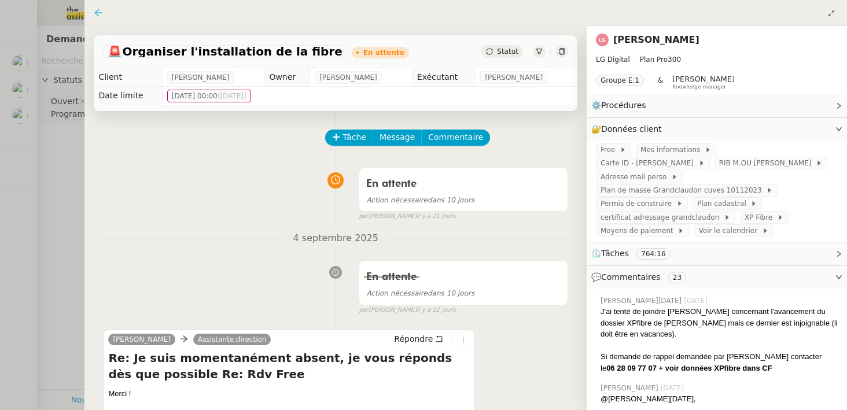
click at [99, 12] on icon at bounding box center [98, 12] width 9 height 9
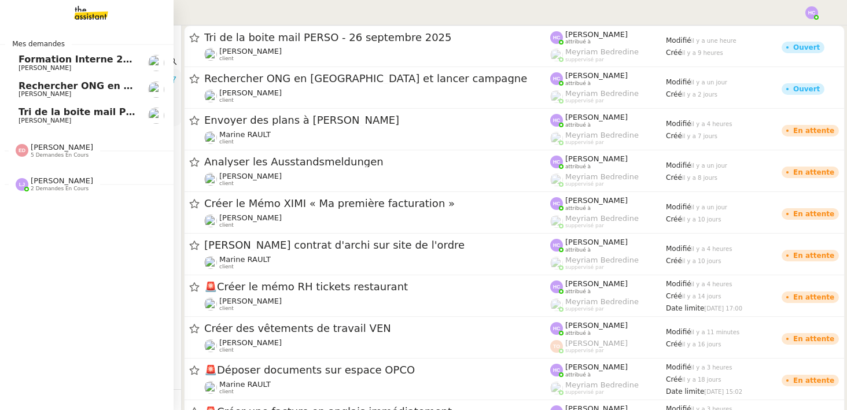
click at [39, 113] on span "Tri de la boite mail PERSO - 26 septembre 2025" at bounding box center [142, 111] width 247 height 11
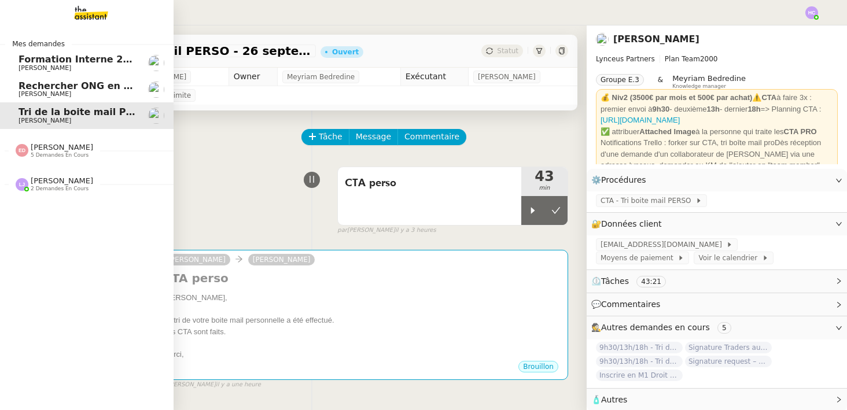
click at [62, 84] on span "Rechercher ONG en [GEOGRAPHIC_DATA] et lancer campagne" at bounding box center [179, 85] width 320 height 11
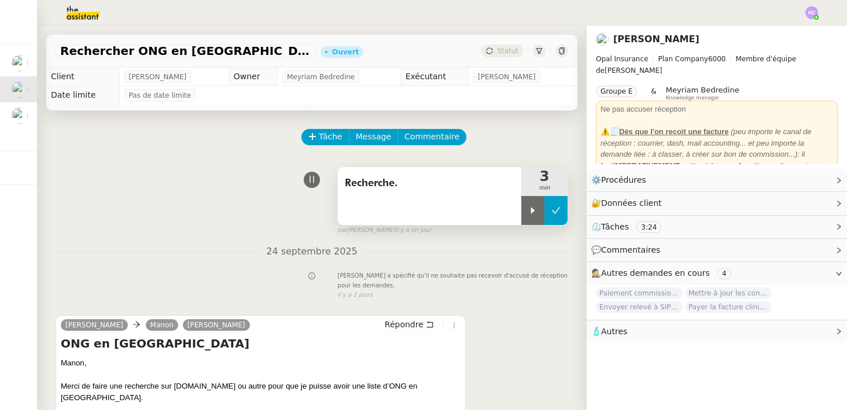
click at [548, 215] on button at bounding box center [555, 210] width 23 height 29
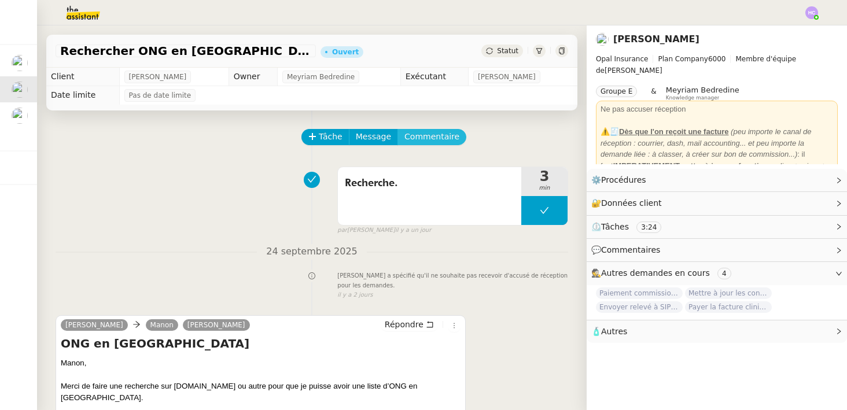
click at [416, 139] on span "Commentaire" at bounding box center [431, 136] width 55 height 13
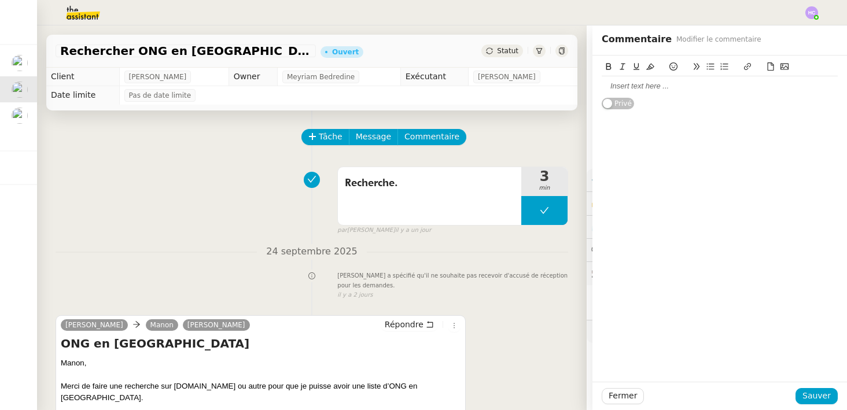
click at [622, 90] on div at bounding box center [720, 86] width 236 height 10
click at [822, 397] on span "Sauver" at bounding box center [816, 395] width 28 height 13
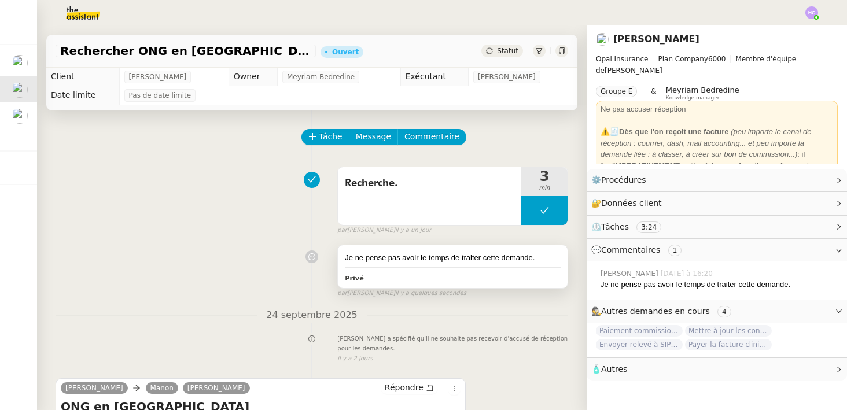
click at [483, 258] on div "Je ne pense pas avoir le temps de traiter cette demande." at bounding box center [453, 258] width 216 height 12
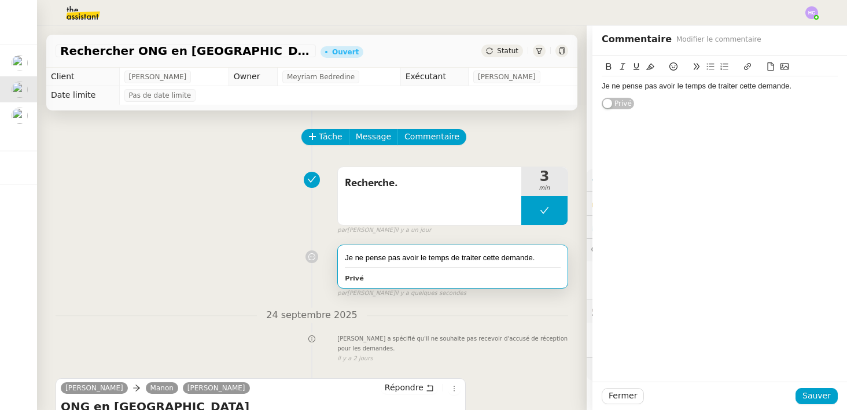
click at [806, 86] on div "Je ne pense pas avoir le temps de traiter cette demande." at bounding box center [720, 86] width 236 height 10
click at [675, 64] on icon at bounding box center [673, 66] width 8 height 8
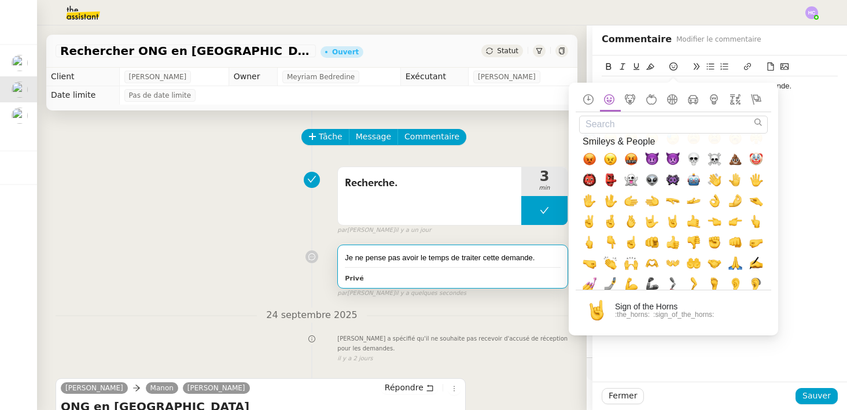
scroll to position [275, 0]
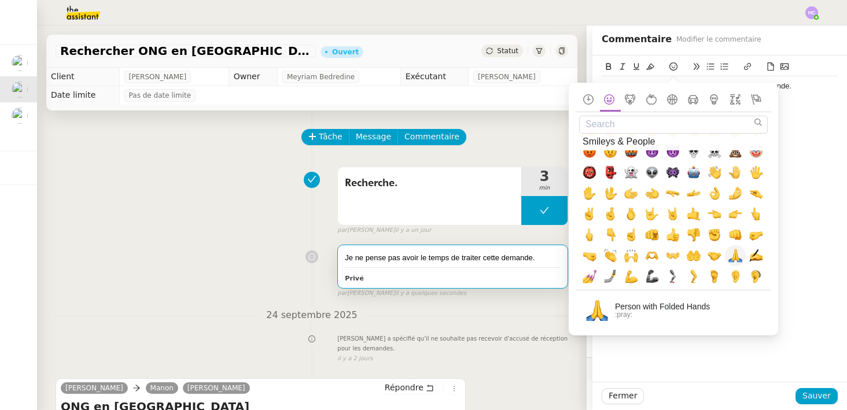
click at [735, 256] on span "🙏, pray" at bounding box center [735, 256] width 14 height 14
click at [798, 117] on div "Je ne pense pas avoir le temps de traiter cette demande.🙏 Privé" at bounding box center [719, 219] width 254 height 326
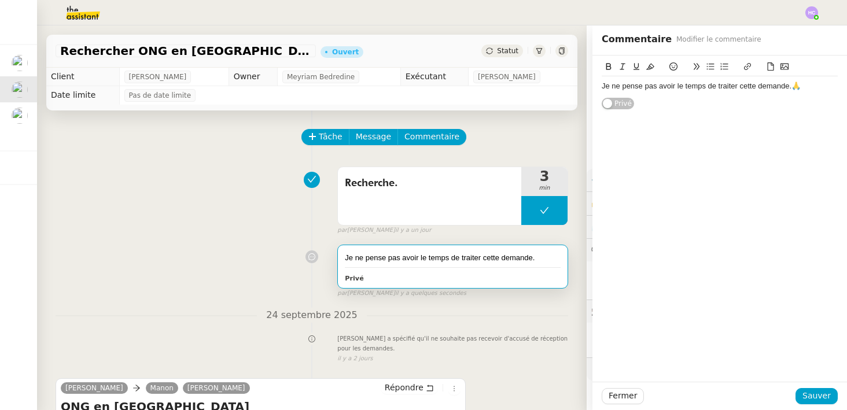
click at [801, 89] on div "Je ne pense pas avoir le temps de traiter cette demande.🙏" at bounding box center [720, 86] width 236 height 10
click at [817, 398] on span "Sauver" at bounding box center [816, 395] width 28 height 13
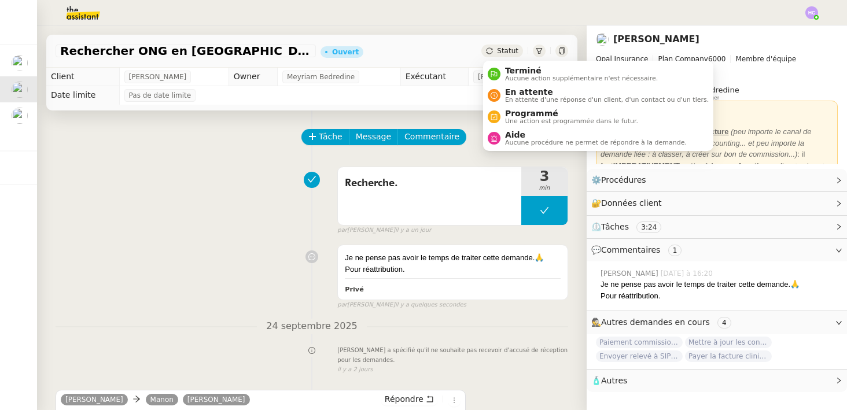
click at [508, 49] on span "Statut" at bounding box center [507, 51] width 21 height 8
click at [511, 143] on span "Aucune procédure ne permet de répondre à la demande." at bounding box center [596, 142] width 182 height 6
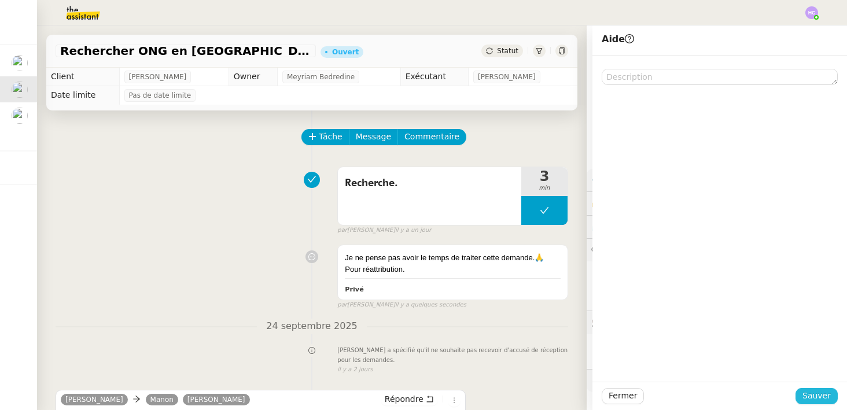
click at [810, 396] on span "Sauver" at bounding box center [816, 395] width 28 height 13
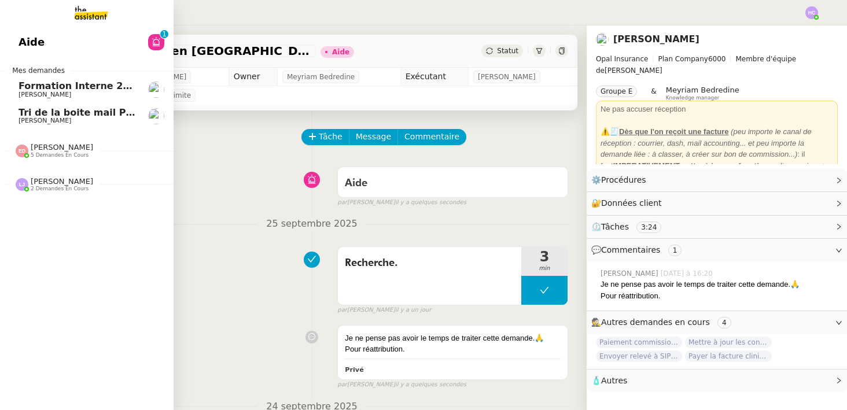
click at [84, 113] on span "Tri de la boite mail PERSO - 26 septembre 2025" at bounding box center [142, 112] width 247 height 11
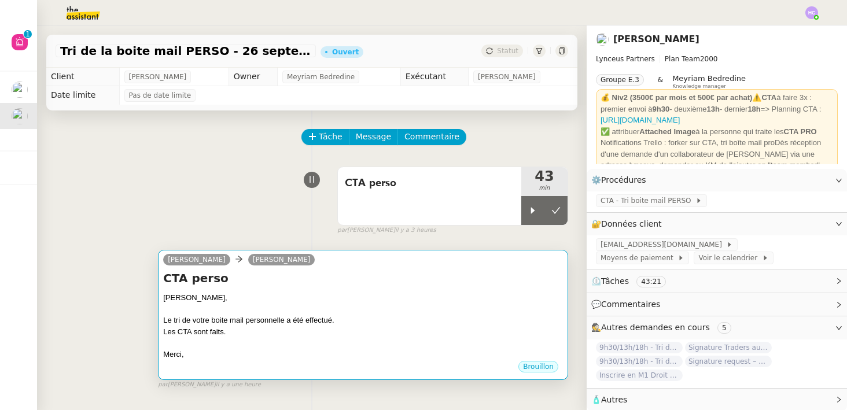
click at [356, 292] on div "Patrick," at bounding box center [363, 298] width 400 height 12
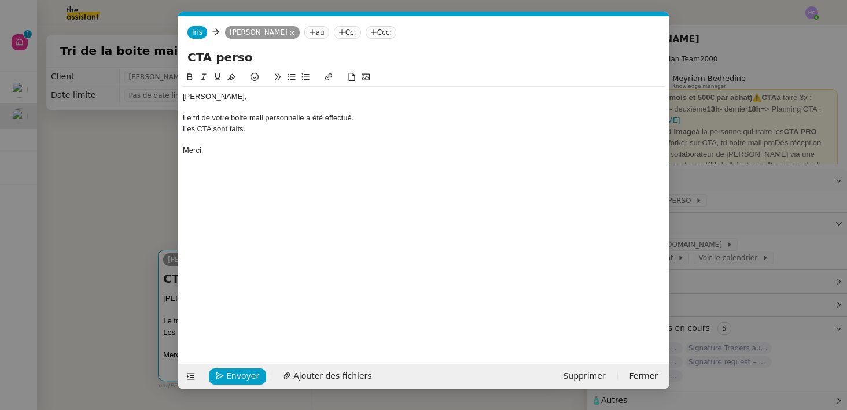
scroll to position [0, 24]
click at [364, 125] on div "Les CTA sont faits." at bounding box center [424, 129] width 482 height 10
click at [147, 178] on nz-modal-container "Service TA - VOYAGE - PROPOSITION GLOBALE A utiliser dans le cadre de propositi…" at bounding box center [423, 205] width 847 height 410
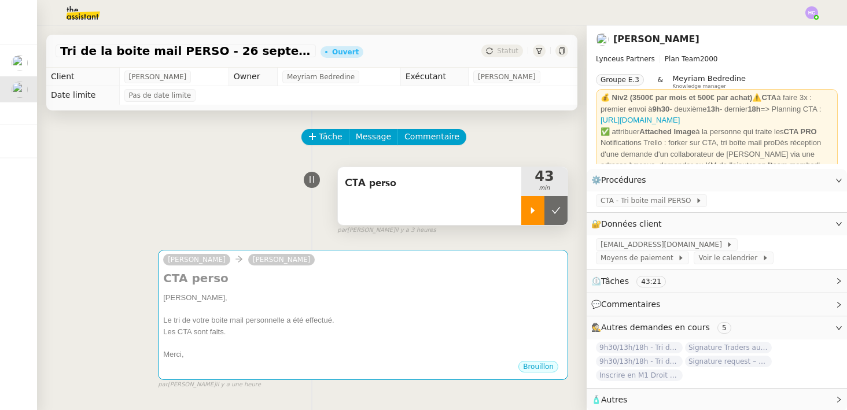
click at [529, 209] on icon at bounding box center [532, 210] width 9 height 9
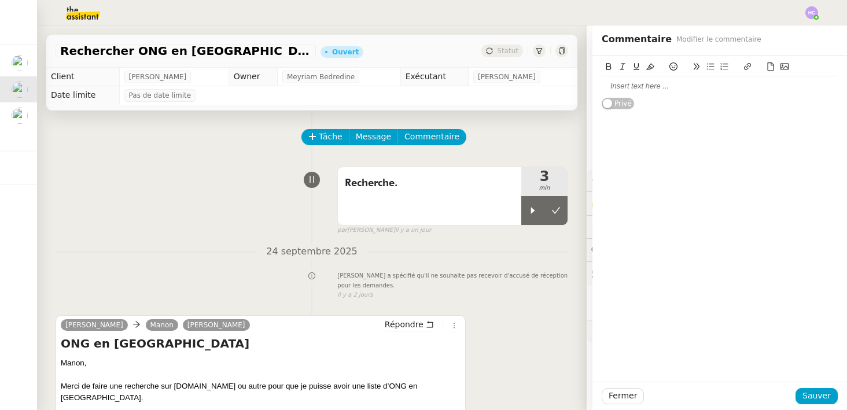
scroll to position [26, 0]
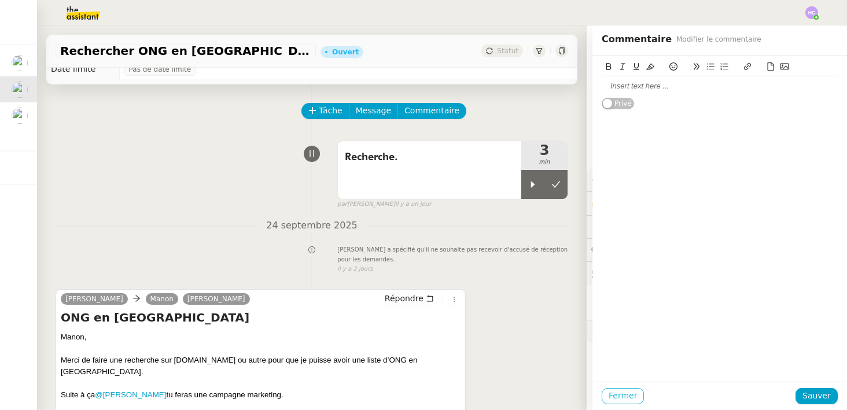
click at [614, 398] on span "Fermer" at bounding box center [622, 395] width 28 height 13
